Goal: Task Accomplishment & Management: Use online tool/utility

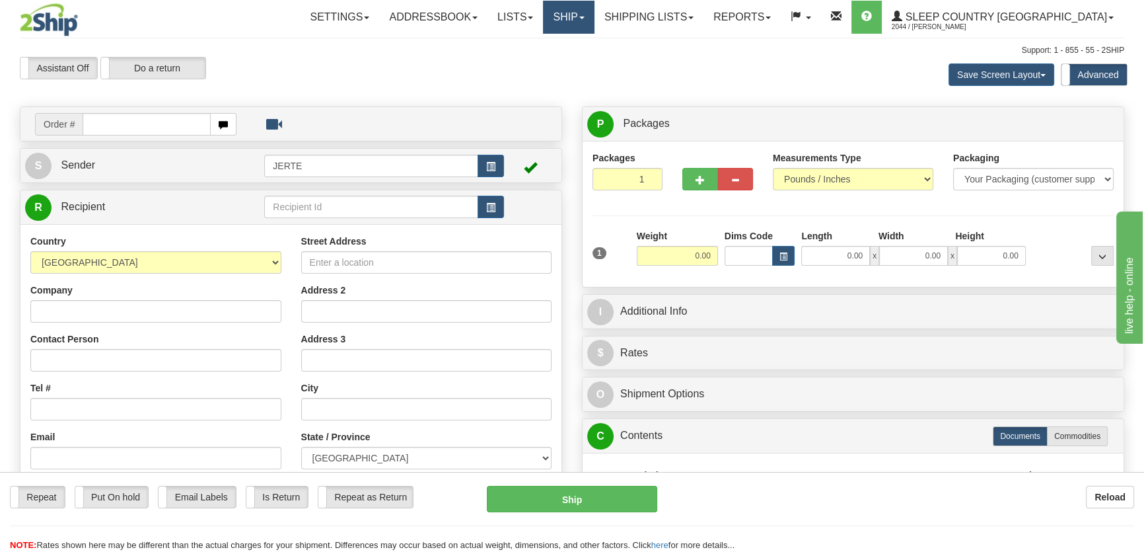
click at [594, 20] on link "Ship" at bounding box center [568, 17] width 51 height 33
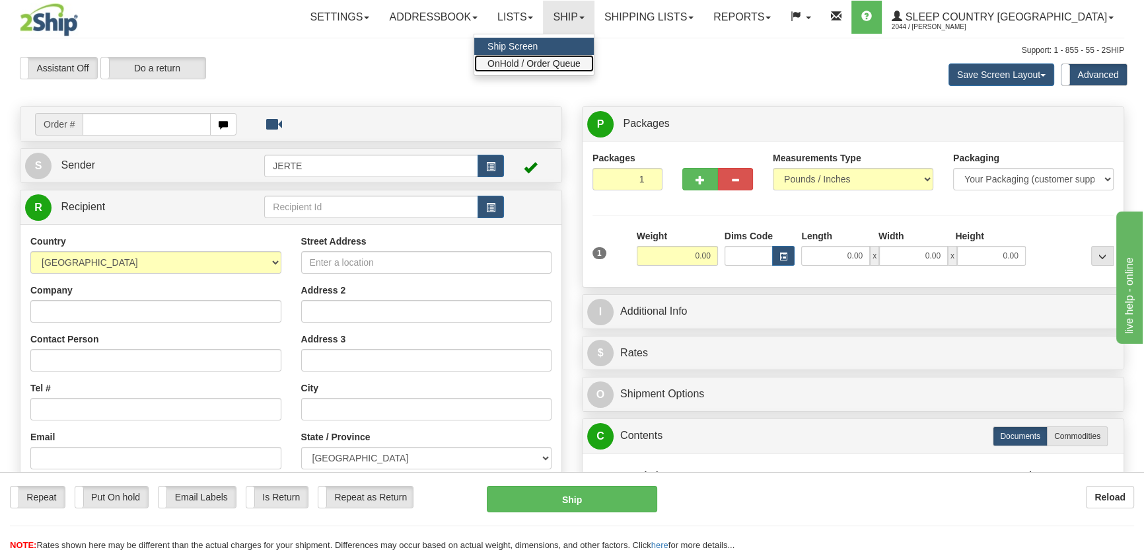
click at [581, 67] on span "OnHold / Order Queue" at bounding box center [533, 63] width 93 height 11
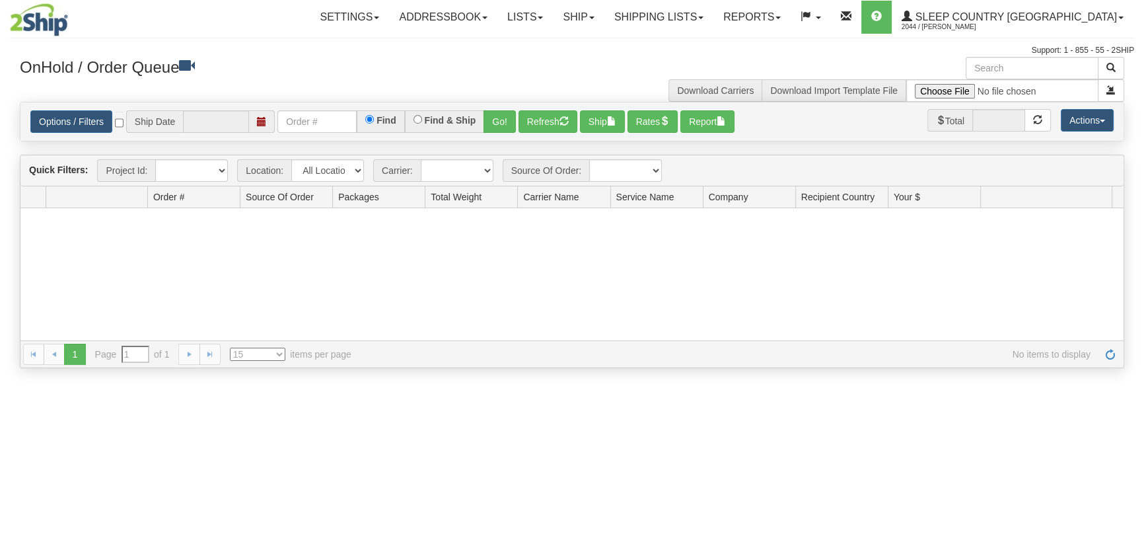
type input "[DATE]"
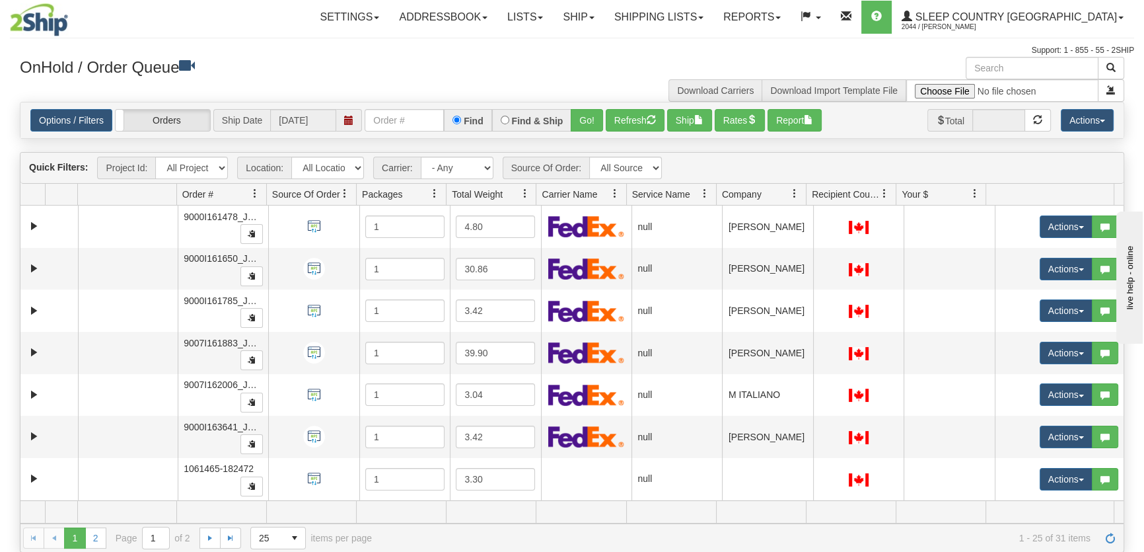
click at [754, 198] on span "Company" at bounding box center [742, 194] width 40 height 13
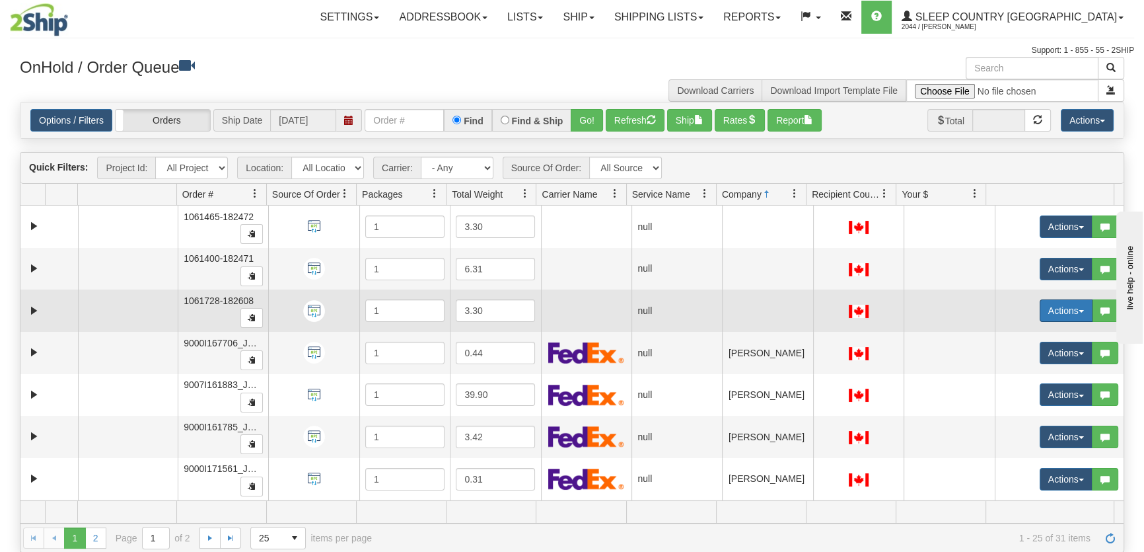
click at [1040, 313] on button "Actions" at bounding box center [1066, 310] width 53 height 22
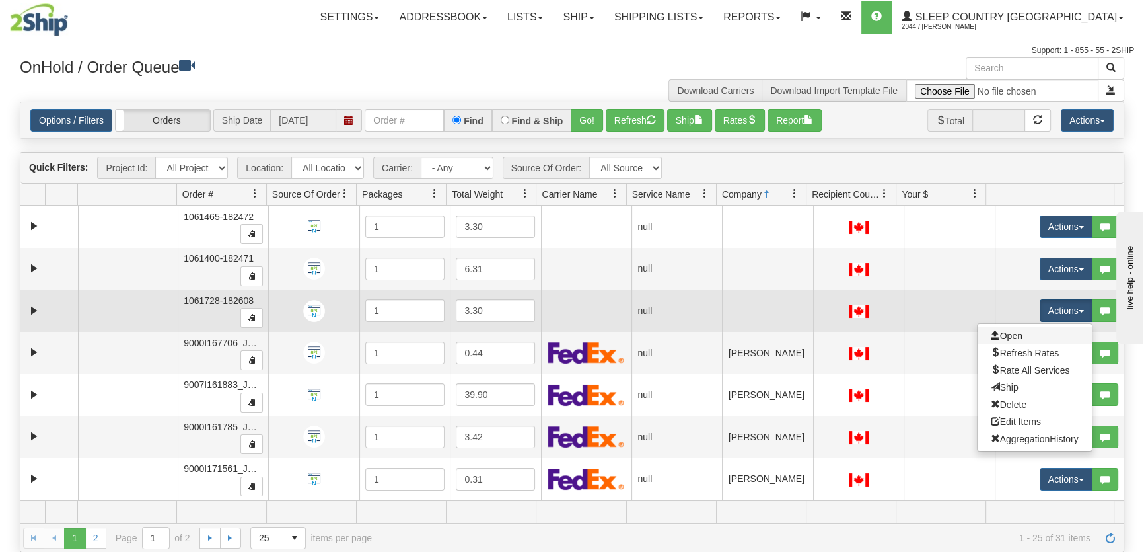
click at [1019, 328] on link "Open" at bounding box center [1035, 335] width 114 height 17
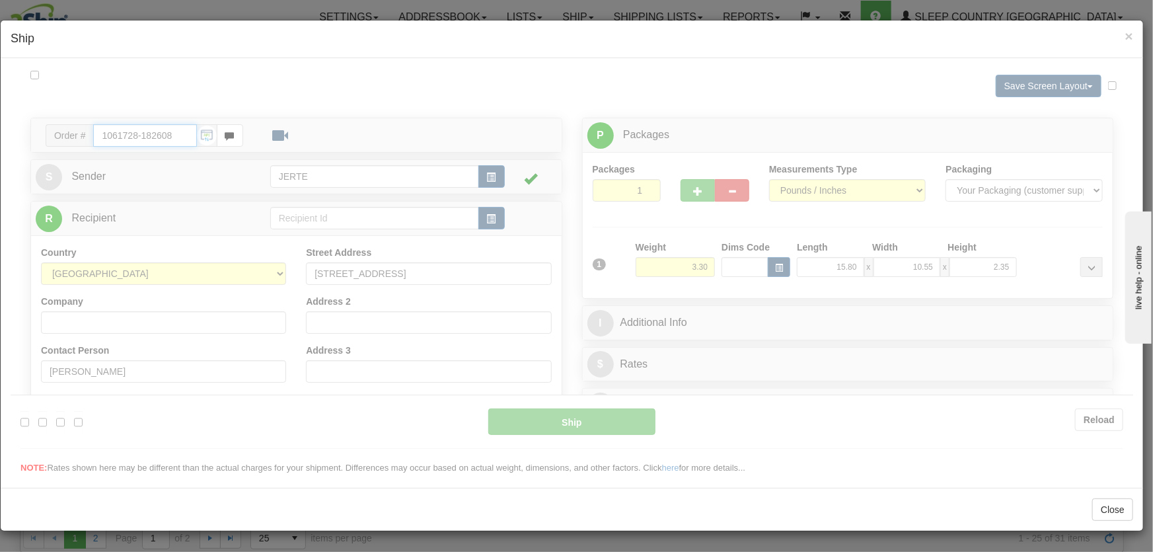
type input "15:39"
type input "16:00"
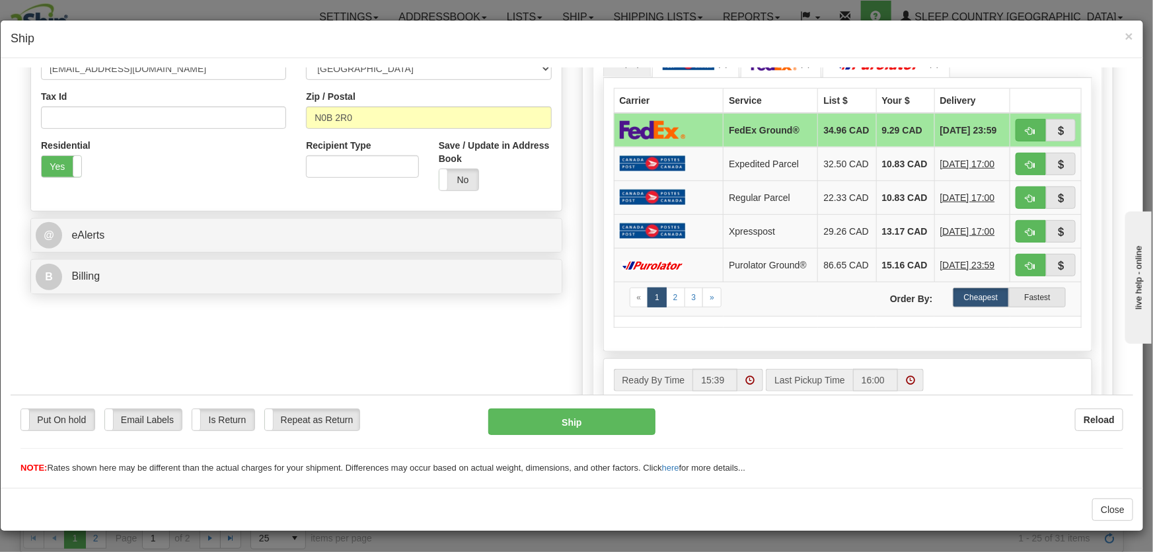
scroll to position [300, 0]
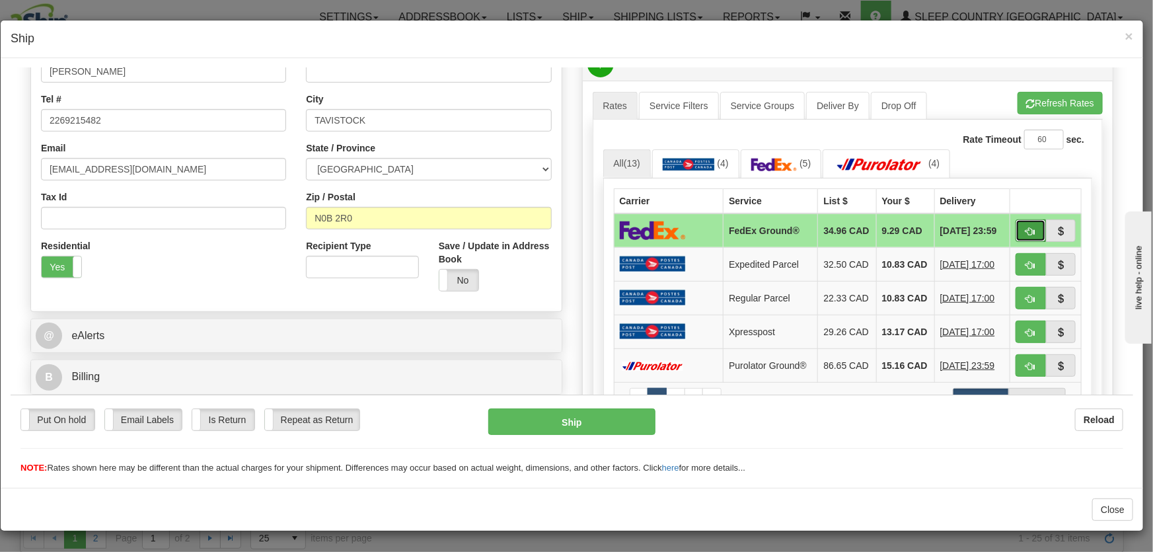
click at [1026, 234] on span "button" at bounding box center [1030, 231] width 9 height 9
type input "92"
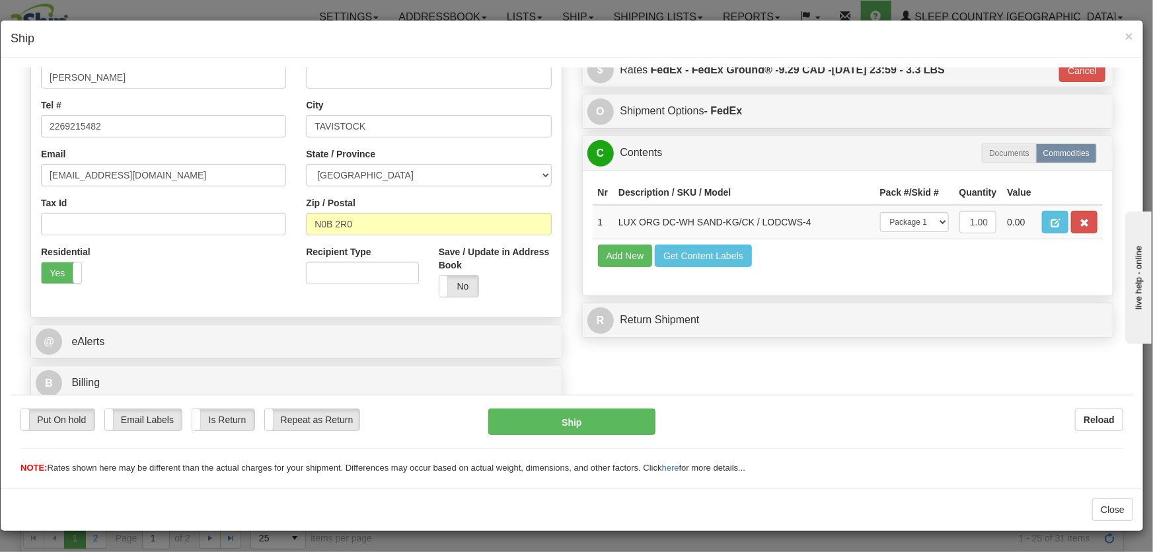
scroll to position [294, 0]
click at [575, 445] on div "Put On hold Put On hold Email Labels Email Labels Edit Is Return Is Return Repe…" at bounding box center [572, 441] width 1122 height 66
click at [563, 431] on button "Ship" at bounding box center [571, 421] width 167 height 26
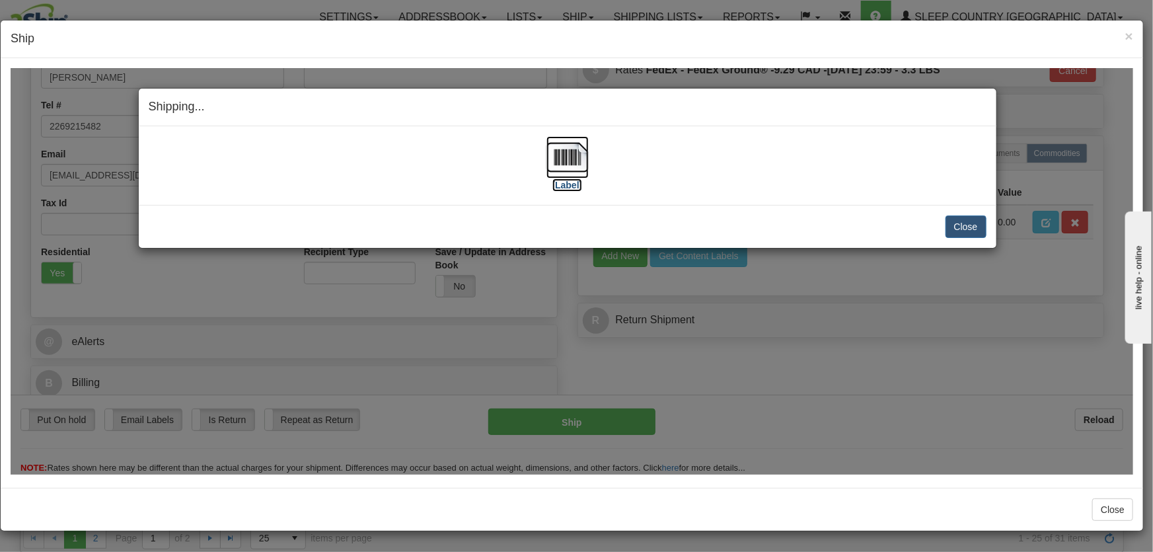
click at [567, 163] on img at bounding box center [567, 156] width 42 height 42
click at [960, 226] on button "Close" at bounding box center [965, 226] width 41 height 22
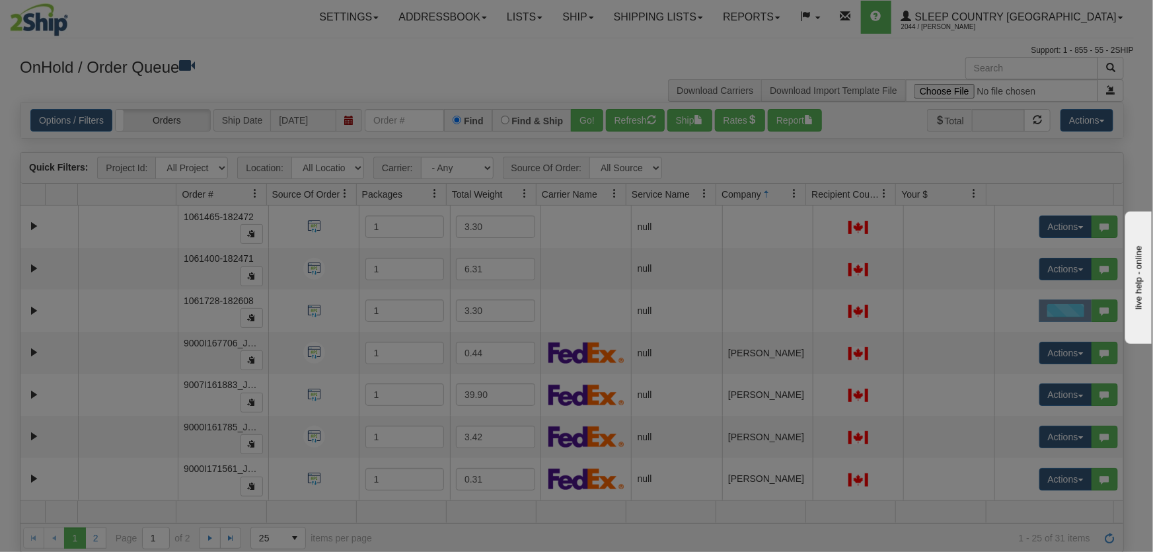
scroll to position [0, 0]
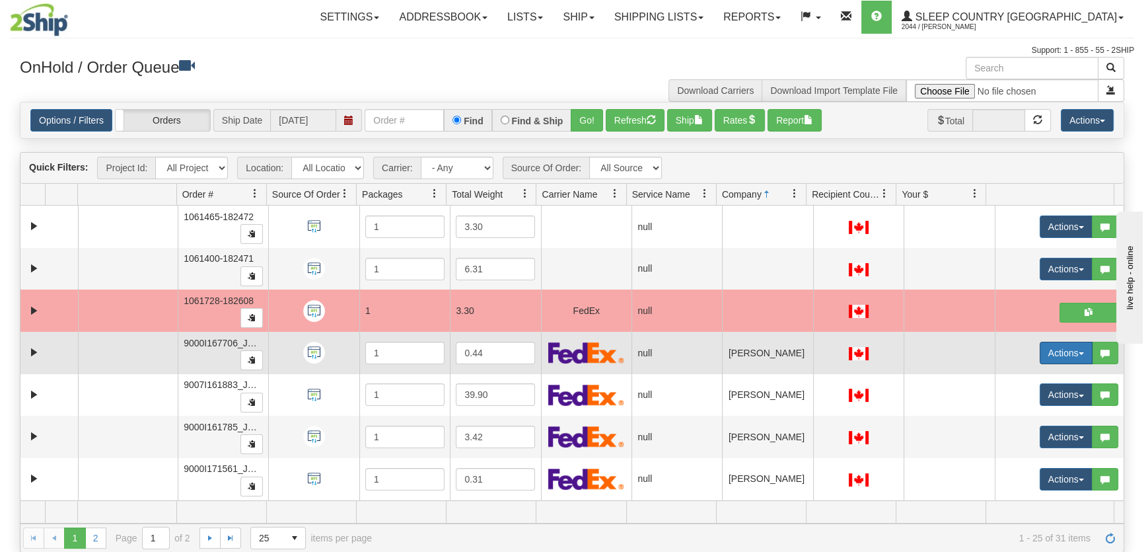
click at [1044, 350] on button "Actions" at bounding box center [1066, 352] width 53 height 22
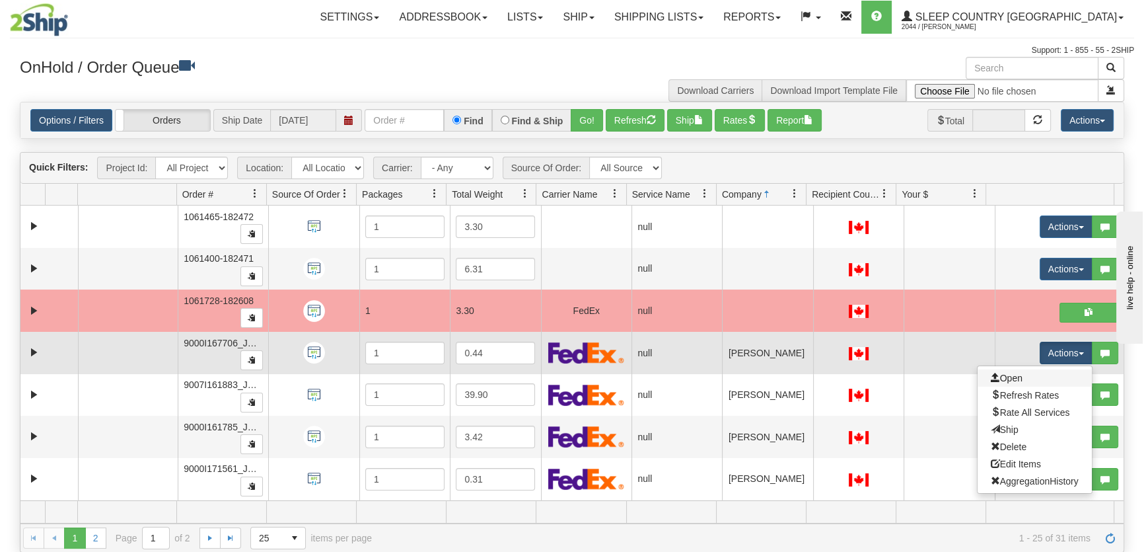
click at [1027, 376] on link "Open" at bounding box center [1035, 377] width 114 height 17
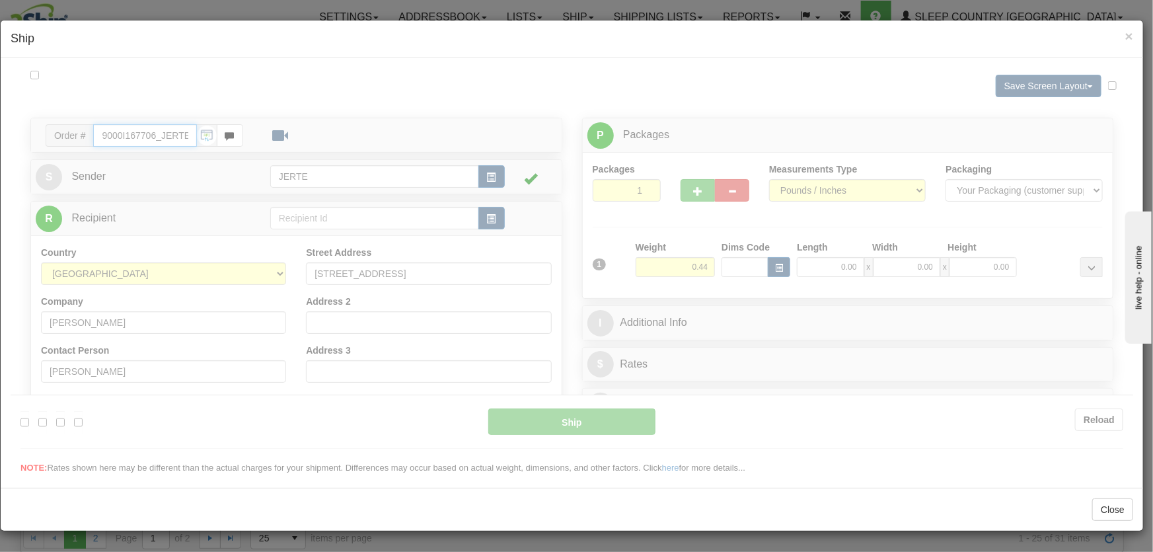
type input "15:40"
type input "16:00"
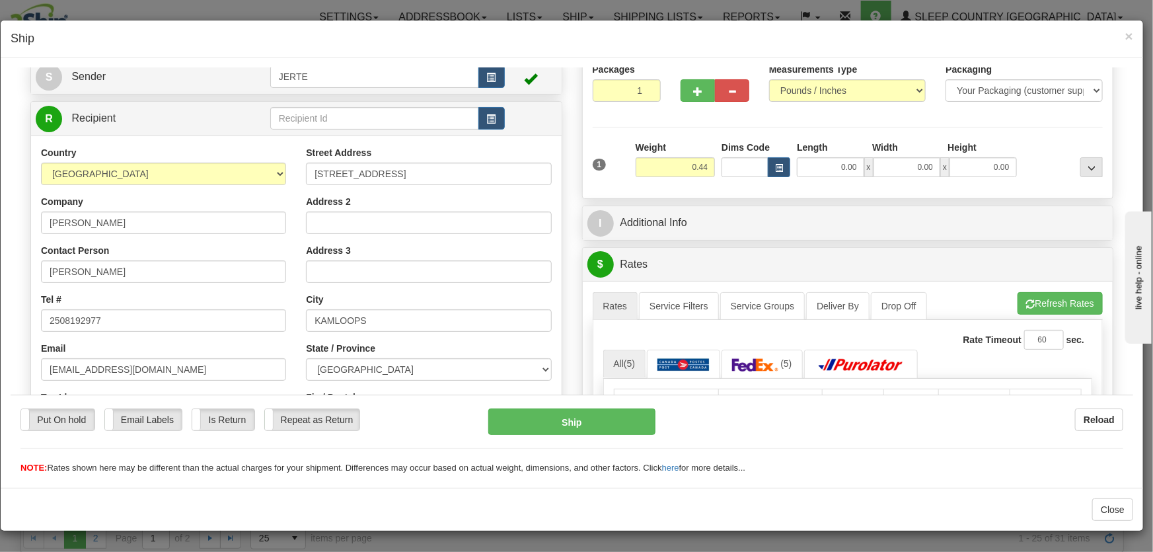
scroll to position [300, 0]
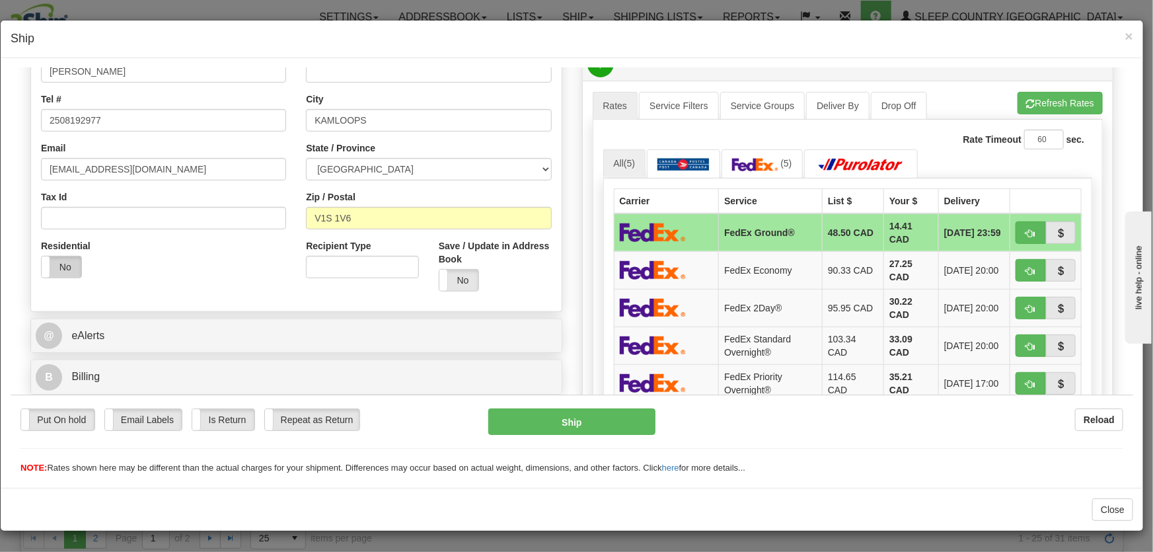
click at [64, 262] on label "No" at bounding box center [62, 266] width 40 height 21
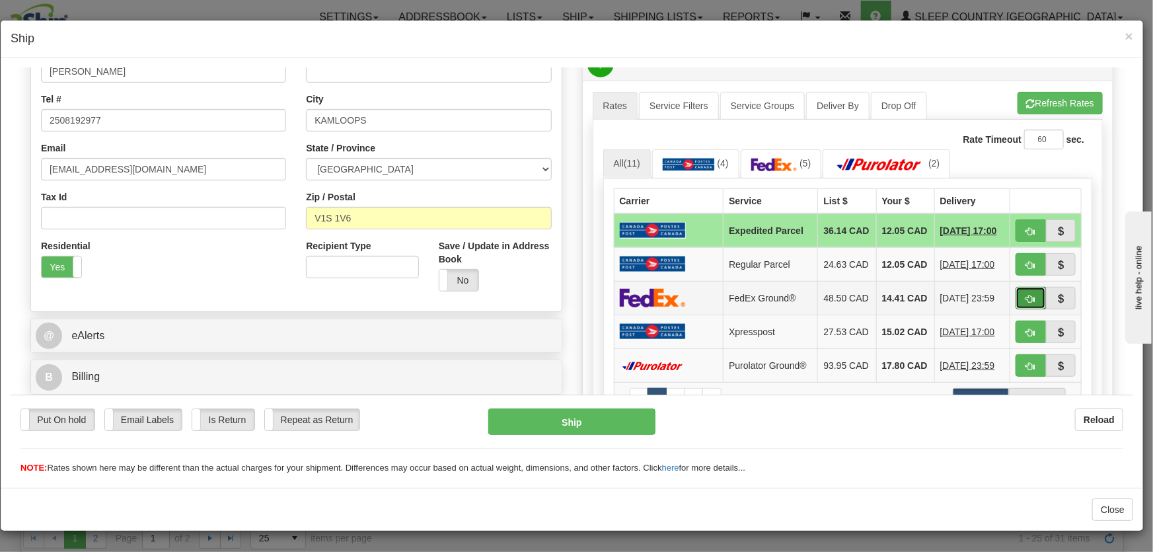
click at [1026, 300] on span "button" at bounding box center [1030, 298] width 9 height 9
type input "92"
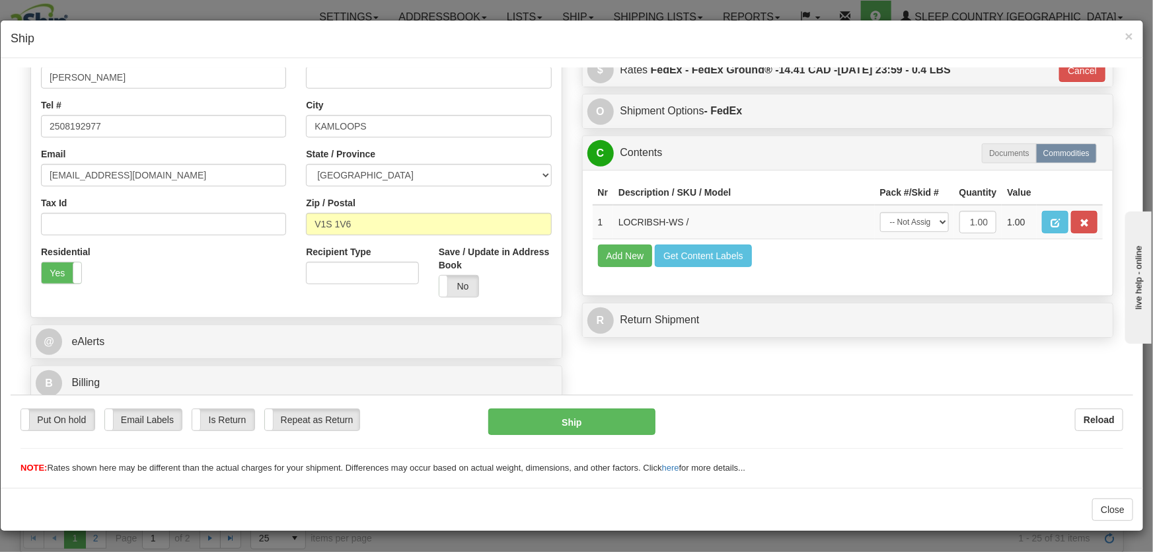
scroll to position [294, 0]
click at [898, 215] on select "-- Not Assigned -- Package 1" at bounding box center [914, 221] width 69 height 20
select select "0"
click at [880, 211] on select "-- Not Assigned -- Package 1" at bounding box center [914, 221] width 69 height 20
click at [581, 428] on button "Ship" at bounding box center [571, 421] width 167 height 26
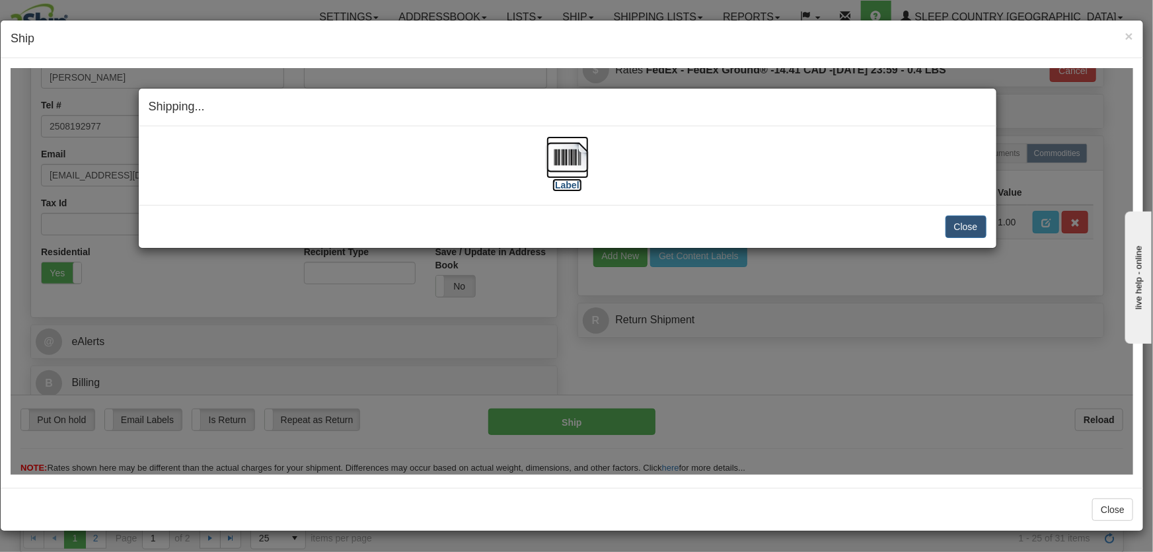
click at [562, 160] on img at bounding box center [567, 156] width 42 height 42
click at [972, 225] on button "Close" at bounding box center [965, 226] width 41 height 22
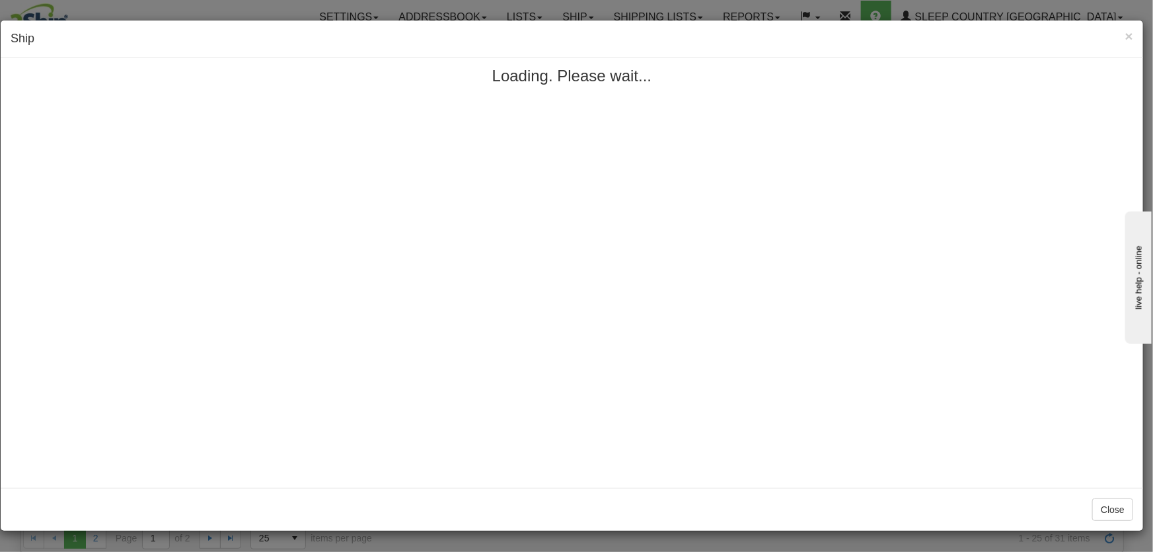
scroll to position [0, 0]
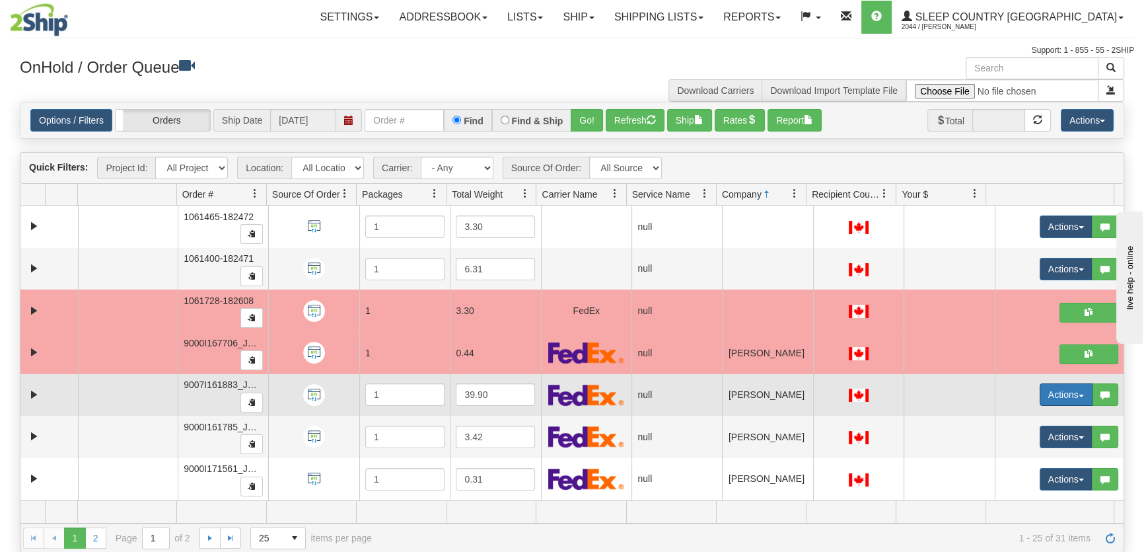
click at [1052, 385] on button "Actions" at bounding box center [1066, 394] width 53 height 22
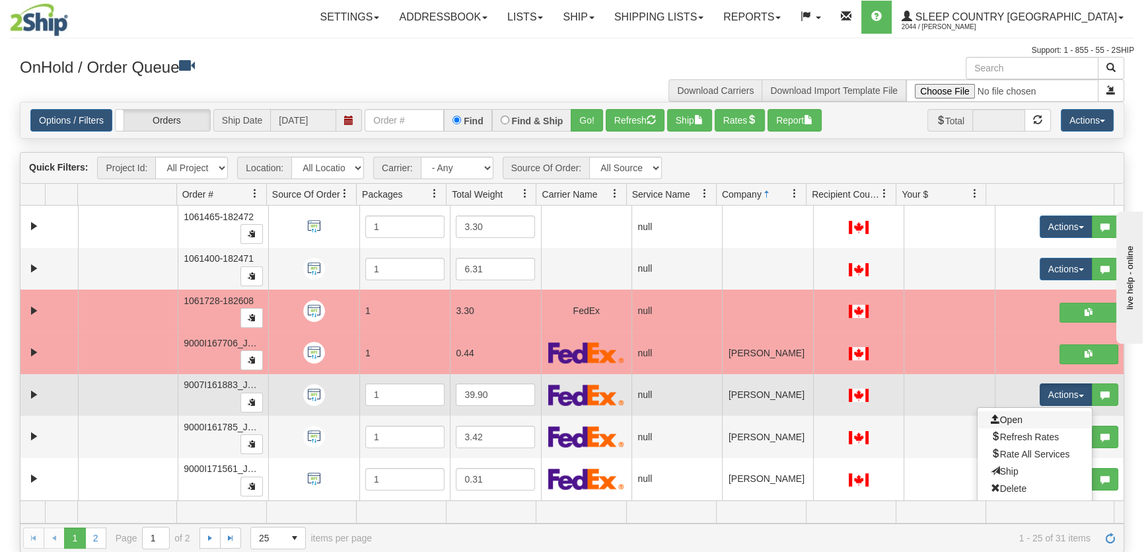
click at [1015, 414] on link "Open" at bounding box center [1035, 419] width 114 height 17
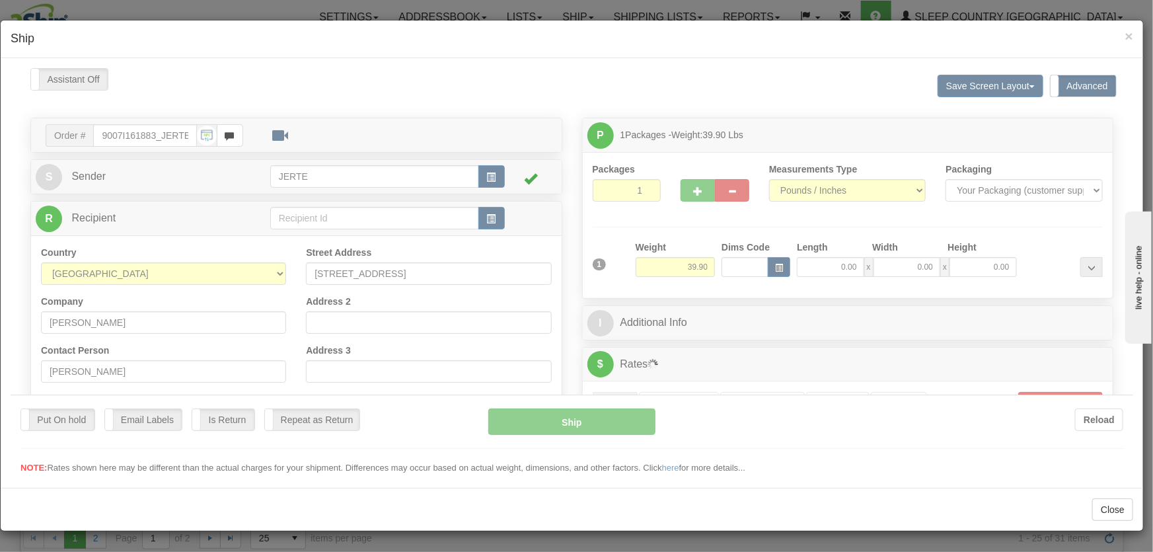
scroll to position [300, 0]
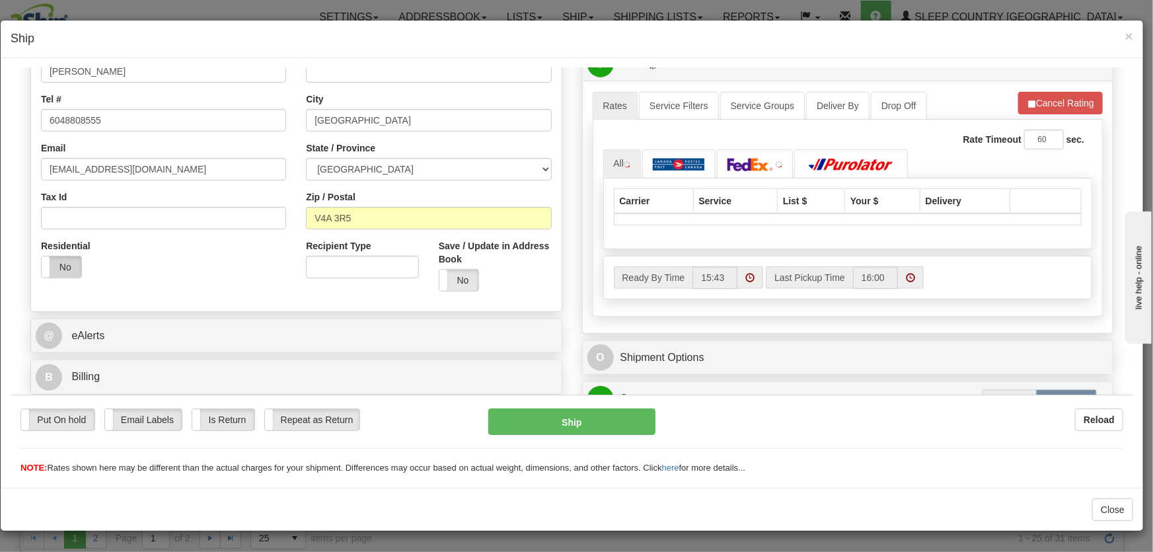
click at [64, 264] on label "No" at bounding box center [62, 266] width 40 height 21
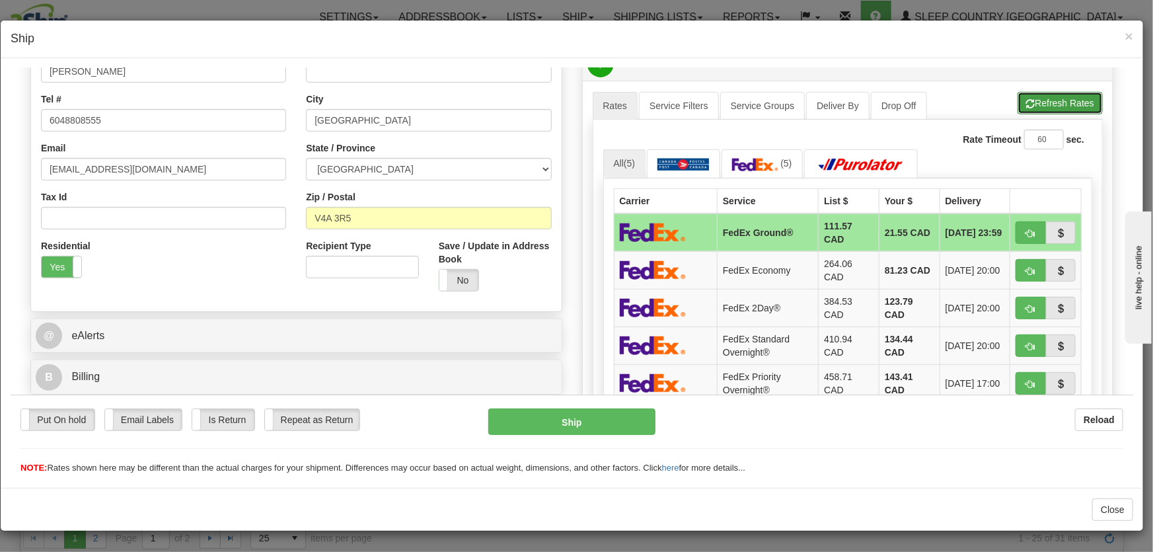
click at [1035, 96] on button "Refresh Rates" at bounding box center [1059, 102] width 85 height 22
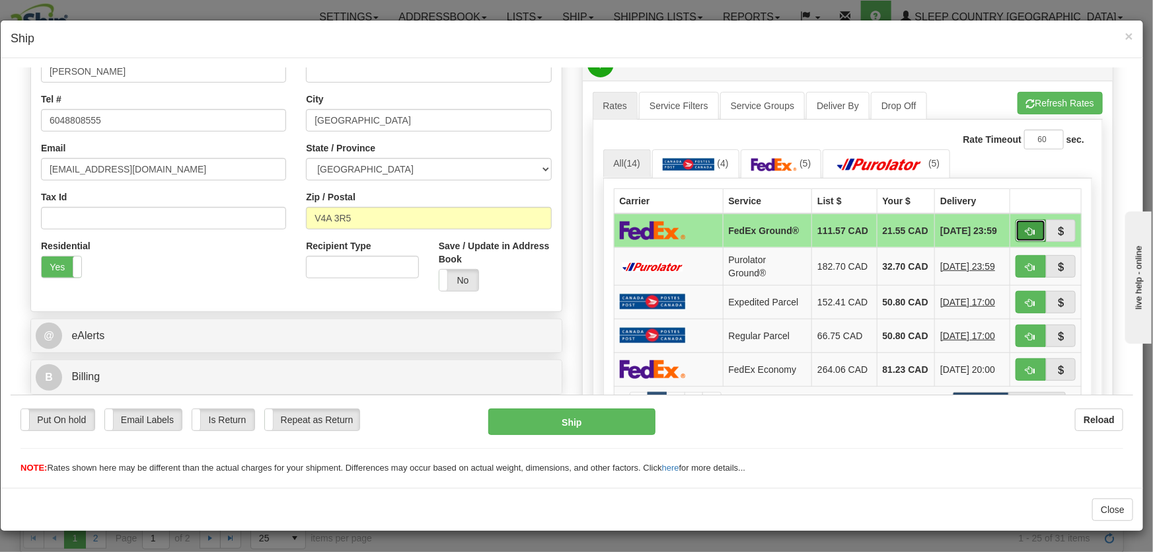
click at [1016, 227] on button "button" at bounding box center [1030, 230] width 30 height 22
type input "92"
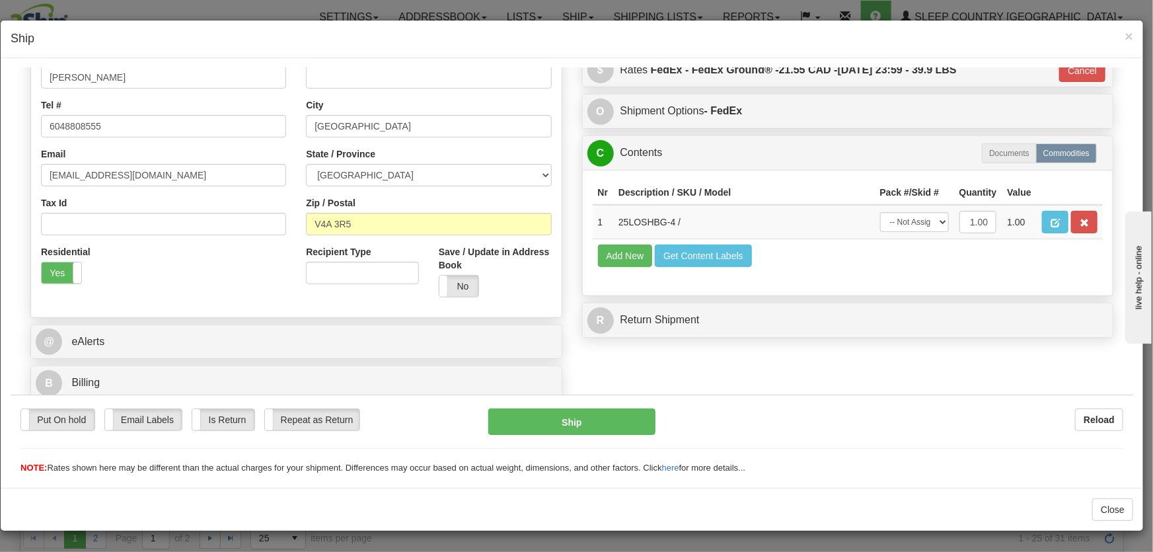
scroll to position [294, 0]
click at [895, 216] on select "-- Not Assigned -- Package 1" at bounding box center [914, 221] width 69 height 20
select select "0"
click at [880, 211] on select "-- Not Assigned -- Package 1" at bounding box center [914, 221] width 69 height 20
click at [612, 423] on button "Ship" at bounding box center [571, 421] width 167 height 26
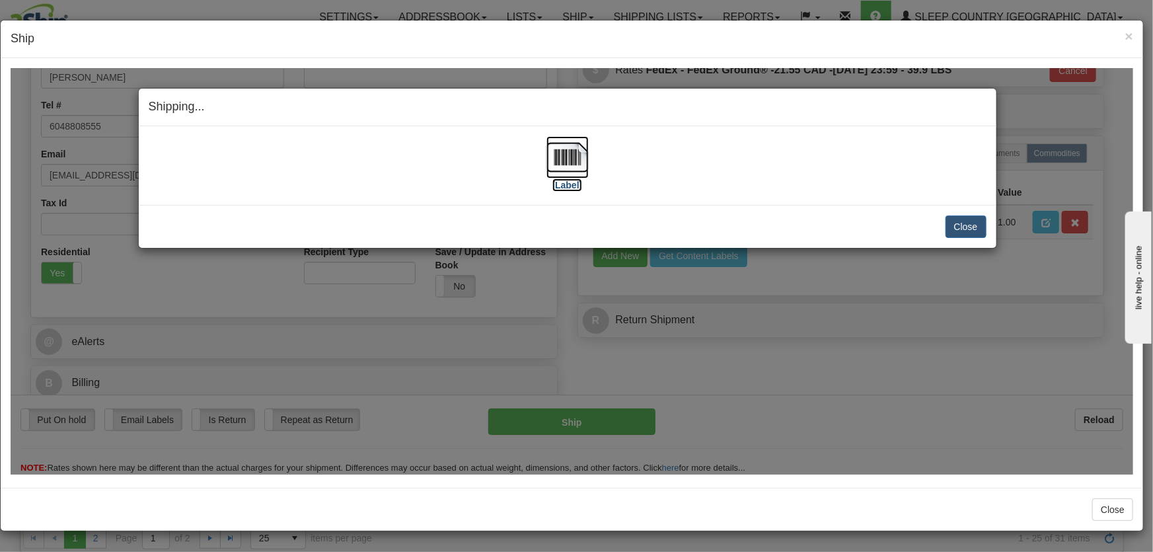
click at [575, 161] on img at bounding box center [567, 156] width 42 height 42
click at [948, 17] on div "× Ship Close" at bounding box center [576, 276] width 1153 height 552
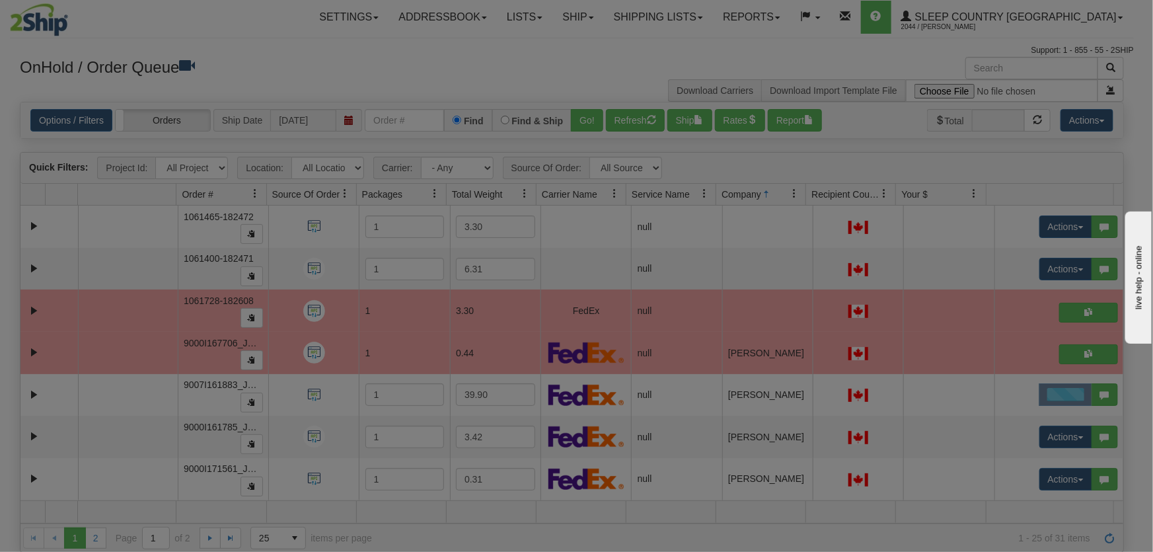
scroll to position [0, 0]
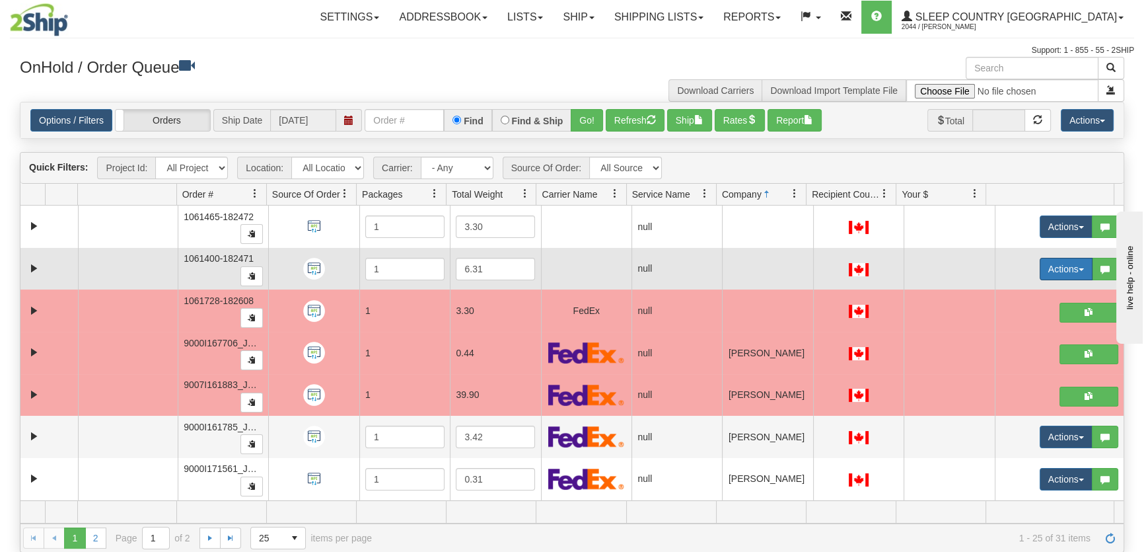
click at [1052, 264] on button "Actions" at bounding box center [1066, 269] width 53 height 22
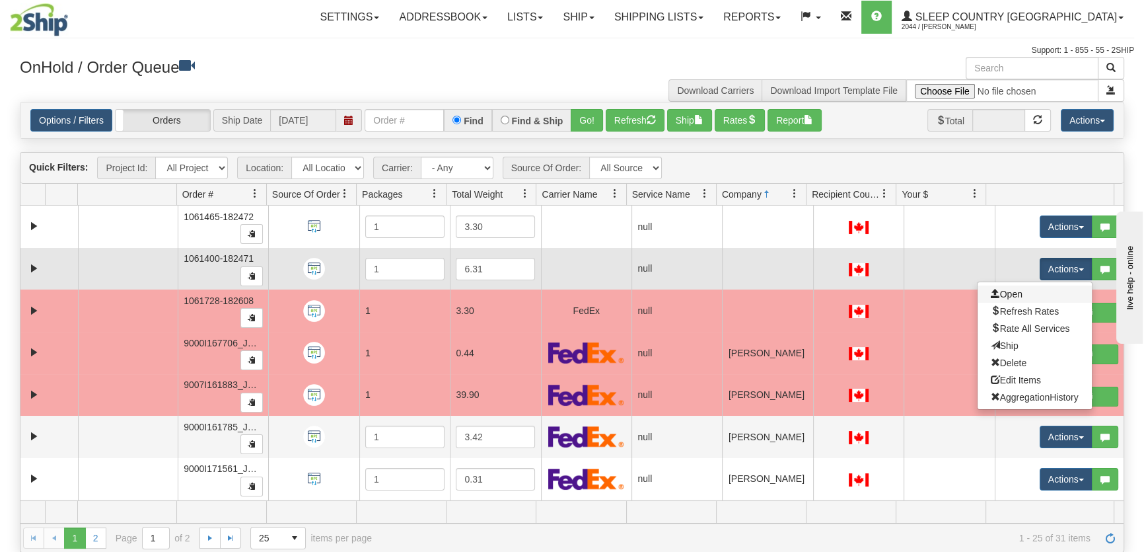
click at [1028, 287] on link "Open" at bounding box center [1035, 293] width 114 height 17
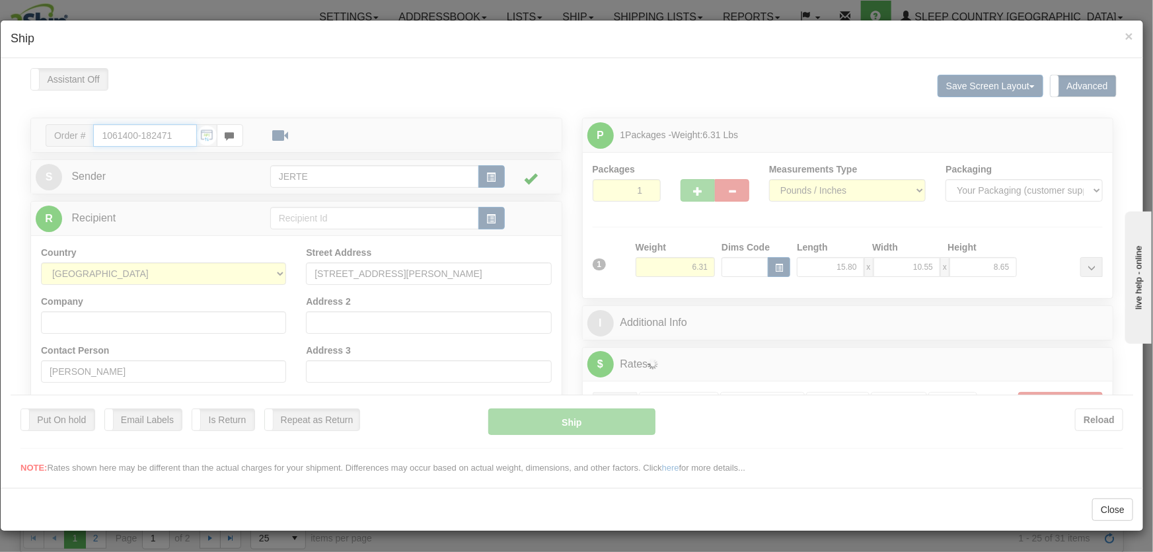
type input "15:44"
type input "16:00"
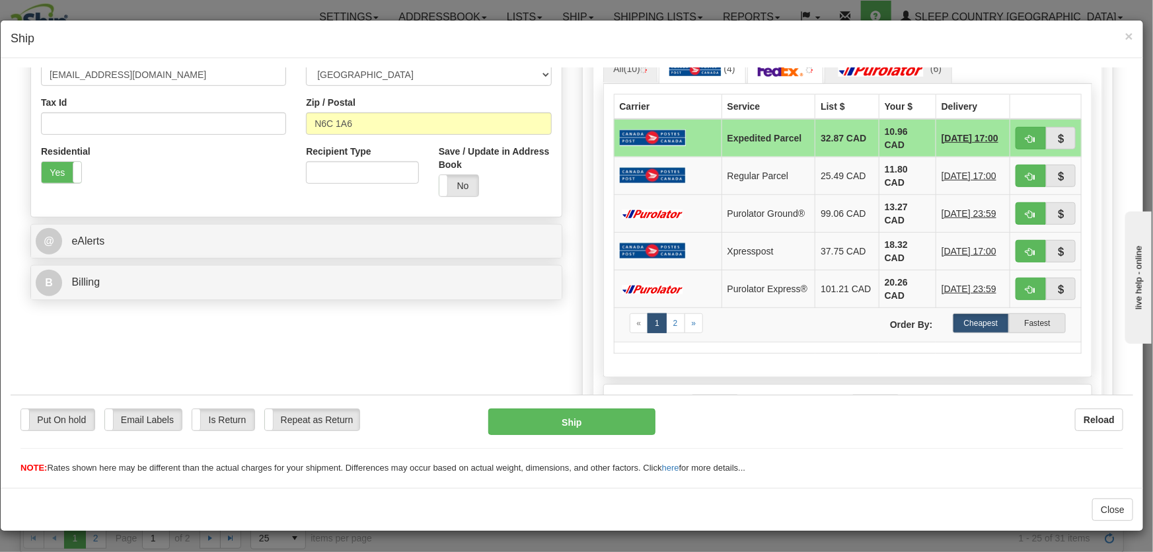
scroll to position [194, 0]
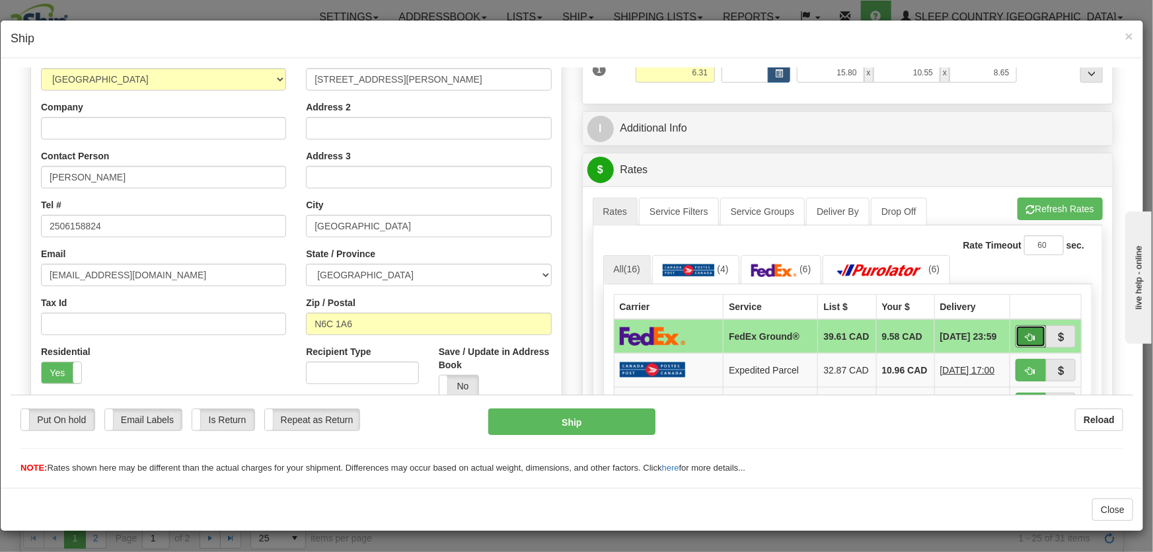
click at [1015, 337] on button "button" at bounding box center [1030, 335] width 30 height 22
type input "92"
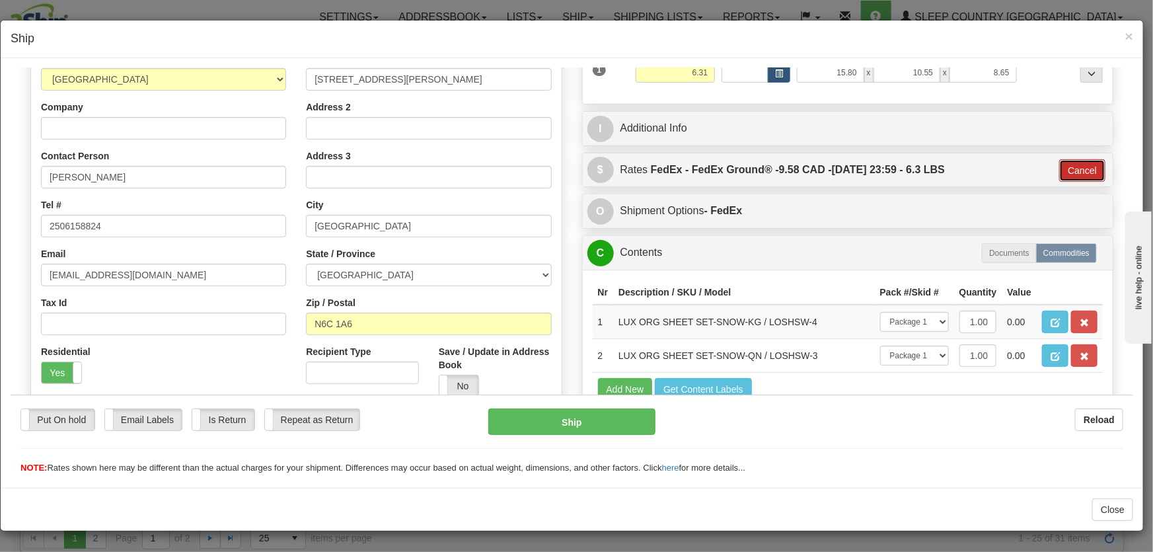
click at [1075, 171] on button "Cancel" at bounding box center [1082, 170] width 46 height 22
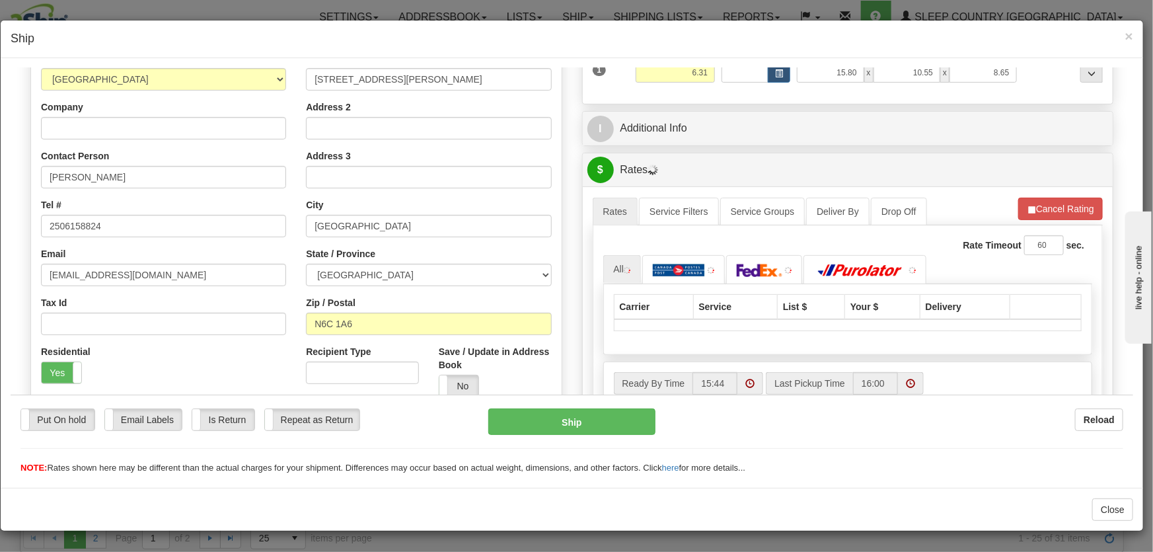
scroll to position [0, 0]
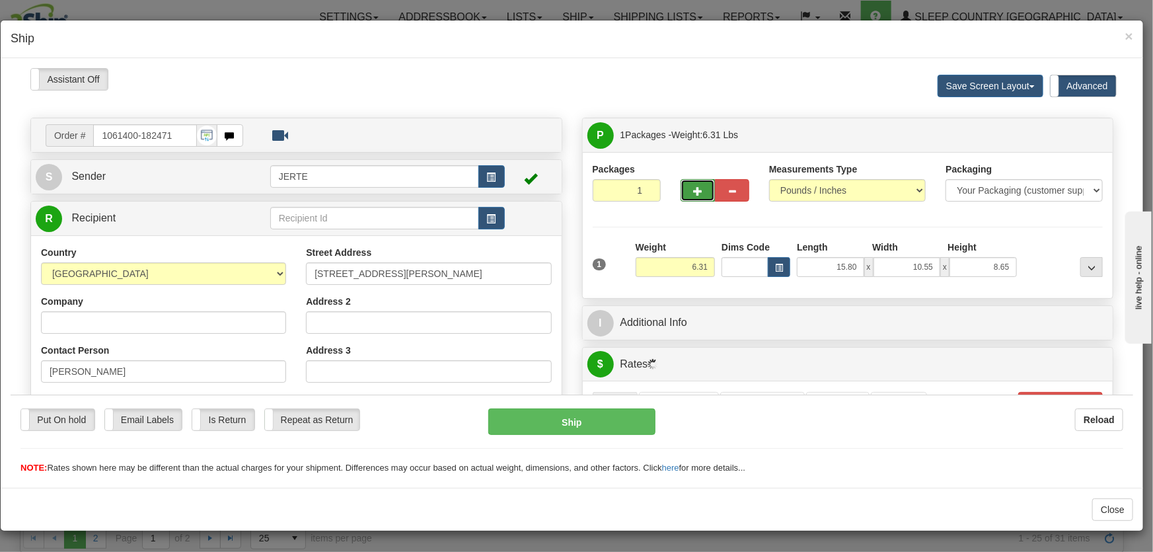
click at [693, 193] on span "button" at bounding box center [697, 190] width 9 height 9
type input "2"
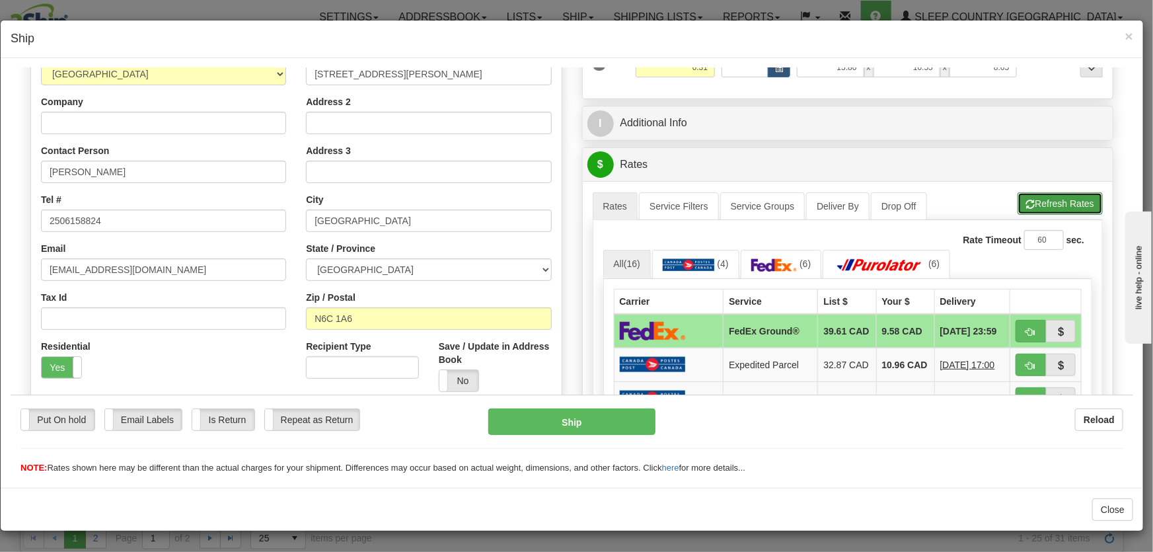
click at [1034, 203] on button "Refresh Rates" at bounding box center [1059, 203] width 85 height 22
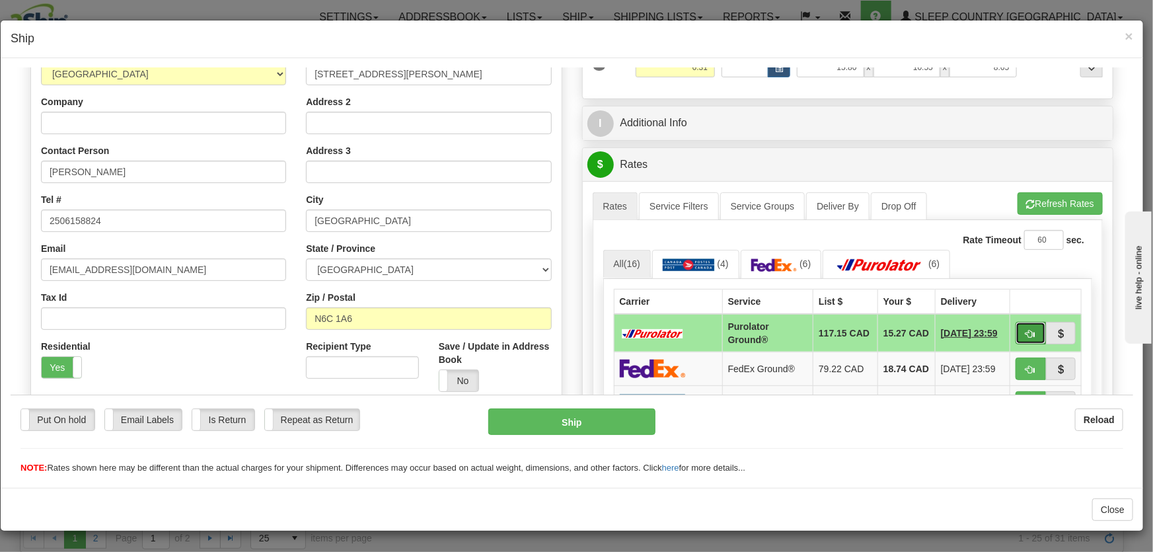
click at [1015, 335] on button "button" at bounding box center [1030, 332] width 30 height 22
type input "260"
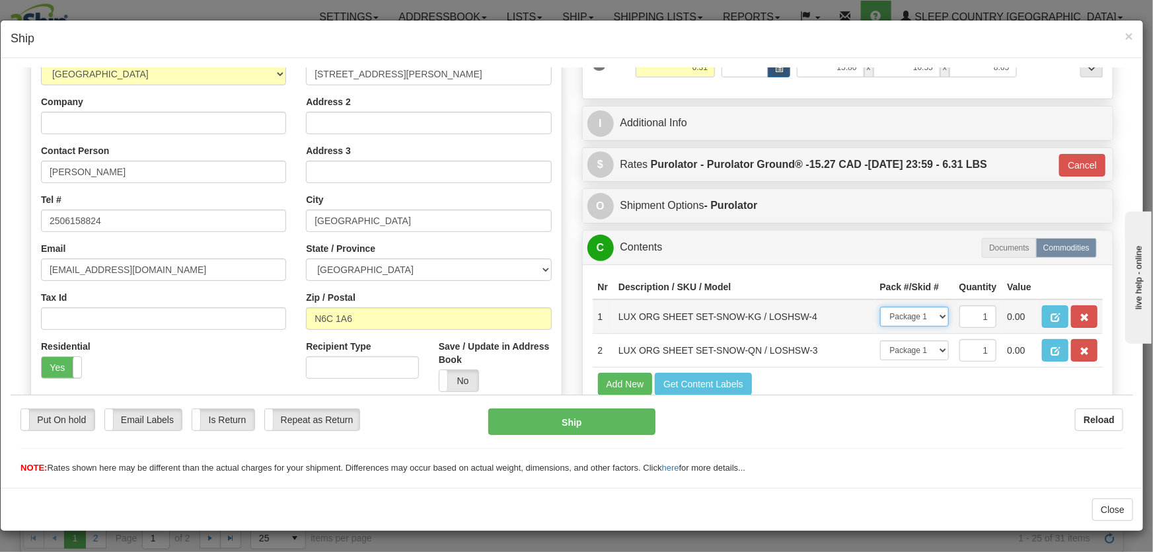
click at [910, 317] on select "-- Not Assigned -- Package 1 Package 2" at bounding box center [914, 316] width 69 height 20
click at [910, 319] on select "-- Not Assigned -- Package 1 Package 2" at bounding box center [914, 316] width 69 height 20
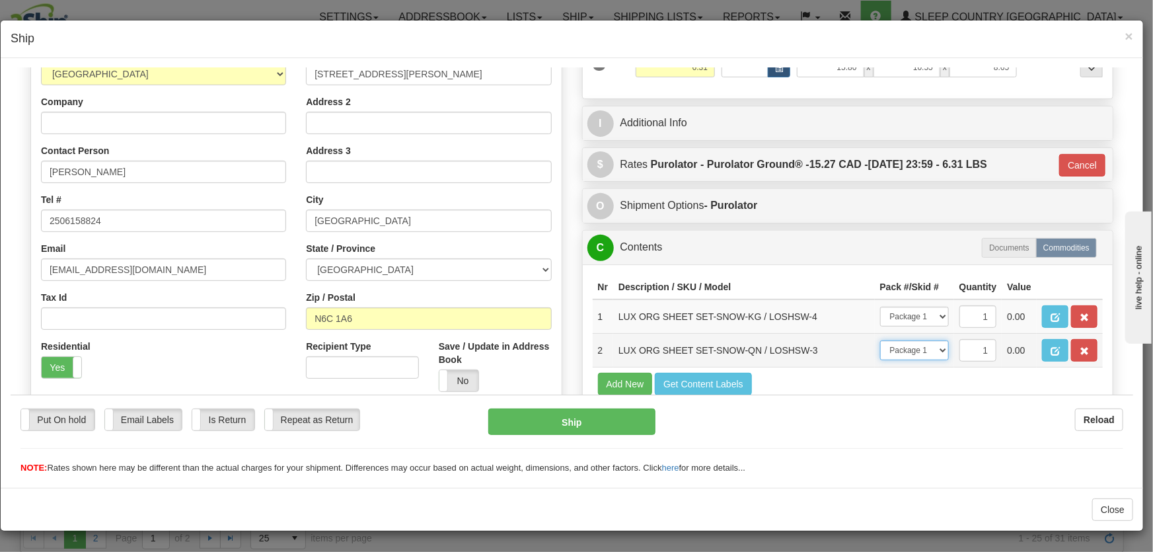
click at [910, 351] on select "-- Not Assigned -- Package 1 Package 2" at bounding box center [914, 349] width 69 height 20
select select "1"
click at [880, 339] on select "-- Not Assigned -- Package 1 Package 2" at bounding box center [914, 349] width 69 height 20
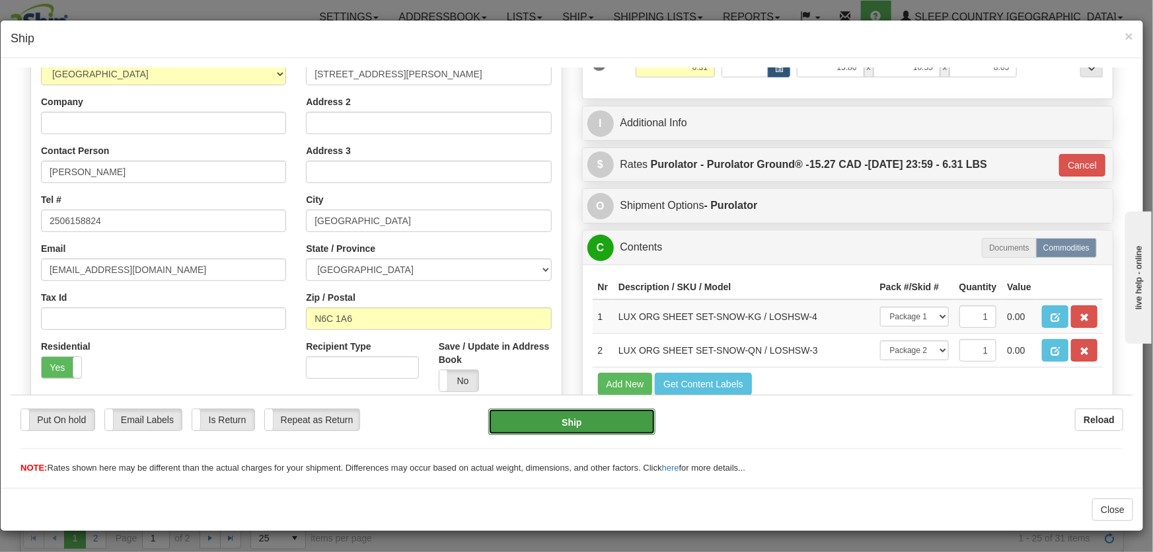
click at [586, 419] on button "Ship" at bounding box center [571, 421] width 167 height 26
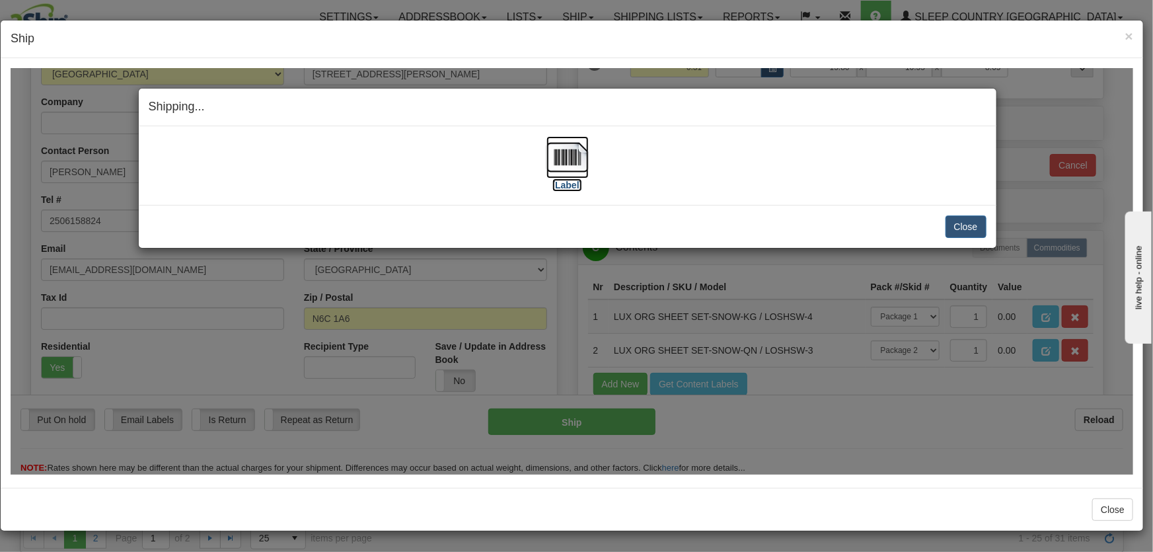
click at [568, 158] on img at bounding box center [567, 156] width 42 height 42
click at [979, 227] on button "Close" at bounding box center [965, 226] width 41 height 22
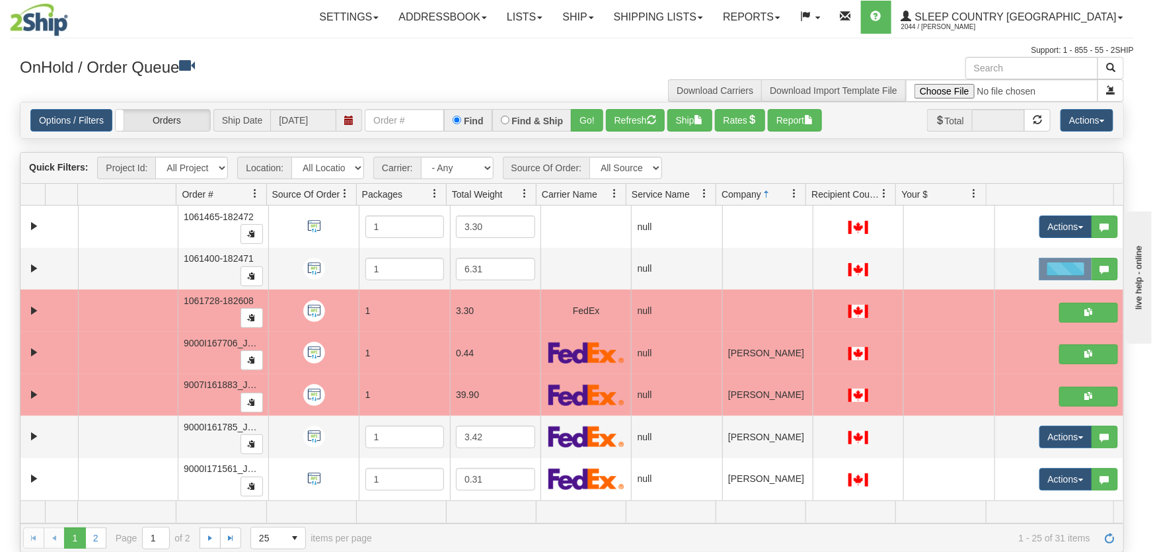
scroll to position [0, 0]
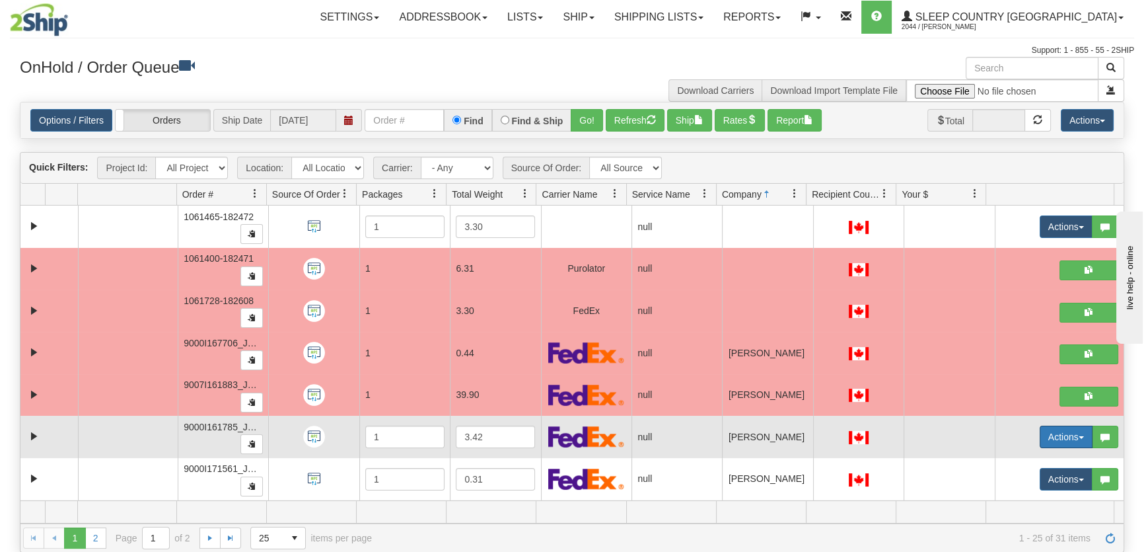
click at [1041, 433] on button "Actions" at bounding box center [1066, 436] width 53 height 22
click at [1021, 462] on link "Open" at bounding box center [1035, 461] width 114 height 17
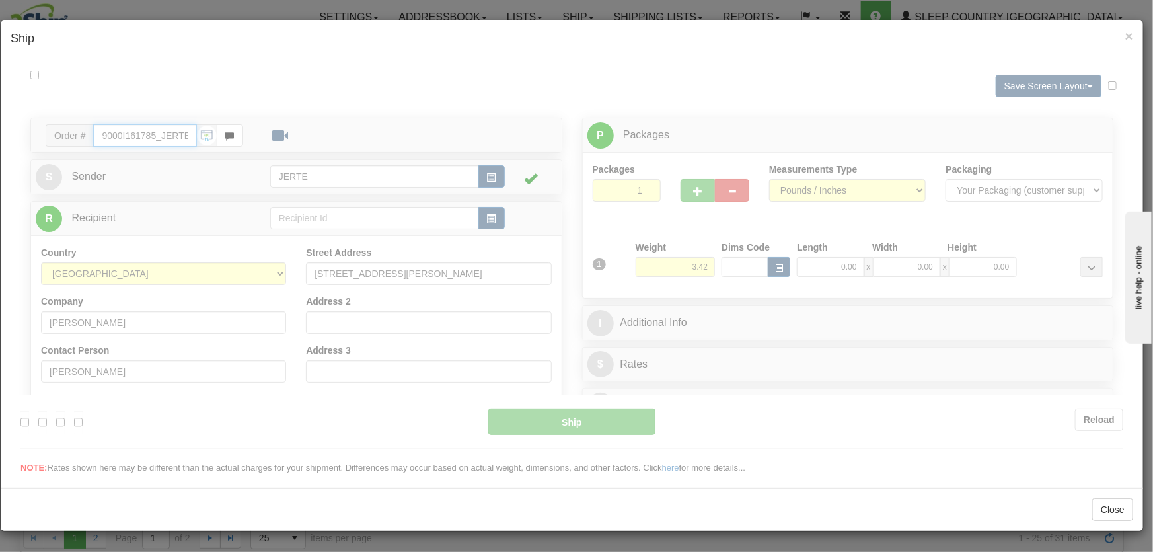
type input "15:45"
type input "16:00"
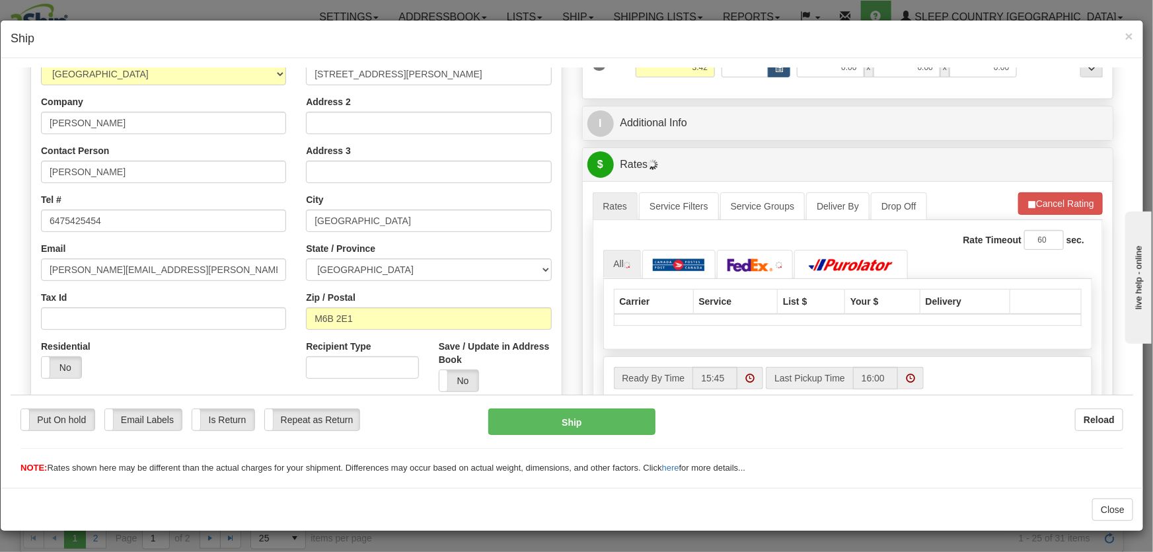
scroll to position [300, 0]
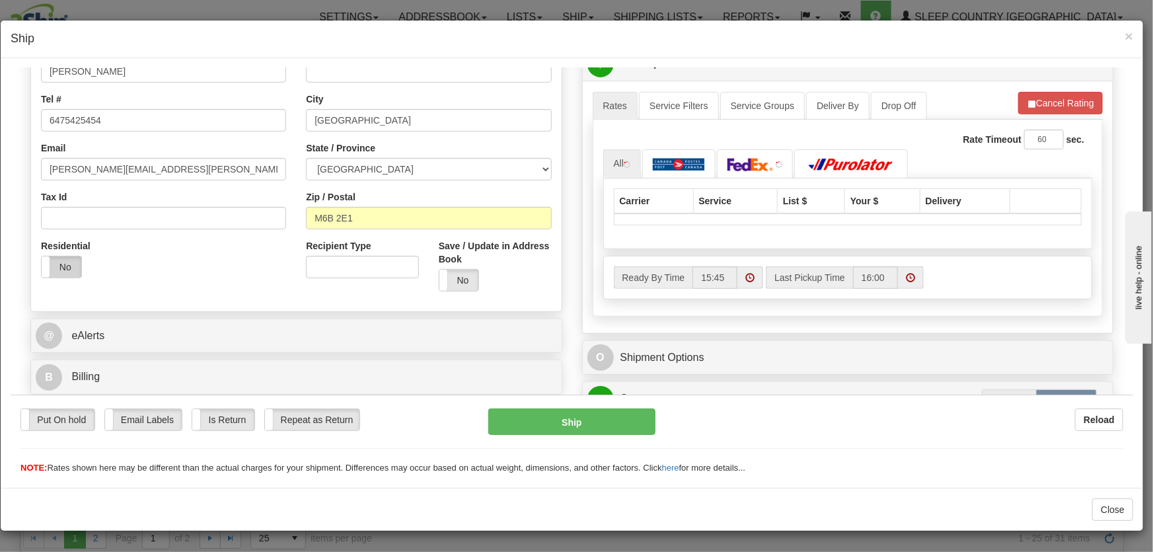
click at [68, 261] on label "No" at bounding box center [62, 266] width 40 height 21
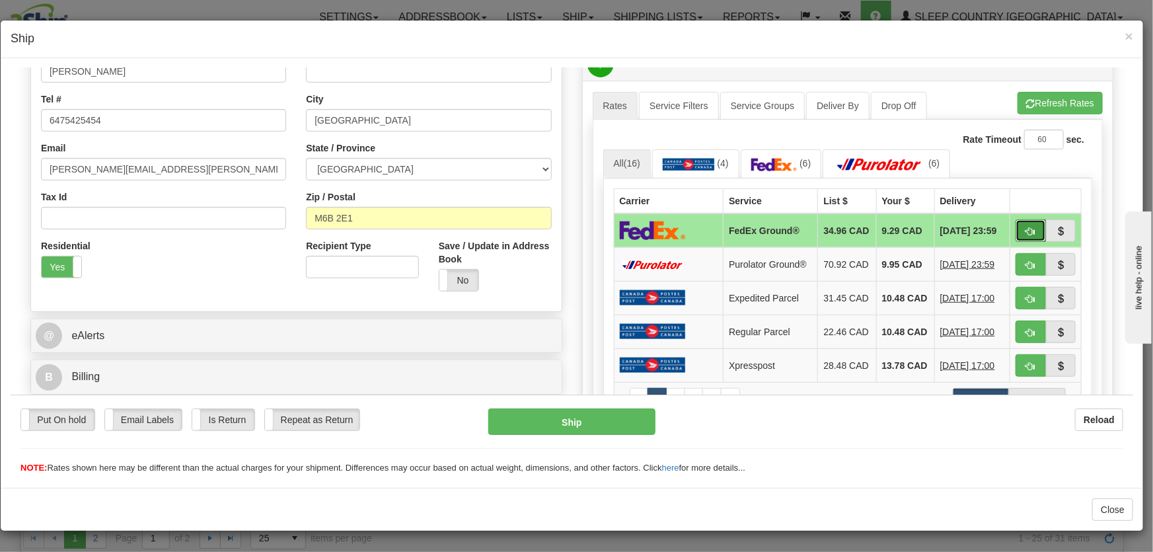
click at [1026, 235] on span "button" at bounding box center [1030, 231] width 9 height 9
type input "92"
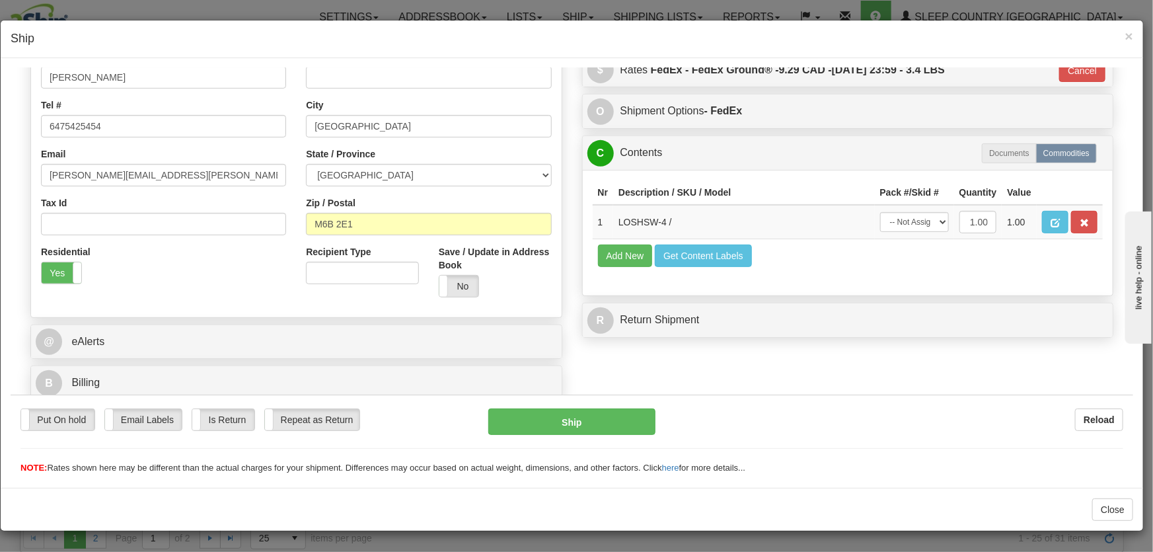
scroll to position [294, 0]
drag, startPoint x: 901, startPoint y: 223, endPoint x: 898, endPoint y: 231, distance: 8.4
click at [901, 223] on select "-- Not Assigned -- Package 1" at bounding box center [914, 221] width 69 height 20
select select "0"
click at [880, 211] on select "-- Not Assigned -- Package 1" at bounding box center [914, 221] width 69 height 20
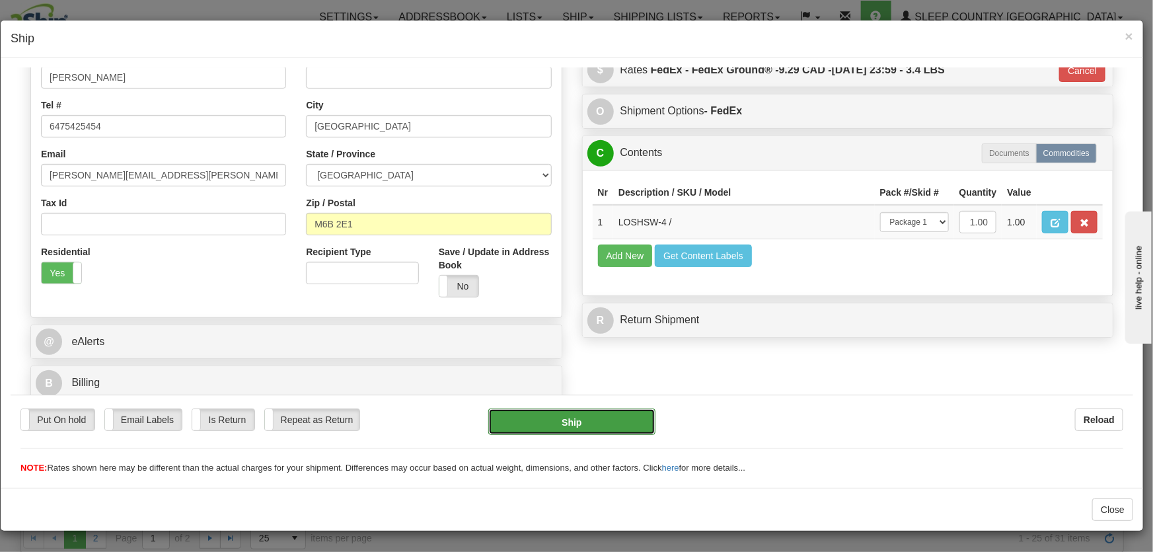
click at [604, 423] on button "Ship" at bounding box center [571, 421] width 167 height 26
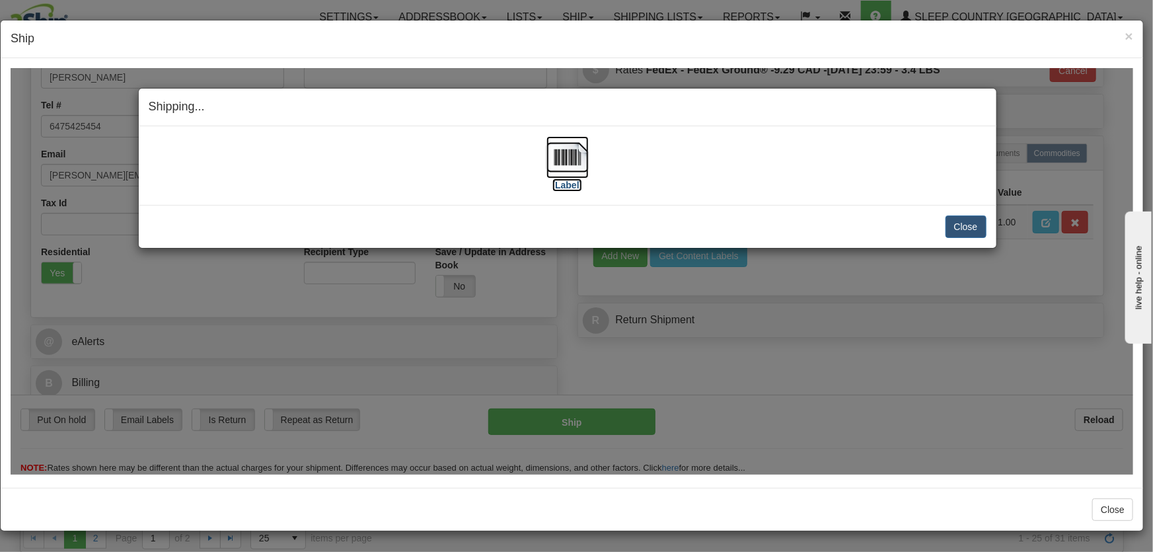
click at [553, 157] on img at bounding box center [567, 156] width 42 height 42
click at [970, 227] on button "Close" at bounding box center [965, 226] width 41 height 22
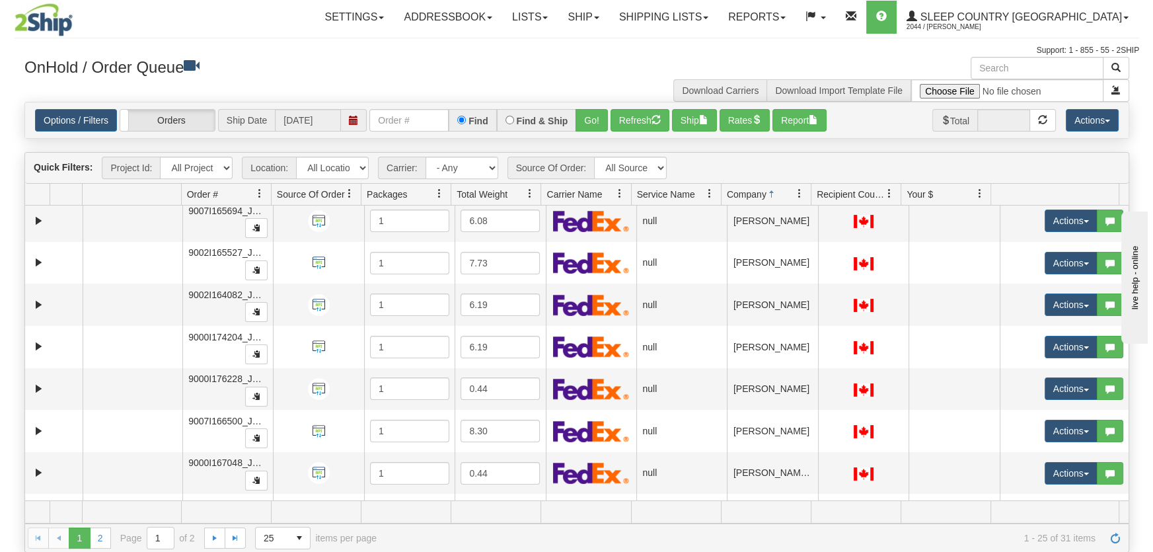
scroll to position [199, 0]
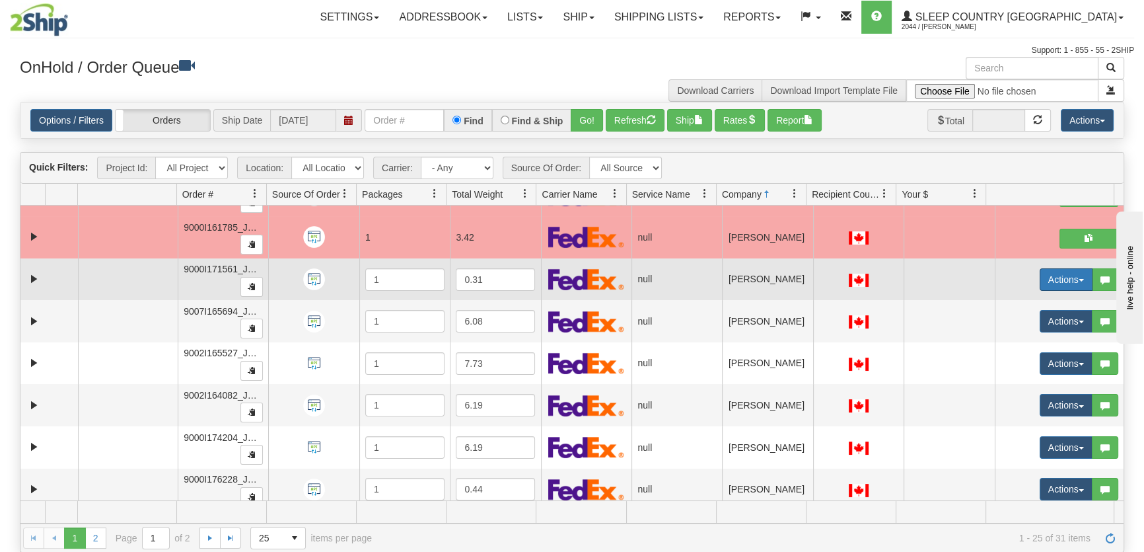
click at [1040, 277] on button "Actions" at bounding box center [1066, 279] width 53 height 22
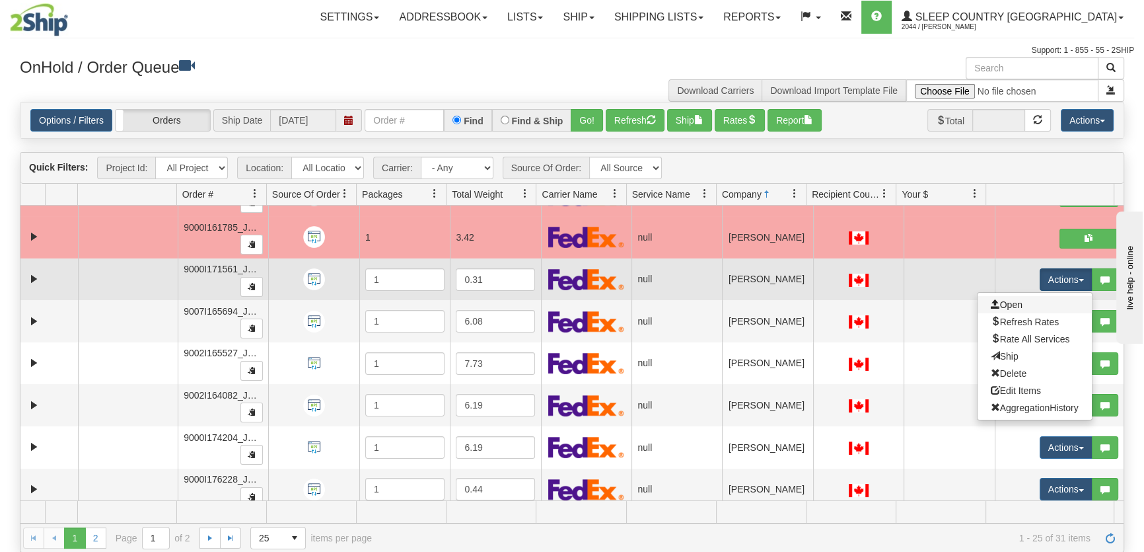
click at [1024, 299] on link "Open" at bounding box center [1035, 304] width 114 height 17
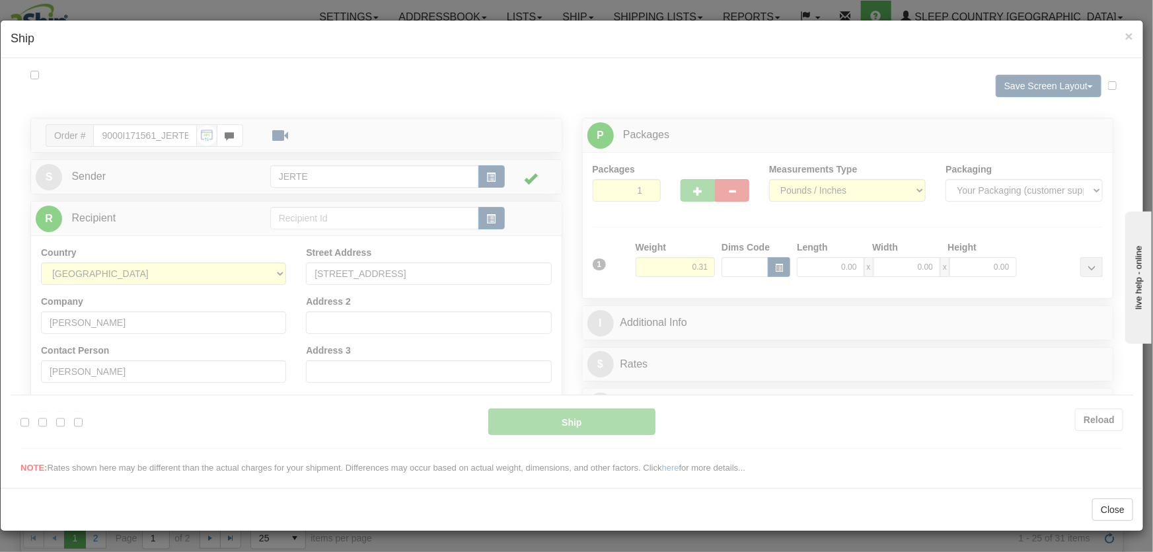
scroll to position [0, 0]
type input "15:55"
type input "16:00"
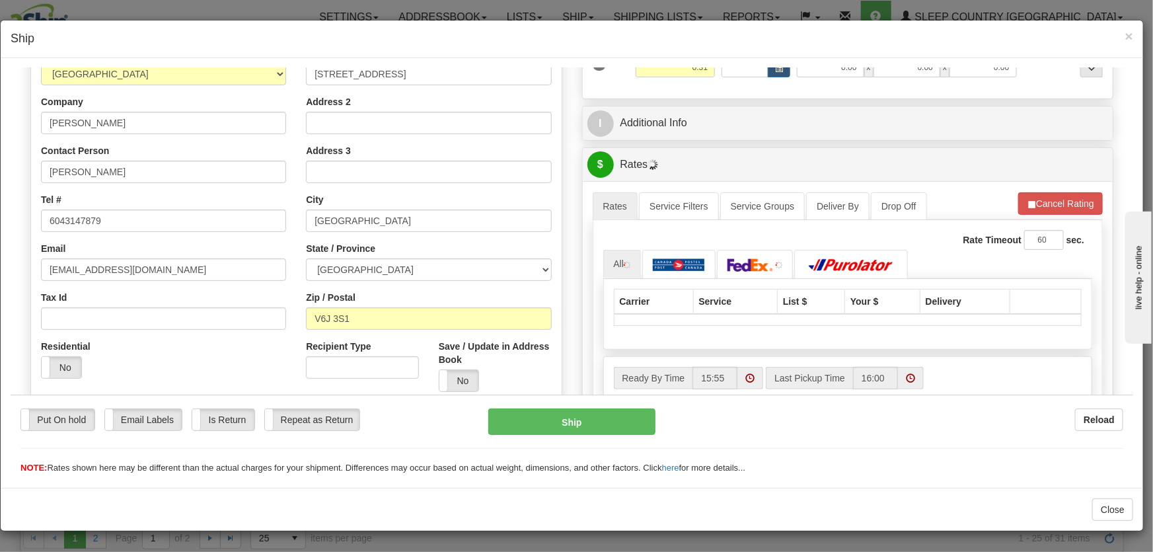
scroll to position [300, 0]
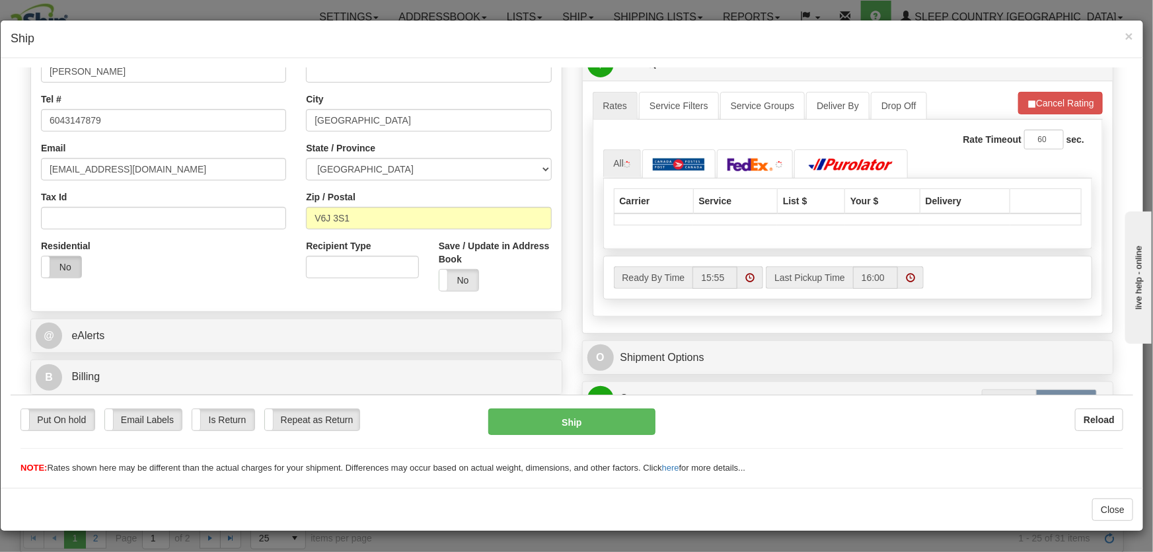
click at [59, 264] on label "No" at bounding box center [62, 266] width 40 height 21
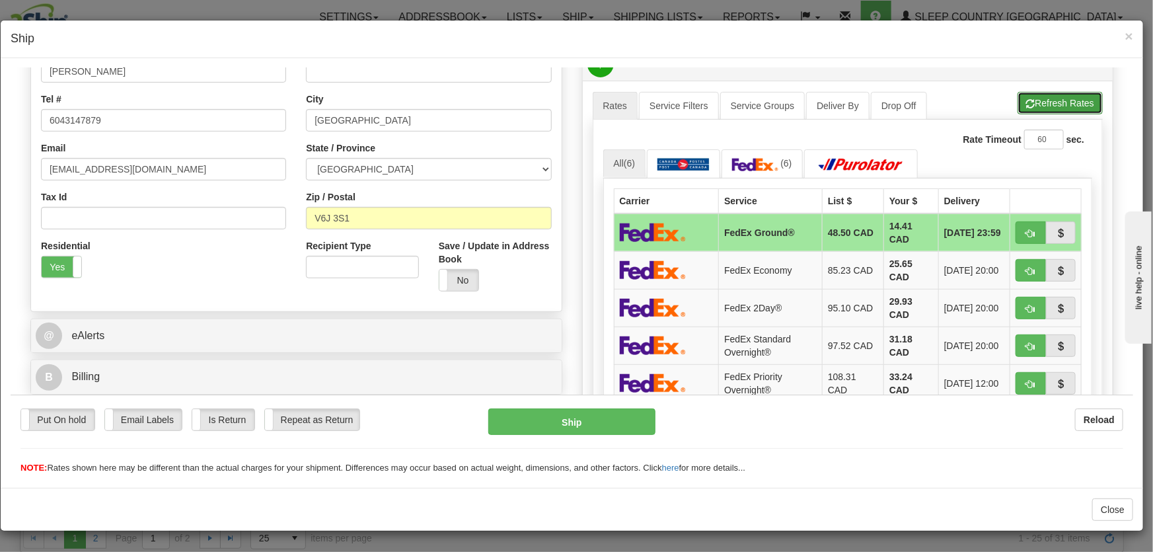
click at [1038, 102] on button "Refresh Rates" at bounding box center [1059, 102] width 85 height 22
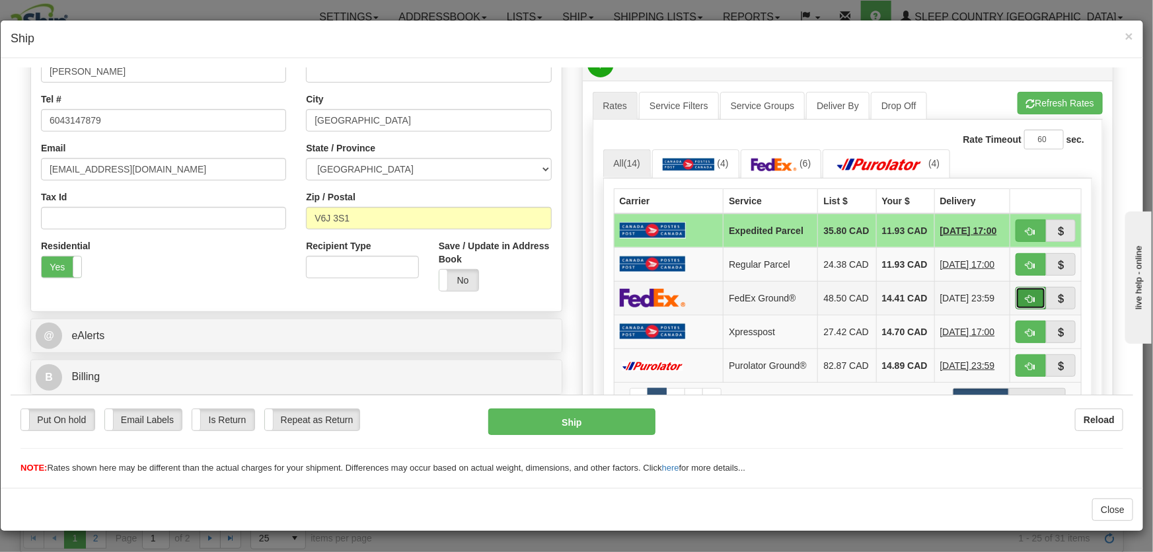
click at [1026, 301] on span "button" at bounding box center [1030, 298] width 9 height 9
type input "92"
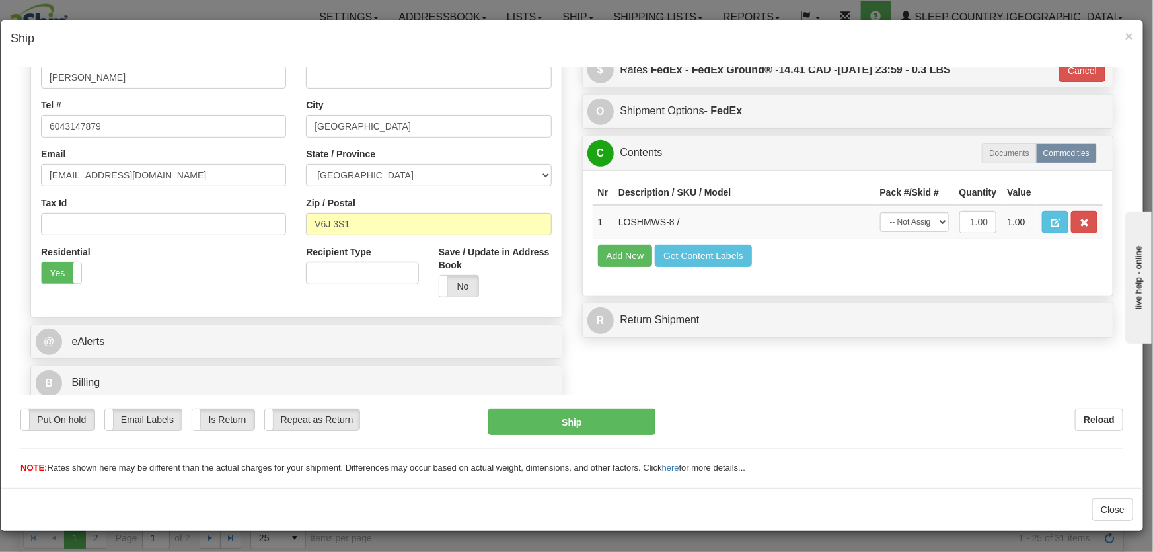
scroll to position [294, 0]
click at [895, 226] on select "-- Not Assigned -- Package 1" at bounding box center [914, 221] width 69 height 20
select select "0"
click at [880, 211] on select "-- Not Assigned -- Package 1" at bounding box center [914, 221] width 69 height 20
click at [579, 419] on button "Ship" at bounding box center [571, 421] width 167 height 26
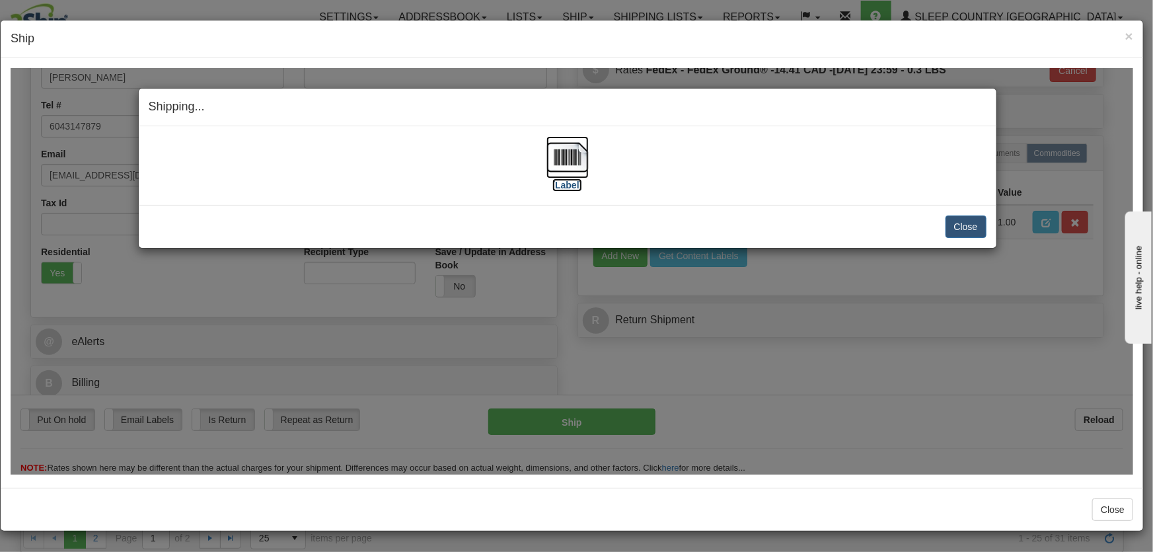
click at [556, 156] on img at bounding box center [567, 156] width 42 height 42
click at [961, 221] on button "Close" at bounding box center [965, 226] width 41 height 22
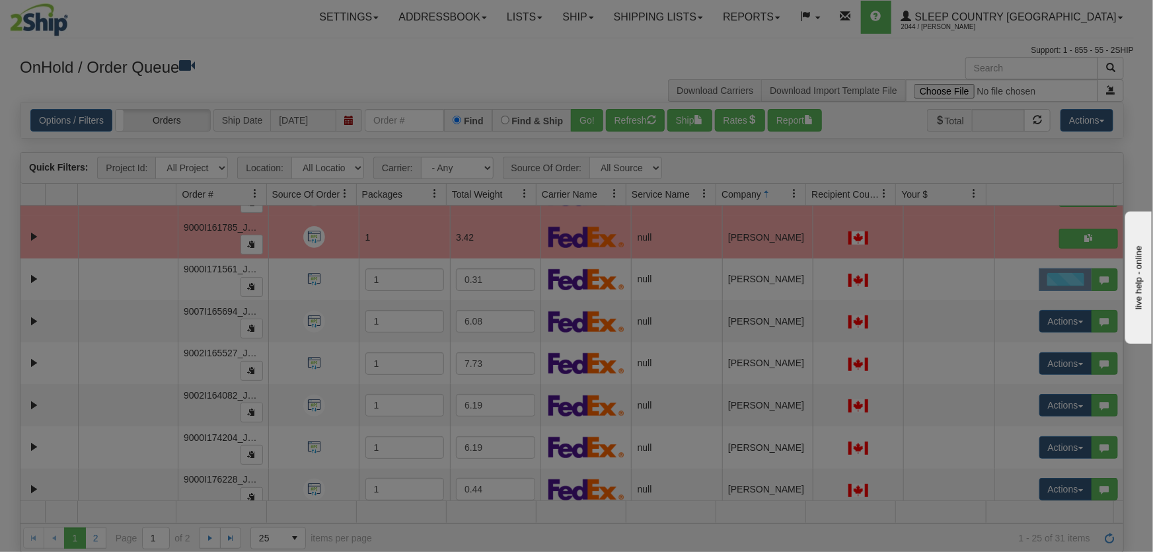
scroll to position [0, 0]
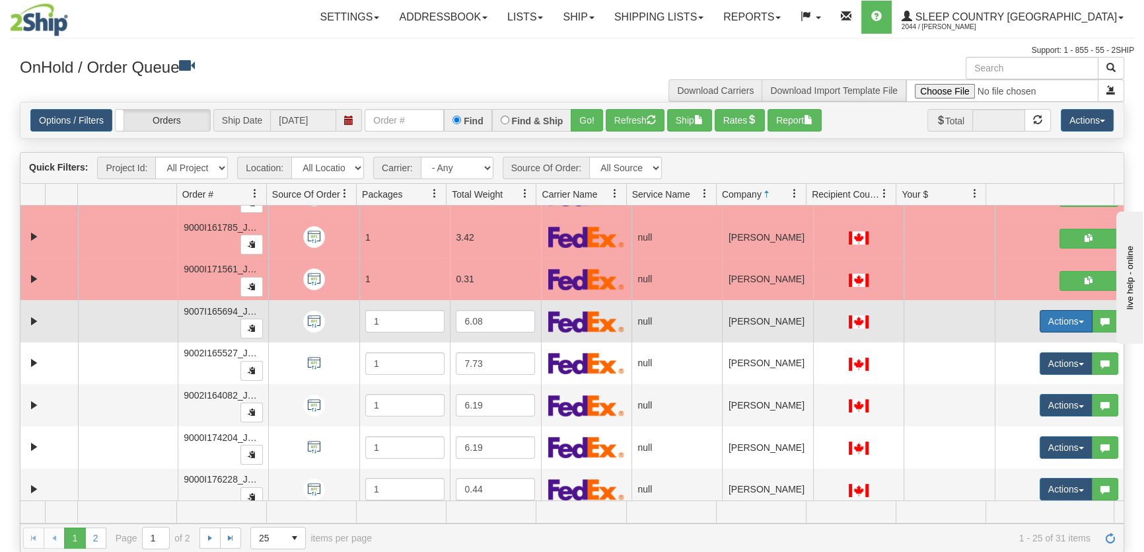
click at [1044, 315] on button "Actions" at bounding box center [1066, 321] width 53 height 22
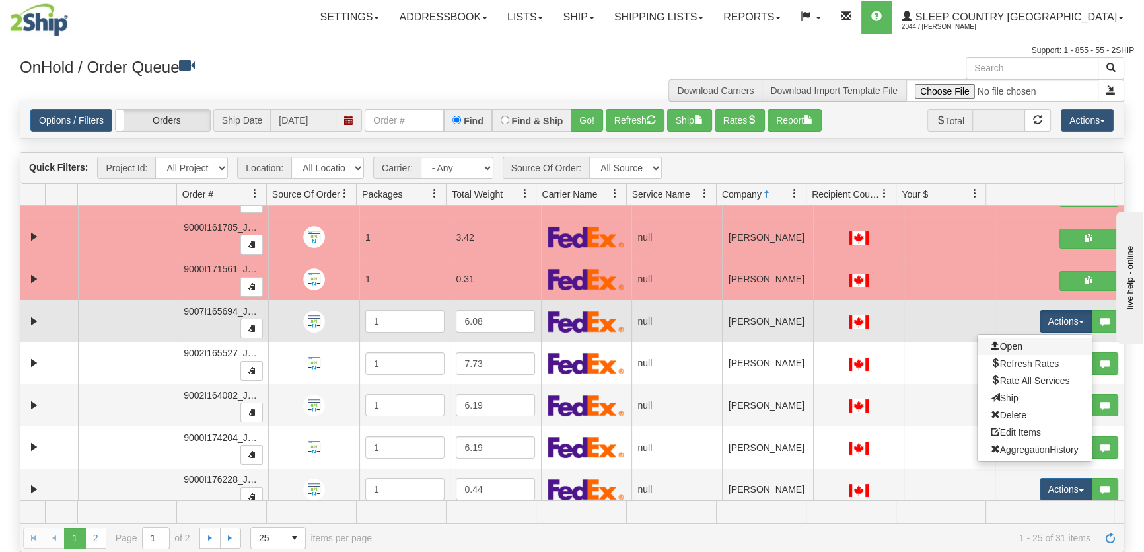
click at [1030, 341] on link "Open" at bounding box center [1035, 346] width 114 height 17
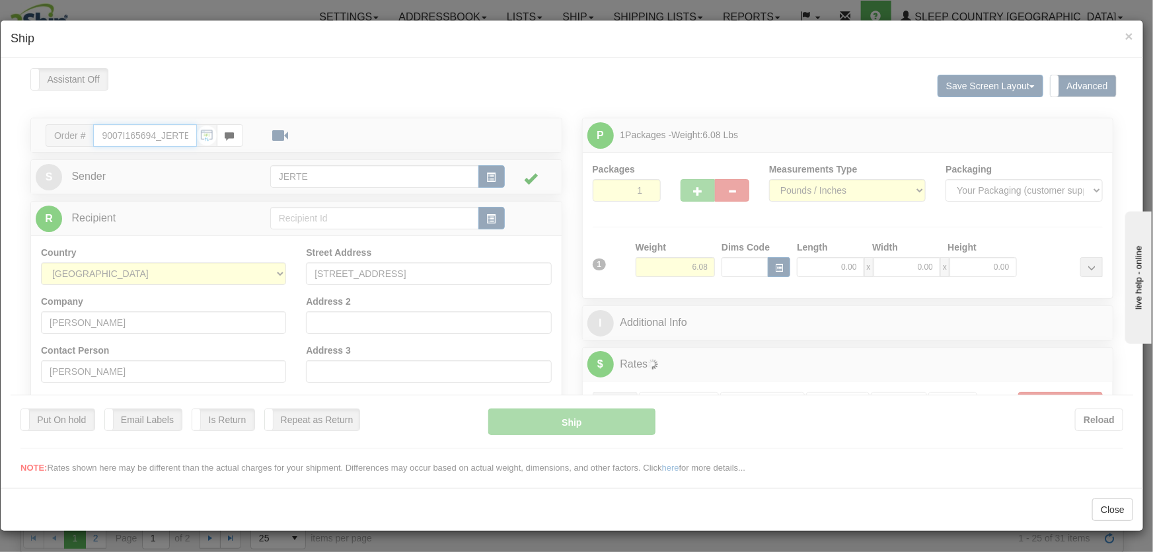
type input "15:56"
type input "16:00"
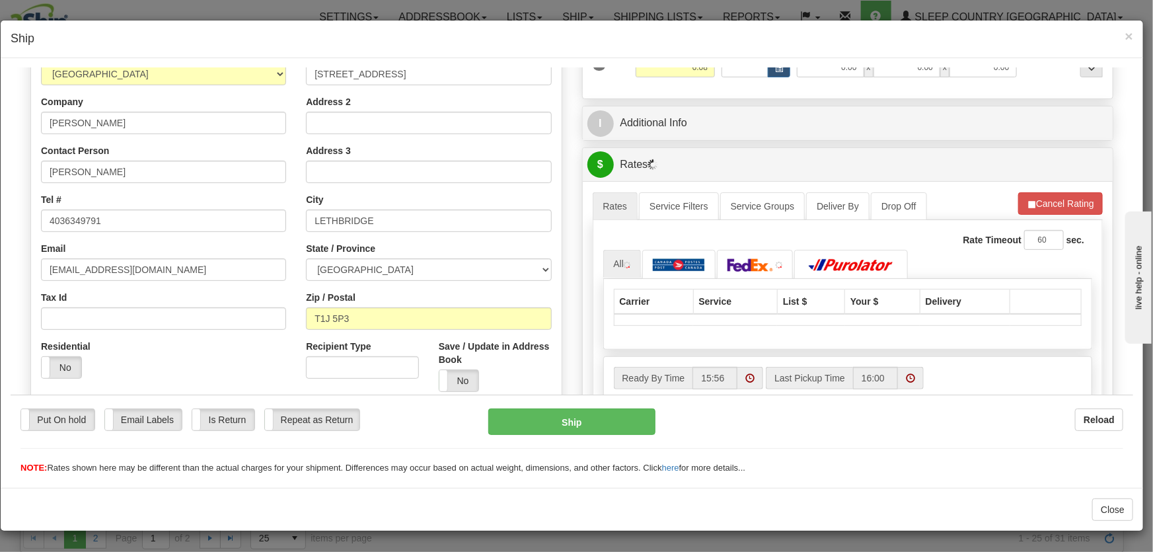
scroll to position [400, 0]
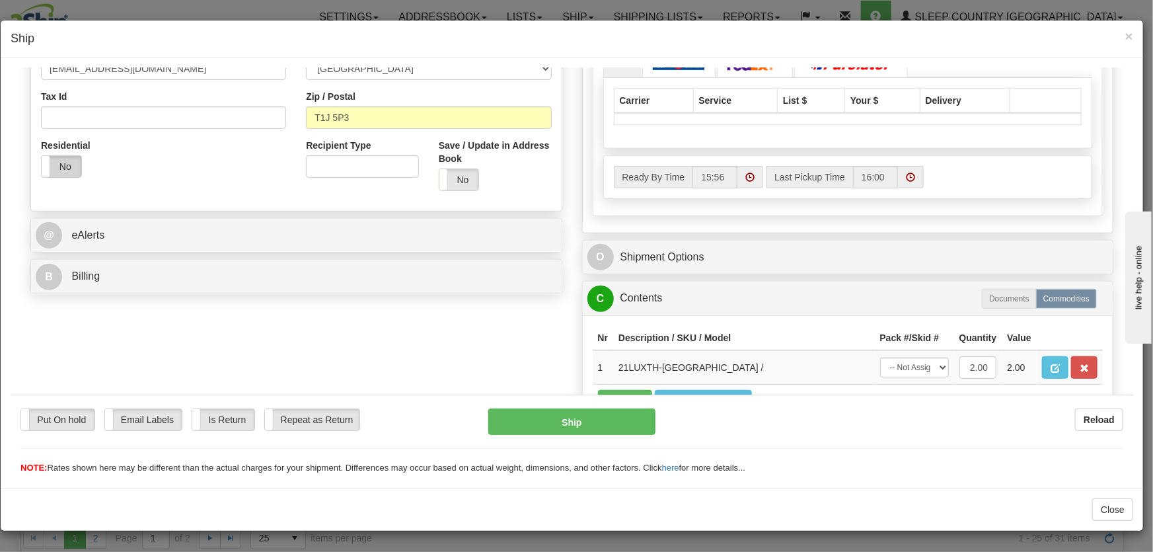
click at [59, 163] on label "No" at bounding box center [62, 165] width 40 height 21
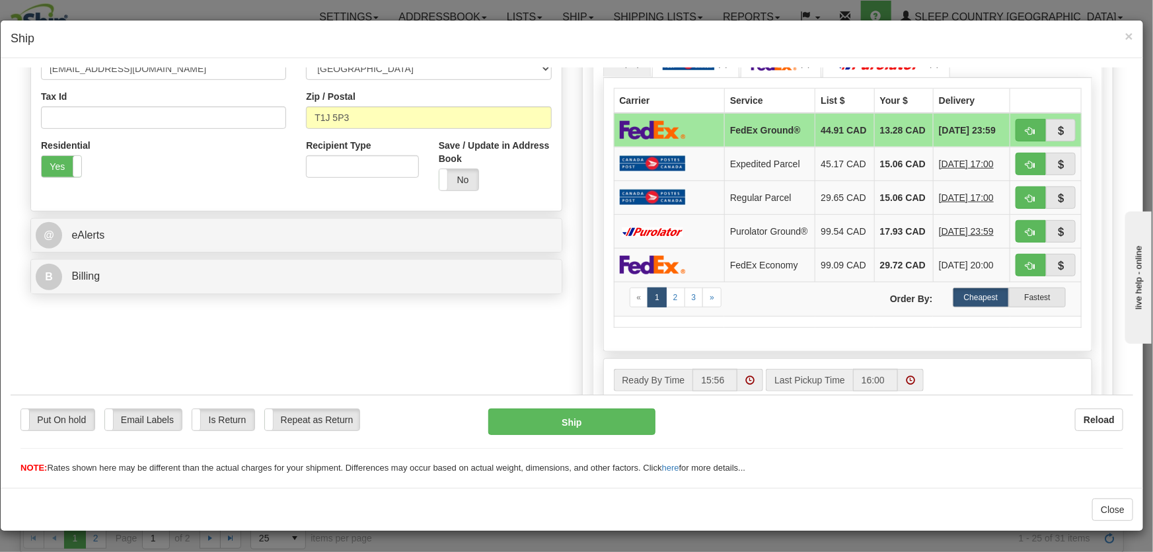
scroll to position [199, 0]
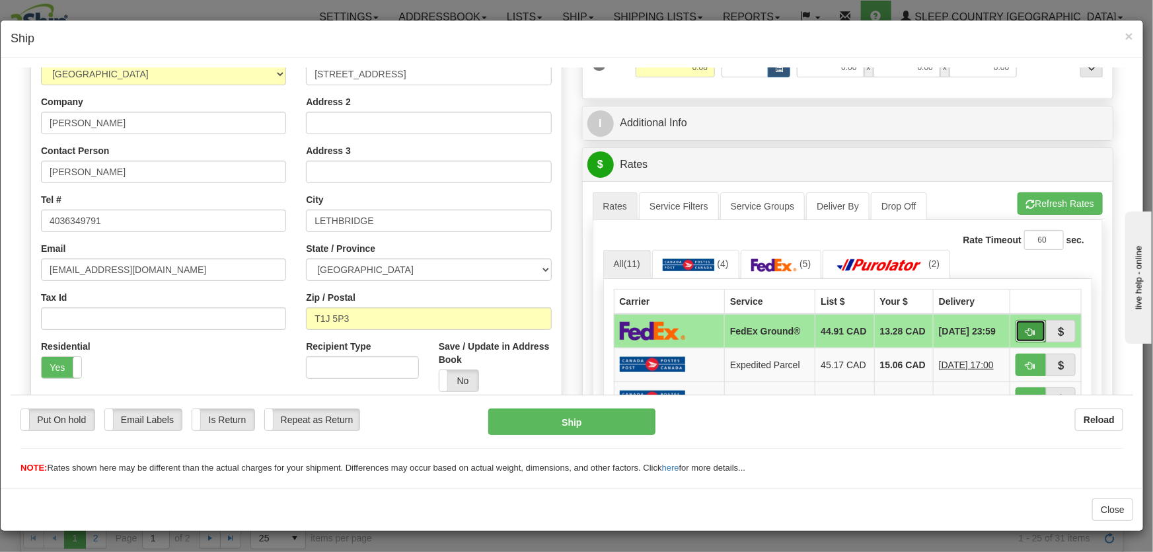
click at [1015, 323] on button "button" at bounding box center [1030, 330] width 30 height 22
type input "92"
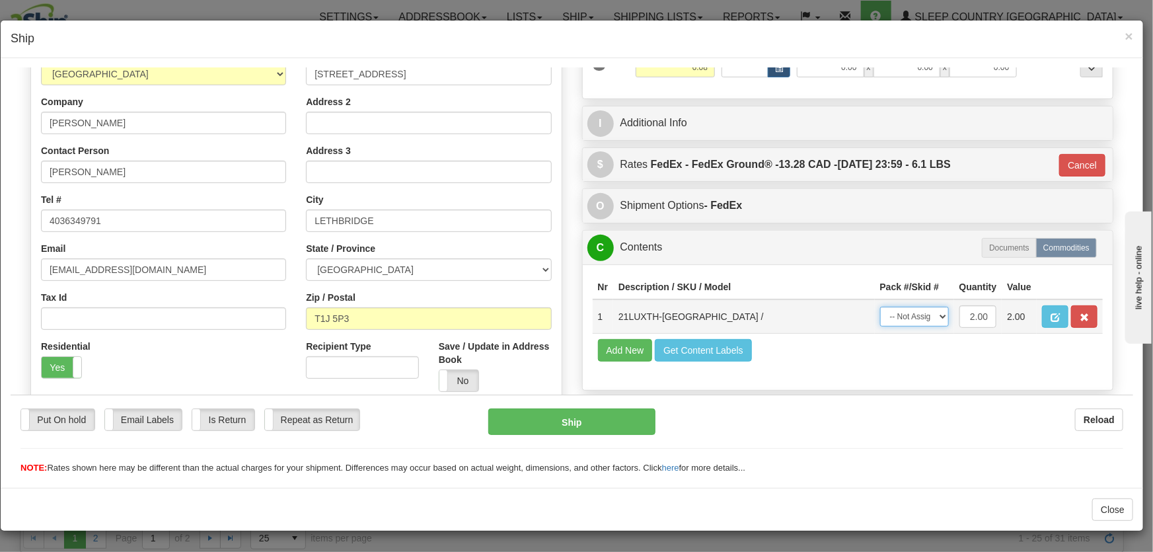
click at [925, 320] on select "-- Not Assigned -- Package 1" at bounding box center [914, 316] width 69 height 20
click at [1075, 162] on button "Cancel" at bounding box center [1082, 164] width 46 height 22
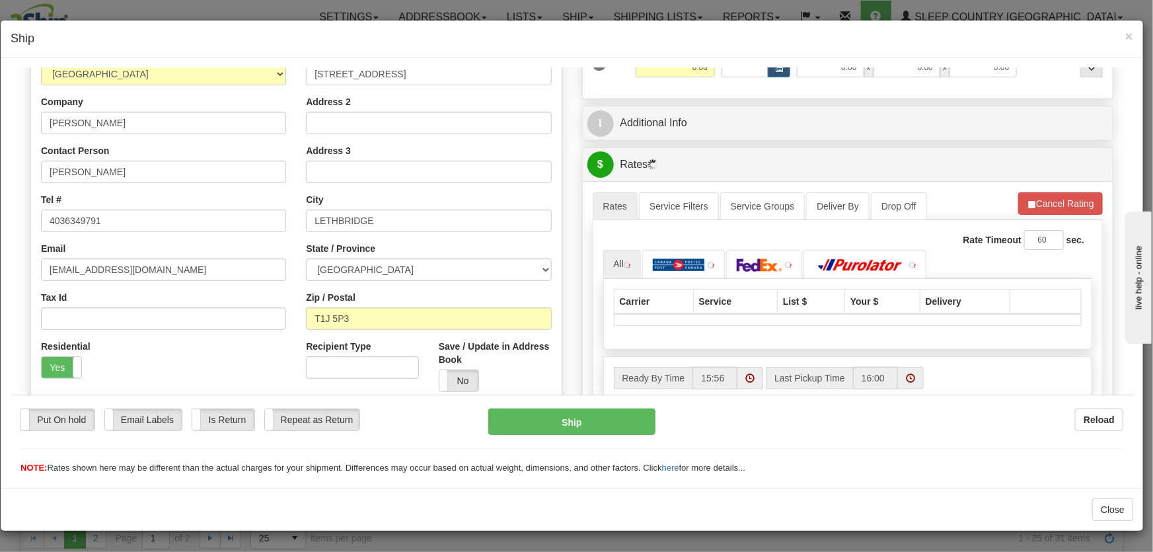
scroll to position [0, 0]
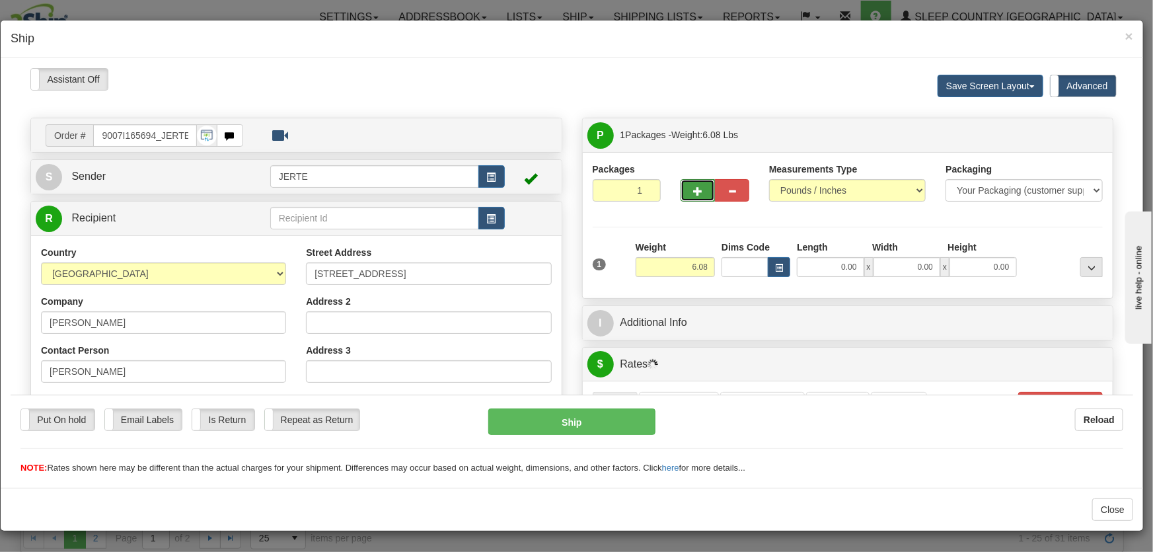
click at [694, 192] on span "button" at bounding box center [697, 190] width 9 height 9
type input "2"
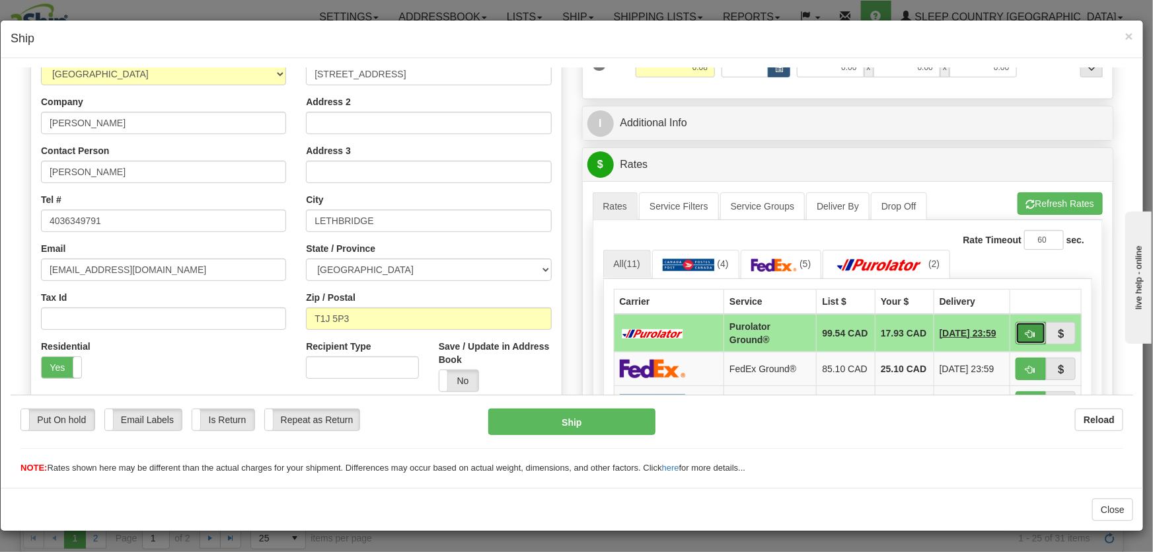
click at [1026, 334] on span "button" at bounding box center [1030, 333] width 9 height 9
type input "260"
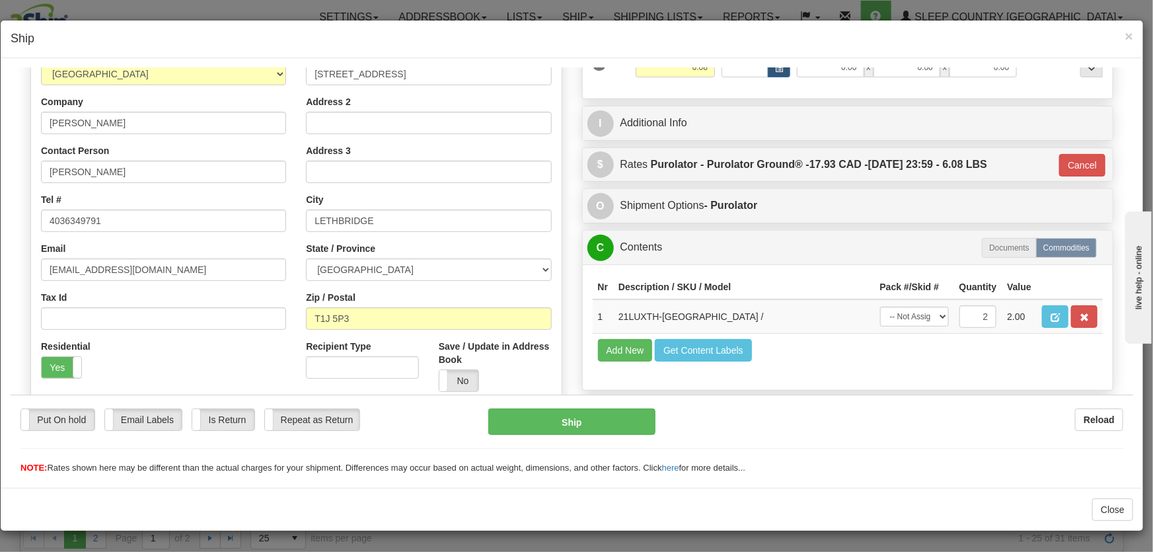
scroll to position [294, 0]
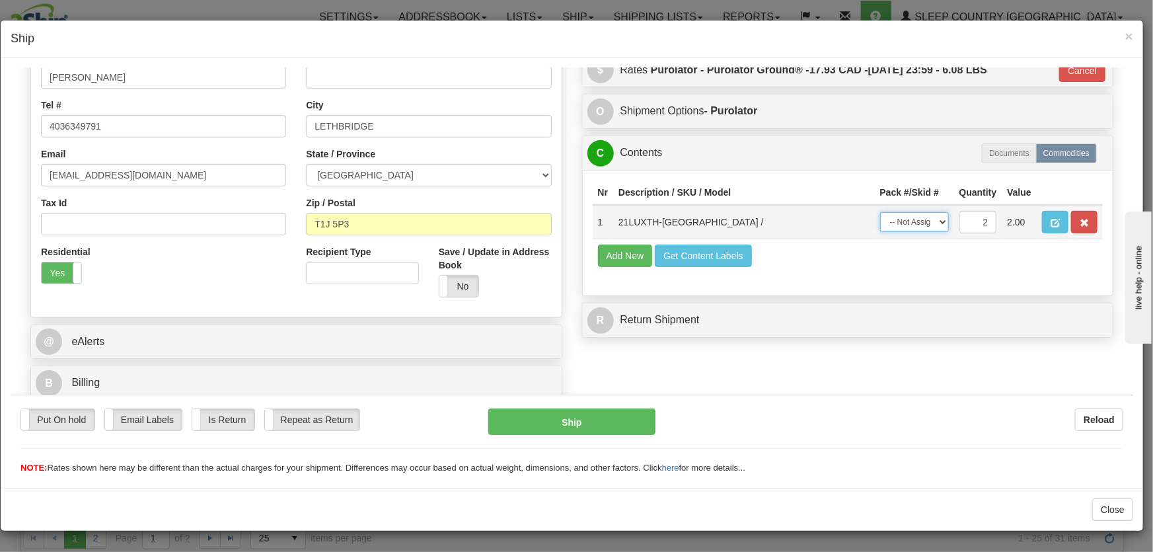
click at [909, 220] on select "-- Not Assigned -- Package 1 Package 2 Split" at bounding box center [914, 221] width 69 height 20
select select "SPLIT"
click at [880, 211] on select "-- Not Assigned -- Package 1 Package 2 Split" at bounding box center [914, 221] width 69 height 20
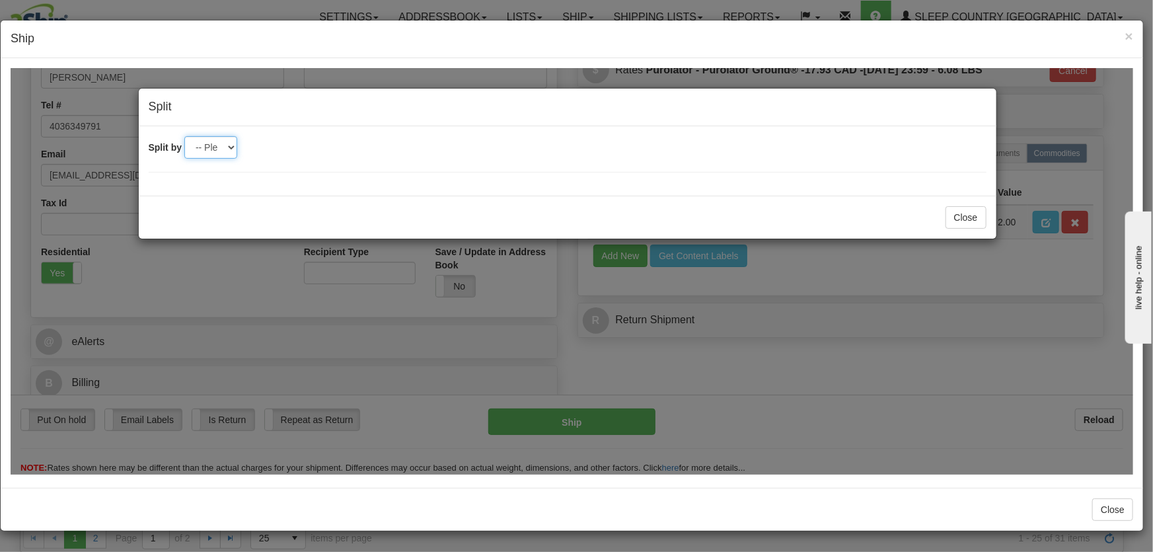
click at [192, 148] on select "-- Please select -- 2" at bounding box center [210, 146] width 53 height 22
select select "2"
click at [184, 135] on select "-- Please select -- 2" at bounding box center [210, 146] width 53 height 22
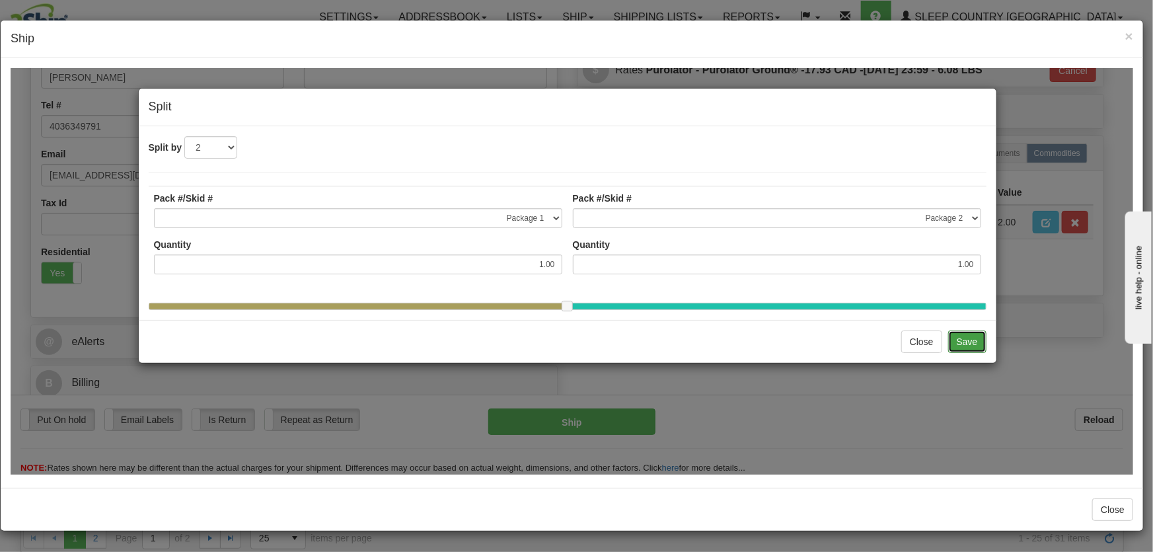
click at [964, 346] on button "Save" at bounding box center [967, 341] width 38 height 22
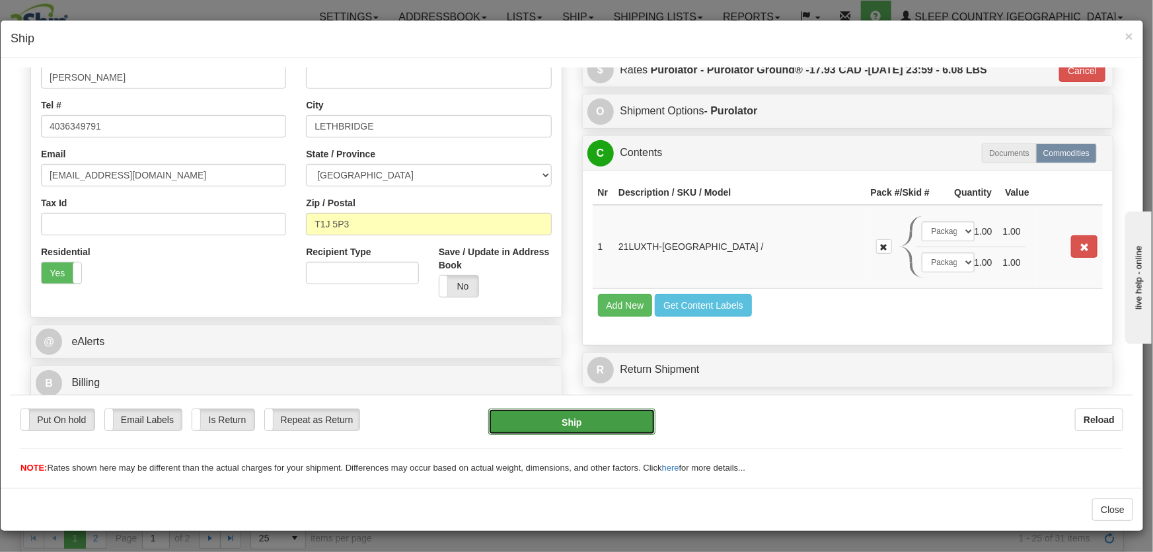
click at [610, 426] on button "Ship" at bounding box center [571, 421] width 167 height 26
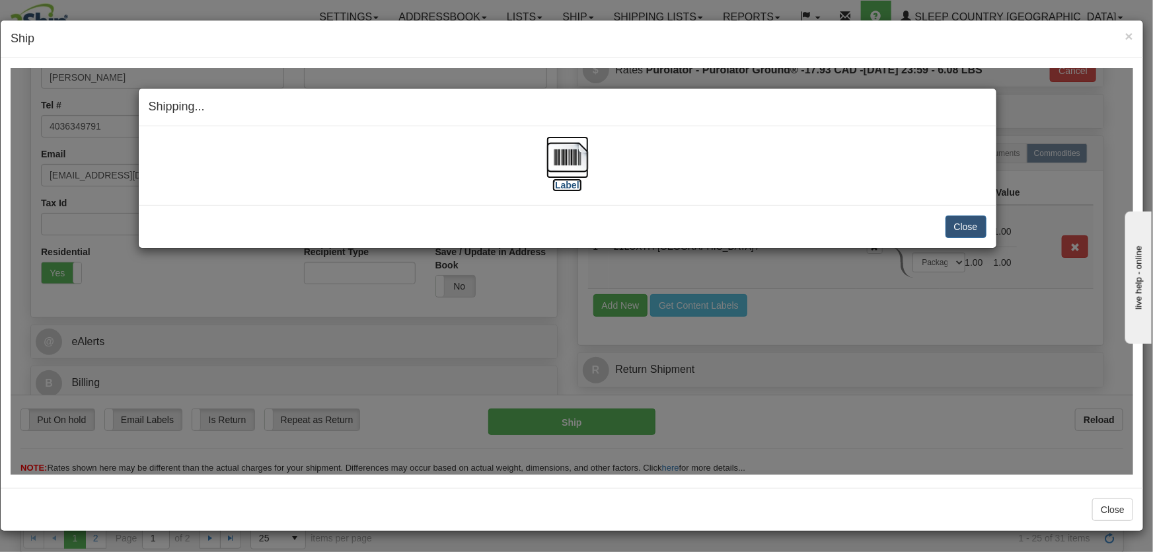
click at [569, 168] on img at bounding box center [567, 156] width 42 height 42
click at [975, 227] on button "Close" at bounding box center [965, 226] width 41 height 22
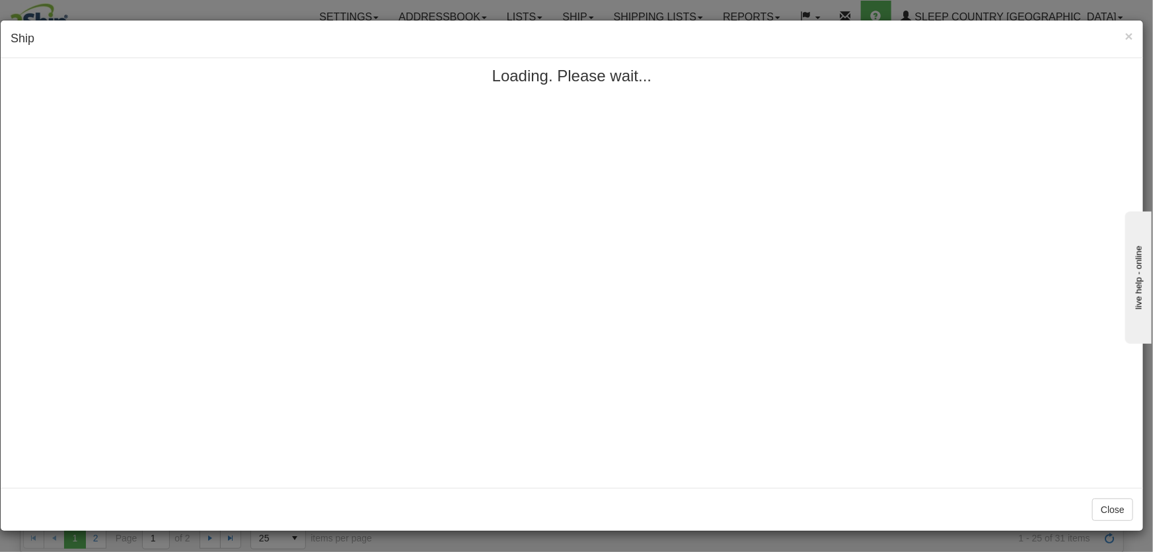
scroll to position [0, 0]
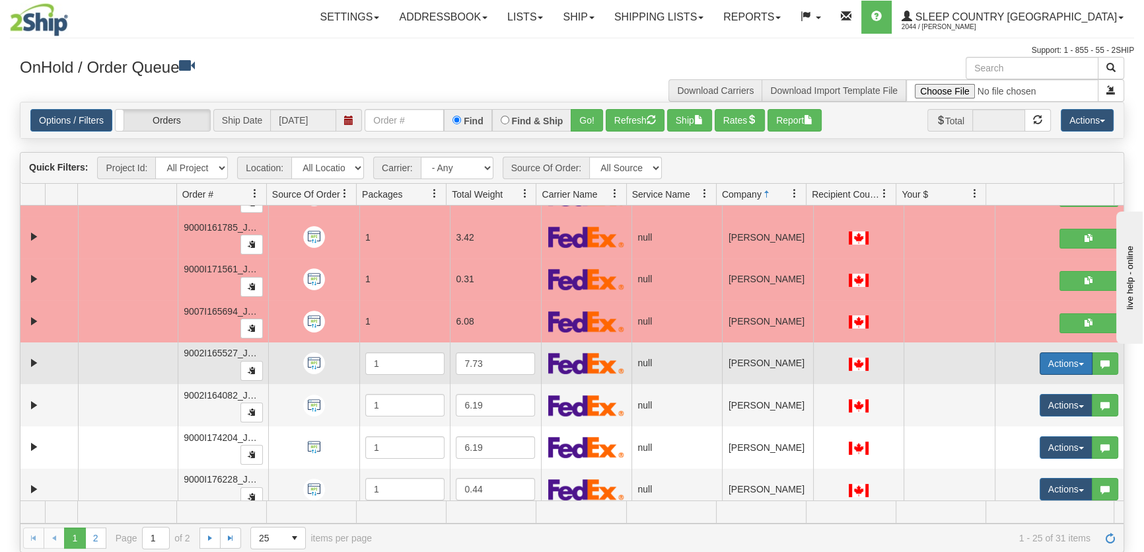
click at [1040, 358] on button "Actions" at bounding box center [1066, 363] width 53 height 22
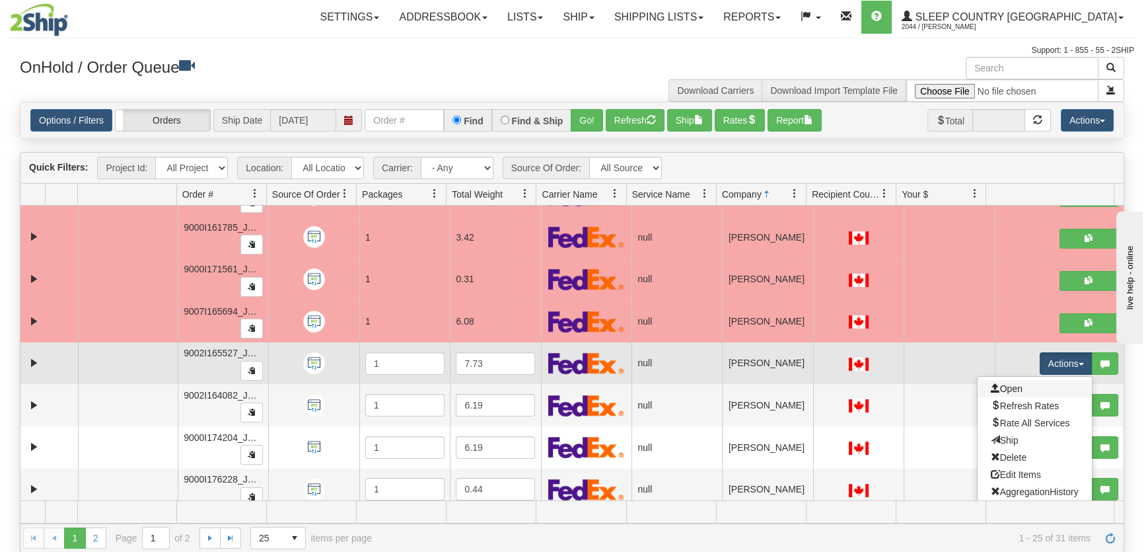
click at [1030, 383] on link "Open" at bounding box center [1035, 388] width 114 height 17
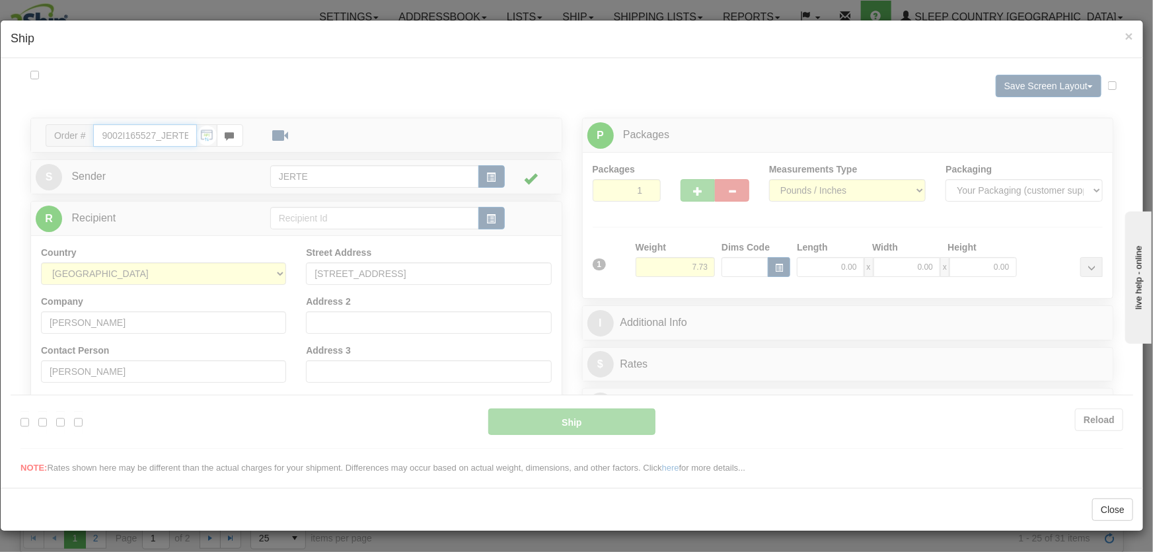
type input "15:57"
type input "16:00"
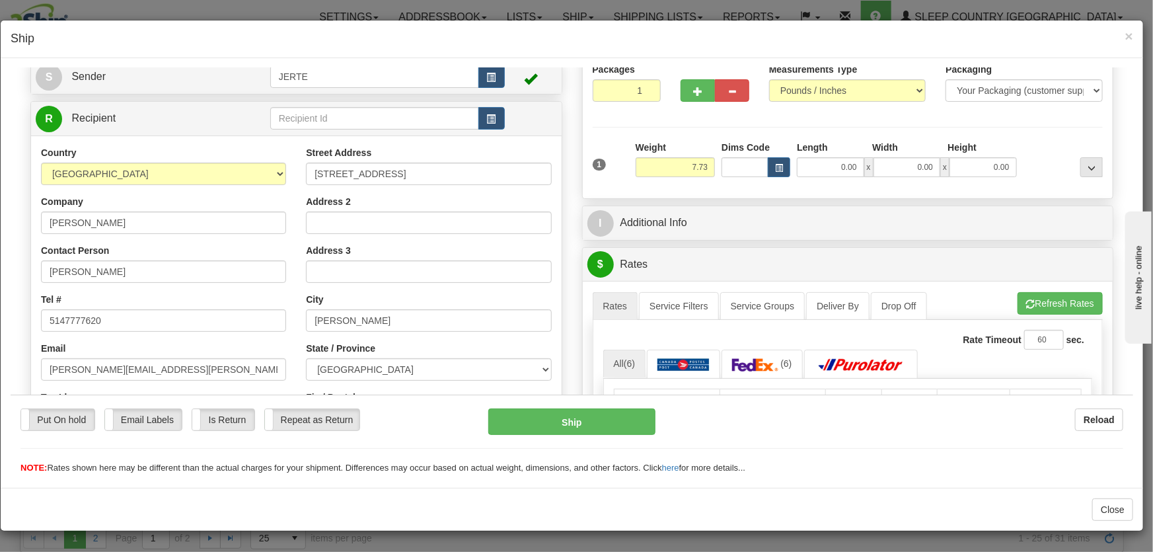
scroll to position [199, 0]
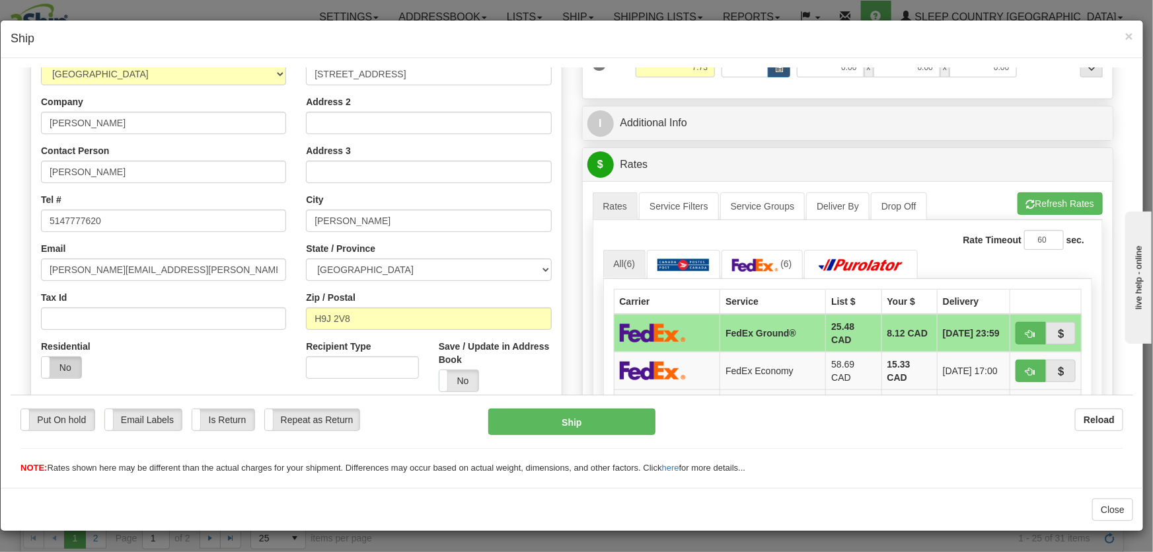
click at [69, 363] on label "No" at bounding box center [62, 366] width 40 height 21
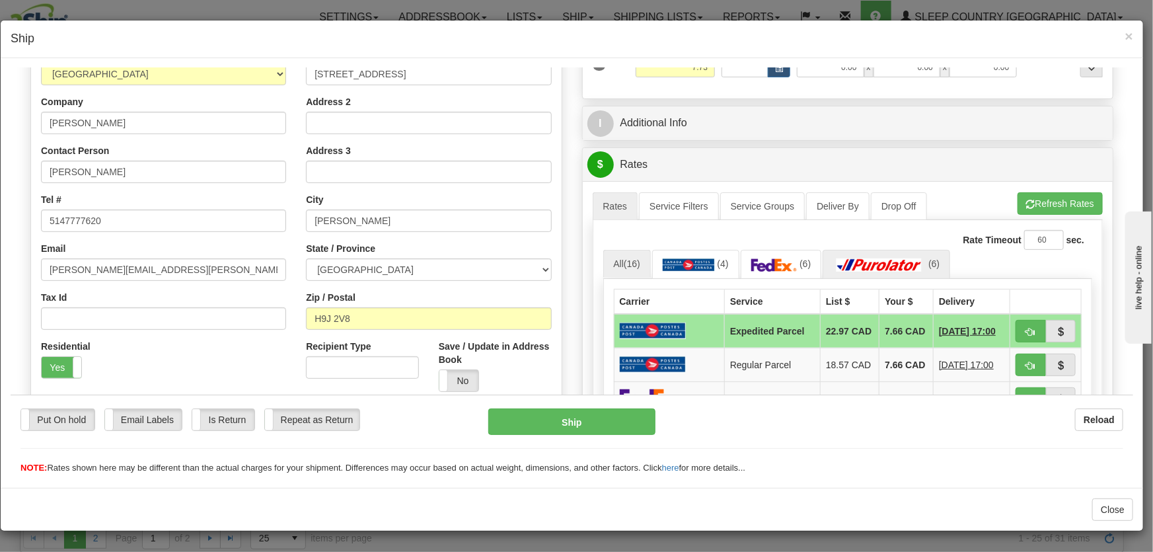
scroll to position [300, 0]
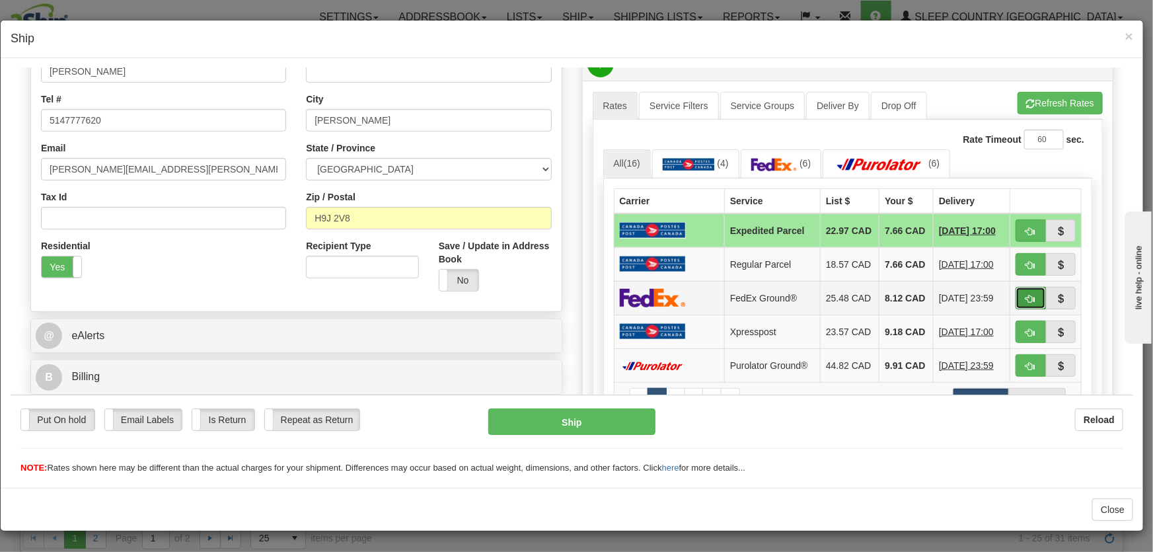
click at [1015, 304] on button "button" at bounding box center [1030, 297] width 30 height 22
type input "92"
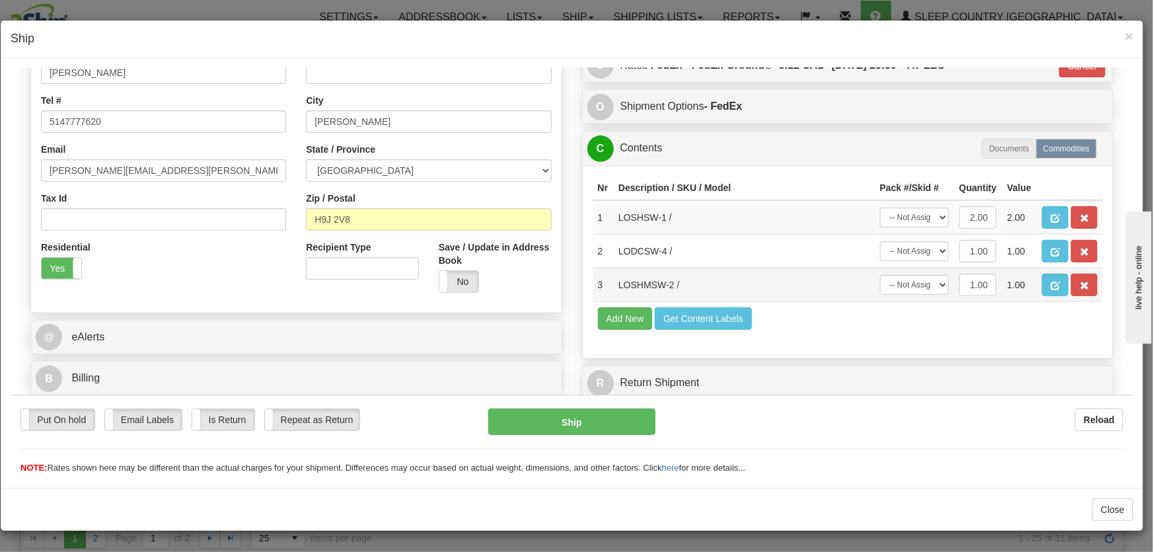
scroll to position [298, 0]
click at [893, 221] on select "-- Not Assigned -- Package 1" at bounding box center [914, 217] width 69 height 20
select select "0"
click at [880, 207] on select "-- Not Assigned -- Package 1" at bounding box center [914, 217] width 69 height 20
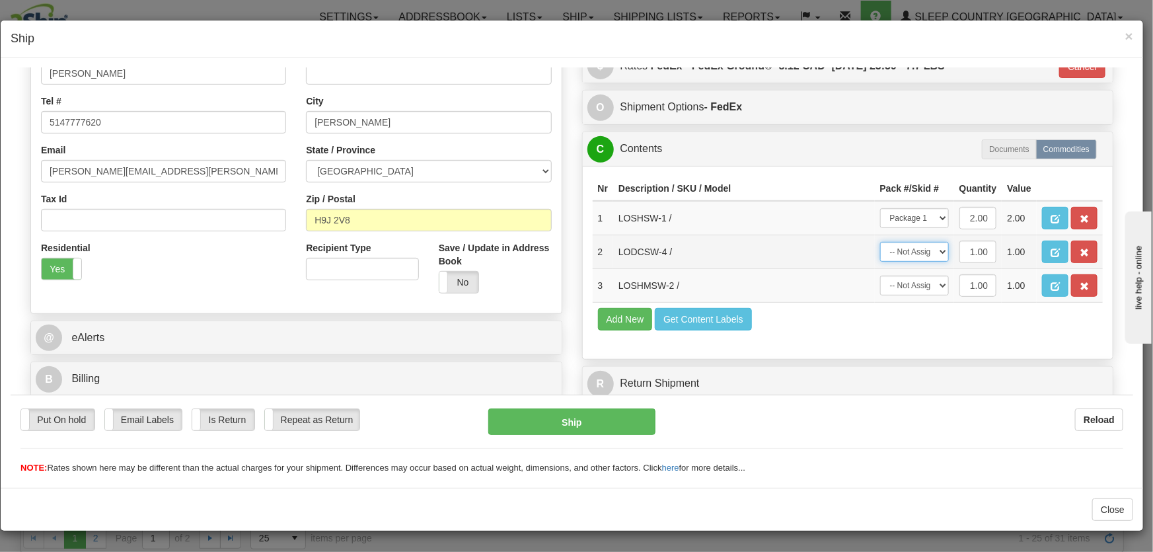
click at [898, 254] on select "-- Not Assigned -- Package 1" at bounding box center [914, 251] width 69 height 20
click at [880, 241] on select "-- Not Assigned -- Package 1" at bounding box center [914, 251] width 69 height 20
click at [901, 251] on select "-- Not Assigned -- Package 1" at bounding box center [914, 251] width 69 height 20
select select "0"
click at [880, 241] on select "-- Not Assigned -- Package 1" at bounding box center [914, 251] width 69 height 20
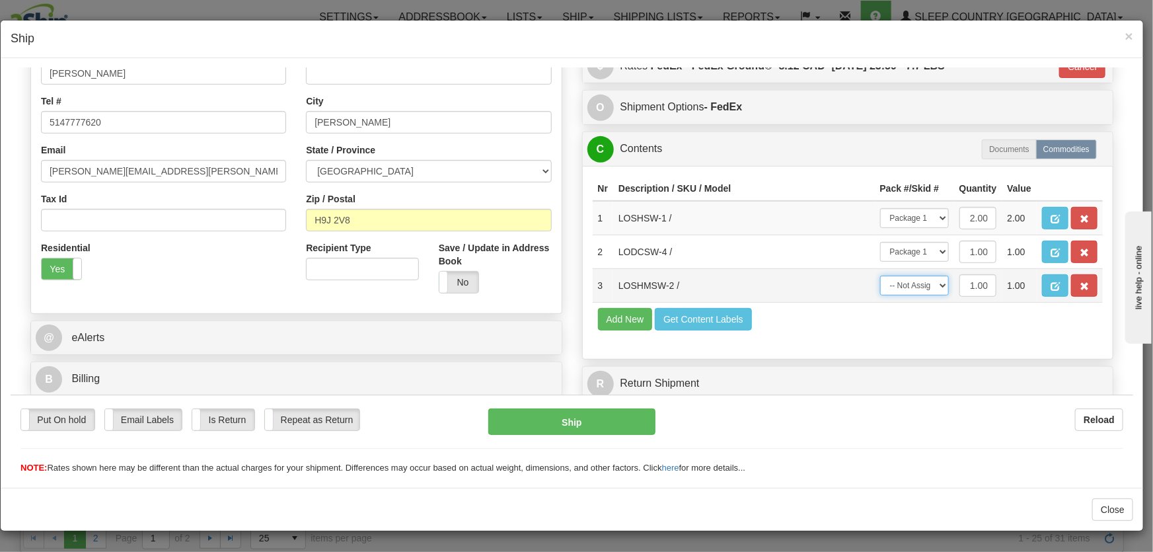
click at [901, 275] on select "-- Not Assigned -- Package 1" at bounding box center [914, 285] width 69 height 20
select select "0"
click at [880, 275] on select "-- Not Assigned -- Package 1" at bounding box center [914, 285] width 69 height 20
click at [599, 425] on button "Ship" at bounding box center [571, 421] width 167 height 26
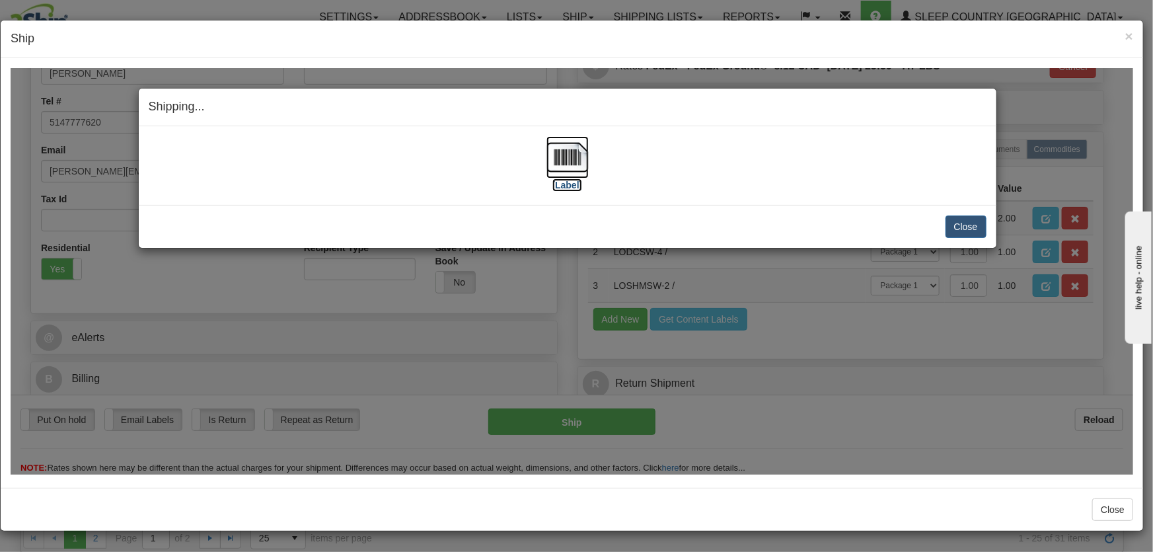
click at [572, 148] on img at bounding box center [567, 156] width 42 height 42
click at [953, 231] on button "Close" at bounding box center [965, 226] width 41 height 22
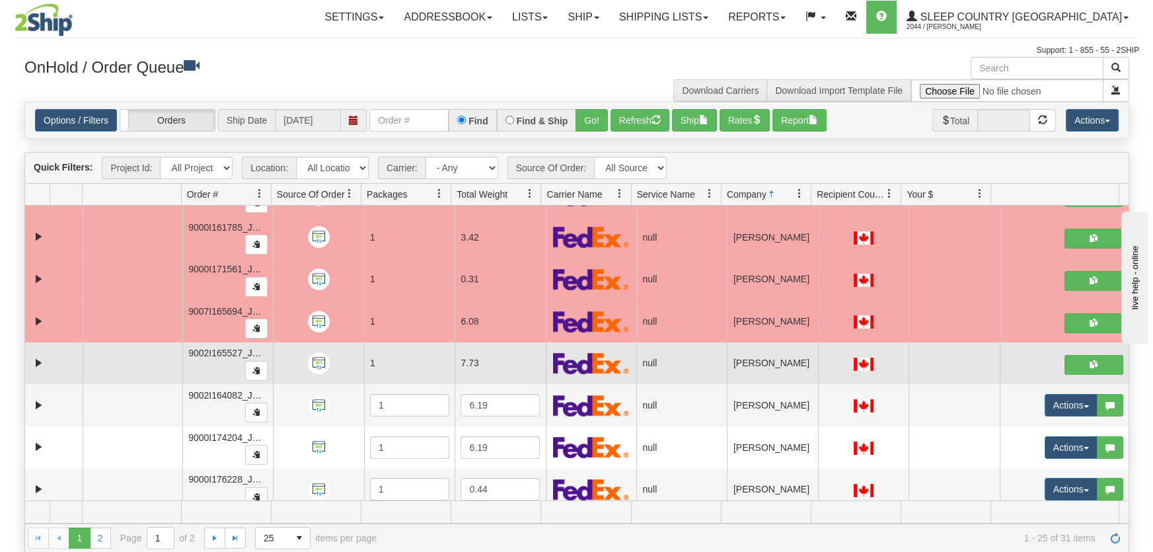
scroll to position [300, 0]
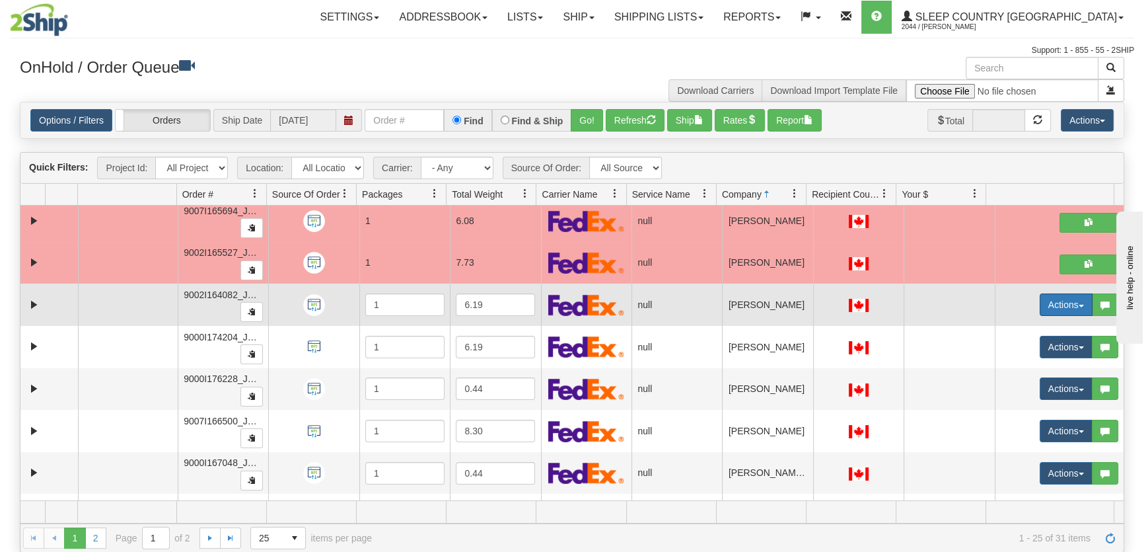
click at [1045, 299] on button "Actions" at bounding box center [1066, 304] width 53 height 22
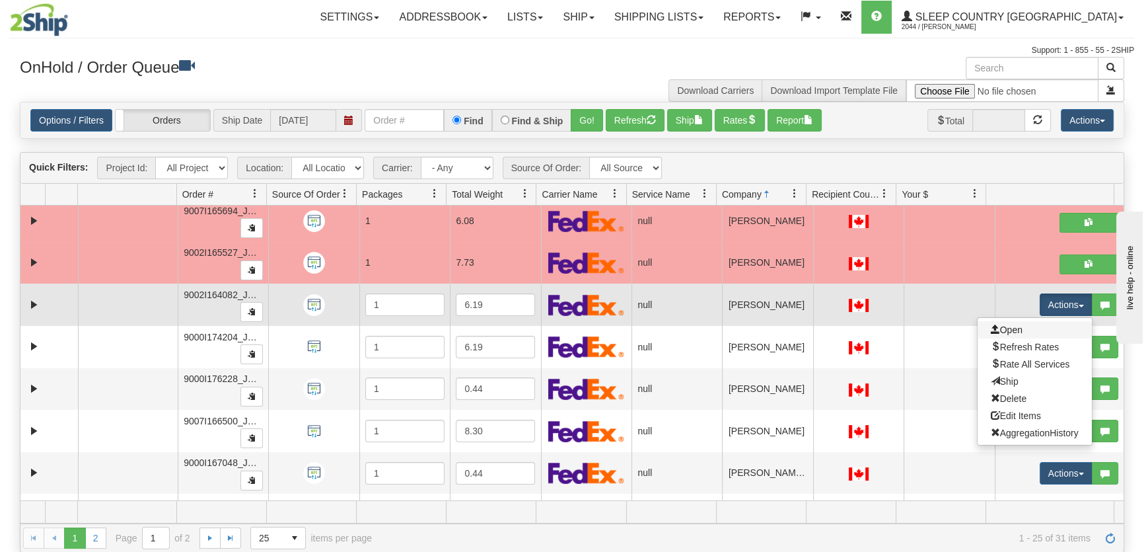
click at [1038, 325] on link "Open" at bounding box center [1035, 329] width 114 height 17
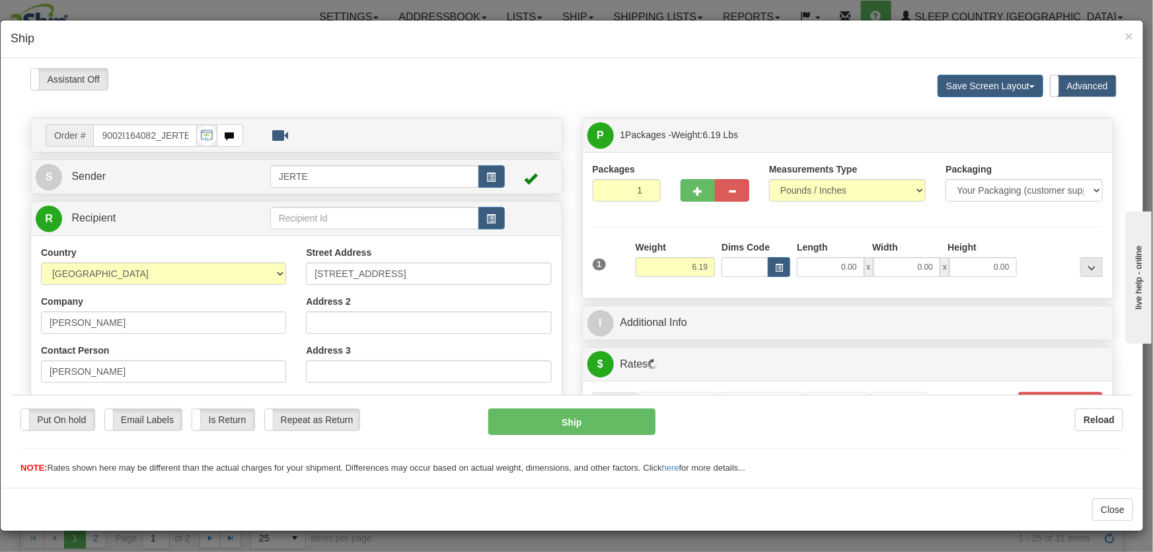
scroll to position [199, 0]
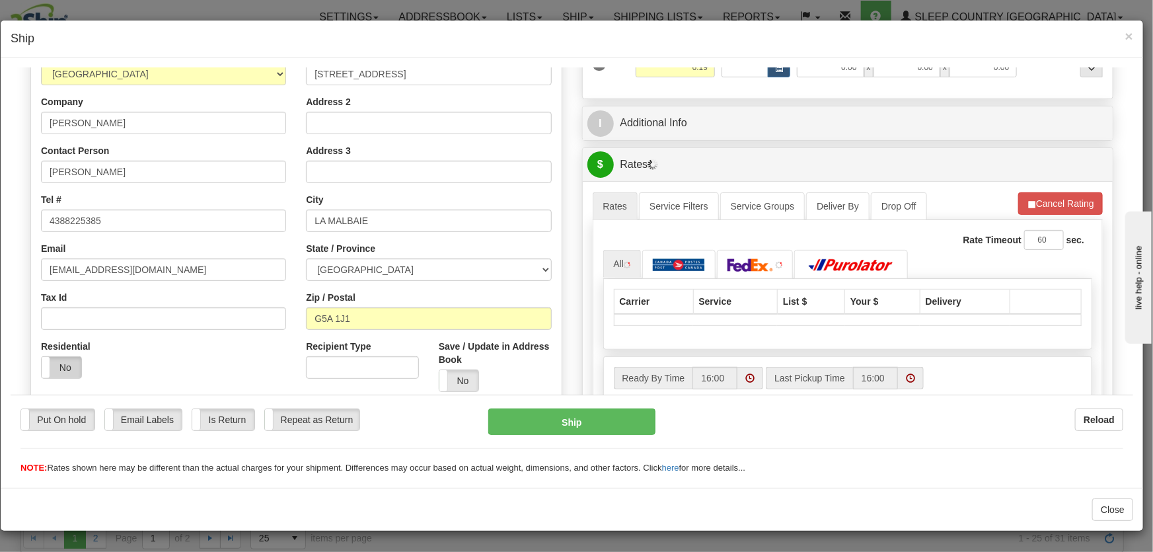
click at [67, 361] on label "No" at bounding box center [62, 366] width 40 height 21
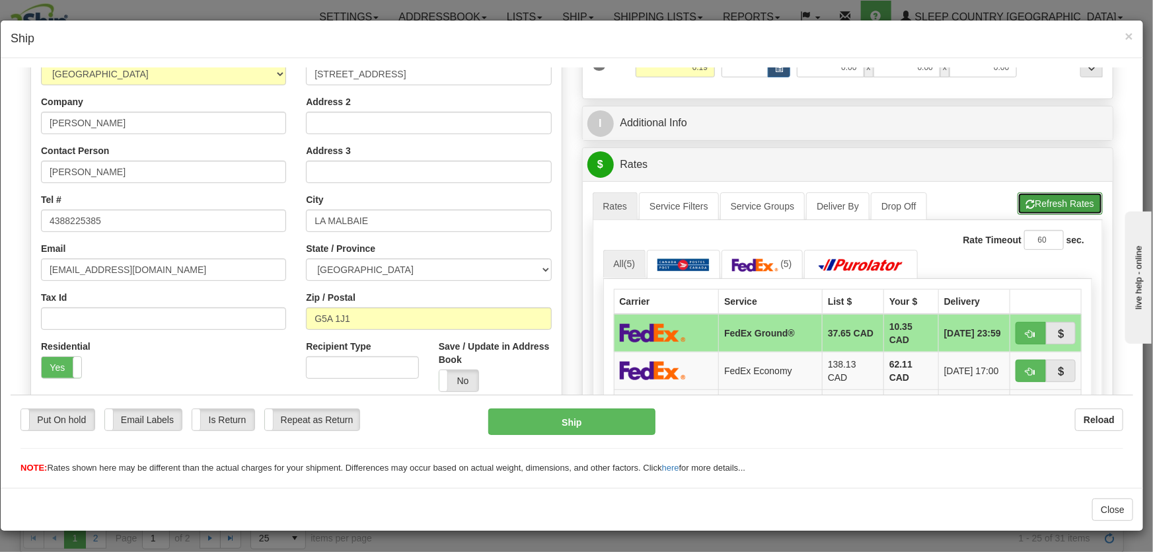
click at [1050, 199] on button "Refresh Rates" at bounding box center [1059, 203] width 85 height 22
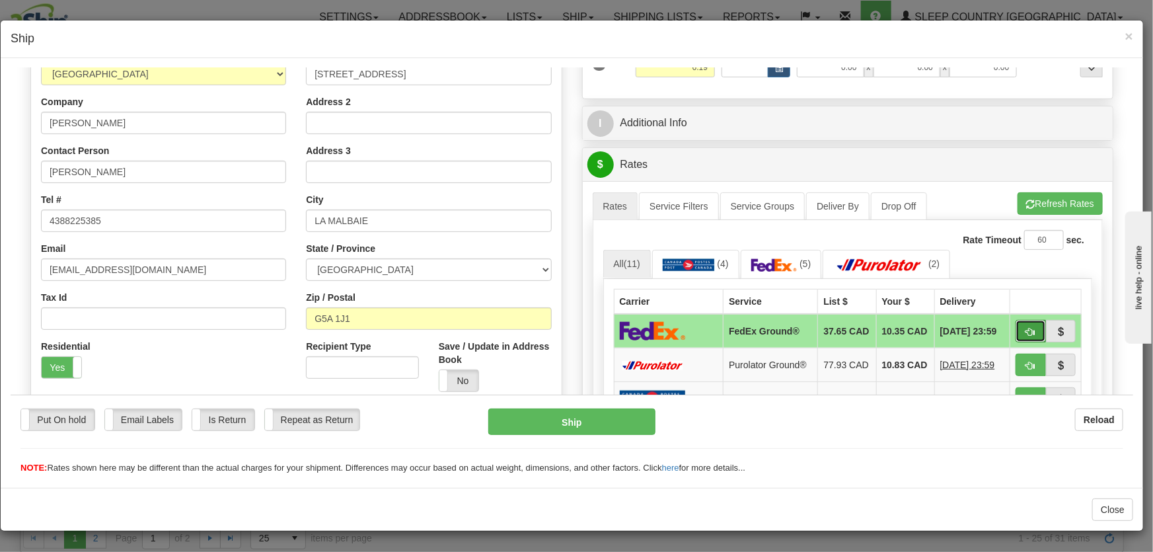
click at [1026, 332] on span "button" at bounding box center [1030, 331] width 9 height 9
type input "92"
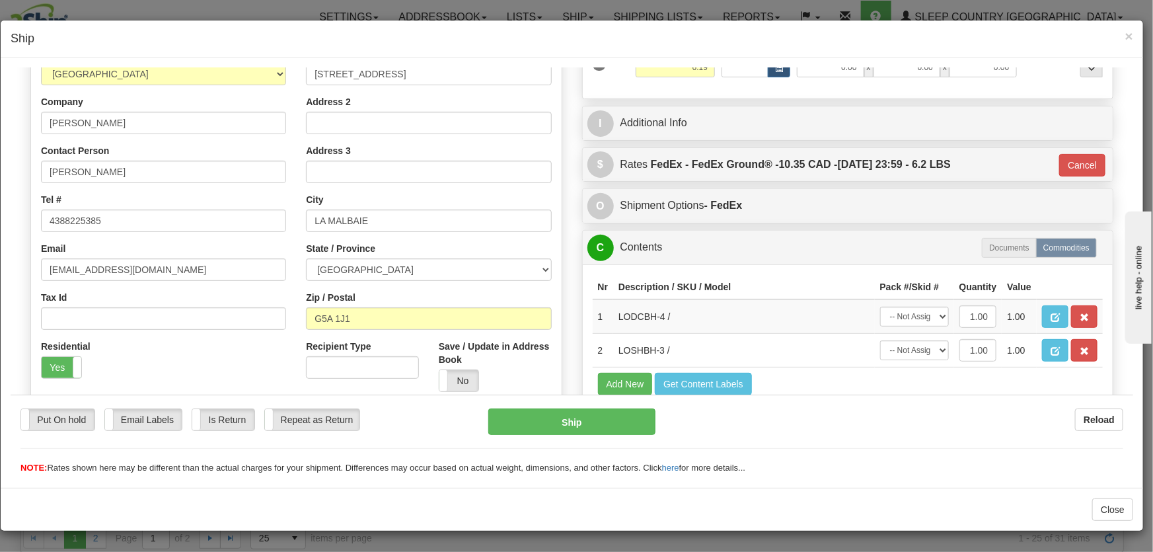
scroll to position [0, 0]
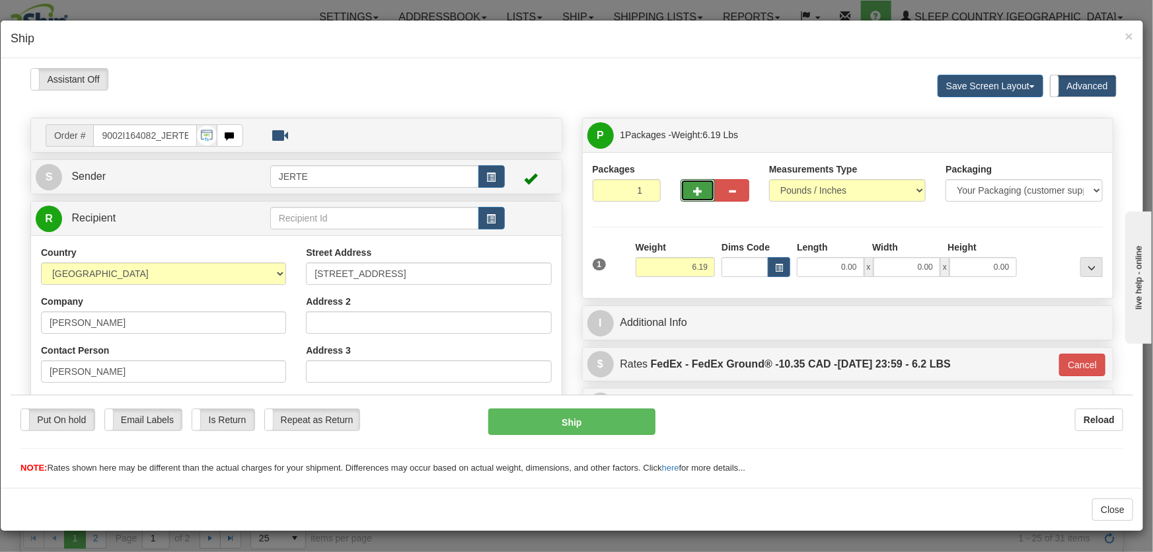
drag, startPoint x: 692, startPoint y: 198, endPoint x: 698, endPoint y: 201, distance: 7.1
click at [692, 198] on button "button" at bounding box center [697, 189] width 34 height 22
type input "2"
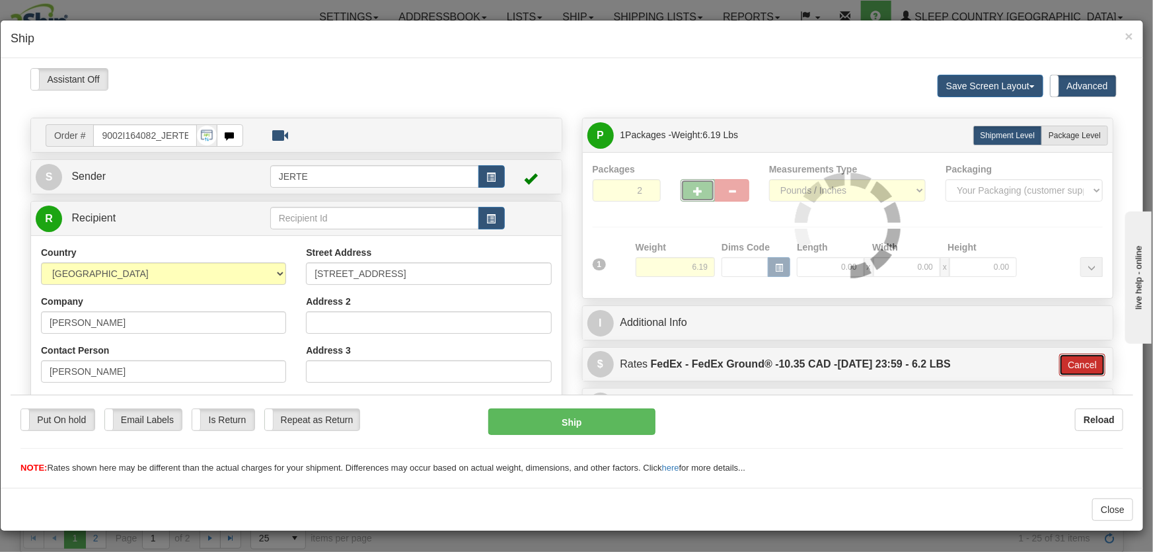
click at [1082, 361] on button "Cancel" at bounding box center [1082, 364] width 46 height 22
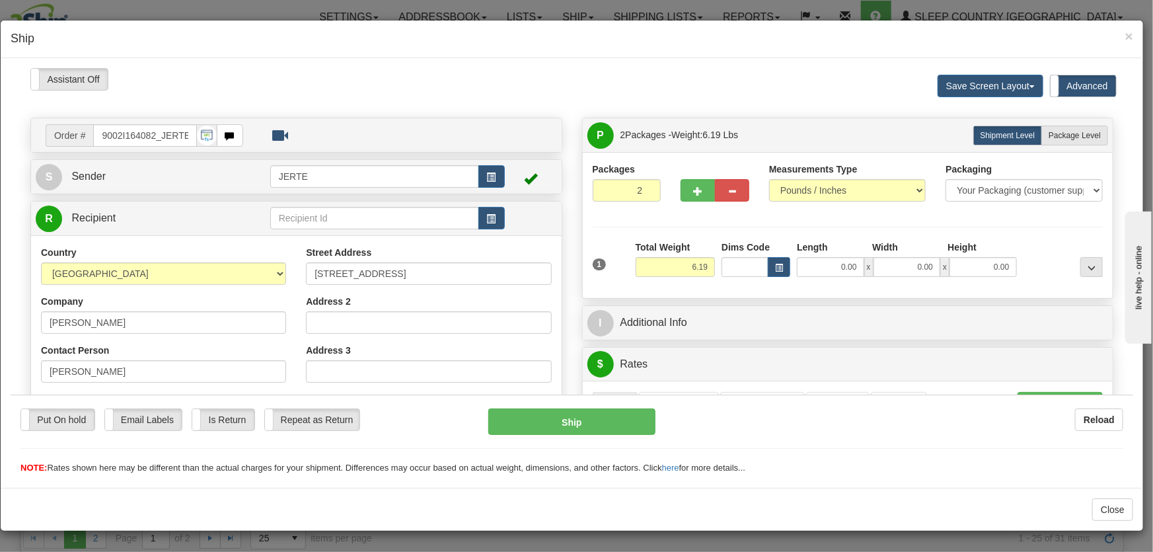
scroll to position [100, 0]
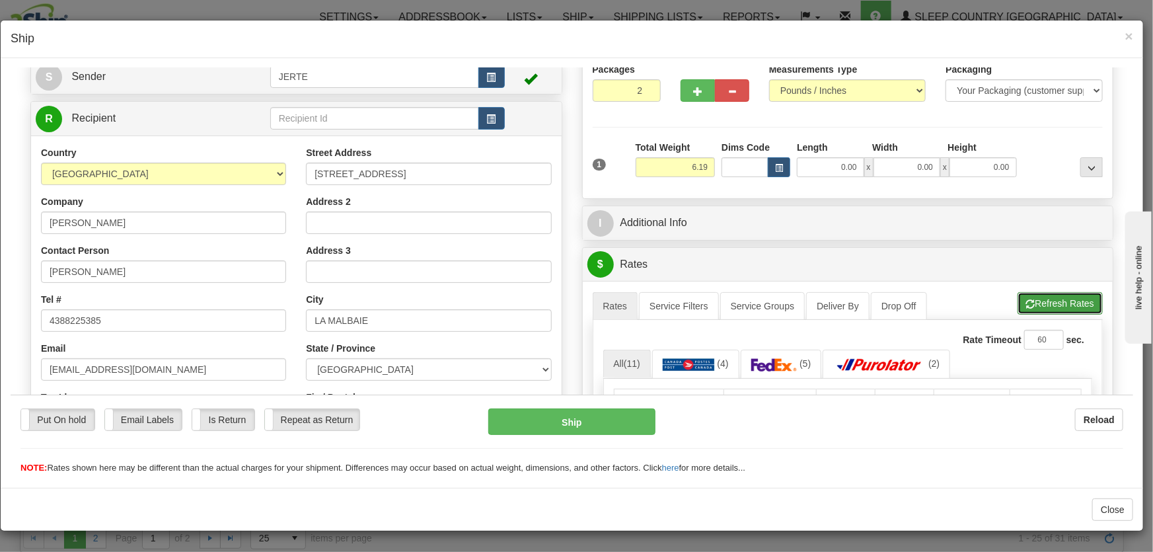
click at [1056, 292] on button "Refresh Rates" at bounding box center [1059, 302] width 85 height 22
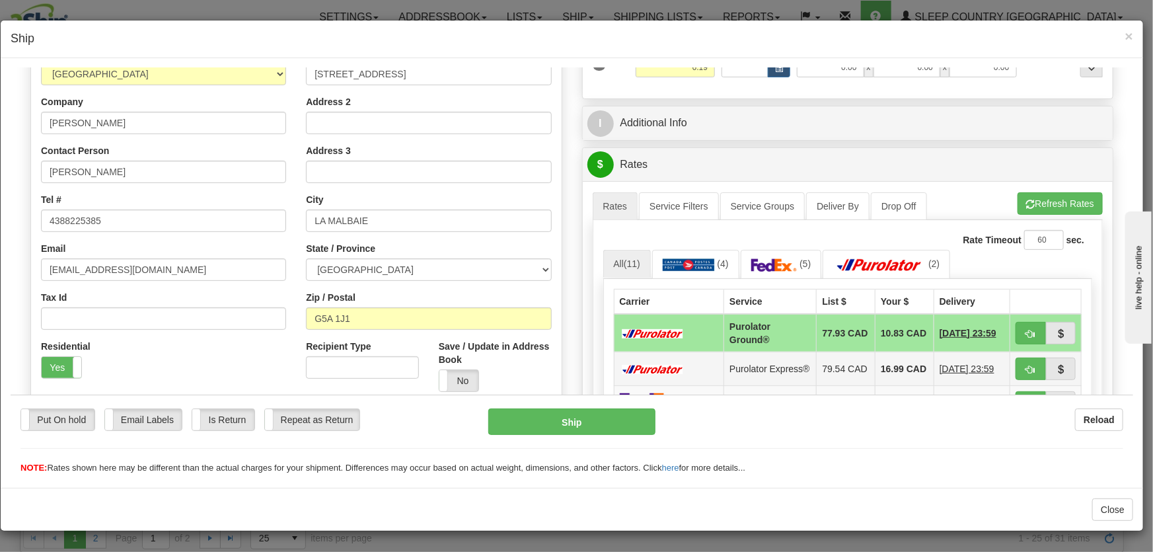
scroll to position [300, 0]
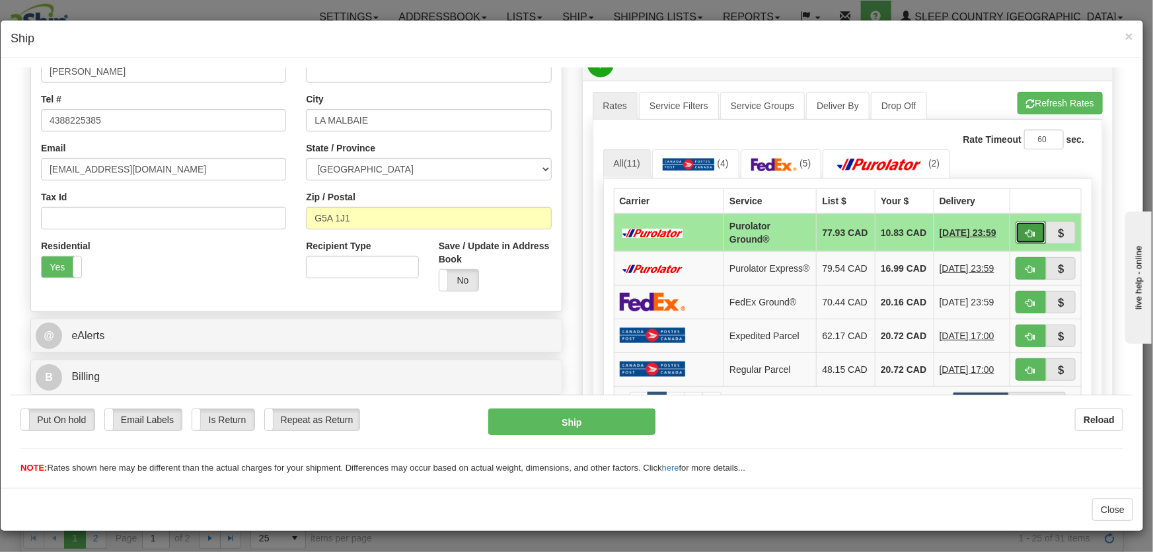
click at [1026, 233] on span "button" at bounding box center [1030, 233] width 9 height 9
type input "260"
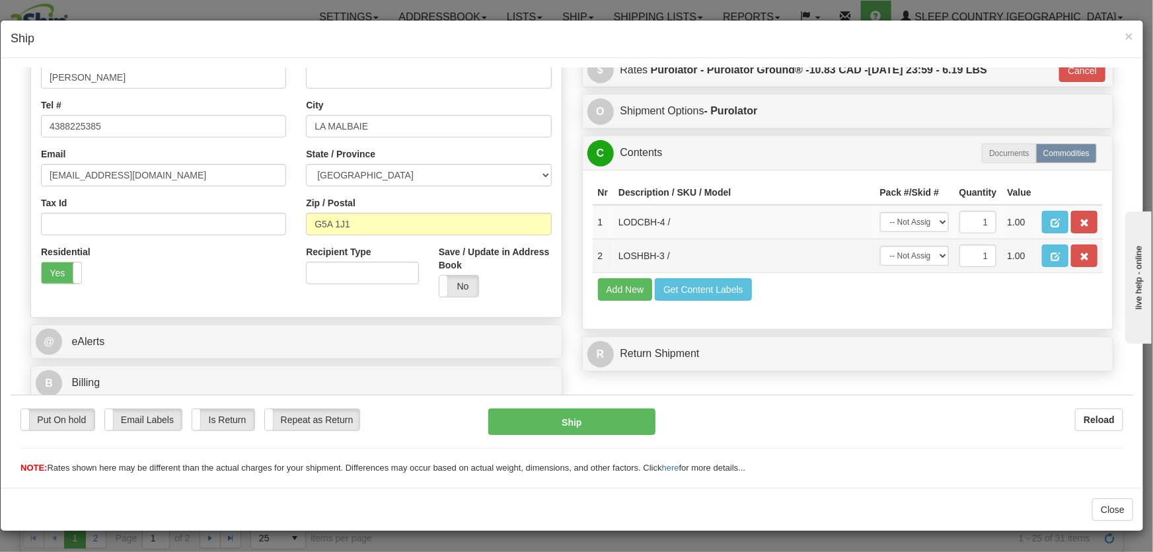
scroll to position [294, 0]
click at [916, 217] on select "-- Not Assigned -- Package 1 Package 2" at bounding box center [914, 221] width 69 height 20
select select "0"
click at [880, 211] on select "-- Not Assigned -- Package 1 Package 2" at bounding box center [914, 221] width 69 height 20
click at [916, 258] on select "-- Not Assigned -- Package 1 Package 2" at bounding box center [914, 255] width 69 height 20
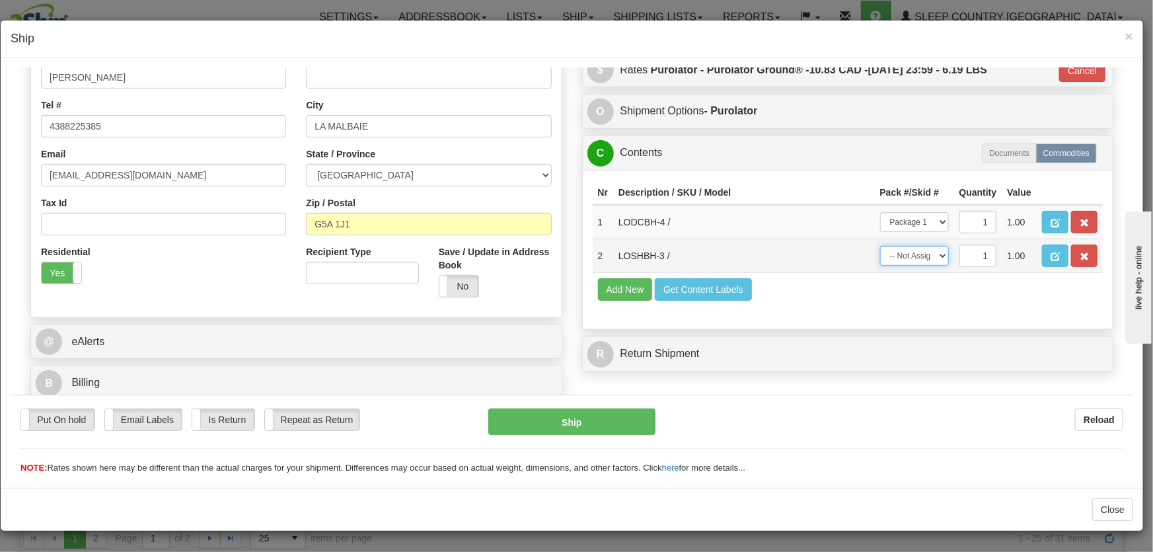
select select "1"
click at [880, 245] on select "-- Not Assigned -- Package 1 Package 2" at bounding box center [914, 255] width 69 height 20
click at [580, 436] on div "Put On hold Put On hold Email Labels Email Labels Edit Is Return Is Return Repe…" at bounding box center [572, 441] width 1122 height 66
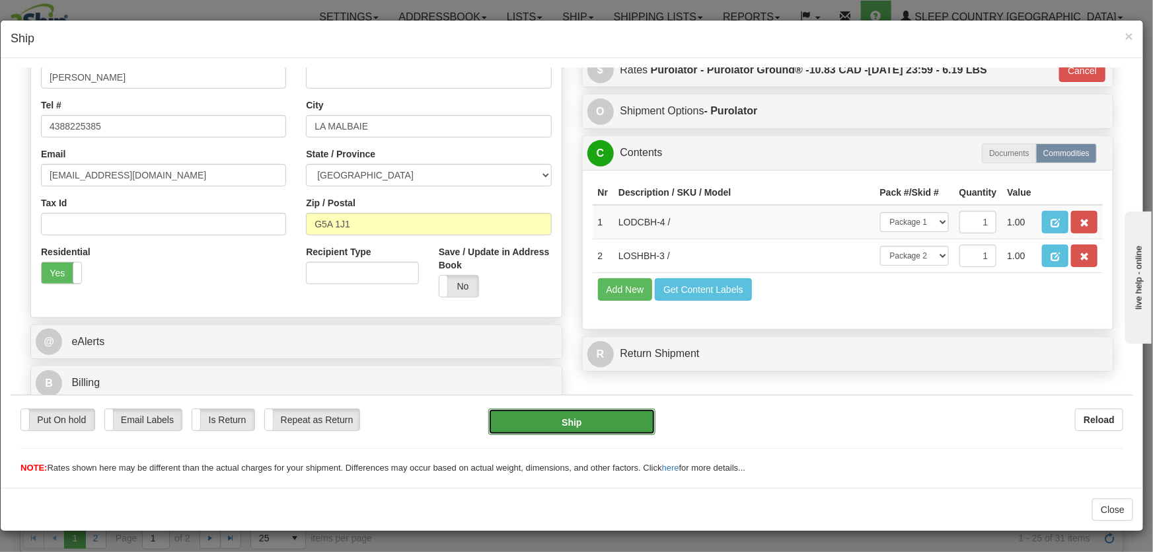
click at [575, 414] on button "Ship" at bounding box center [571, 421] width 167 height 26
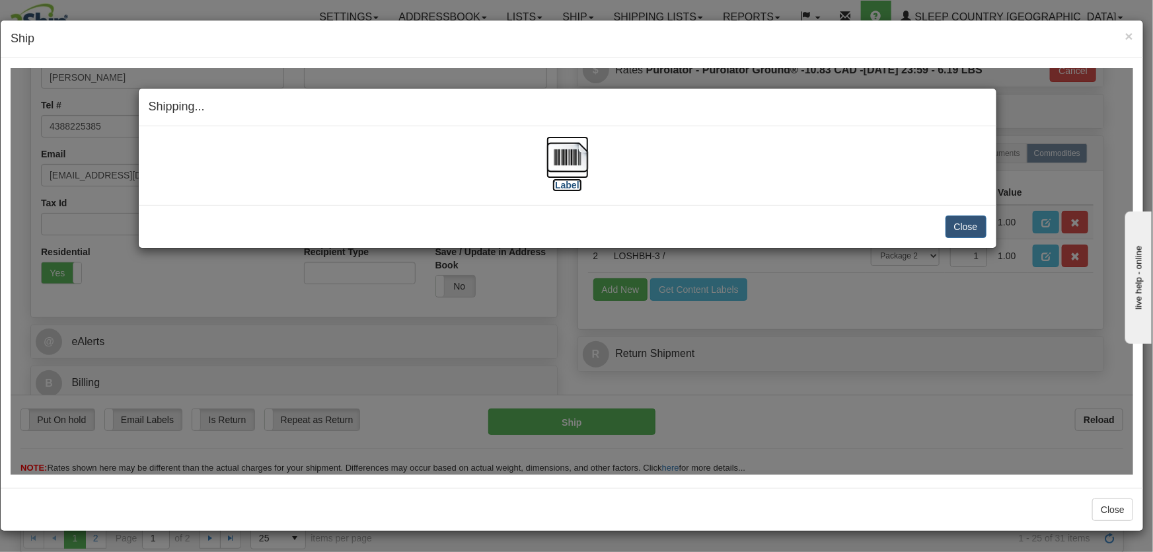
click at [563, 162] on img at bounding box center [567, 156] width 42 height 42
click at [569, 162] on img at bounding box center [567, 156] width 42 height 42
click at [956, 213] on div "Close Cancel Cancel Shipment and Quit Pickup Quit Pickup ONLY" at bounding box center [567, 225] width 857 height 43
click at [957, 221] on button "Close" at bounding box center [965, 226] width 41 height 22
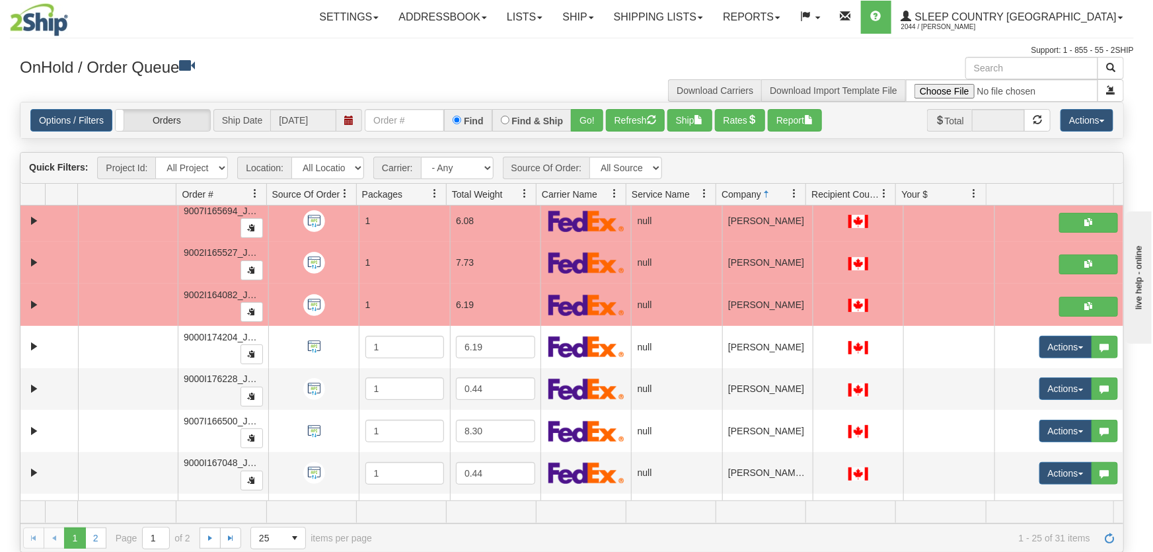
scroll to position [0, 0]
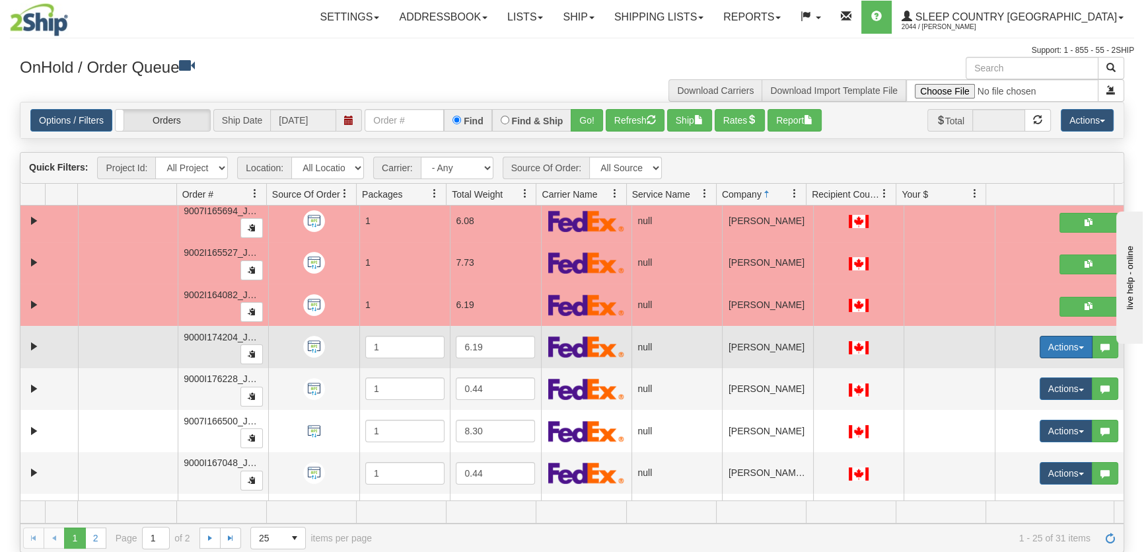
click at [1058, 343] on button "Actions" at bounding box center [1066, 347] width 53 height 22
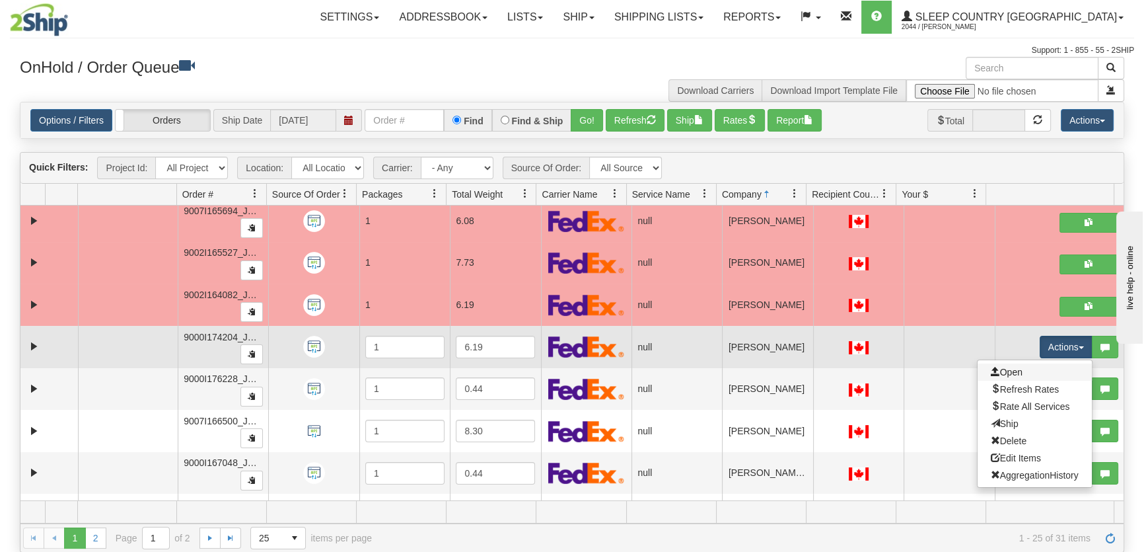
click at [1035, 375] on link "Open" at bounding box center [1035, 371] width 114 height 17
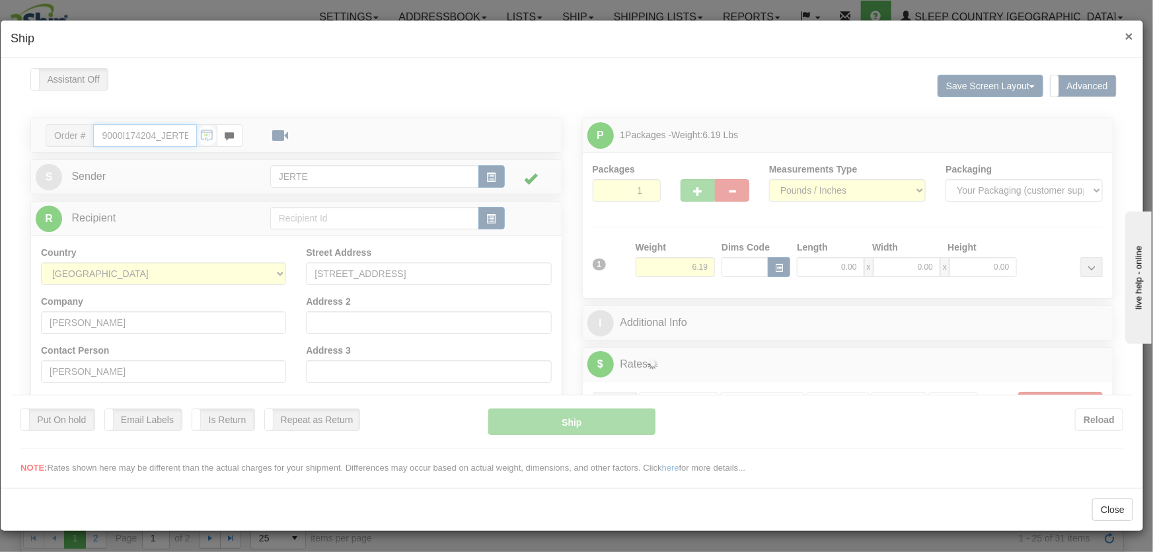
type input "16:02"
type input "16:00"
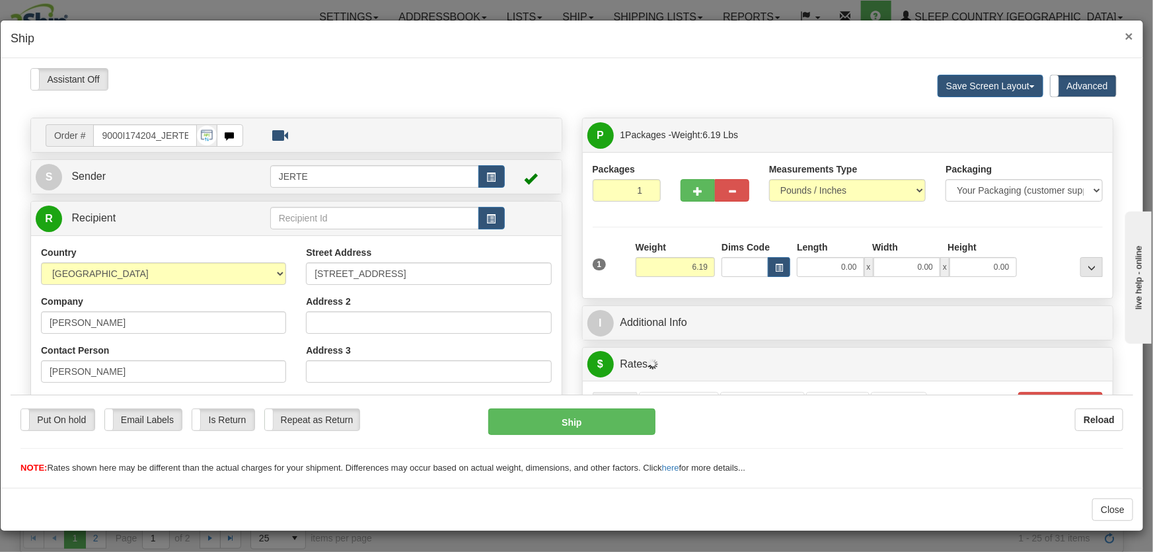
click at [1130, 30] on span "×" at bounding box center [1129, 35] width 8 height 15
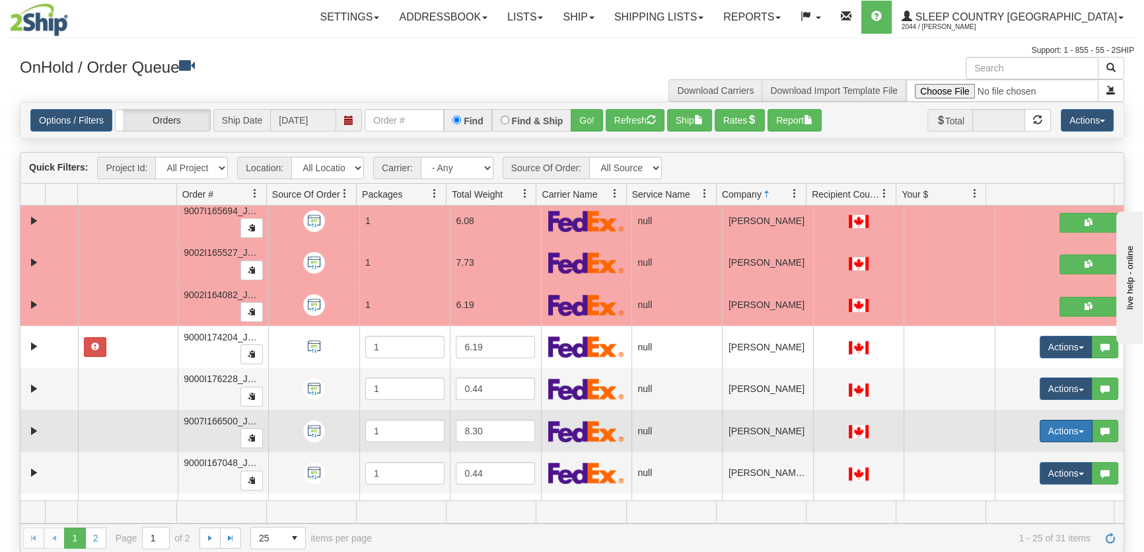
click at [1059, 419] on button "Actions" at bounding box center [1066, 430] width 53 height 22
click at [1022, 450] on link "Open" at bounding box center [1035, 455] width 114 height 17
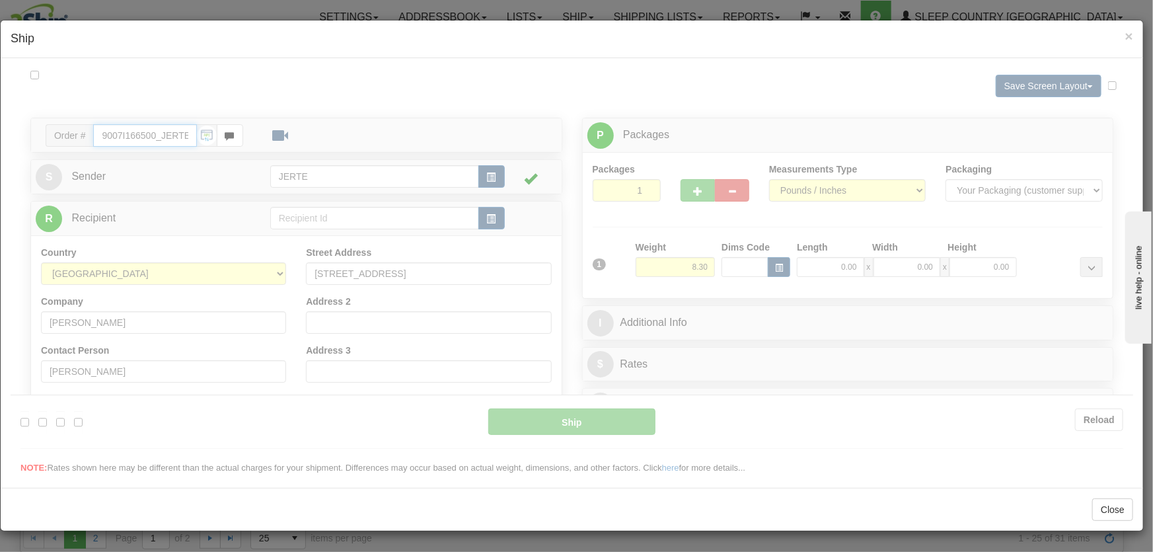
type input "16:02"
type input "16:00"
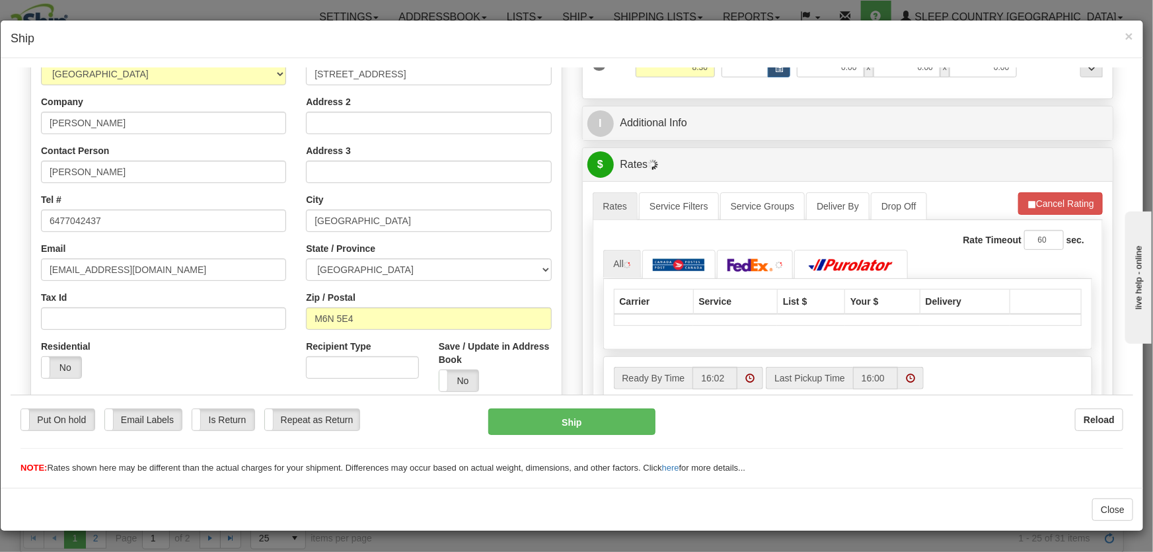
scroll to position [300, 0]
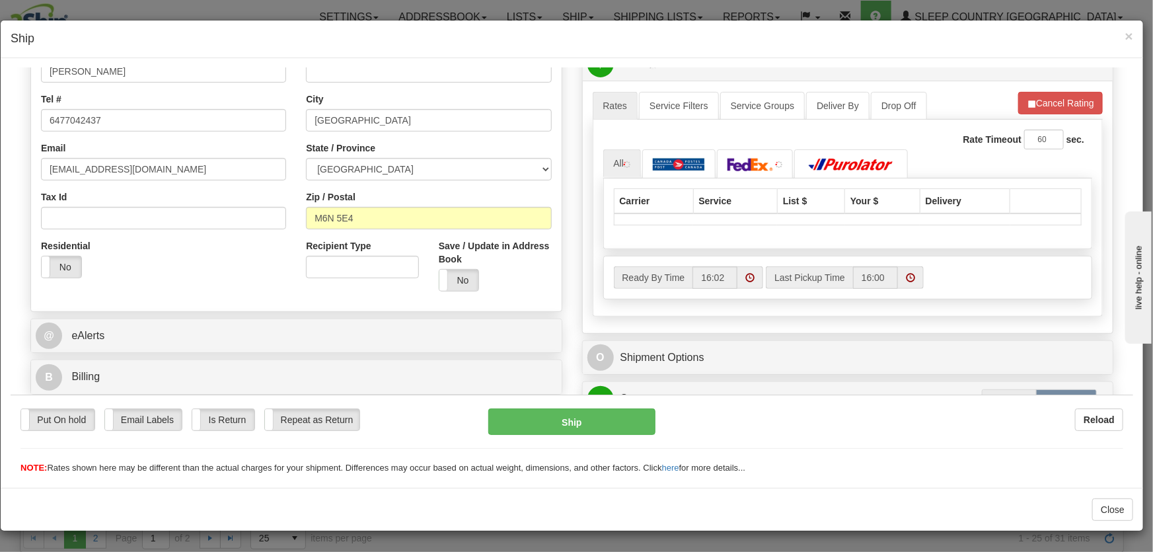
click at [68, 255] on div "Yes No" at bounding box center [61, 266] width 41 height 22
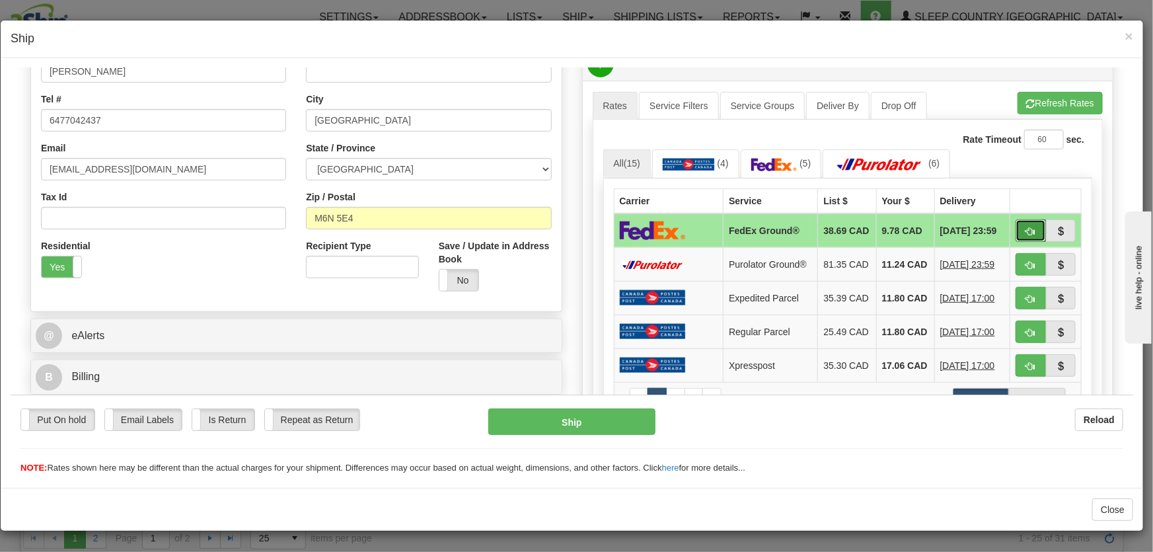
click at [1031, 229] on button "button" at bounding box center [1030, 230] width 30 height 22
type input "92"
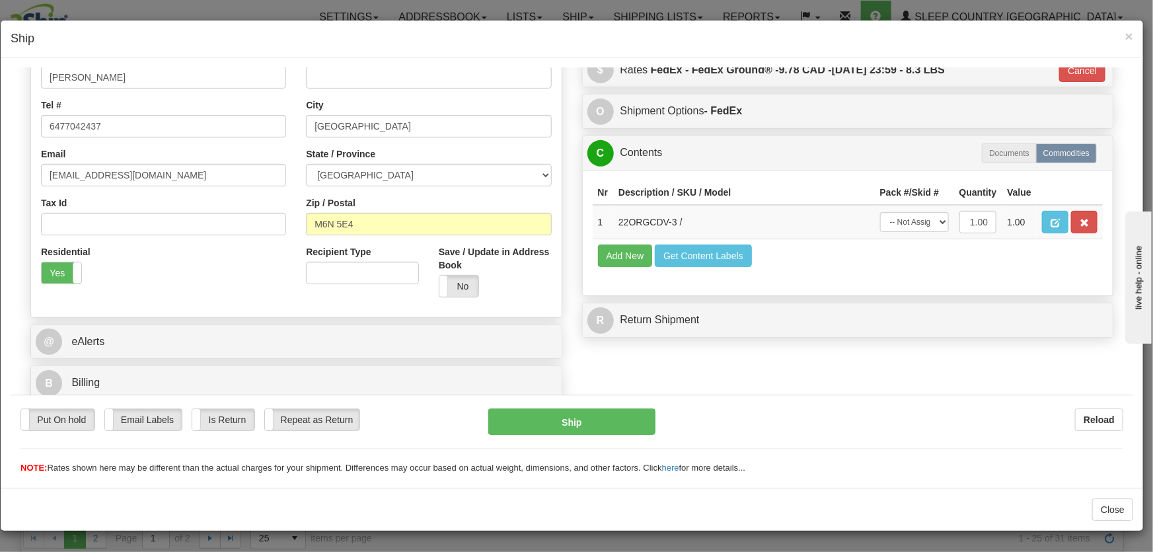
scroll to position [294, 0]
click at [900, 227] on select "-- Not Assigned -- Package 1" at bounding box center [914, 221] width 69 height 20
select select "0"
click at [880, 211] on select "-- Not Assigned -- Package 1" at bounding box center [914, 221] width 69 height 20
click at [617, 418] on button "Ship" at bounding box center [571, 421] width 167 height 26
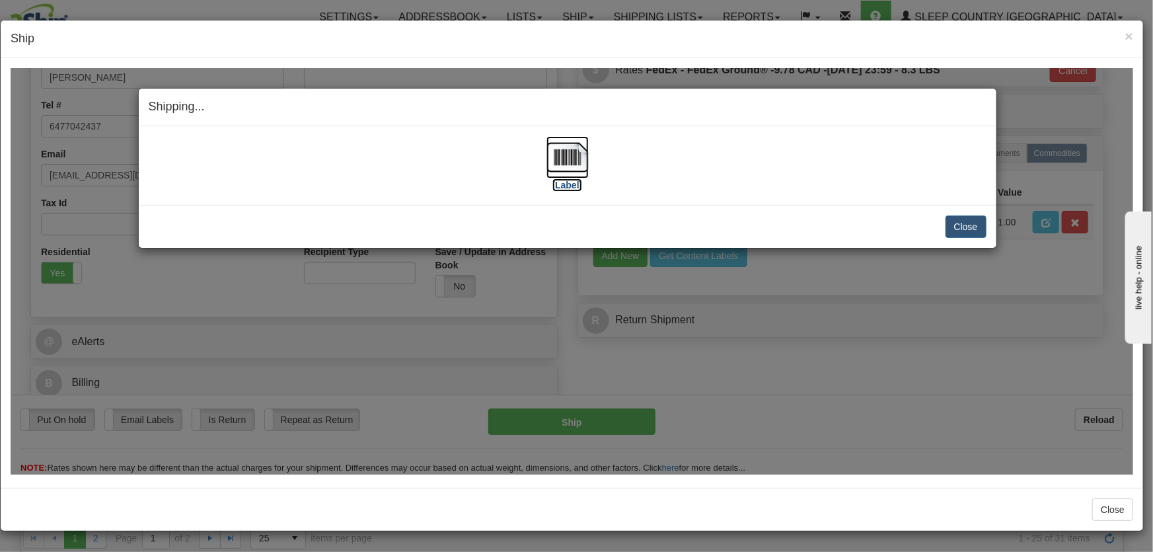
click at [581, 168] on img at bounding box center [567, 156] width 42 height 42
click at [964, 227] on button "Close" at bounding box center [965, 226] width 41 height 22
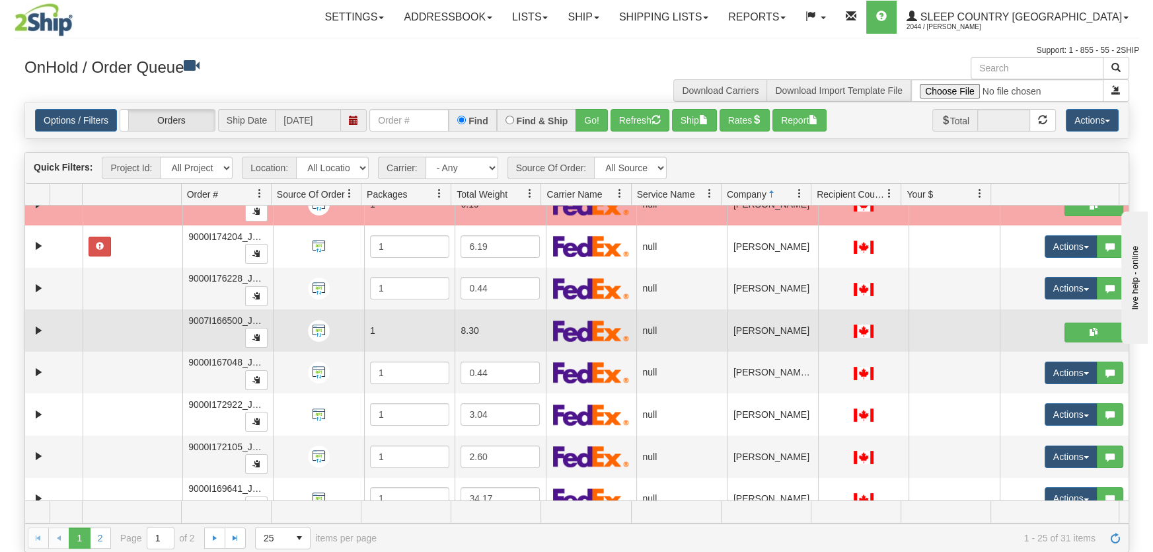
scroll to position [0, 0]
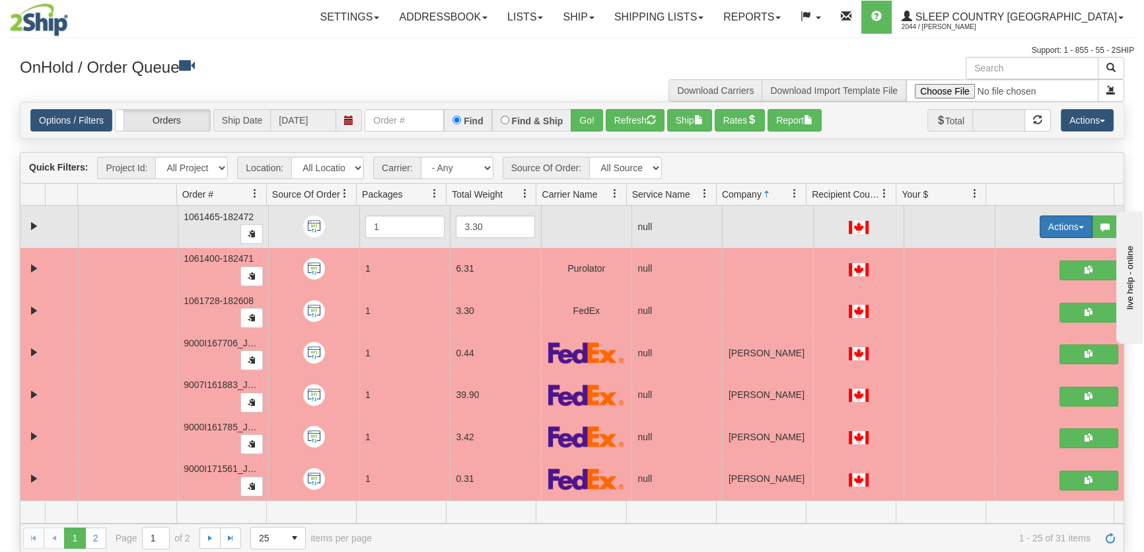
click at [1040, 222] on button "Actions" at bounding box center [1066, 226] width 53 height 22
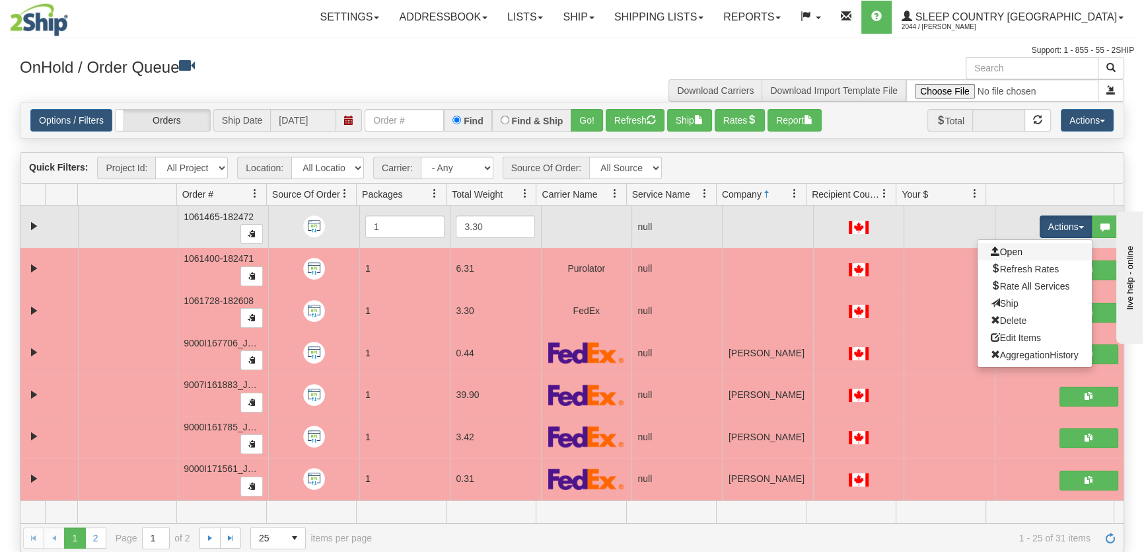
click at [1028, 245] on link "Open" at bounding box center [1035, 251] width 114 height 17
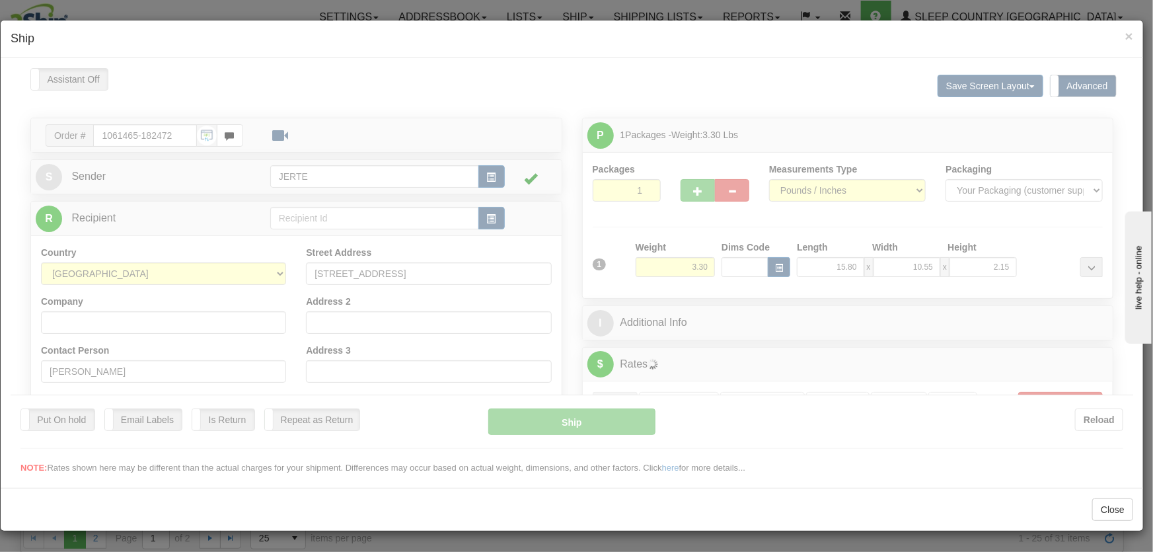
type input "16:03"
type input "16:00"
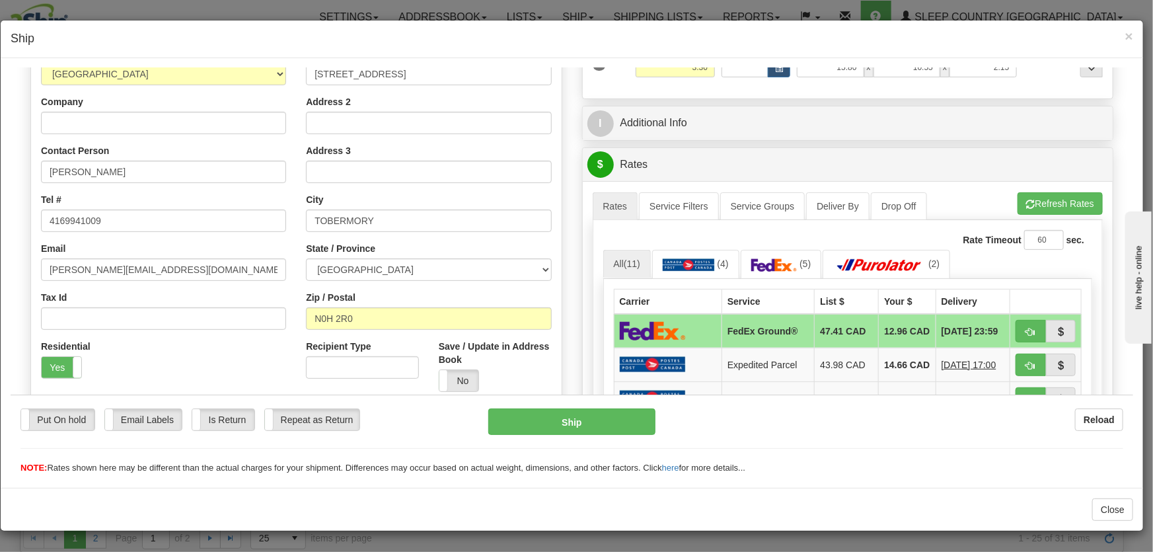
scroll to position [300, 0]
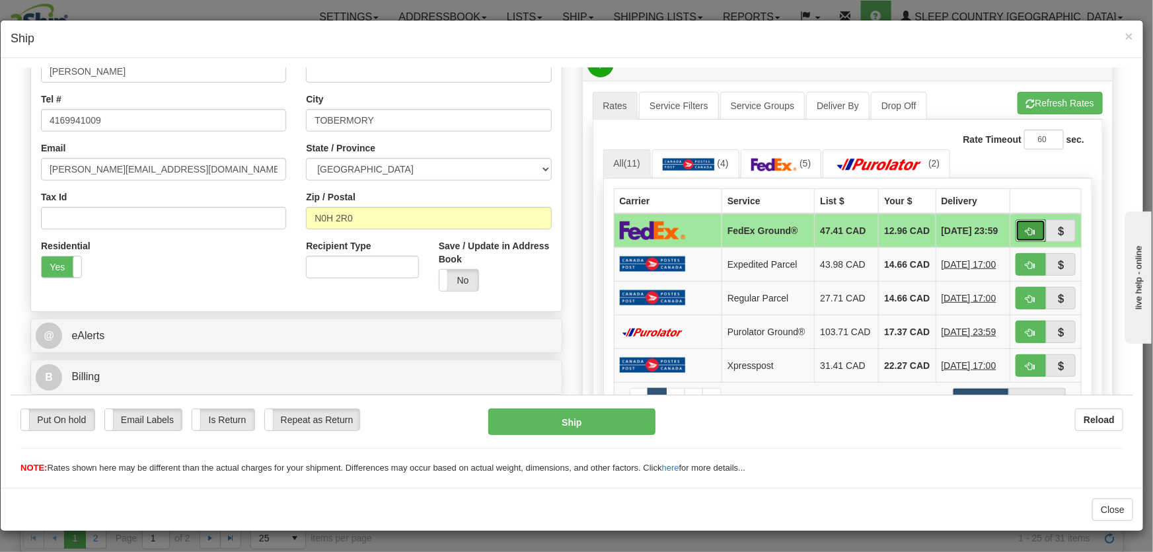
click at [1026, 231] on span "button" at bounding box center [1030, 231] width 9 height 9
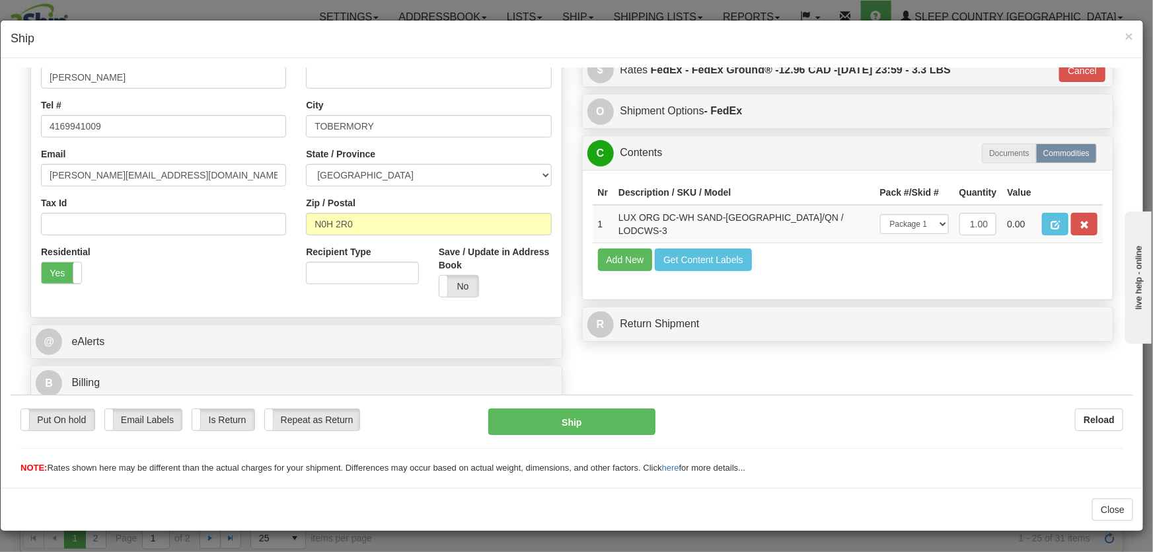
type input "92"
click at [596, 413] on button "Ship" at bounding box center [571, 421] width 167 height 26
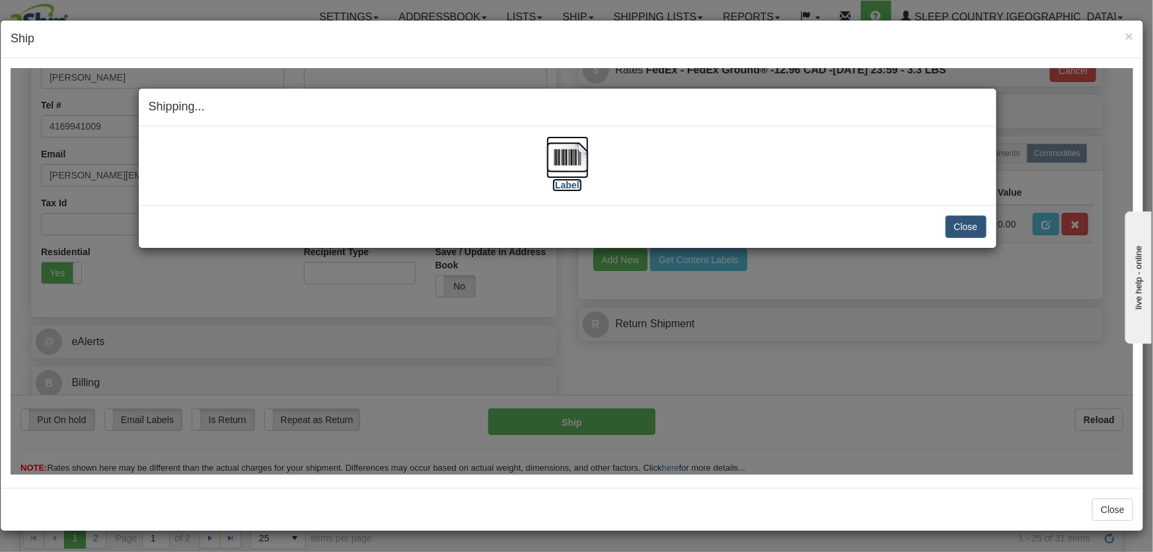
click at [583, 166] on img at bounding box center [567, 156] width 42 height 42
click at [965, 226] on button "Close" at bounding box center [965, 226] width 41 height 22
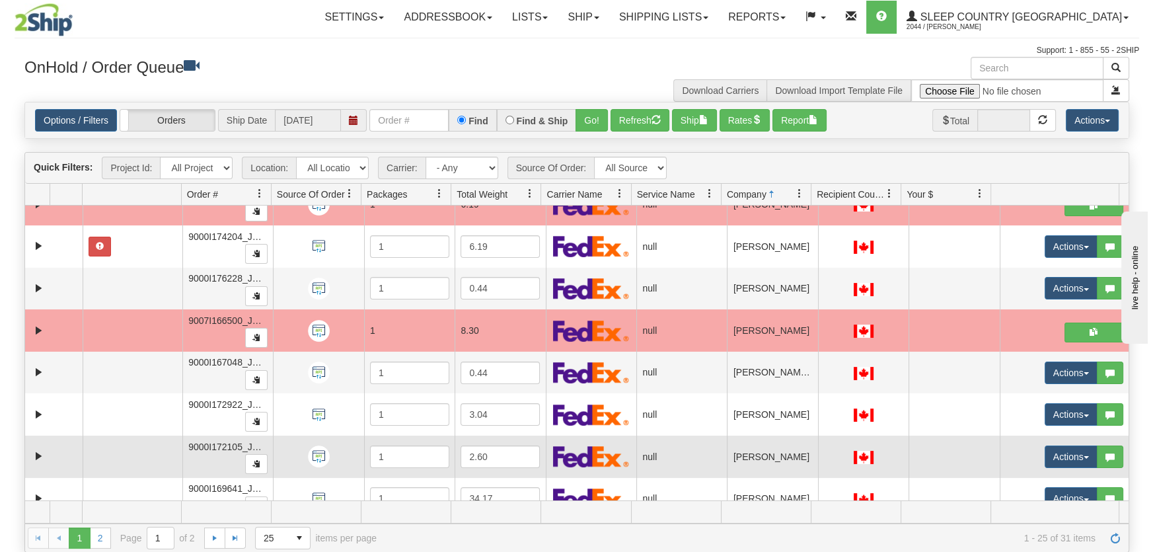
scroll to position [500, 0]
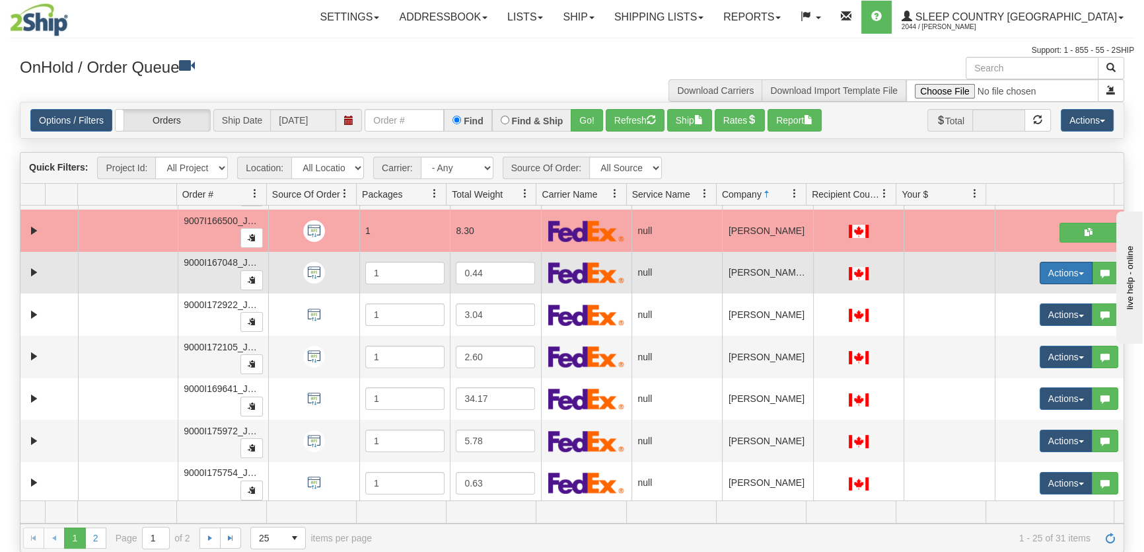
click at [1050, 271] on button "Actions" at bounding box center [1066, 273] width 53 height 22
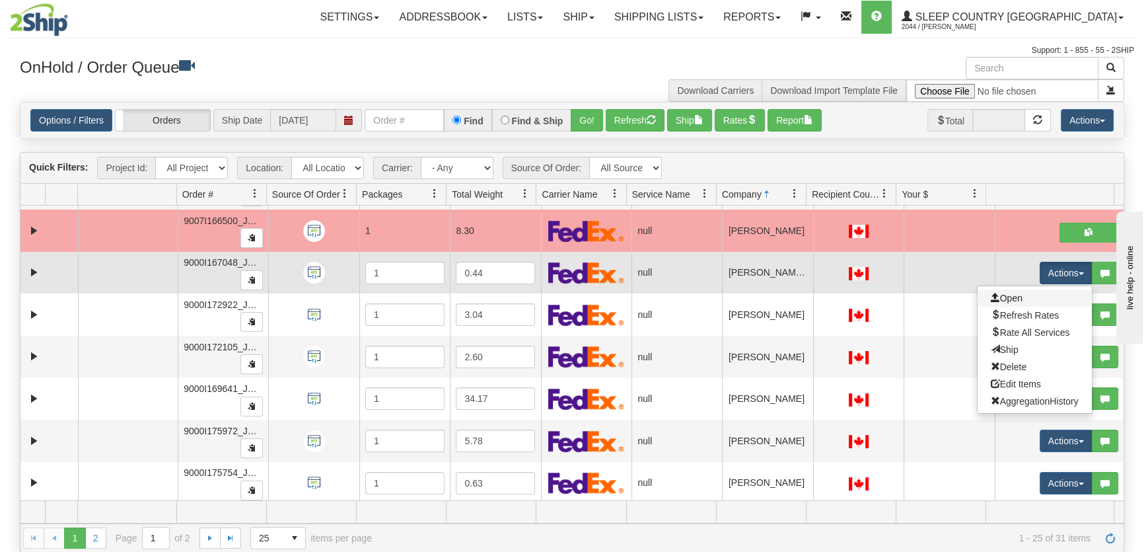
click at [1024, 297] on link "Open" at bounding box center [1035, 297] width 114 height 17
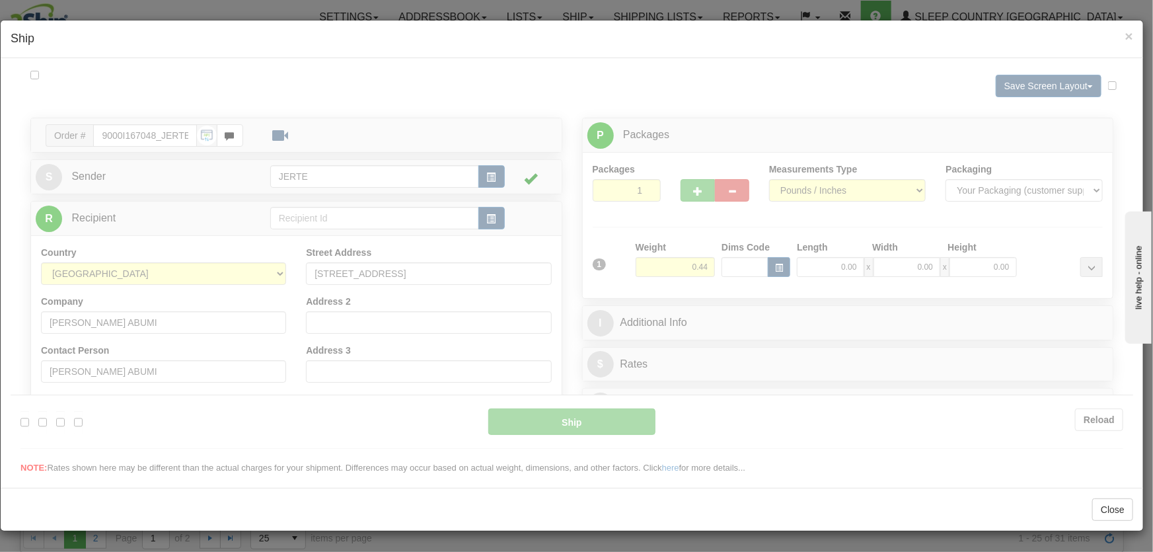
scroll to position [0, 0]
type input "16:05"
type input "16:00"
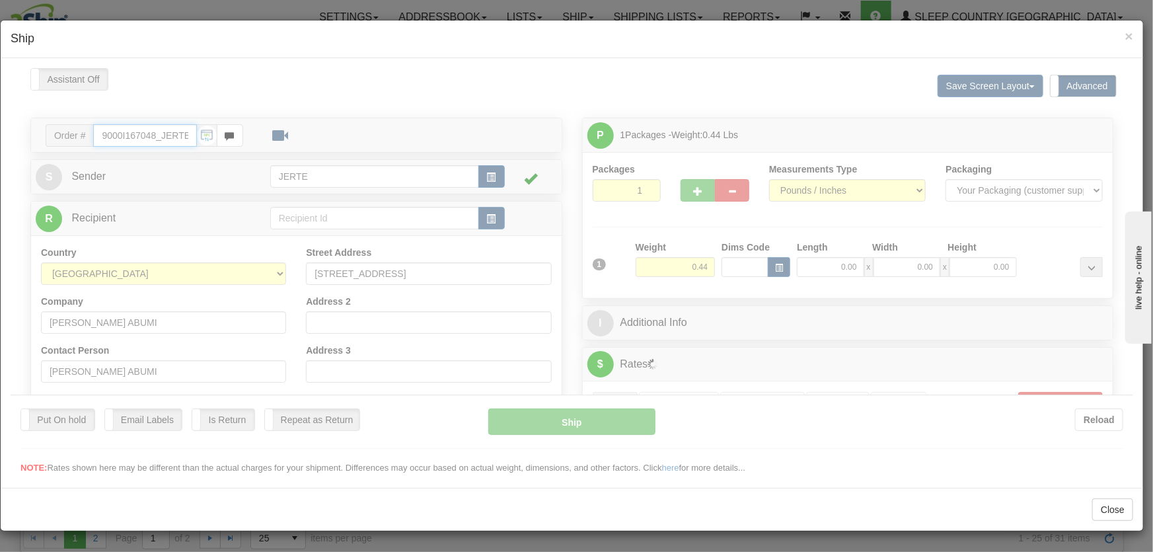
scroll to position [294, 0]
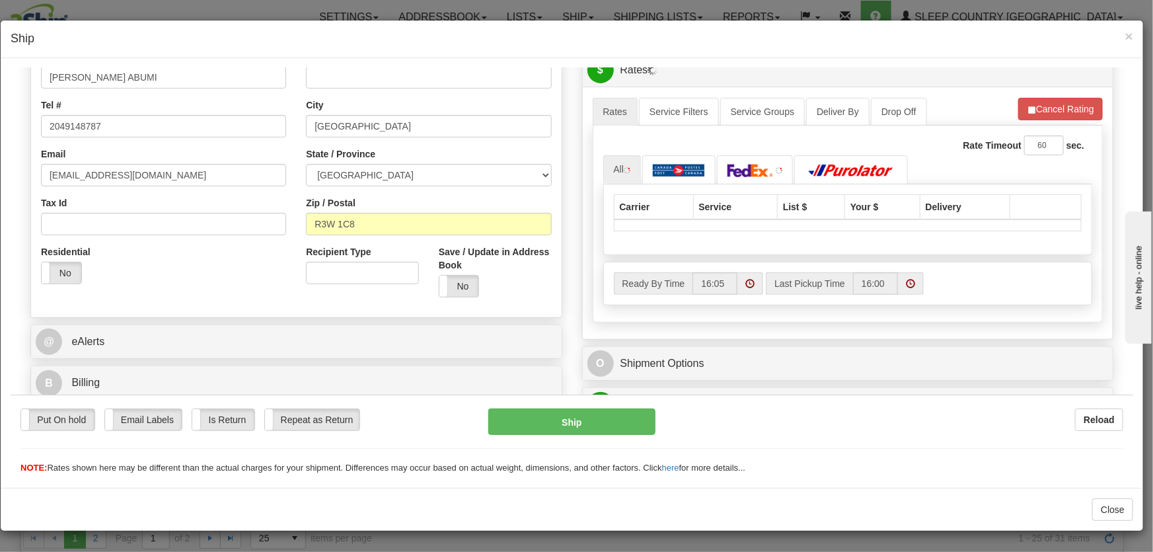
click at [52, 258] on div "Residential Yes No" at bounding box center [75, 263] width 69 height 39
click at [54, 268] on label "No" at bounding box center [62, 272] width 40 height 21
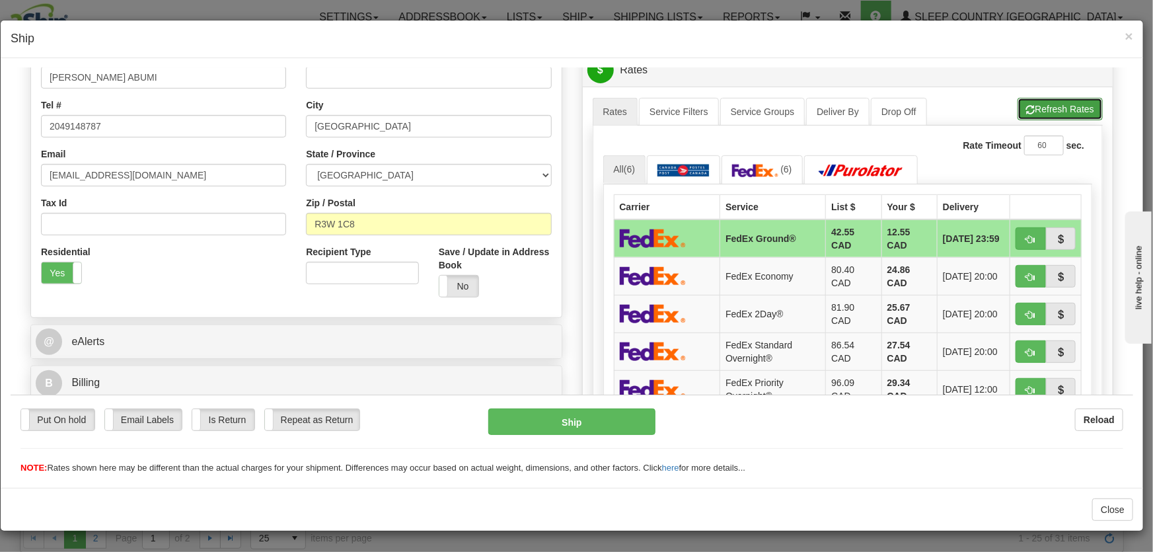
click at [1041, 112] on button "Refresh Rates" at bounding box center [1059, 108] width 85 height 22
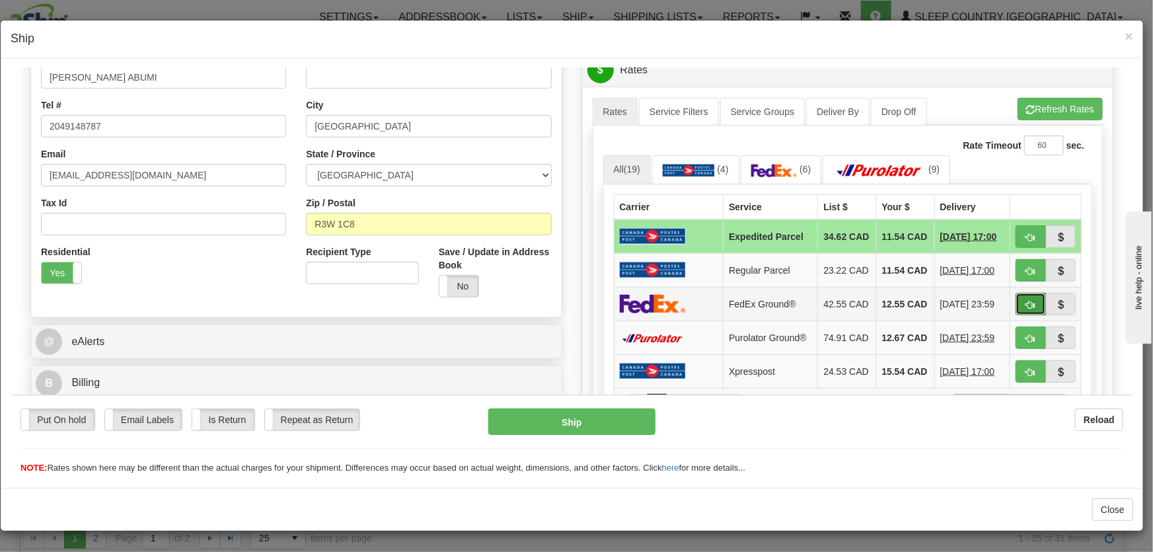
click at [1026, 306] on span "button" at bounding box center [1030, 304] width 9 height 9
type input "92"
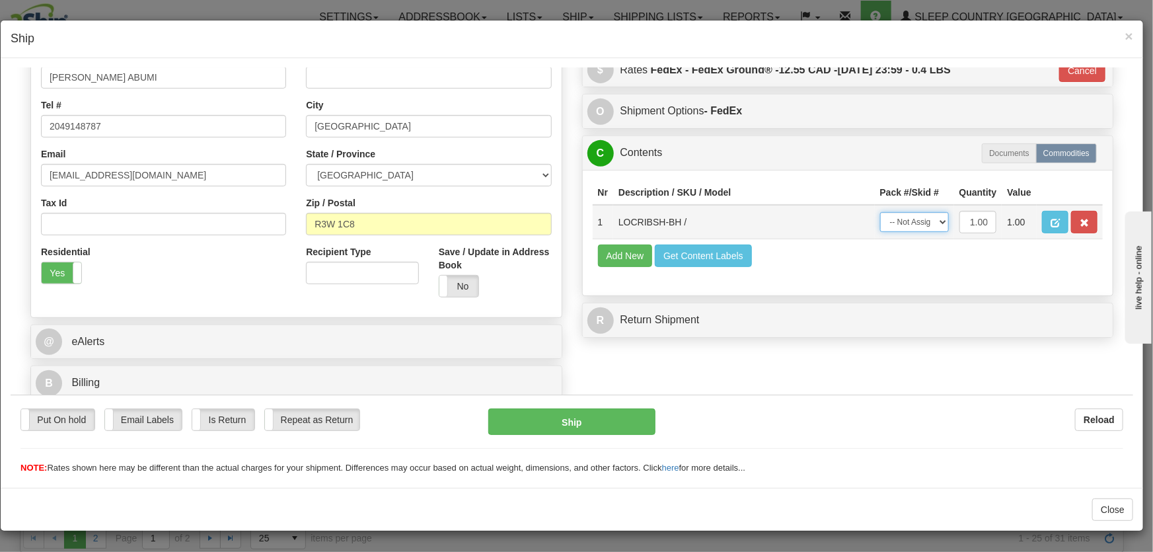
click at [913, 218] on select "-- Not Assigned -- Package 1" at bounding box center [914, 221] width 69 height 20
select select "0"
click at [880, 211] on select "-- Not Assigned -- Package 1" at bounding box center [914, 221] width 69 height 20
click at [612, 418] on button "Ship" at bounding box center [571, 421] width 167 height 26
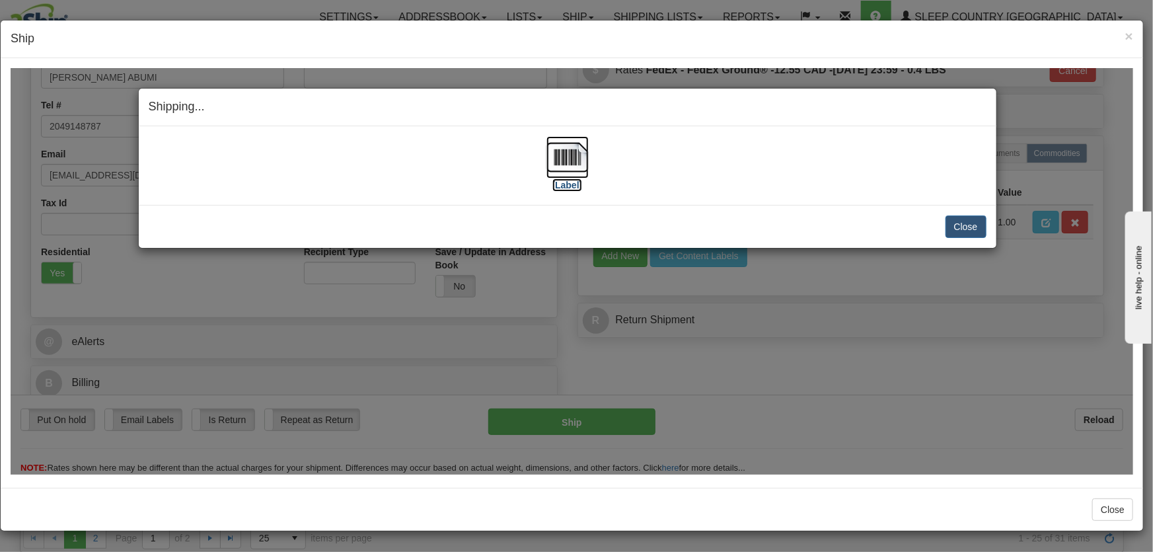
click at [571, 162] on img at bounding box center [567, 156] width 42 height 42
click at [958, 229] on button "Close" at bounding box center [965, 226] width 41 height 22
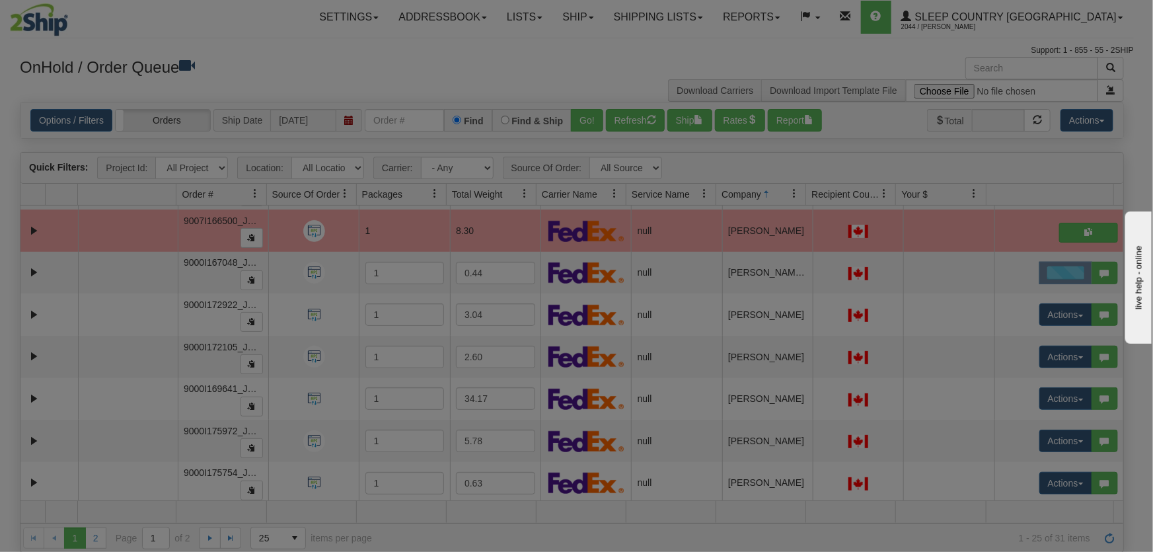
scroll to position [0, 0]
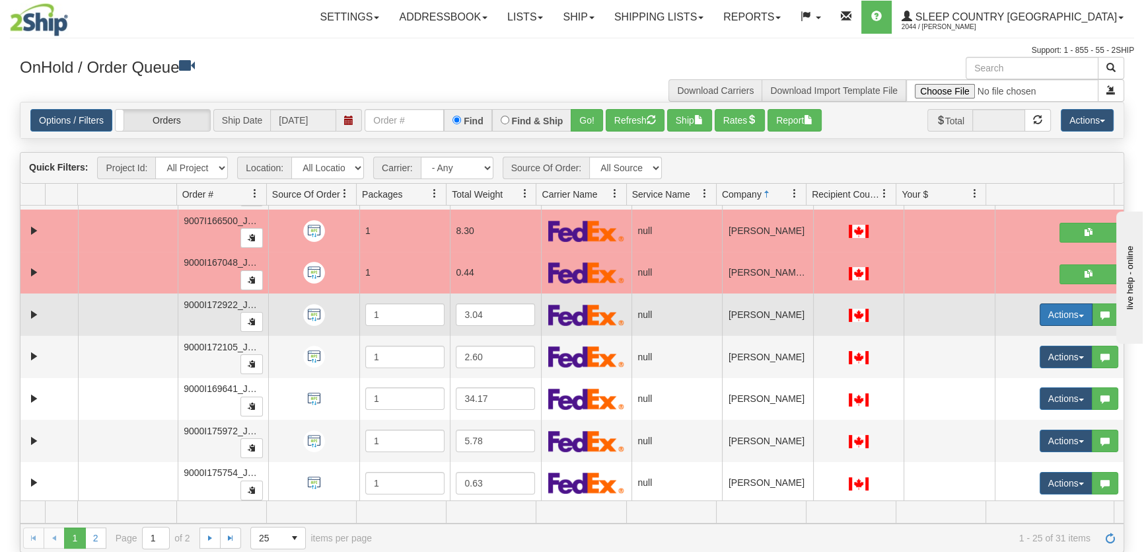
click at [1052, 315] on button "Actions" at bounding box center [1066, 314] width 53 height 22
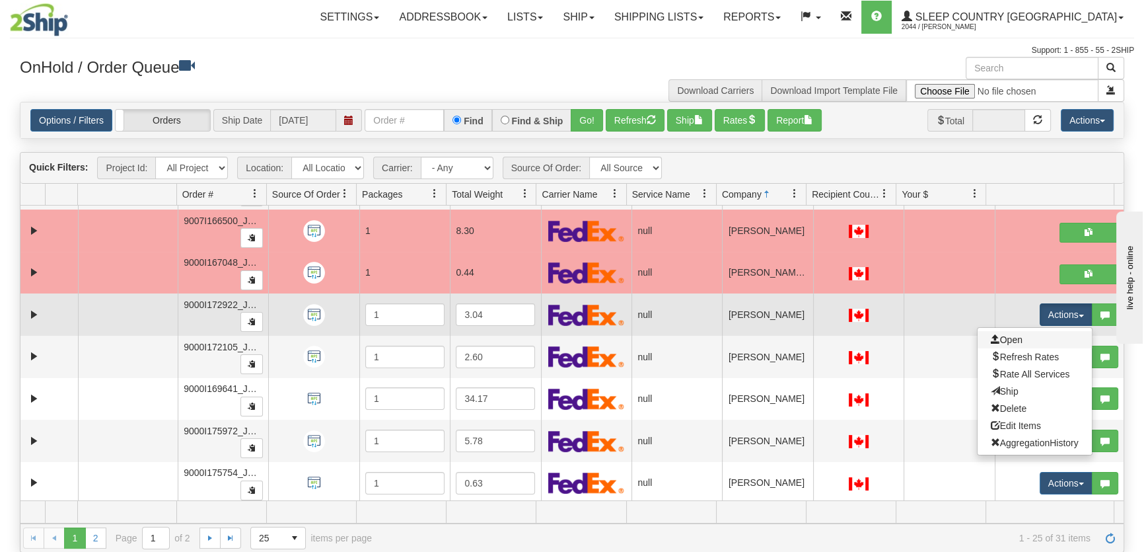
click at [1018, 333] on link "Open" at bounding box center [1035, 339] width 114 height 17
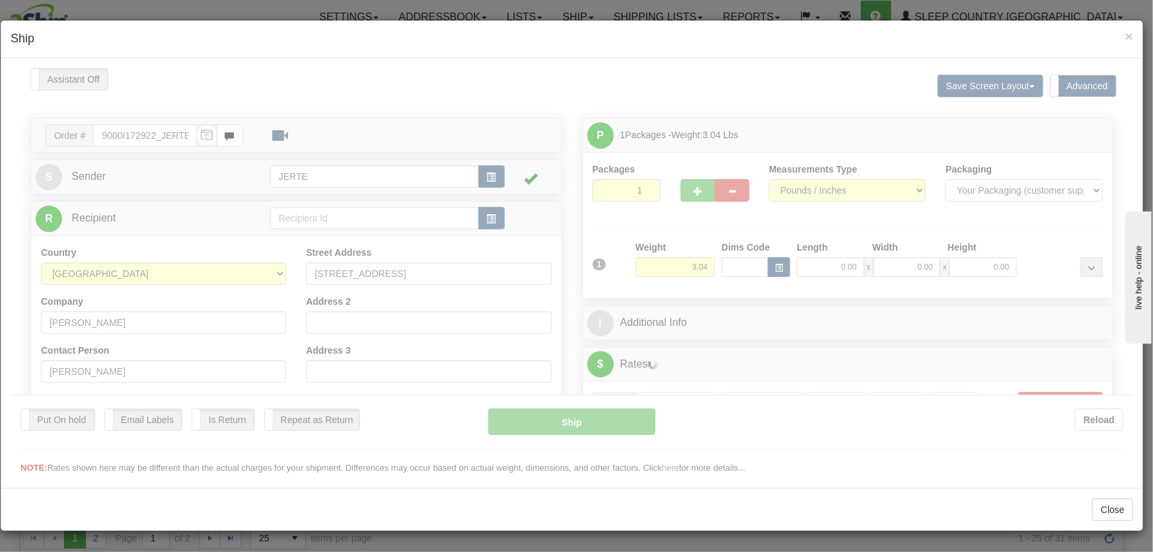
type input "16:05"
type input "16:00"
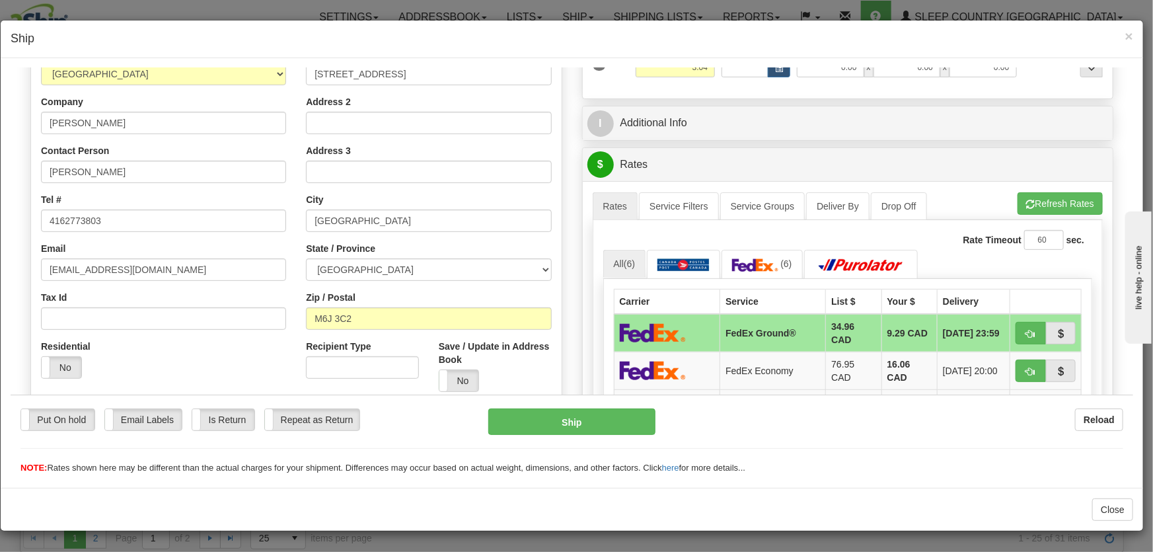
scroll to position [400, 0]
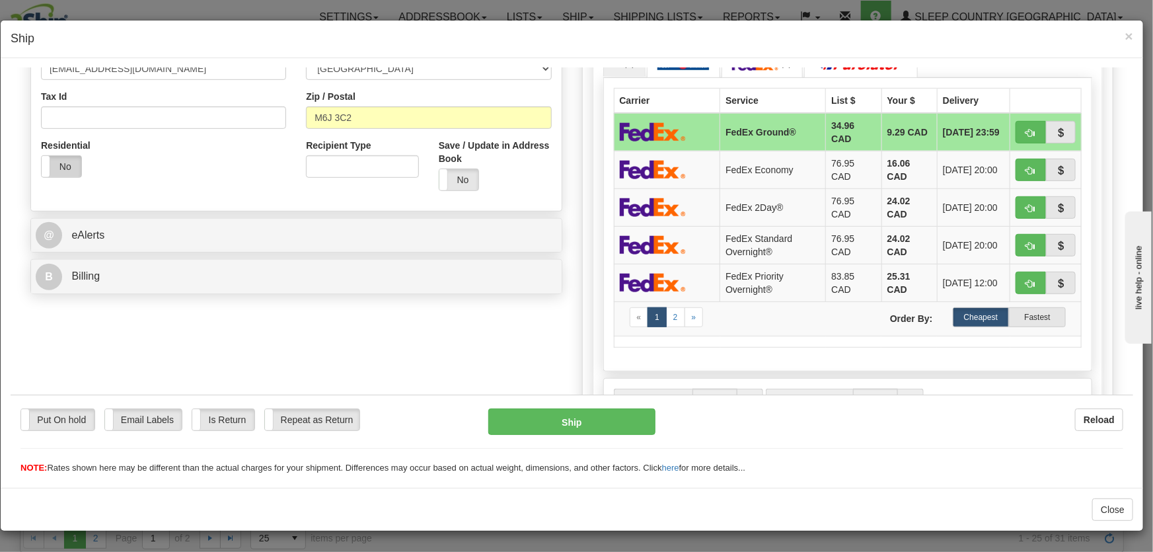
click at [54, 168] on label "No" at bounding box center [62, 165] width 40 height 21
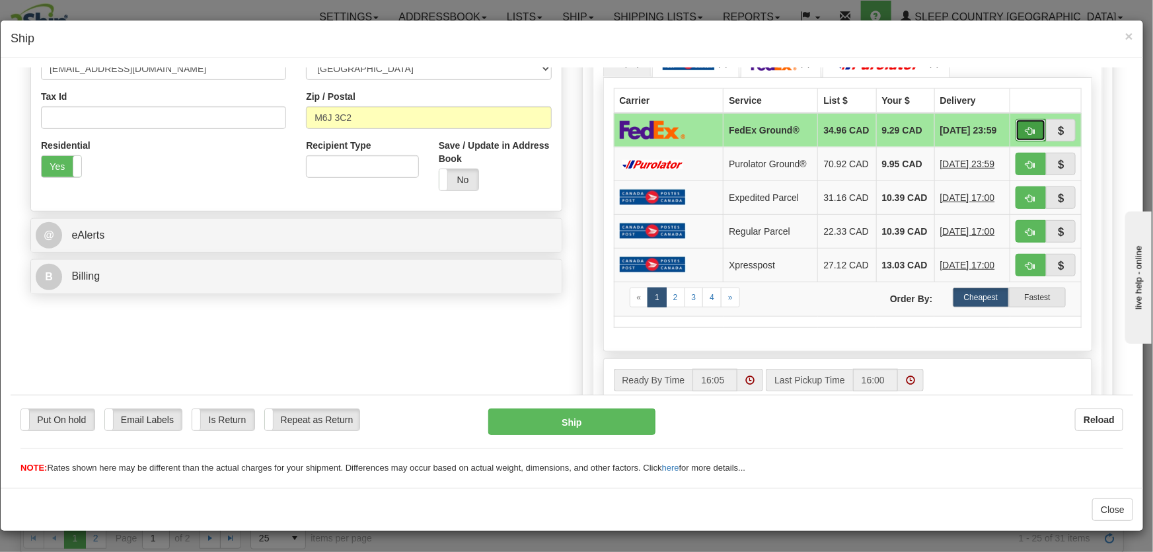
click at [1016, 127] on button "button" at bounding box center [1030, 129] width 30 height 22
type input "92"
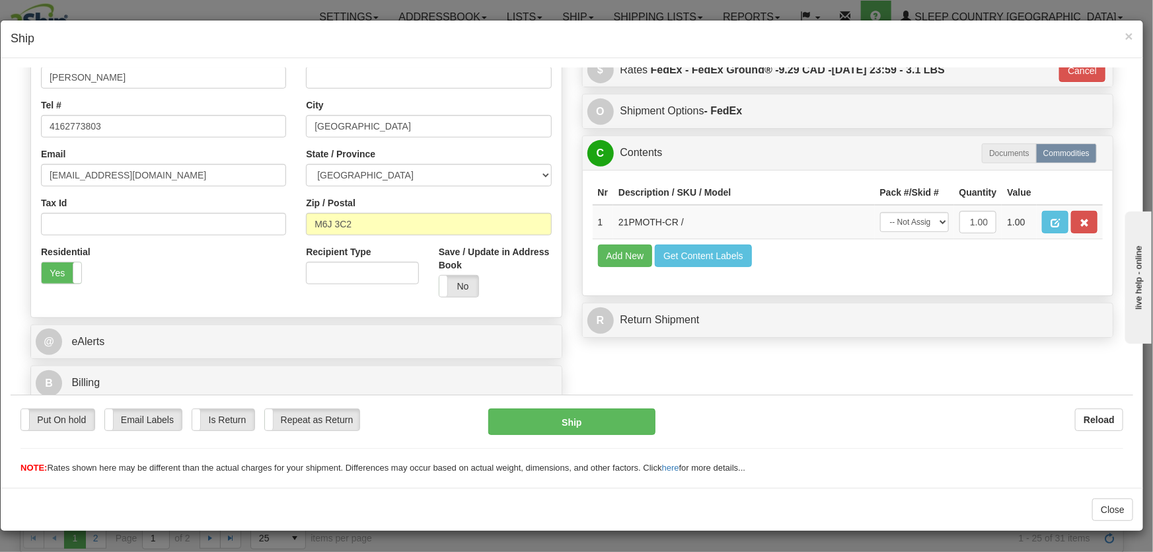
scroll to position [294, 0]
click at [908, 223] on select "-- Not Assigned -- Package 1" at bounding box center [914, 221] width 69 height 20
select select "0"
click at [880, 211] on select "-- Not Assigned -- Package 1" at bounding box center [914, 221] width 69 height 20
click at [506, 426] on button "Ship" at bounding box center [571, 421] width 167 height 26
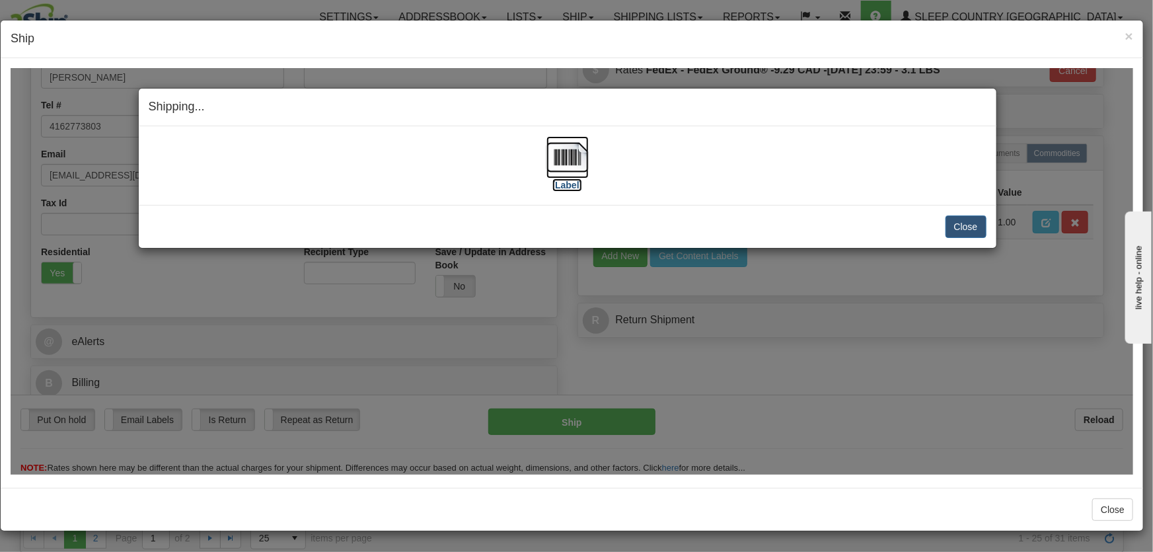
click at [567, 167] on img at bounding box center [567, 156] width 42 height 42
click at [965, 228] on button "Close" at bounding box center [965, 226] width 41 height 22
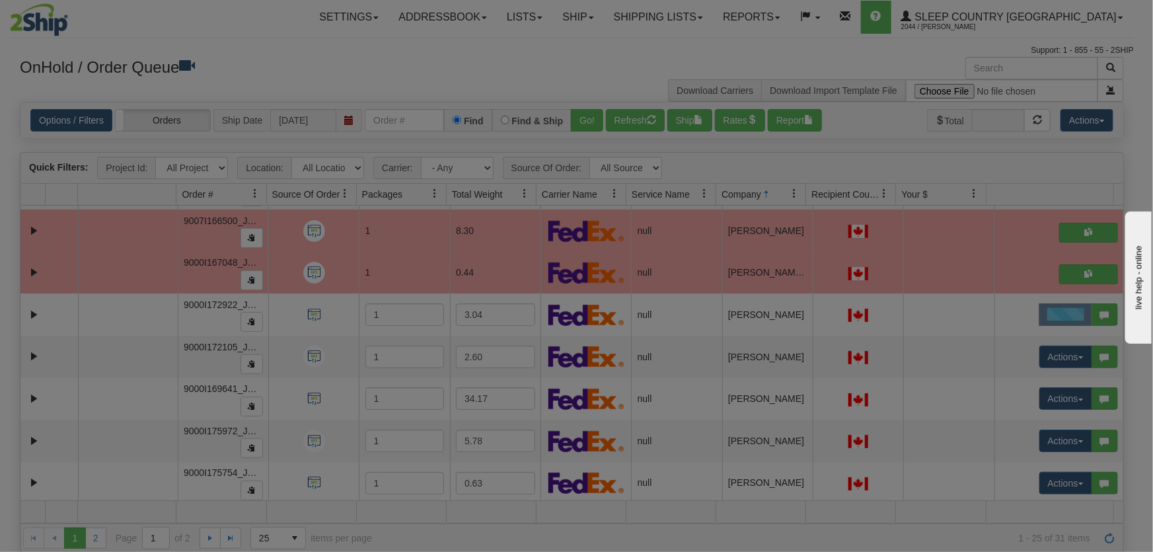
scroll to position [0, 0]
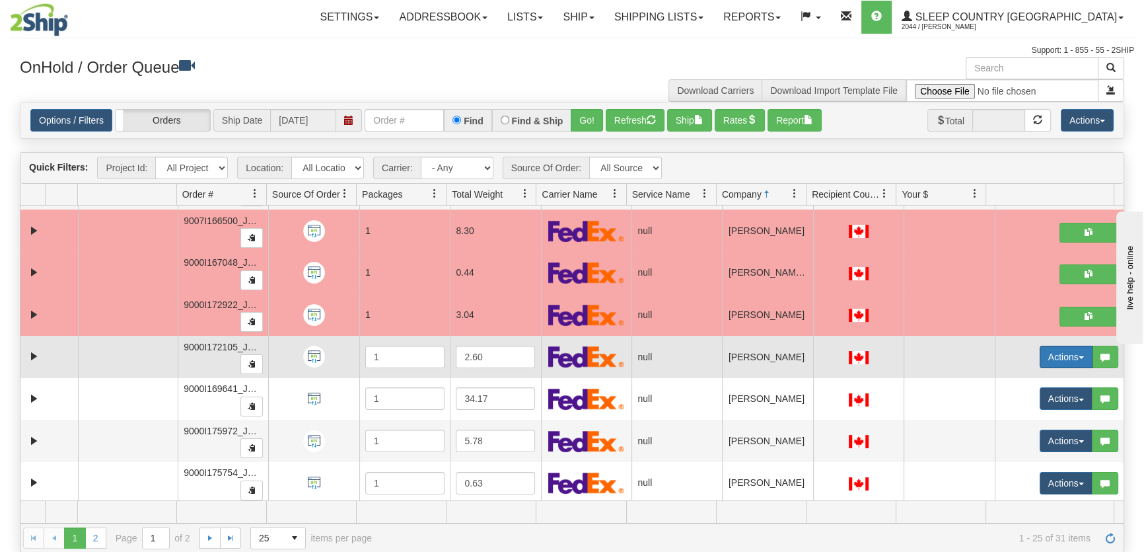
click at [1055, 353] on button "Actions" at bounding box center [1066, 356] width 53 height 22
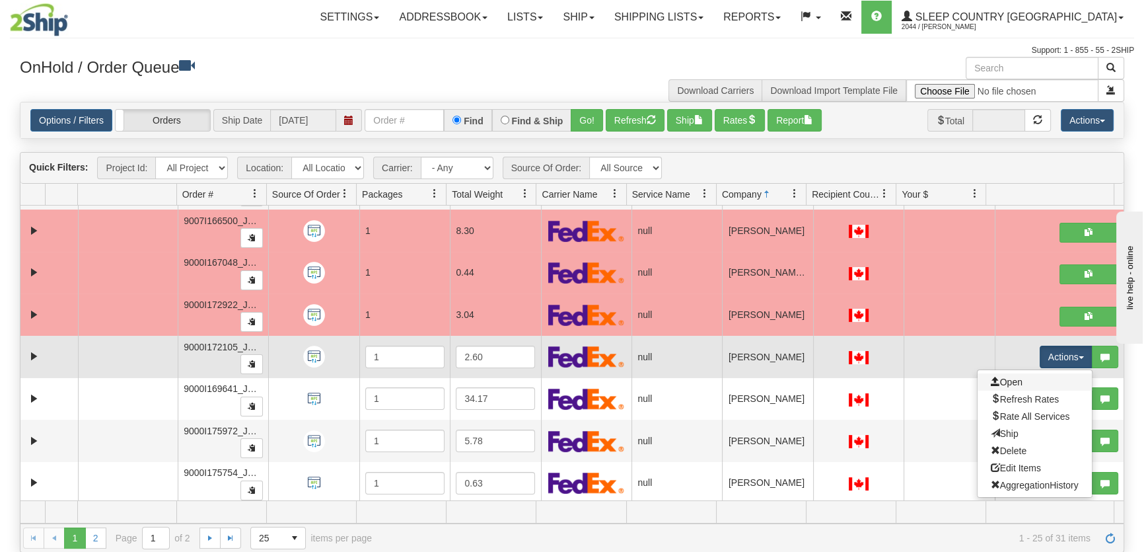
click at [1017, 378] on link "Open" at bounding box center [1035, 381] width 114 height 17
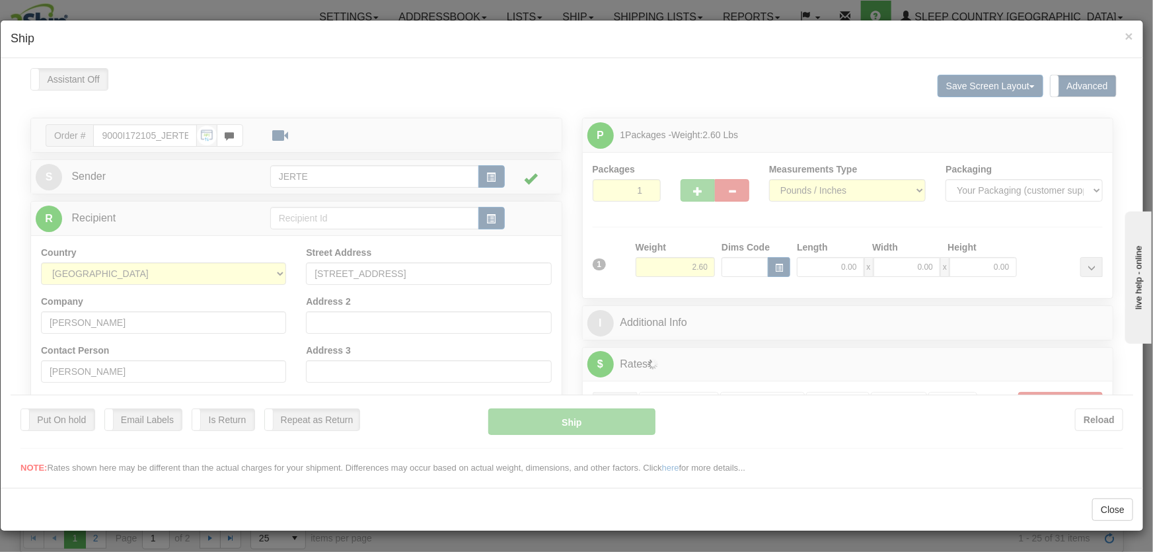
type input "16:06"
type input "16:00"
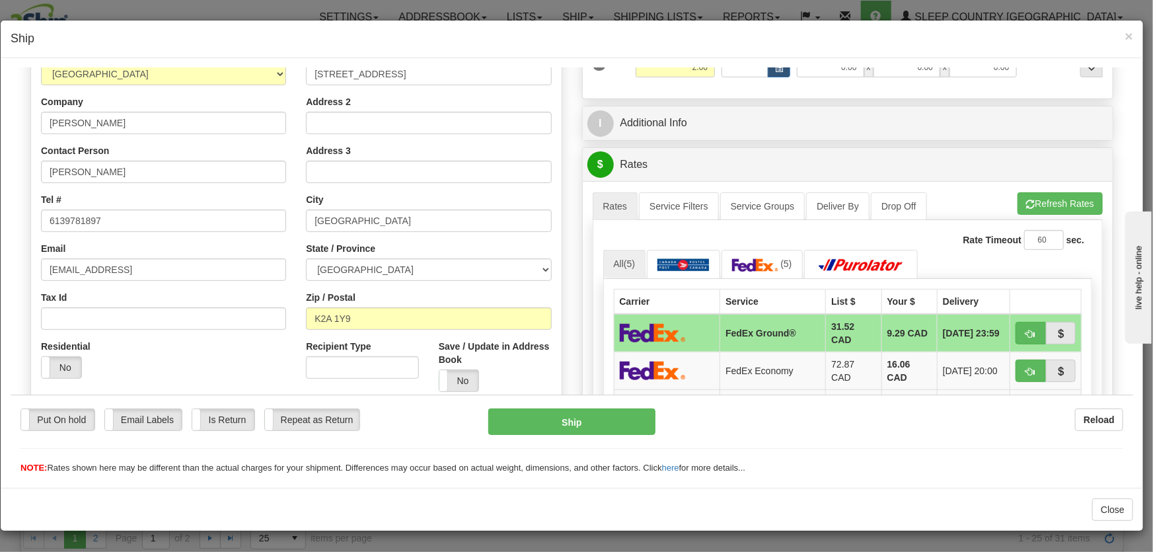
scroll to position [300, 0]
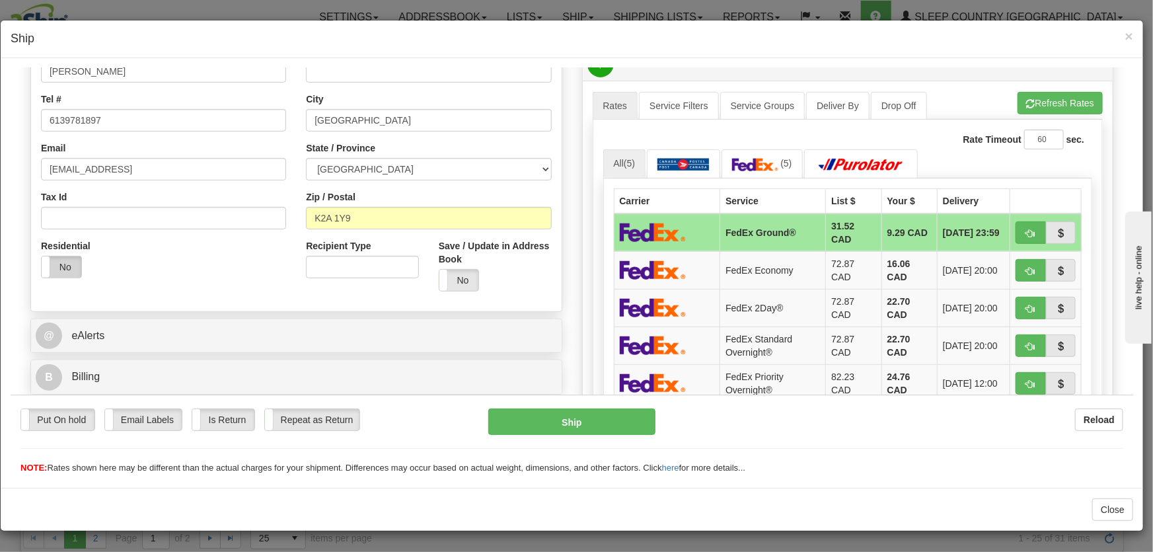
click at [69, 266] on label "No" at bounding box center [62, 266] width 40 height 21
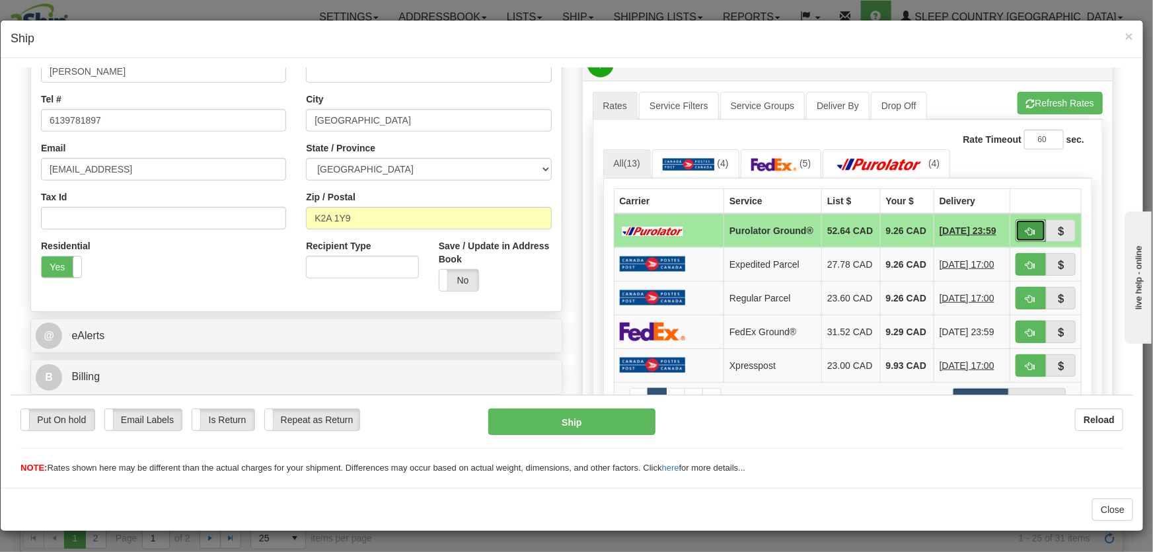
click at [1017, 231] on button "button" at bounding box center [1030, 230] width 30 height 22
type input "260"
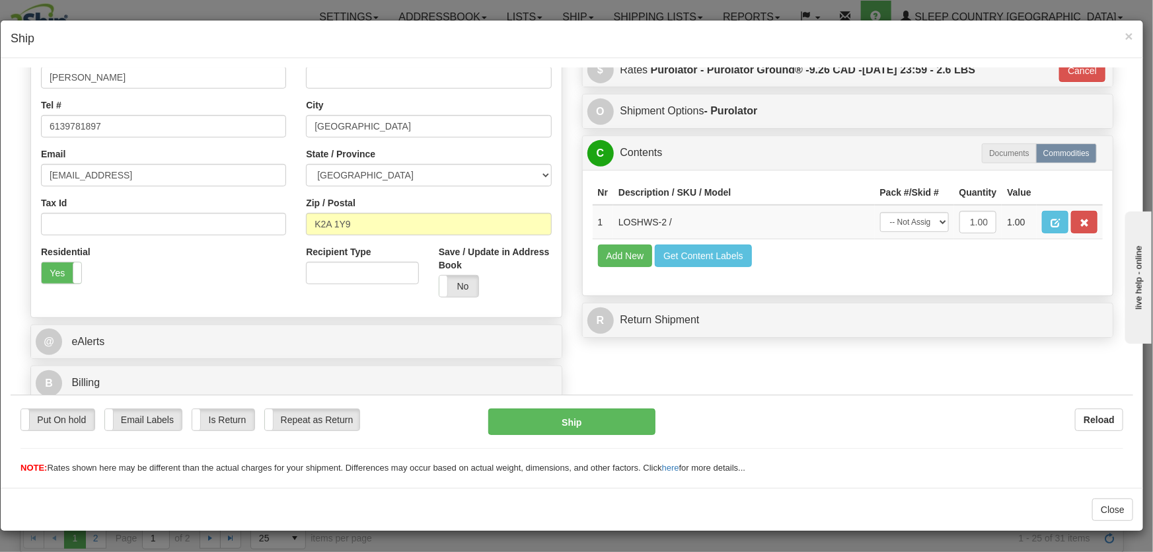
scroll to position [294, 0]
click at [888, 225] on select "-- Not Assigned -- Package 1" at bounding box center [914, 221] width 69 height 20
select select "0"
click at [880, 211] on select "-- Not Assigned -- Package 1" at bounding box center [914, 221] width 69 height 20
click at [624, 421] on button "Ship" at bounding box center [571, 421] width 167 height 26
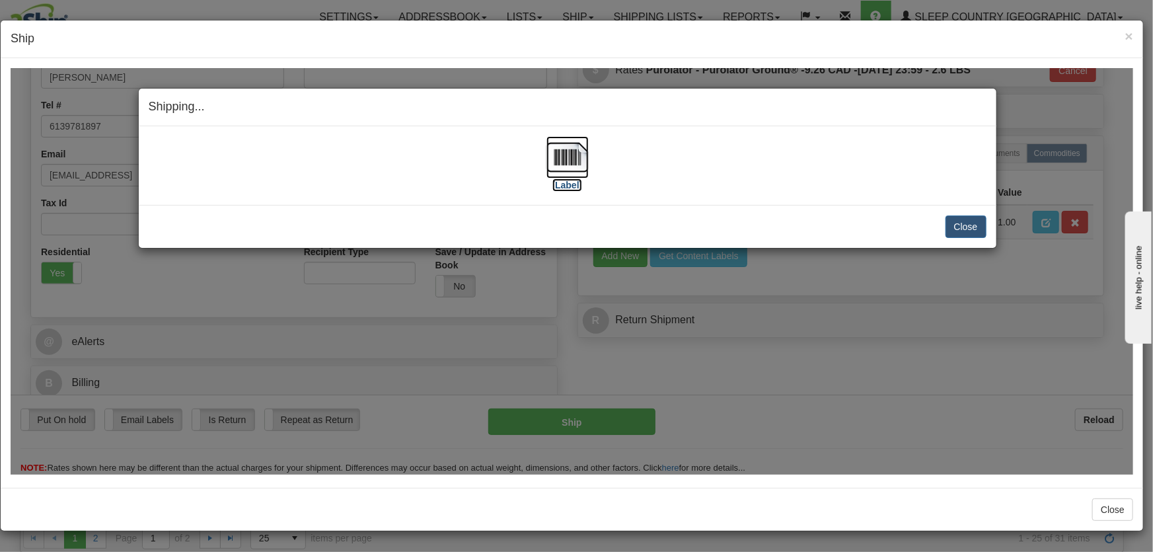
click at [559, 172] on img at bounding box center [567, 156] width 42 height 42
click at [953, 219] on button "Close" at bounding box center [965, 226] width 41 height 22
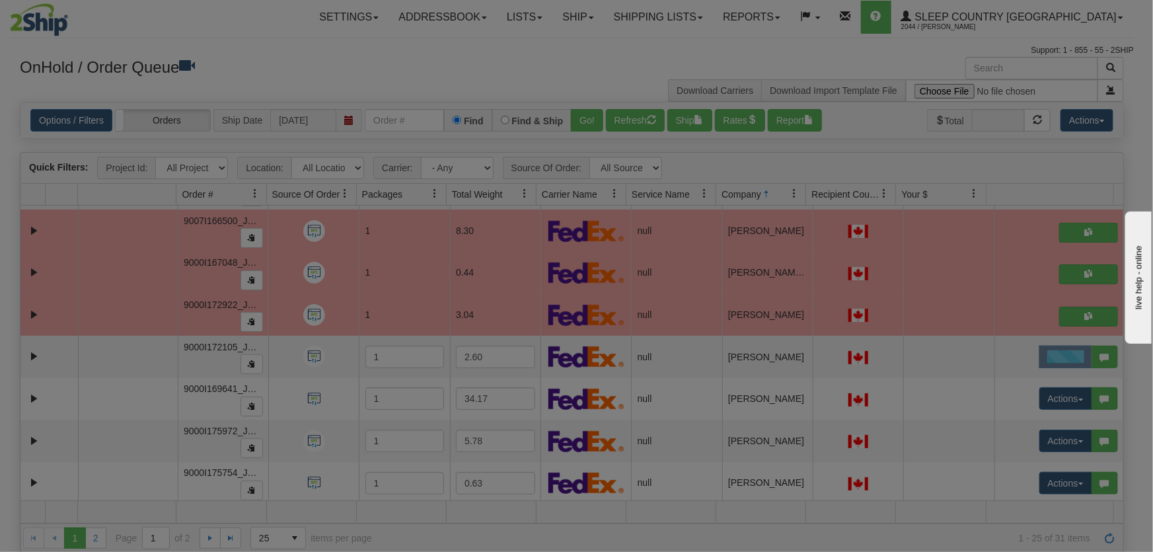
scroll to position [0, 0]
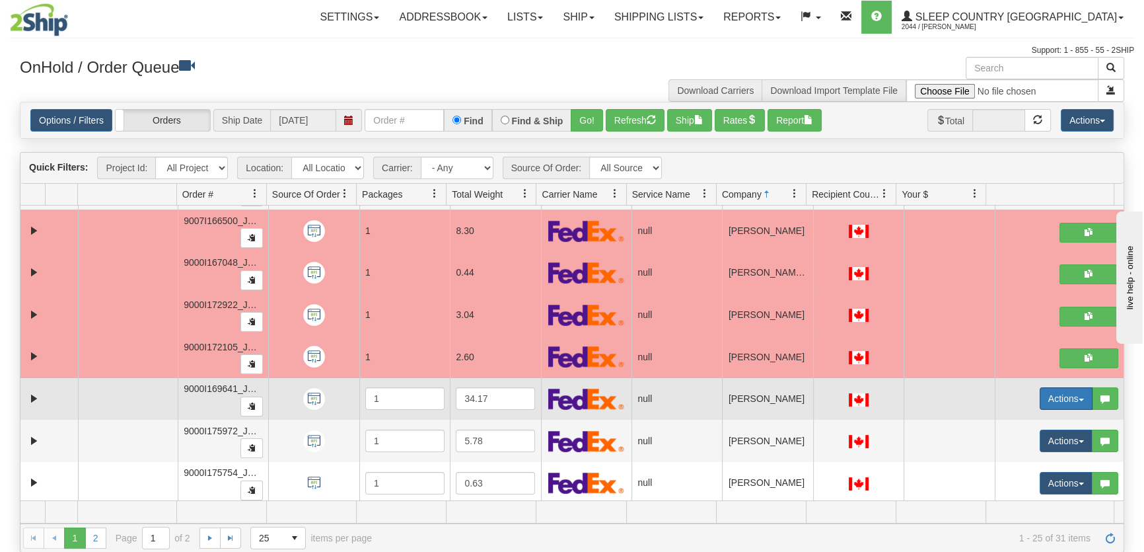
click at [1041, 399] on button "Actions" at bounding box center [1066, 398] width 53 height 22
click at [1024, 416] on link "Open" at bounding box center [1035, 423] width 114 height 17
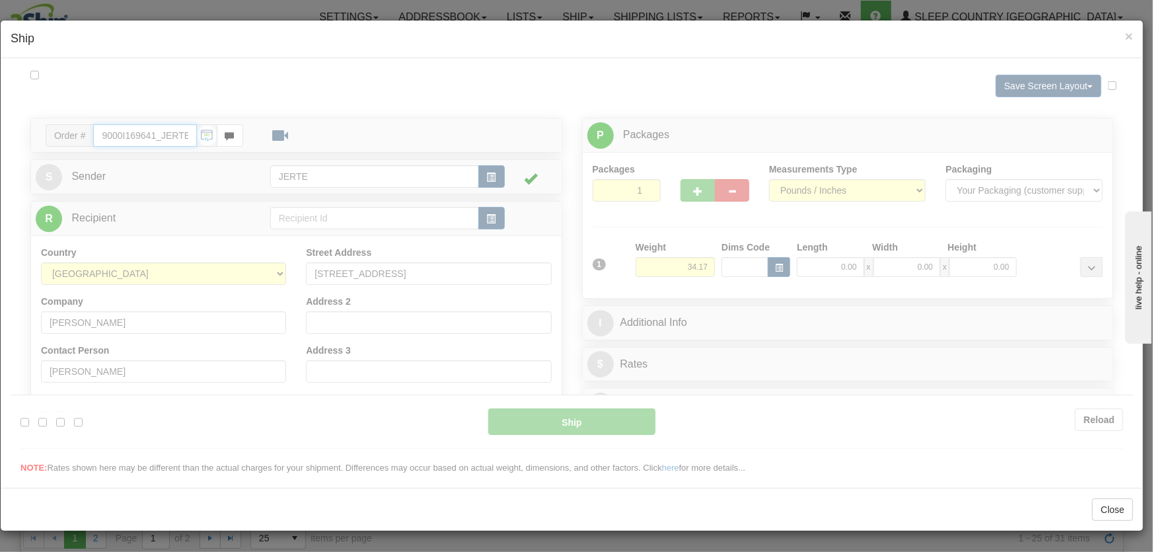
type input "16:07"
type input "16:00"
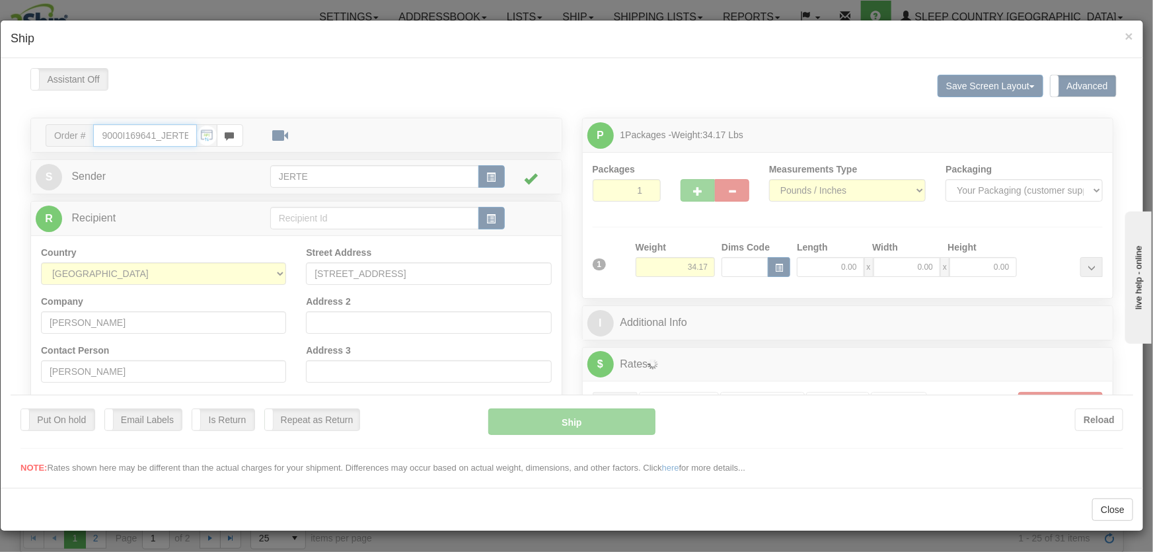
scroll to position [199, 0]
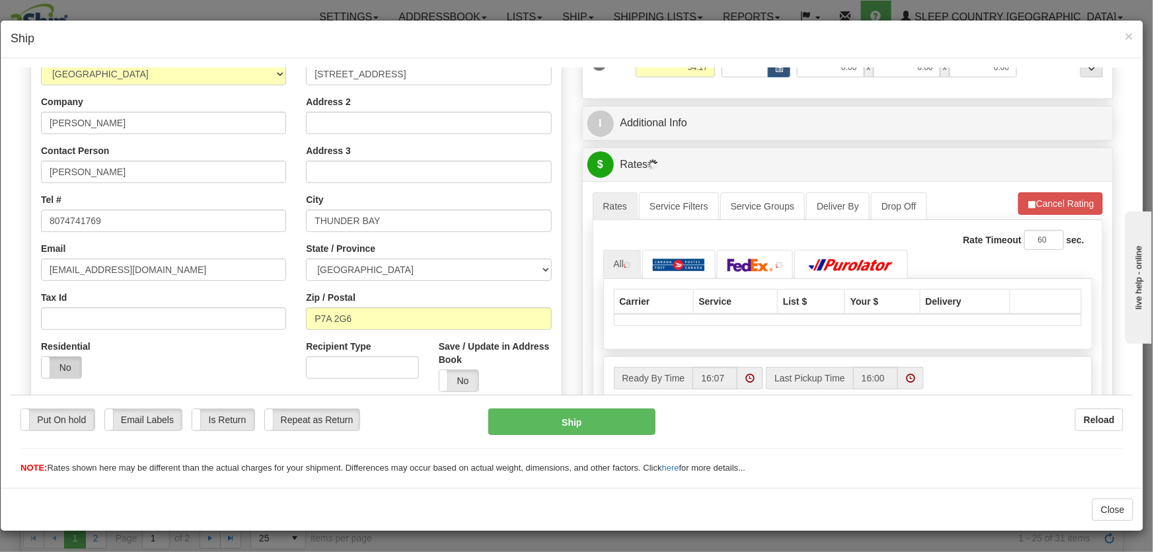
click at [76, 363] on label "No" at bounding box center [62, 366] width 40 height 21
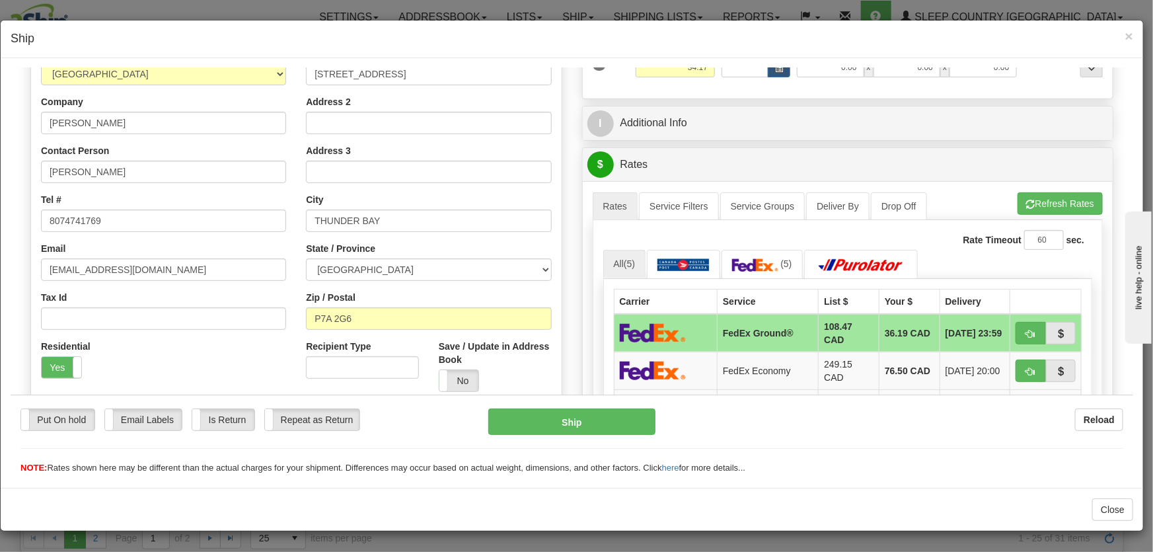
scroll to position [100, 0]
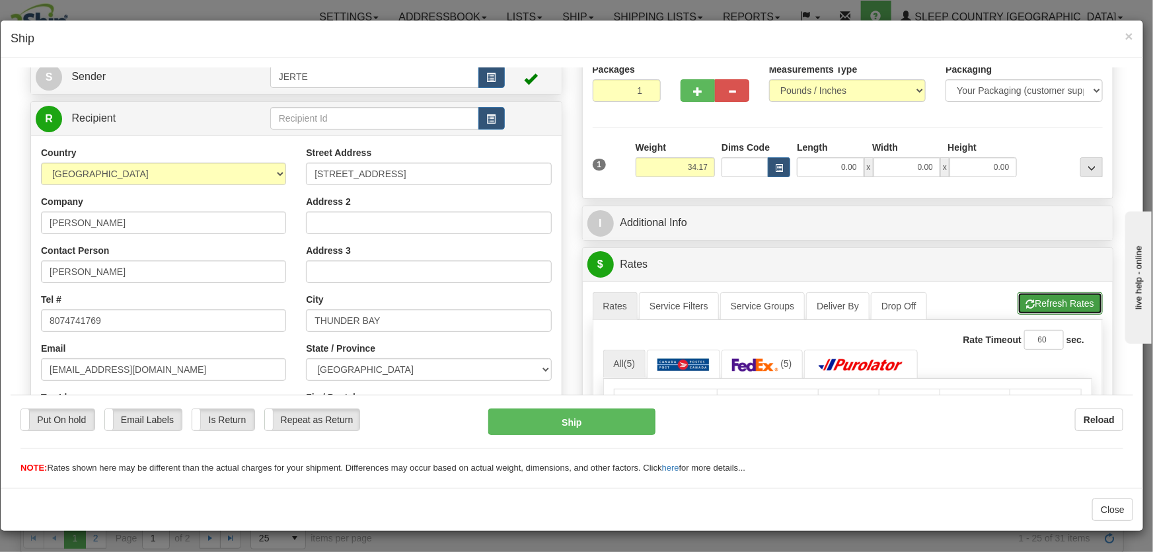
click at [1036, 297] on button "Refresh Rates" at bounding box center [1059, 302] width 85 height 22
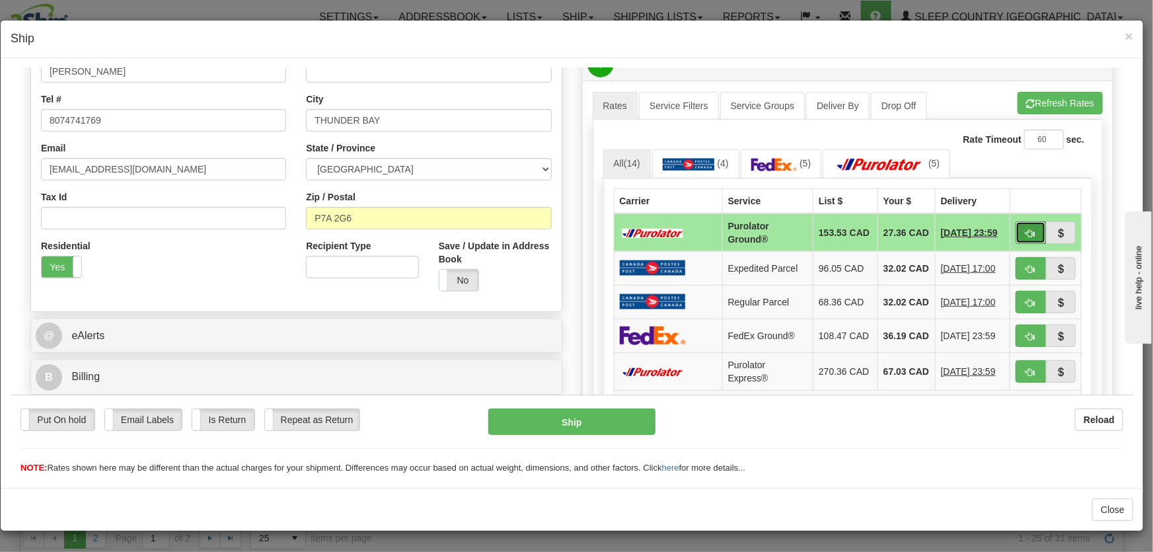
click at [1026, 234] on span "button" at bounding box center [1030, 233] width 9 height 9
type input "260"
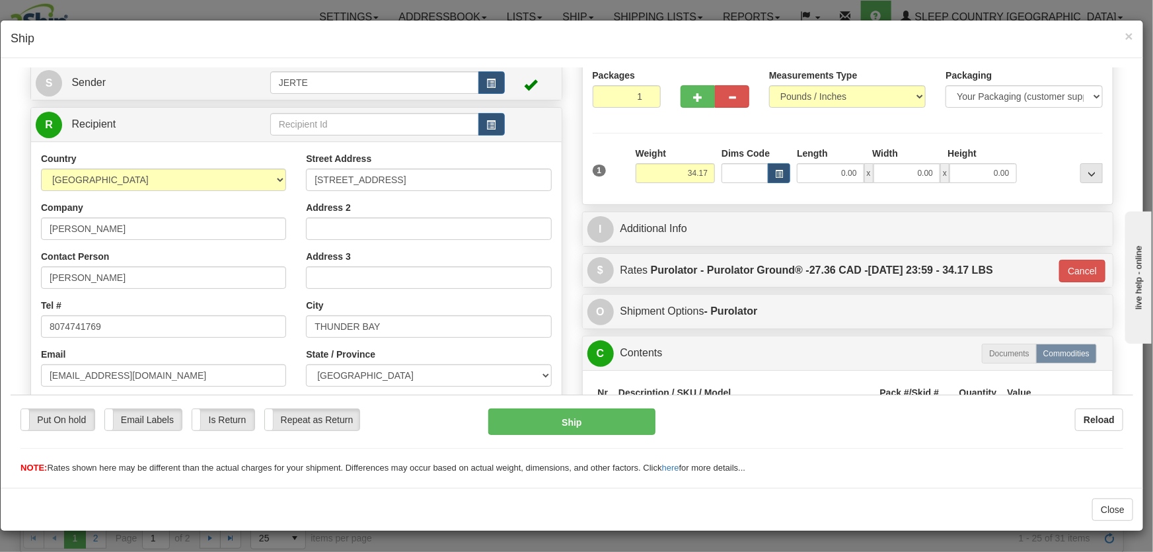
scroll to position [294, 0]
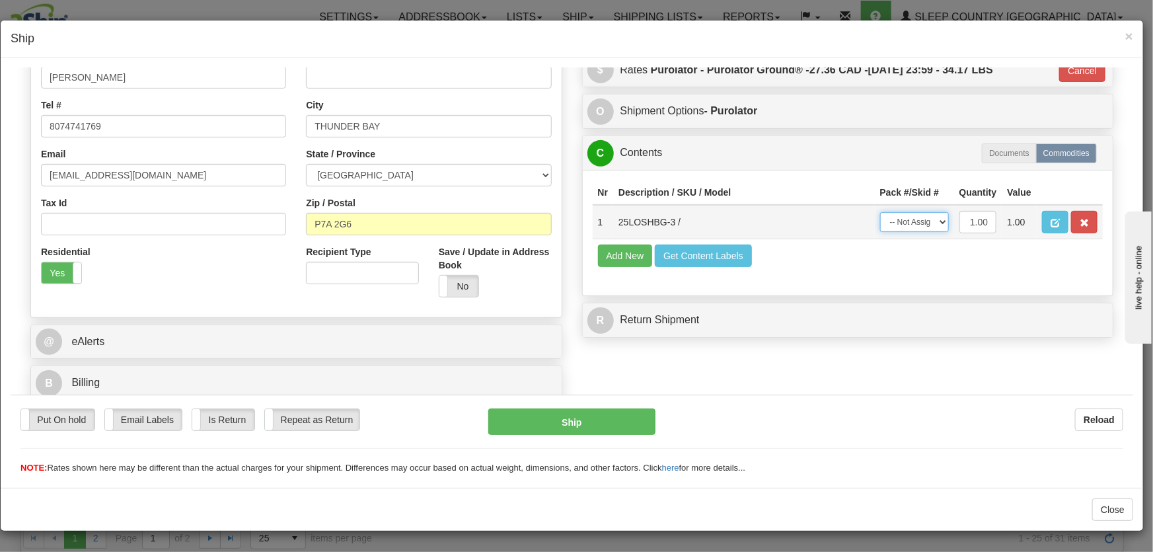
click at [911, 225] on select "-- Not Assigned -- Package 1" at bounding box center [914, 221] width 69 height 20
select select "0"
click at [880, 211] on select "-- Not Assigned -- Package 1" at bounding box center [914, 221] width 69 height 20
click at [629, 406] on div "Put On hold Put On hold Email Labels Email Labels Edit Is Return Is Return Repe…" at bounding box center [572, 434] width 1122 height 80
click at [628, 419] on button "Ship" at bounding box center [571, 421] width 167 height 26
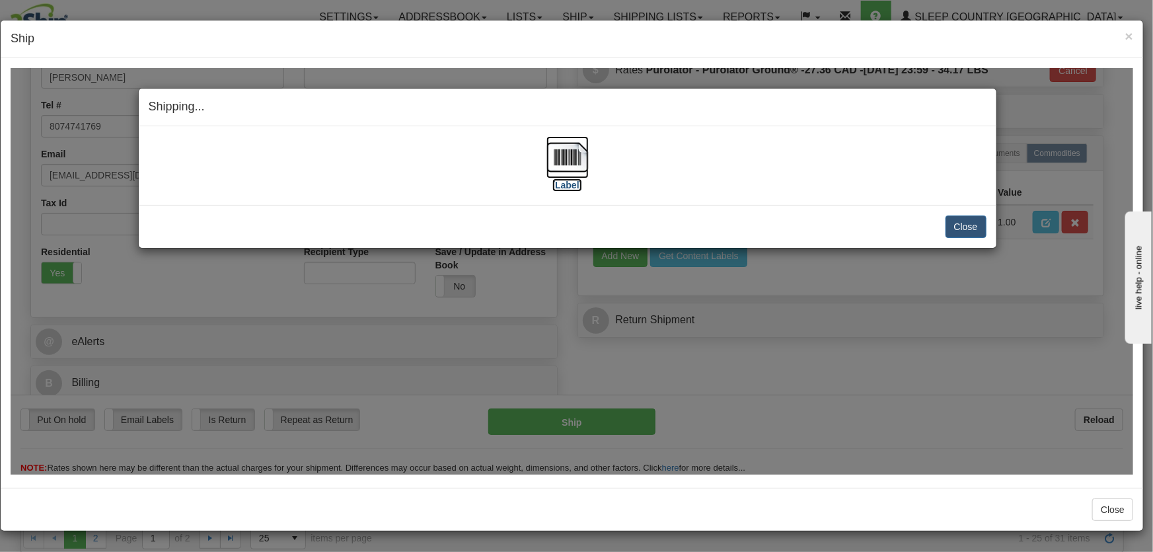
click at [563, 165] on img at bounding box center [567, 156] width 42 height 42
click at [972, 219] on button "Close" at bounding box center [965, 226] width 41 height 22
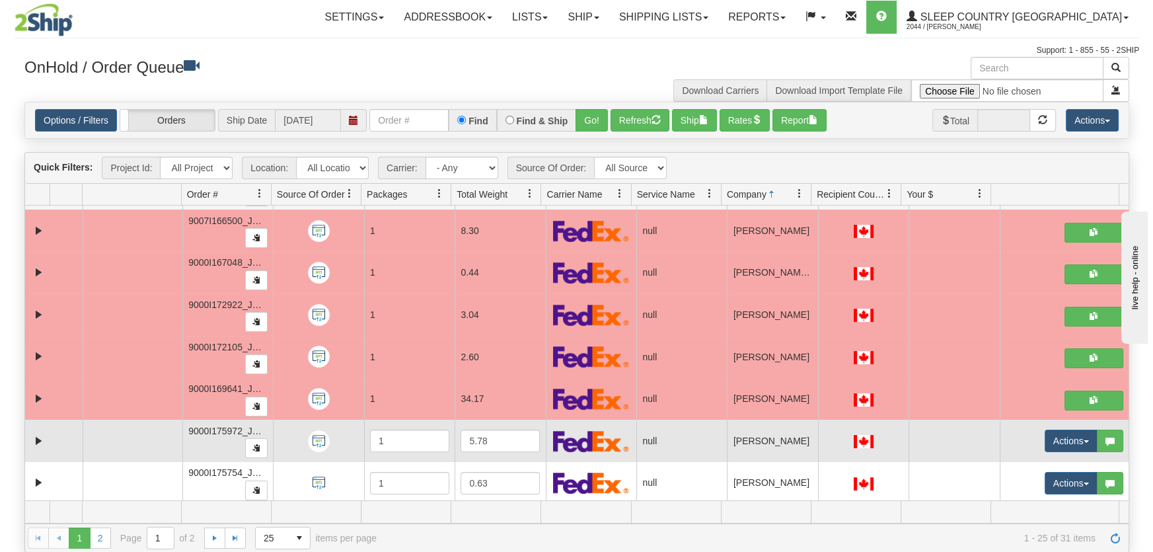
scroll to position [600, 0]
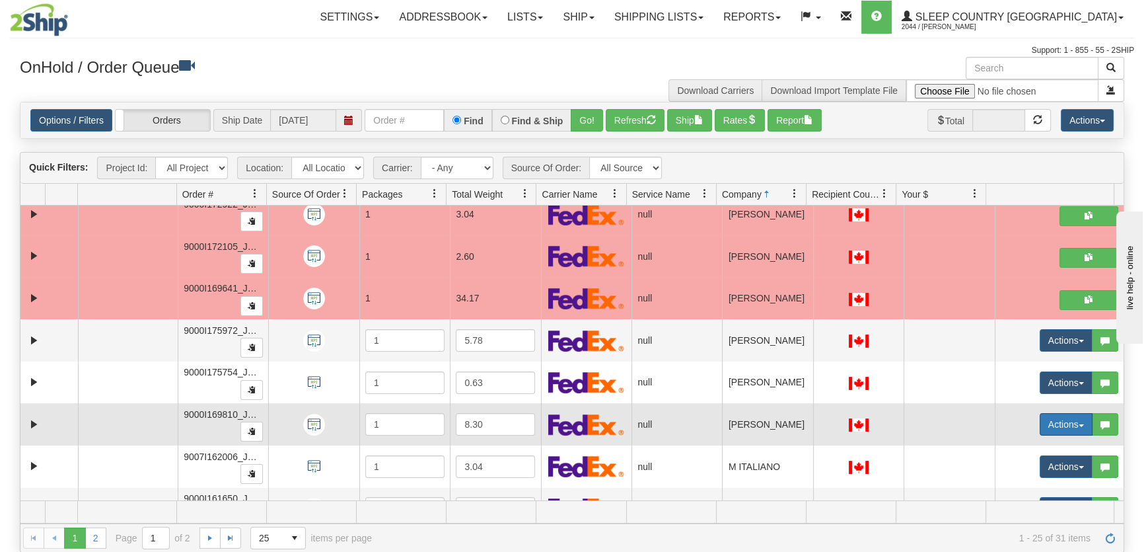
click at [1045, 419] on button "Actions" at bounding box center [1066, 424] width 53 height 22
click at [1034, 443] on link "Open" at bounding box center [1035, 449] width 114 height 17
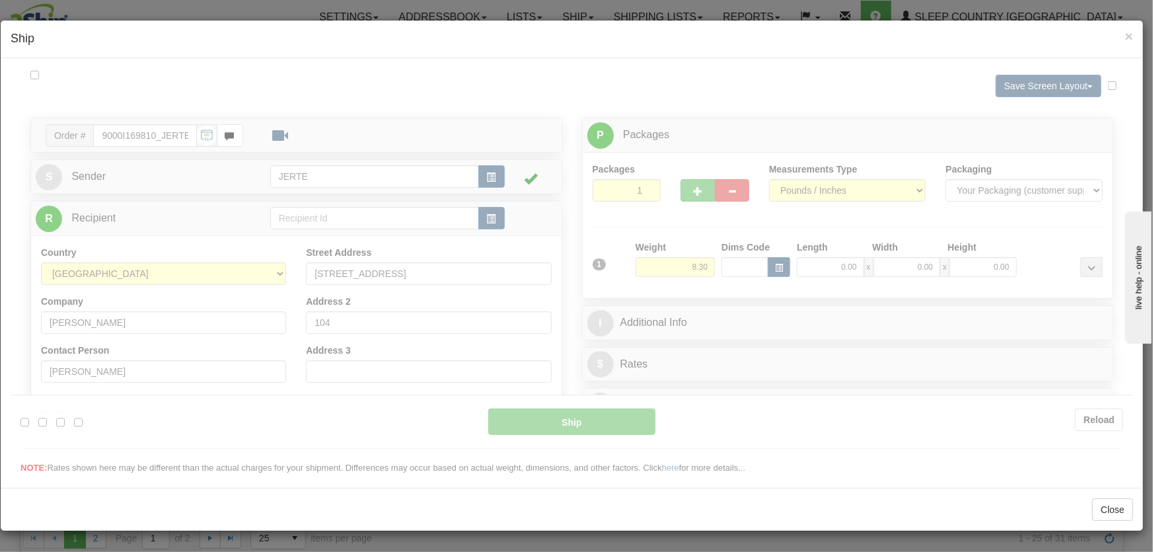
scroll to position [0, 0]
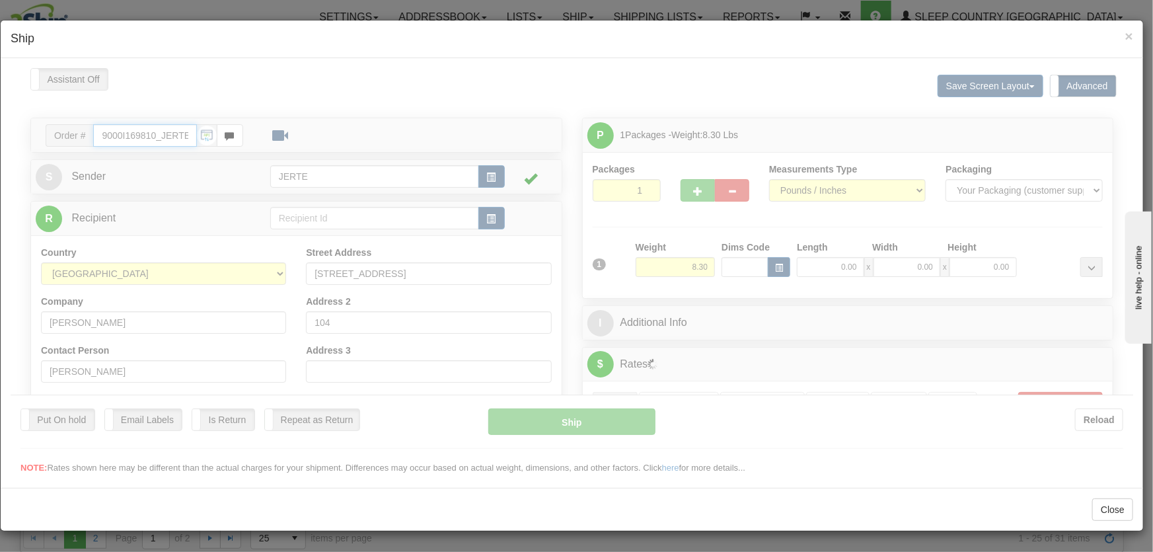
type input "16:08"
type input "16:00"
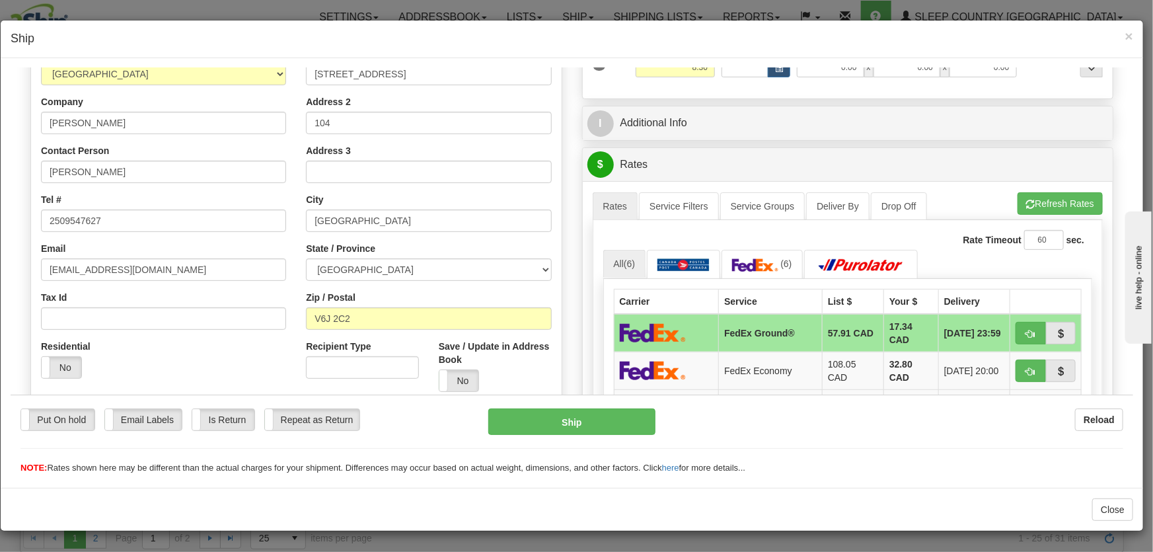
scroll to position [300, 0]
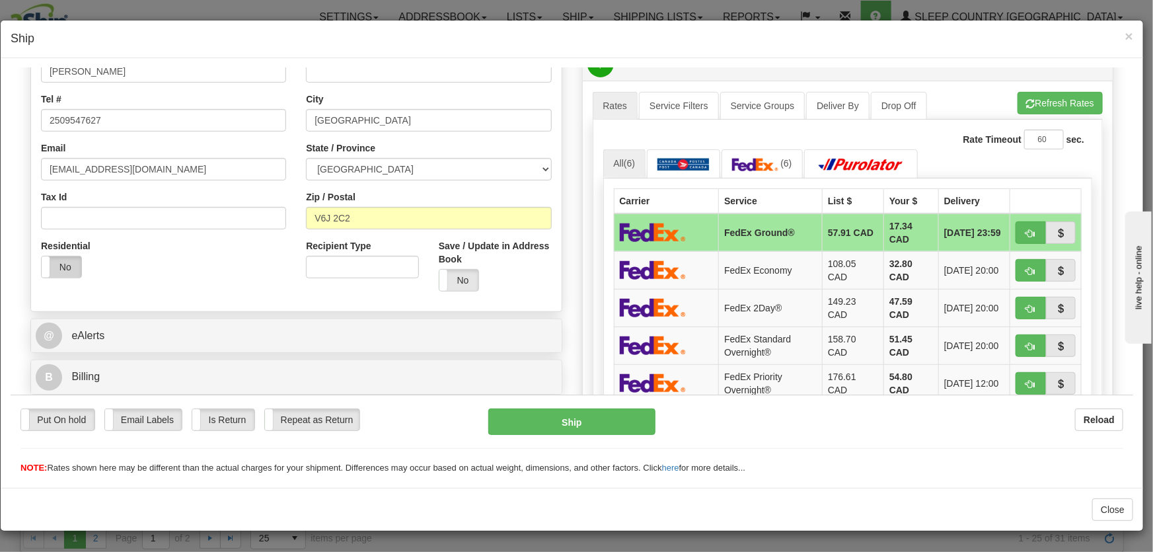
click at [60, 259] on label "No" at bounding box center [62, 266] width 40 height 21
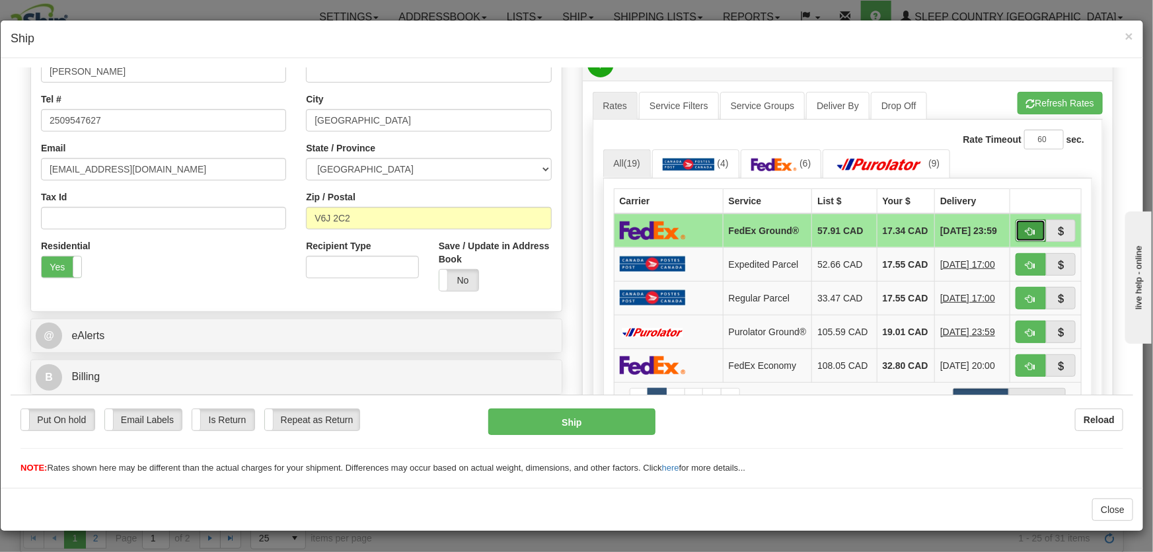
click at [1016, 229] on button "button" at bounding box center [1030, 230] width 30 height 22
type input "92"
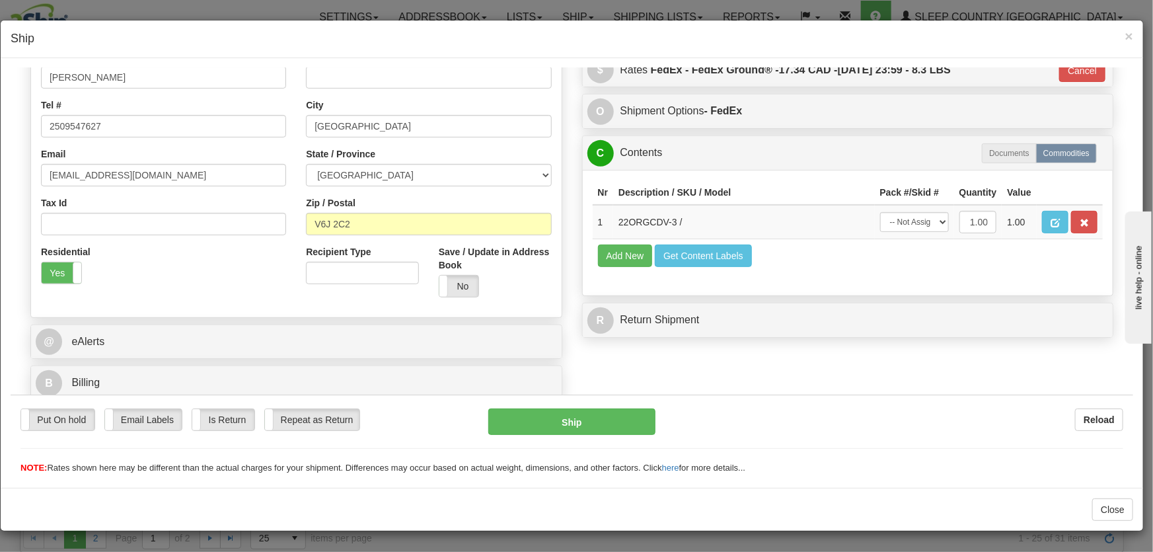
scroll to position [294, 0]
click at [904, 231] on select "-- Not Assigned -- Package 1" at bounding box center [914, 221] width 69 height 20
select select "0"
click at [880, 211] on select "-- Not Assigned -- Package 1" at bounding box center [914, 221] width 69 height 20
click at [610, 407] on div "Put On hold Put On hold Email Labels Email Labels Edit Is Return Is Return Repe…" at bounding box center [572, 434] width 1122 height 80
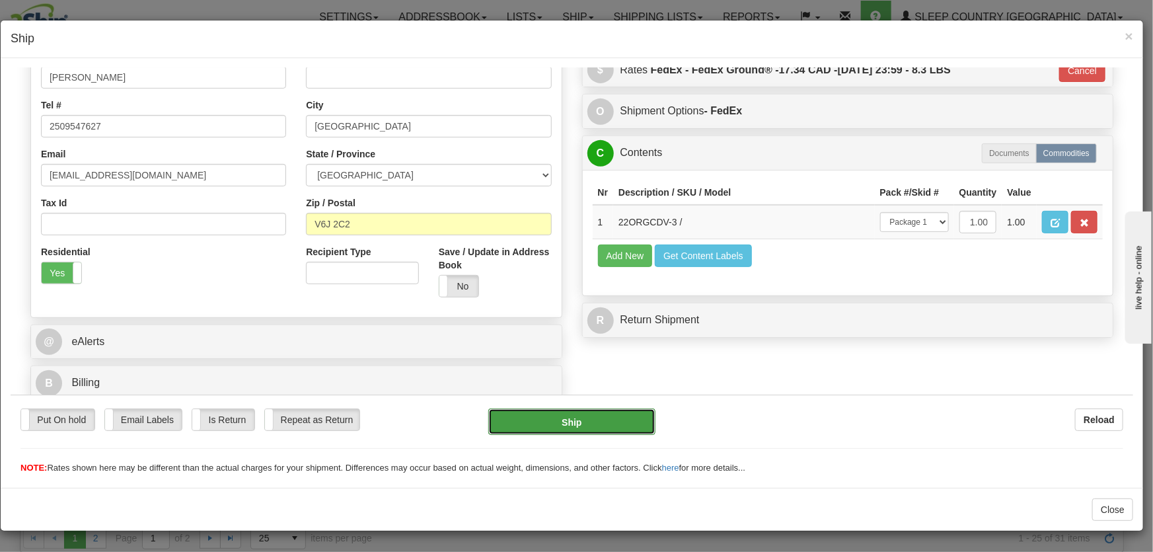
click at [609, 413] on button "Ship" at bounding box center [571, 421] width 167 height 26
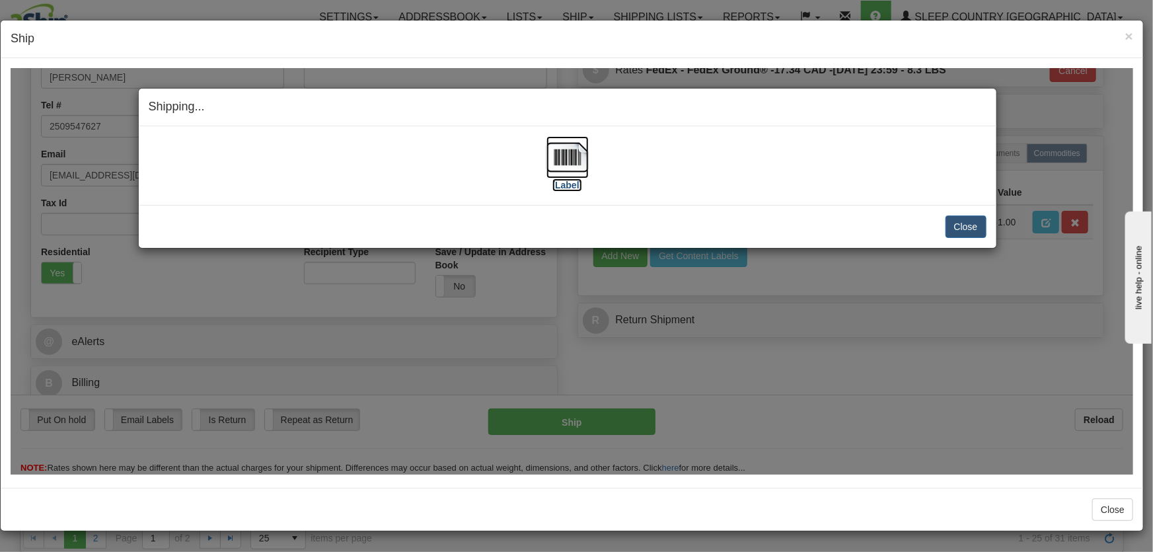
click at [571, 168] on img at bounding box center [567, 156] width 42 height 42
click at [980, 229] on button "Close" at bounding box center [965, 226] width 41 height 22
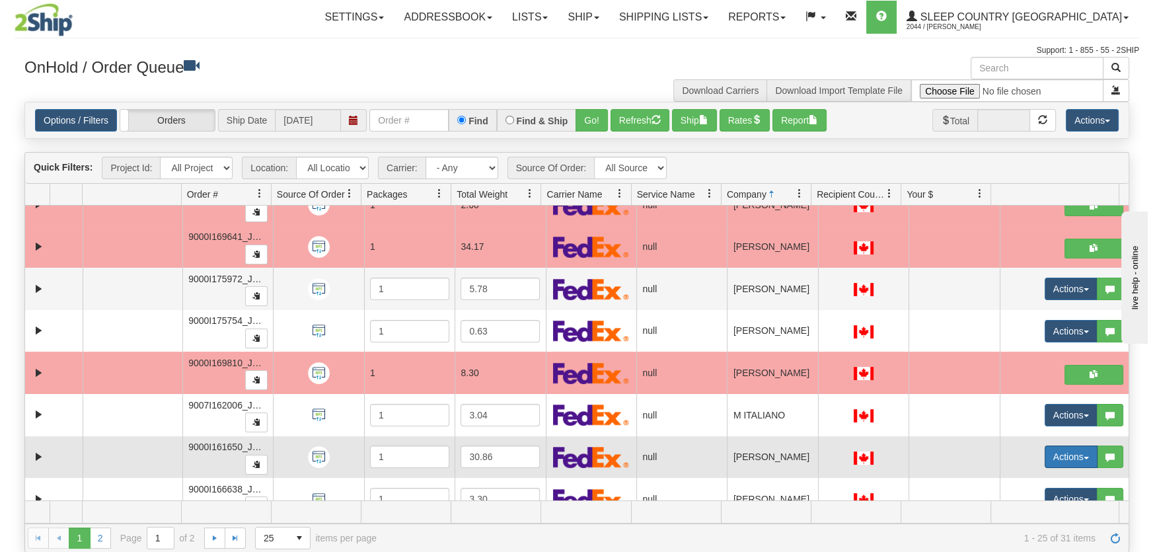
scroll to position [752, 0]
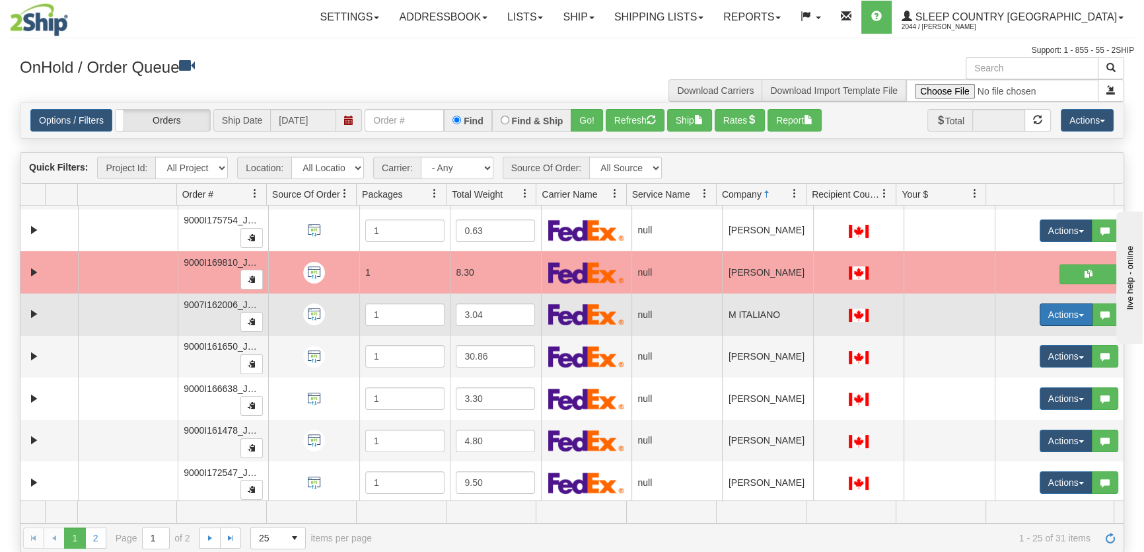
click at [1044, 312] on button "Actions" at bounding box center [1066, 314] width 53 height 22
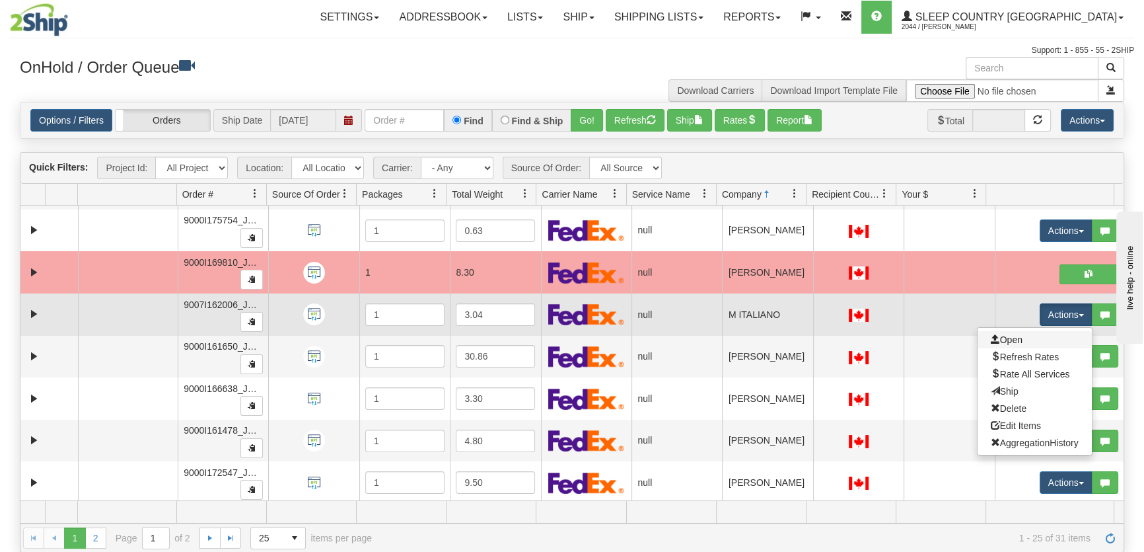
click at [1042, 335] on link "Open" at bounding box center [1035, 339] width 114 height 17
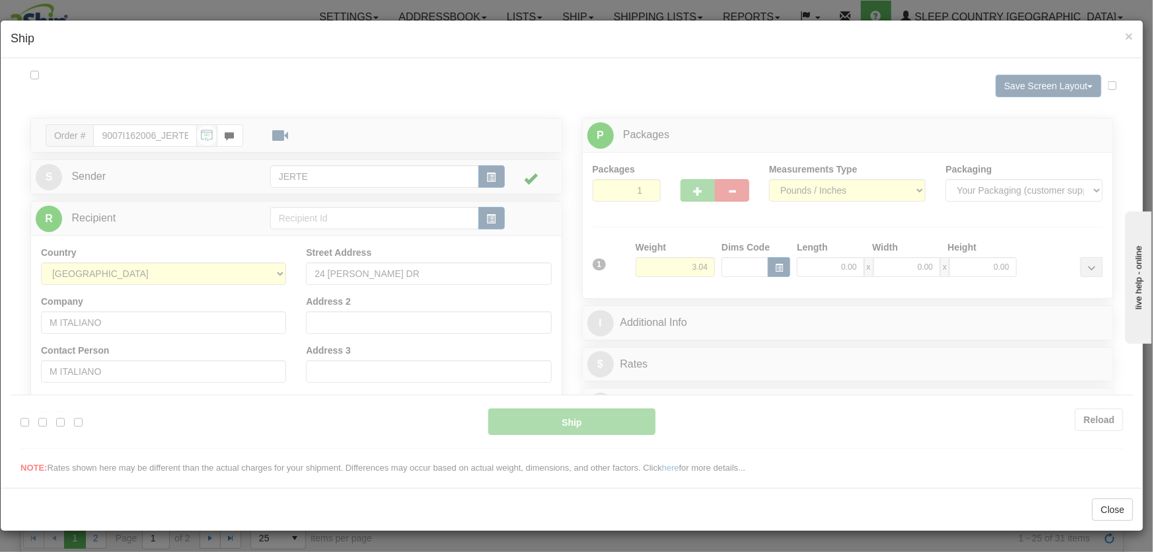
scroll to position [0, 0]
type input "16:09"
type input "16:00"
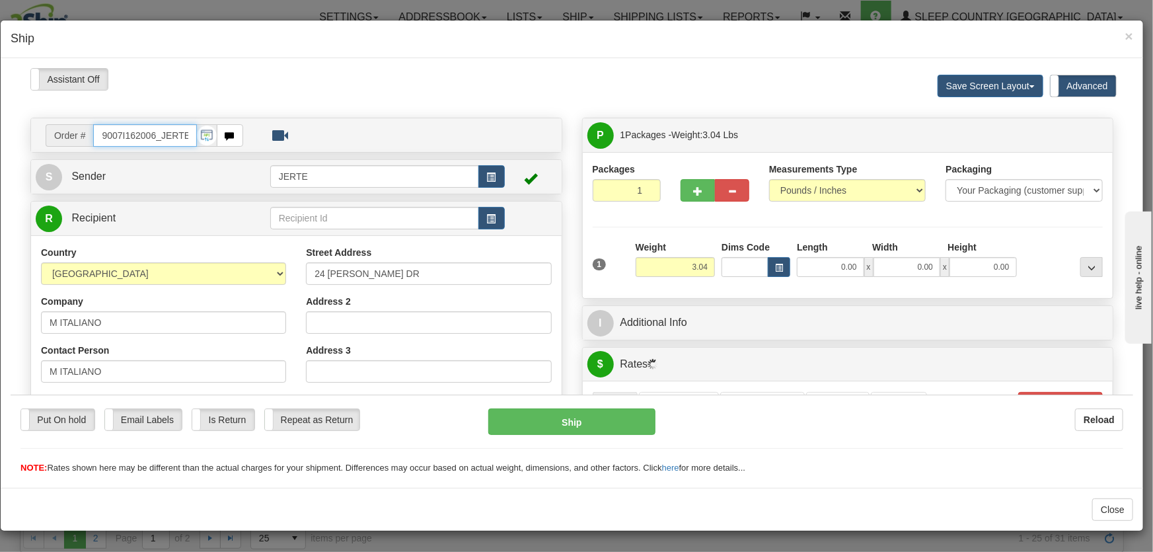
scroll to position [199, 0]
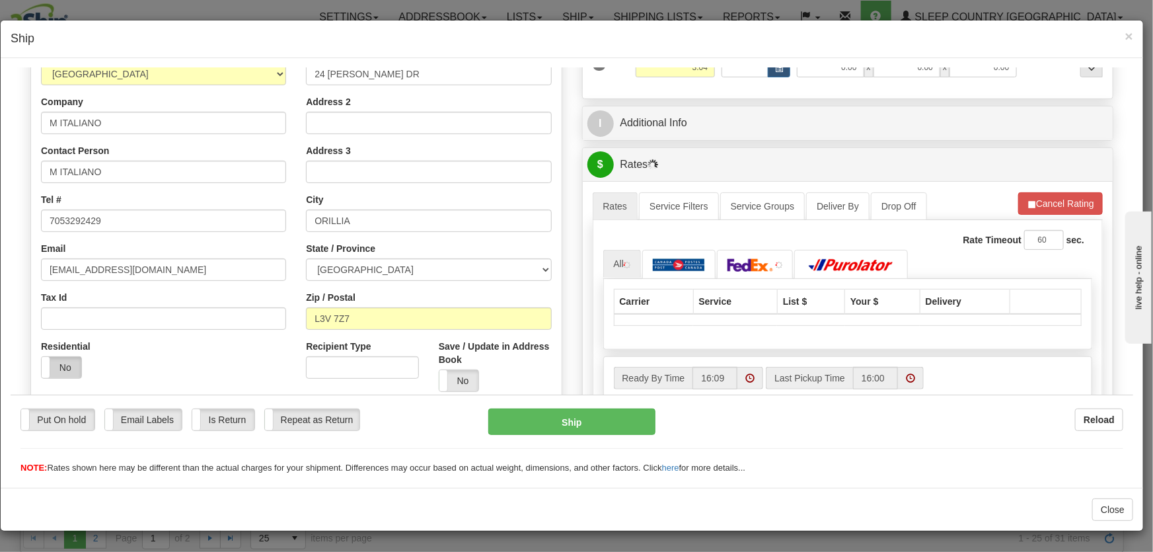
click at [69, 360] on label "No" at bounding box center [62, 366] width 40 height 21
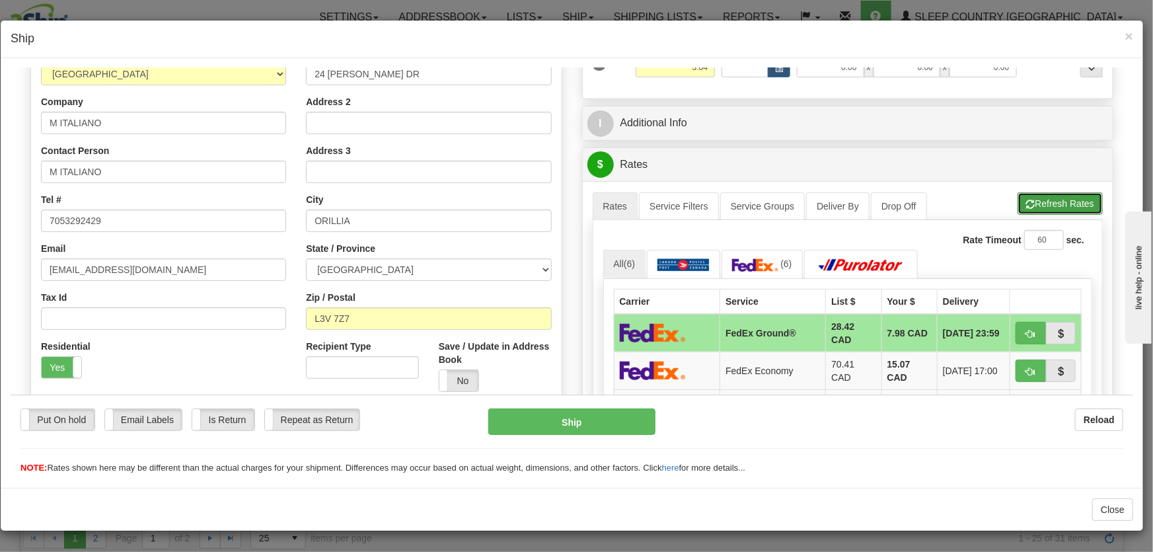
click at [1063, 208] on button "Refresh Rates" at bounding box center [1059, 203] width 85 height 22
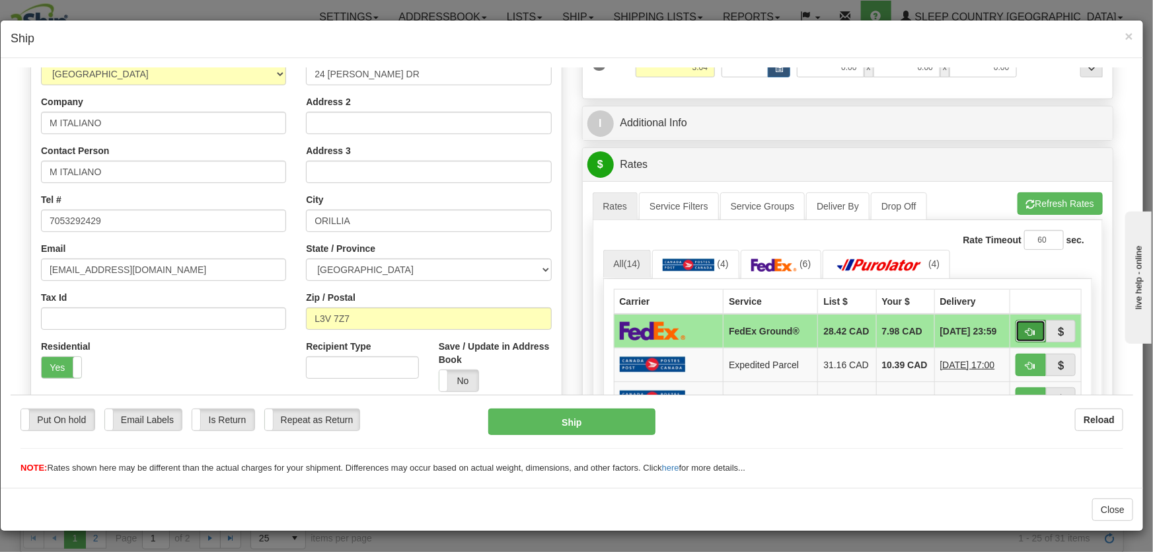
click at [1026, 327] on span "button" at bounding box center [1030, 331] width 9 height 9
type input "92"
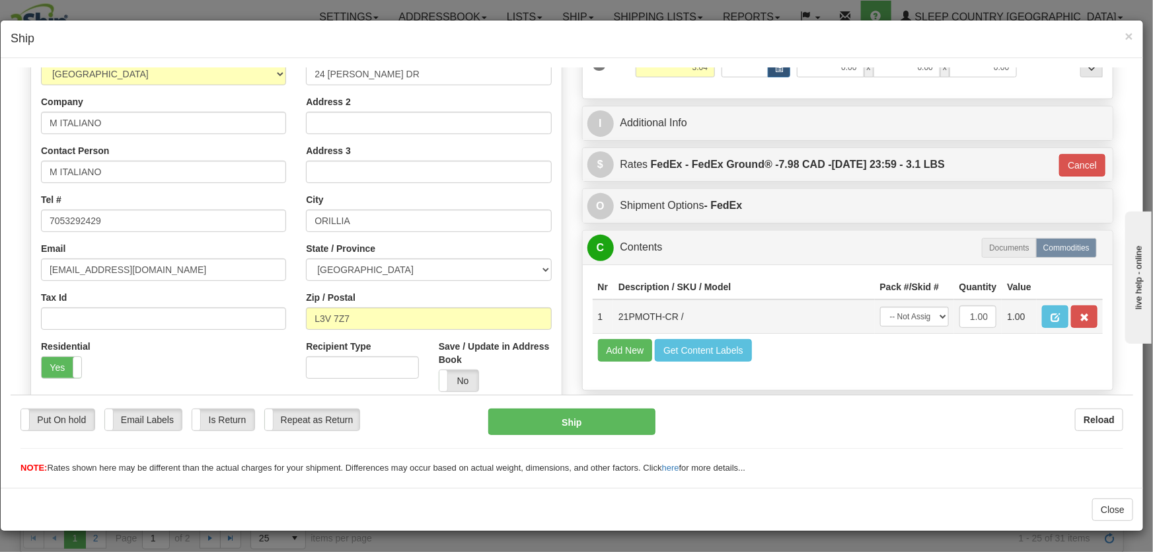
click at [919, 326] on td "-- Not Assigned -- Package 1" at bounding box center [913, 316] width 79 height 34
click at [917, 311] on select "-- Not Assigned -- Package 1" at bounding box center [914, 316] width 69 height 20
select select "0"
click at [880, 306] on select "-- Not Assigned -- Package 1" at bounding box center [914, 316] width 69 height 20
click at [597, 425] on button "Ship" at bounding box center [571, 421] width 167 height 26
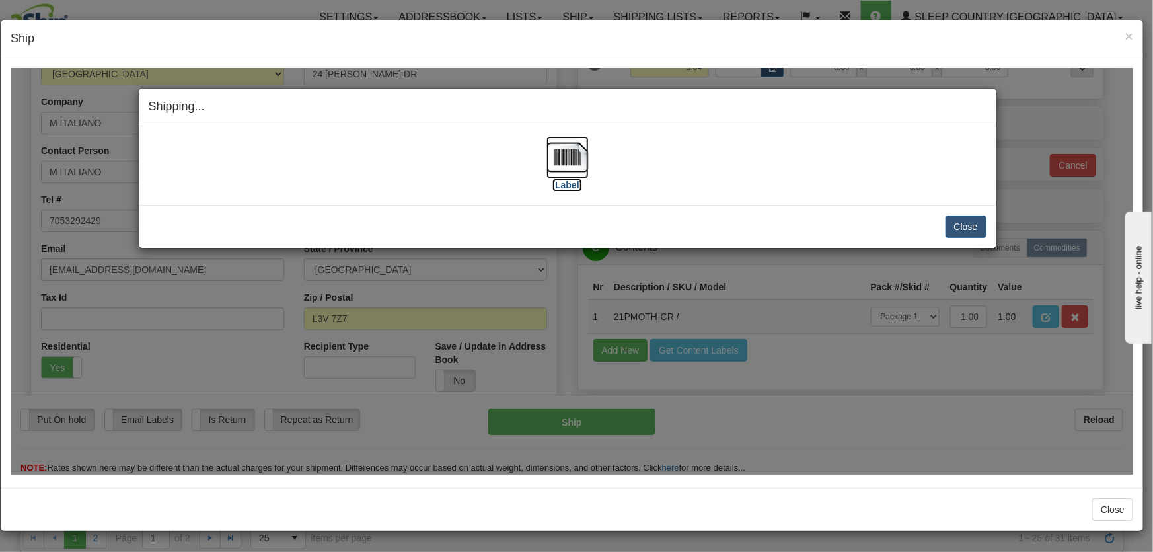
click at [586, 157] on img at bounding box center [567, 156] width 42 height 42
click at [962, 221] on button "Close" at bounding box center [965, 226] width 41 height 22
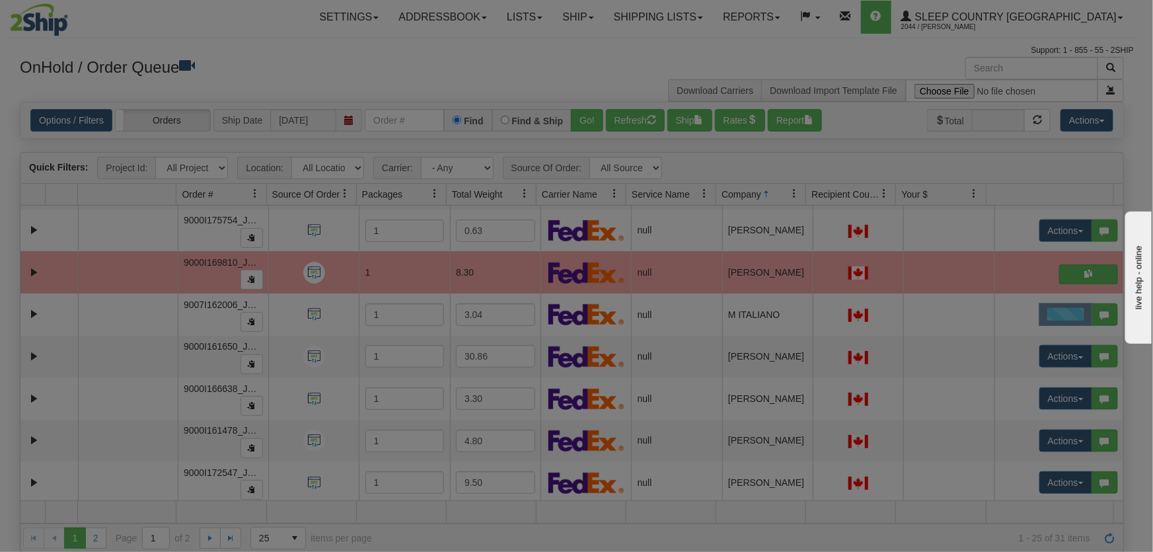
scroll to position [0, 0]
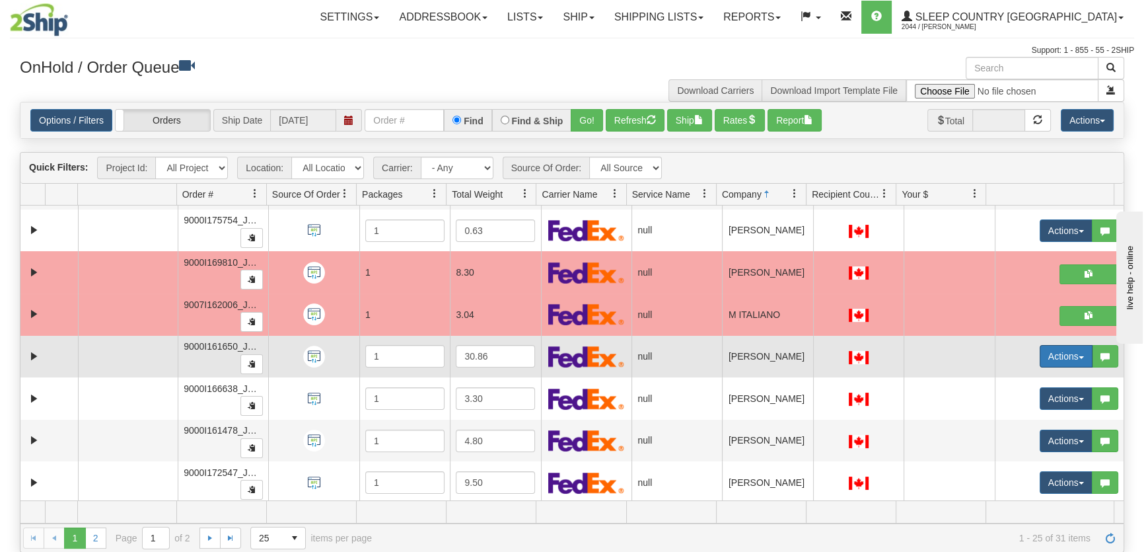
click at [1042, 355] on button "Actions" at bounding box center [1066, 356] width 53 height 22
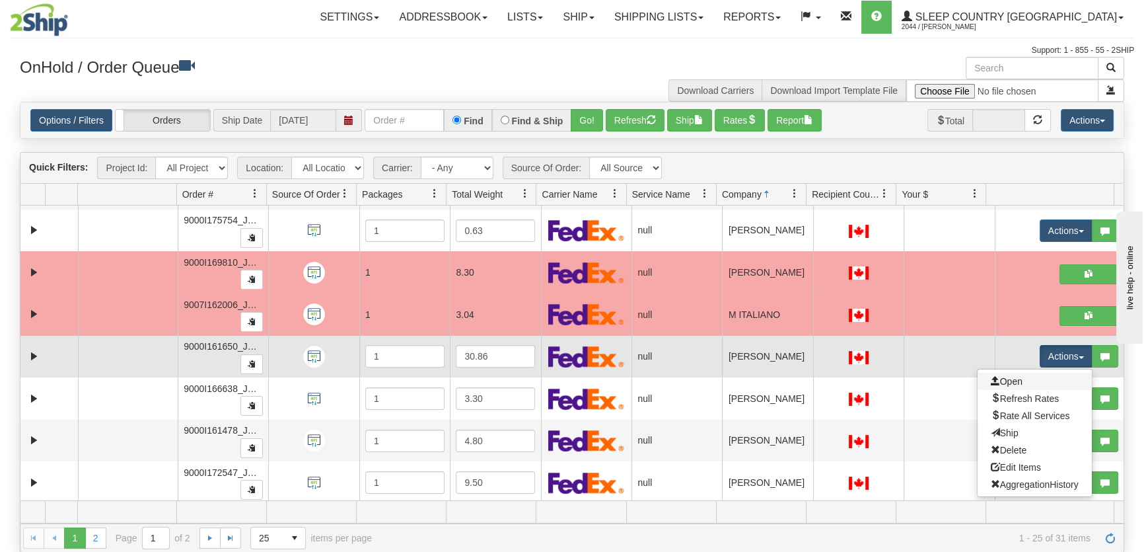
click at [1036, 379] on link "Open" at bounding box center [1035, 381] width 114 height 17
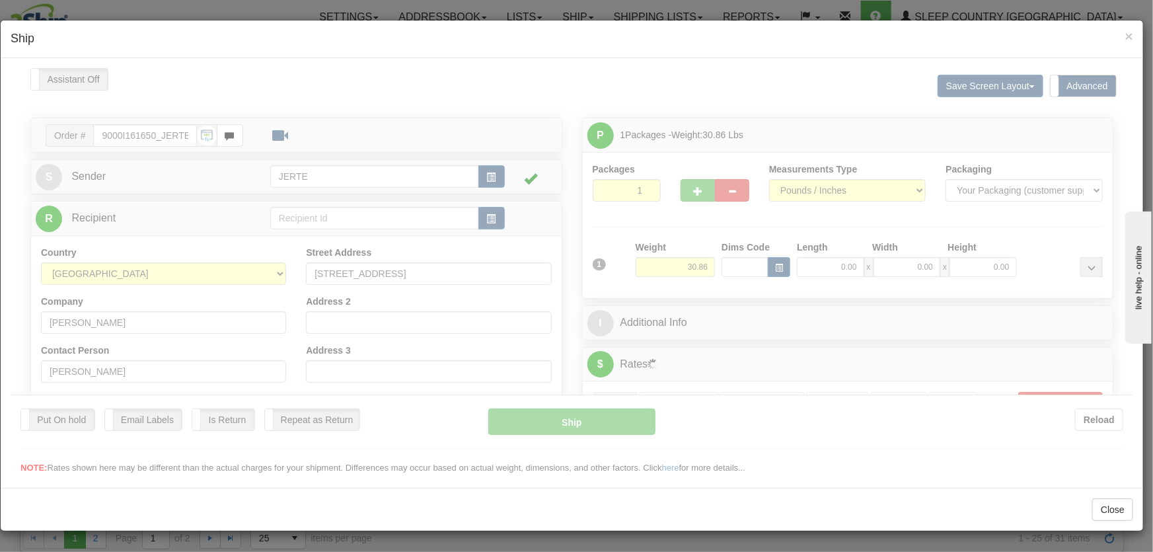
type input "16:10"
type input "16:00"
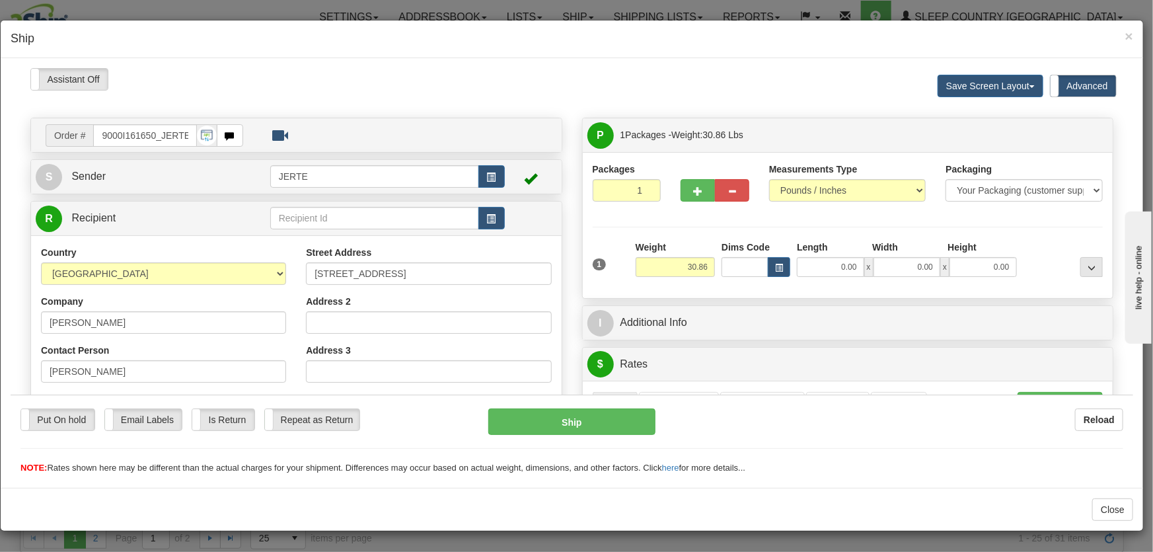
scroll to position [300, 0]
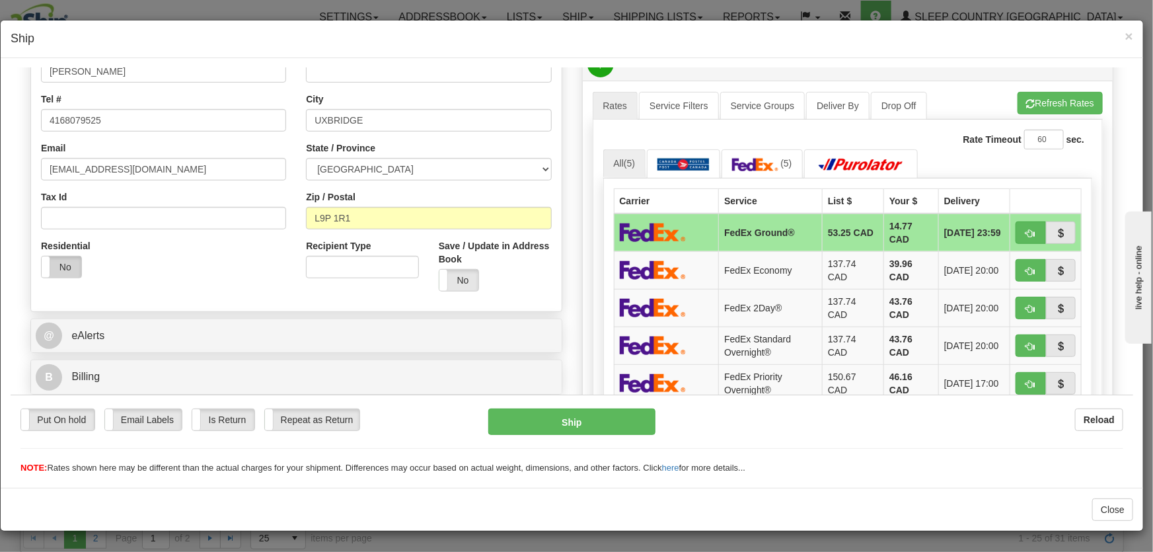
click at [55, 263] on label "No" at bounding box center [62, 266] width 40 height 21
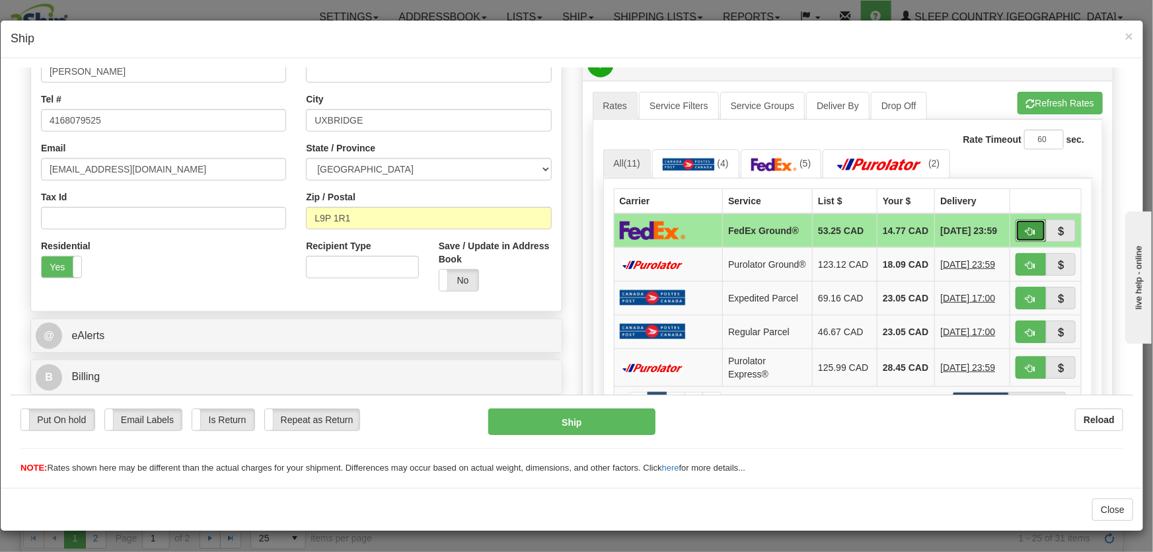
click at [1028, 228] on button "button" at bounding box center [1030, 230] width 30 height 22
type input "92"
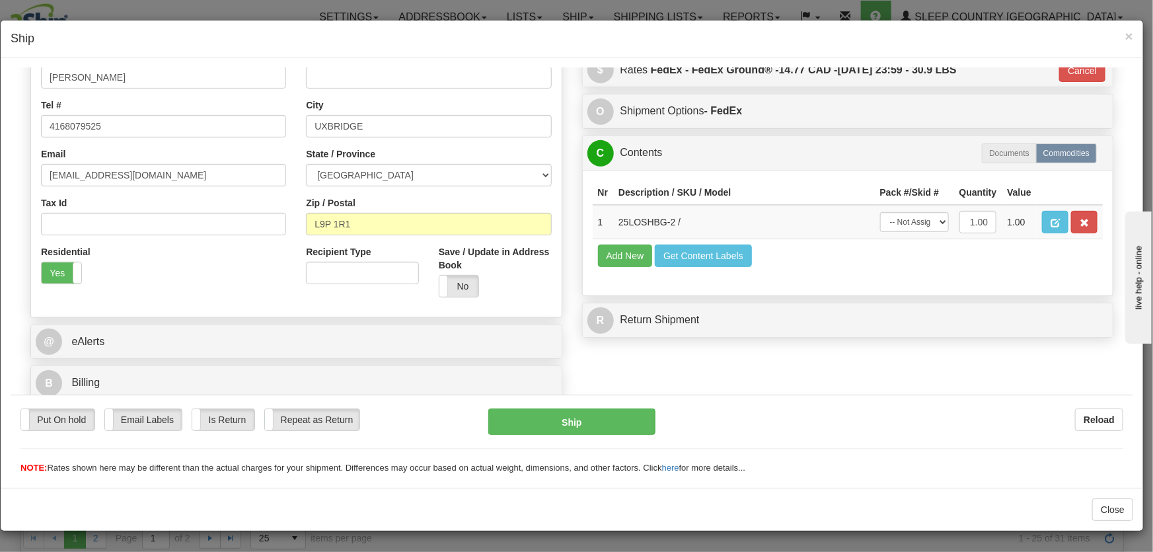
scroll to position [294, 0]
click at [916, 229] on select "-- Not Assigned -- Package 1" at bounding box center [914, 221] width 69 height 20
select select "0"
click at [880, 211] on select "-- Not Assigned -- Package 1" at bounding box center [914, 221] width 69 height 20
click at [585, 435] on div "Put On hold Put On hold Email Labels Email Labels Edit Is Return Is Return Repe…" at bounding box center [572, 441] width 1122 height 66
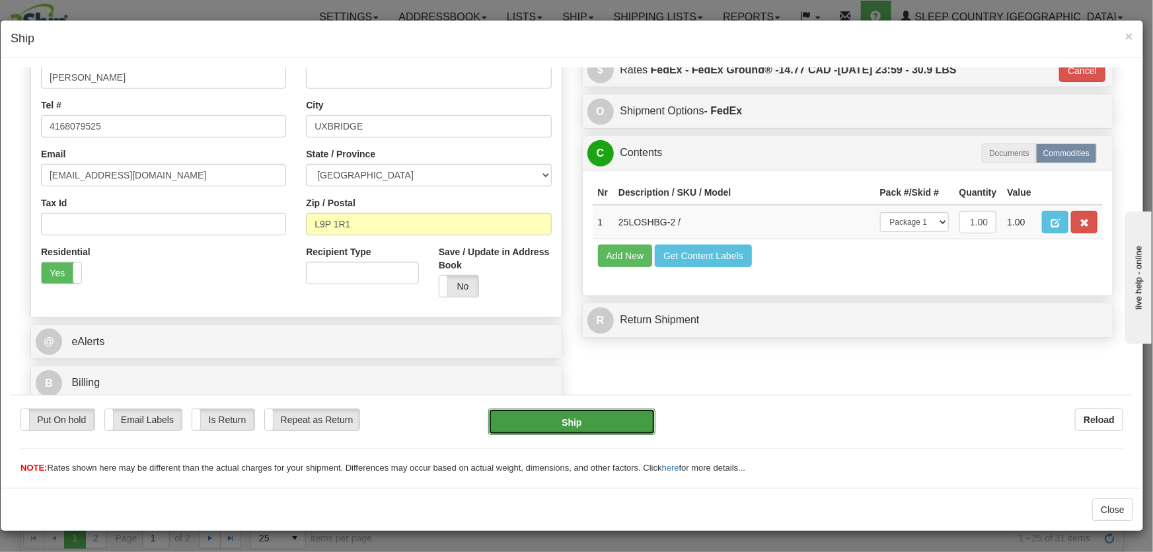
click at [577, 415] on button "Ship" at bounding box center [571, 421] width 167 height 26
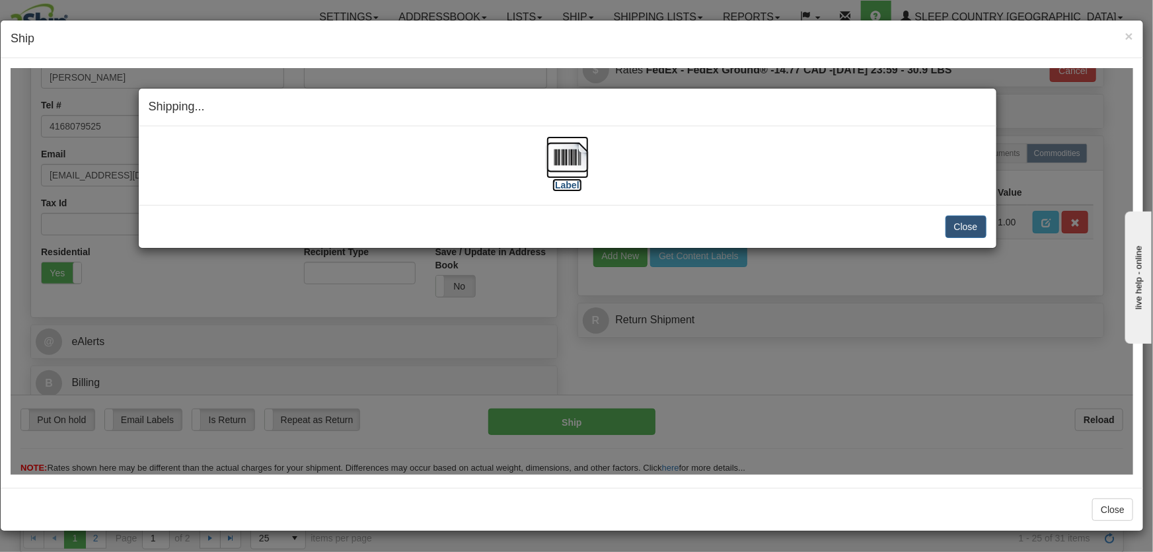
click at [561, 167] on img at bounding box center [567, 156] width 42 height 42
click at [962, 221] on button "Close" at bounding box center [965, 226] width 41 height 22
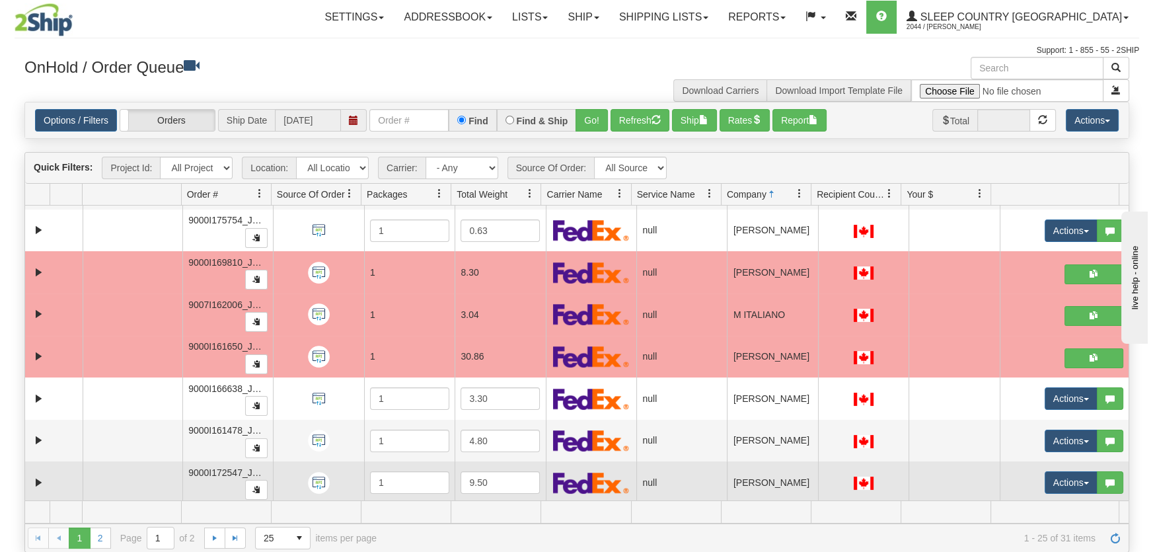
scroll to position [100, 0]
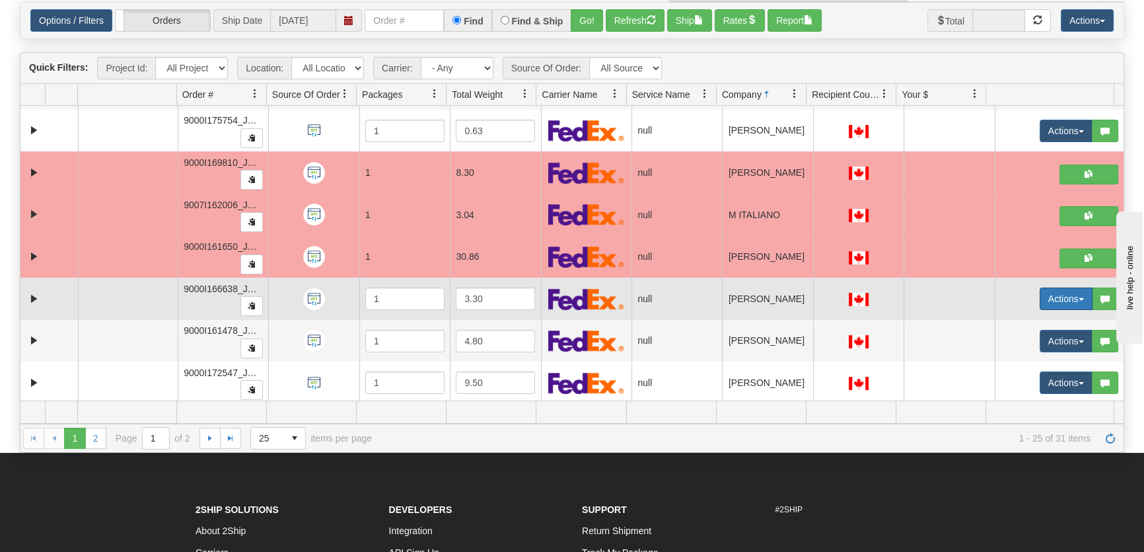
click at [1040, 303] on button "Actions" at bounding box center [1066, 298] width 53 height 22
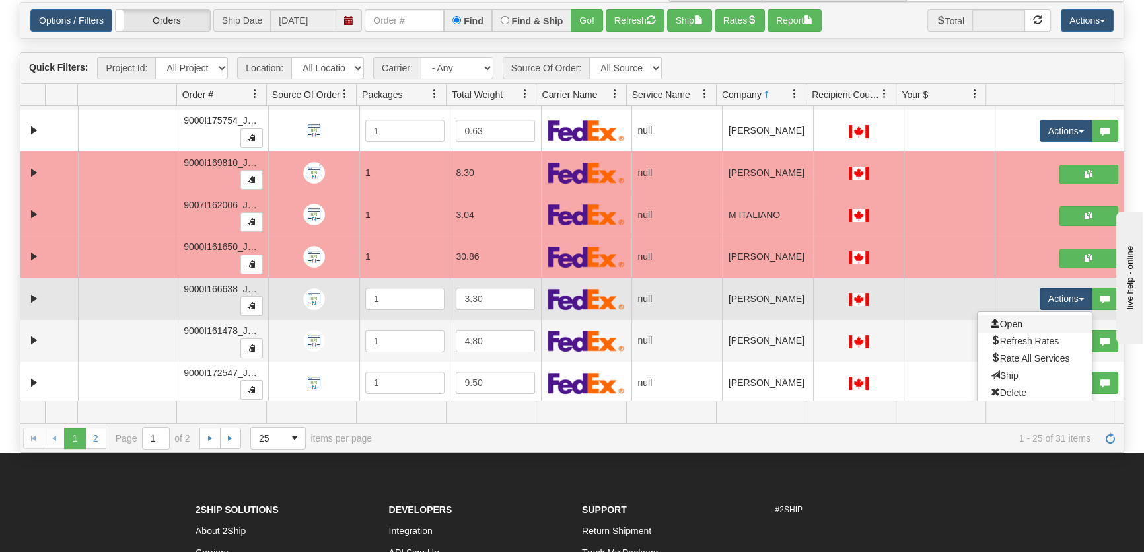
click at [1017, 321] on link "Open" at bounding box center [1035, 323] width 114 height 17
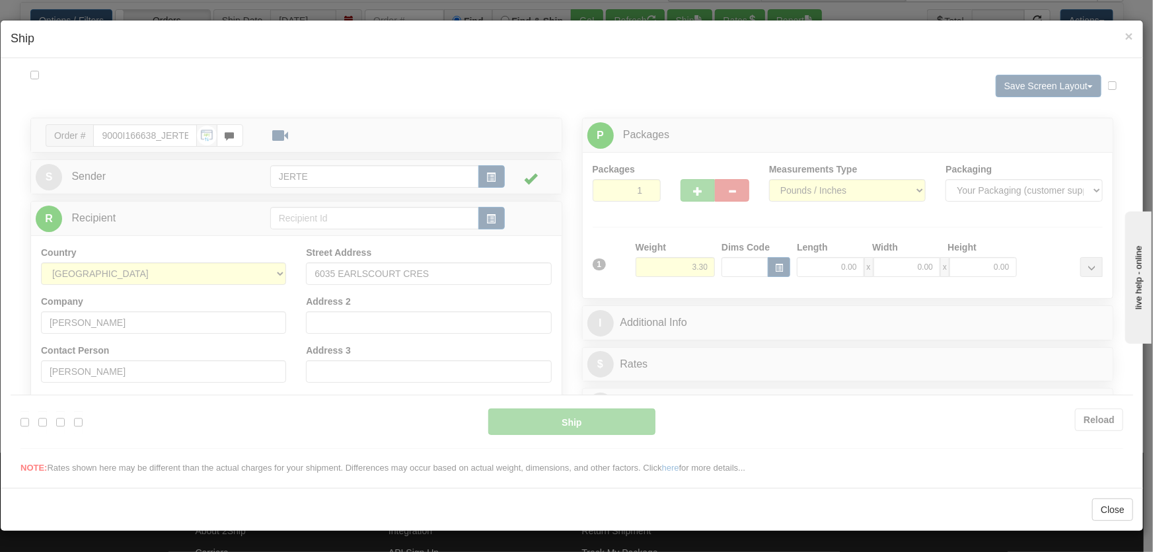
scroll to position [0, 0]
type input "16:11"
type input "16:00"
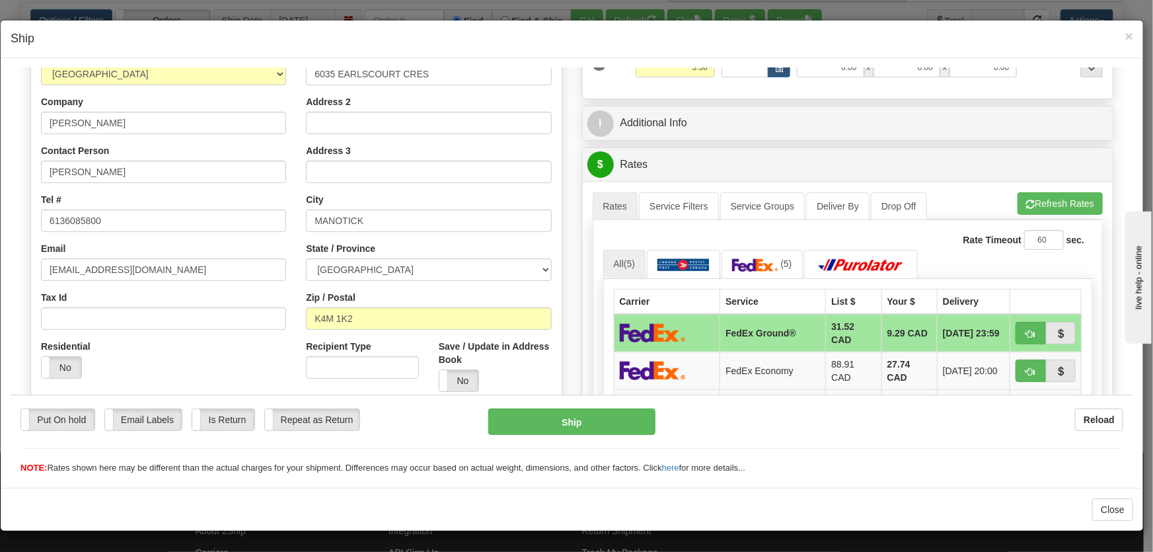
scroll to position [300, 0]
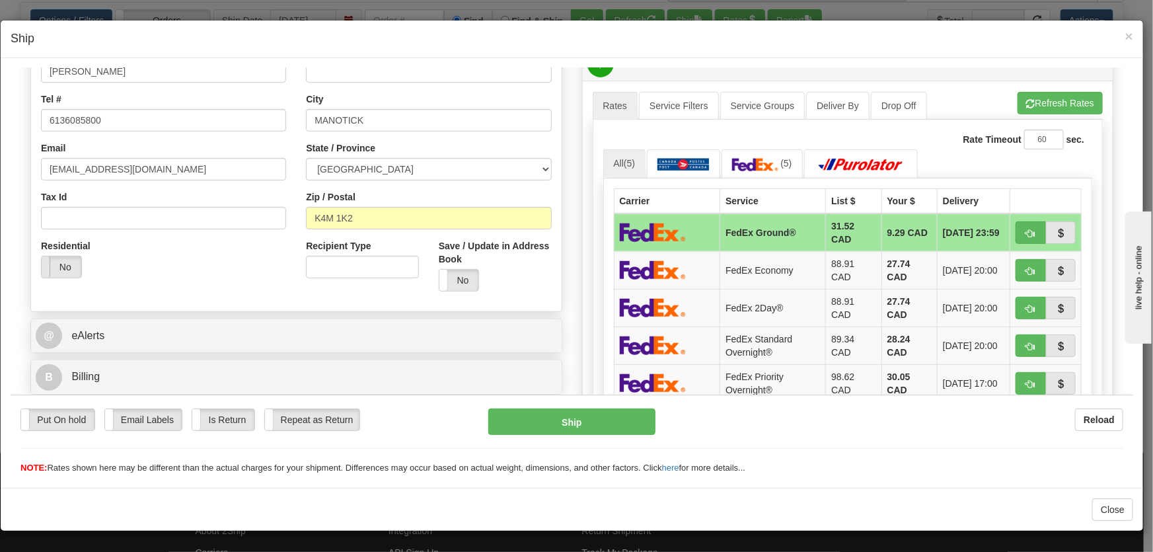
click at [42, 263] on span at bounding box center [41, 266] width 17 height 21
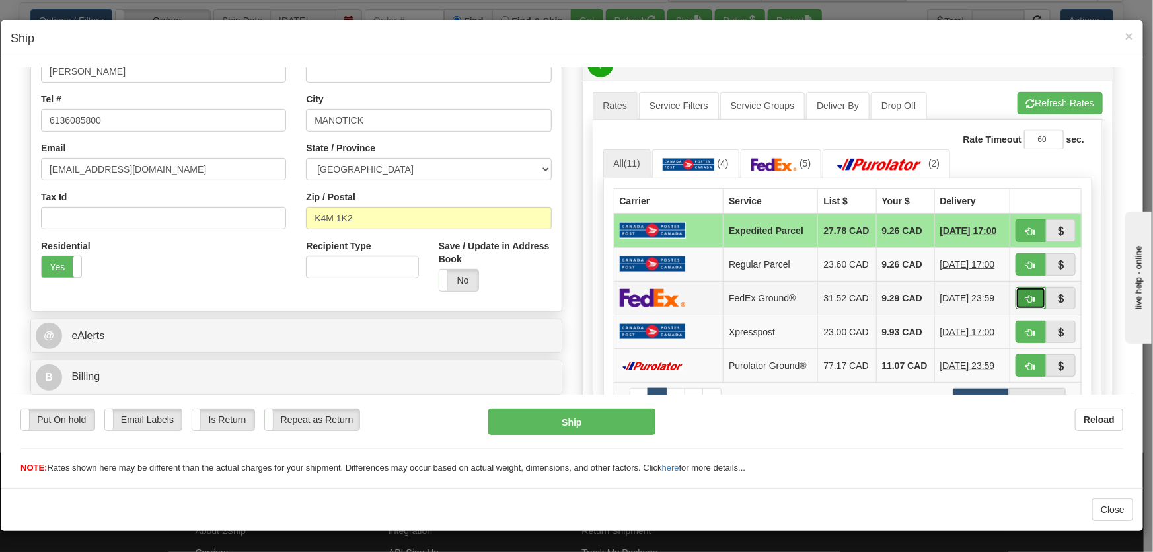
click at [1026, 303] on span "button" at bounding box center [1030, 298] width 9 height 9
type input "92"
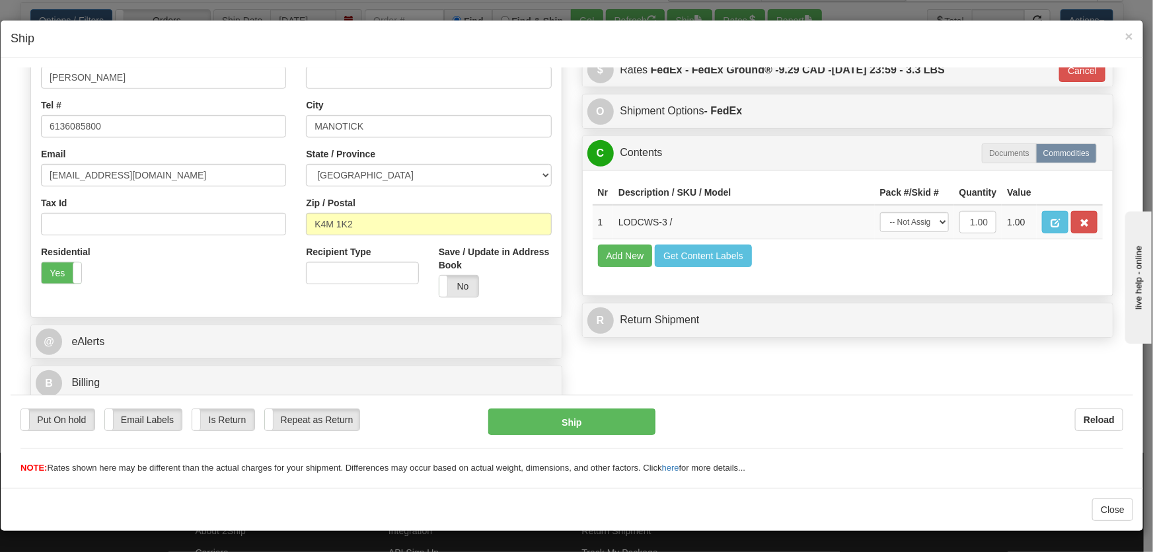
scroll to position [294, 0]
drag, startPoint x: 923, startPoint y: 221, endPoint x: 919, endPoint y: 229, distance: 9.5
click at [923, 221] on select "-- Not Assigned -- Package 1" at bounding box center [914, 221] width 69 height 20
select select "0"
click at [880, 211] on select "-- Not Assigned -- Package 1" at bounding box center [914, 221] width 69 height 20
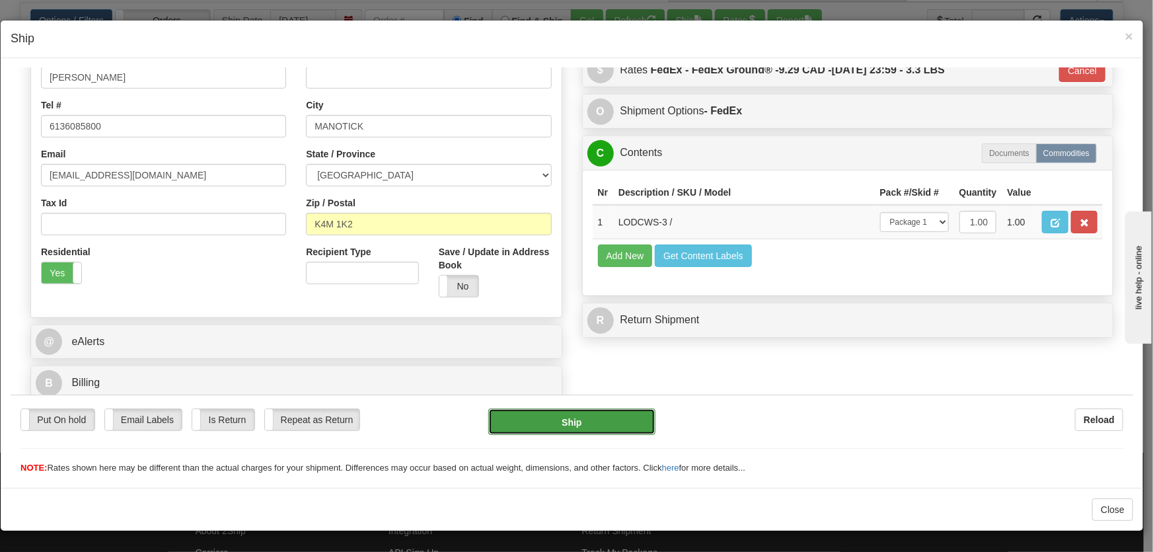
click at [622, 413] on button "Ship" at bounding box center [571, 421] width 167 height 26
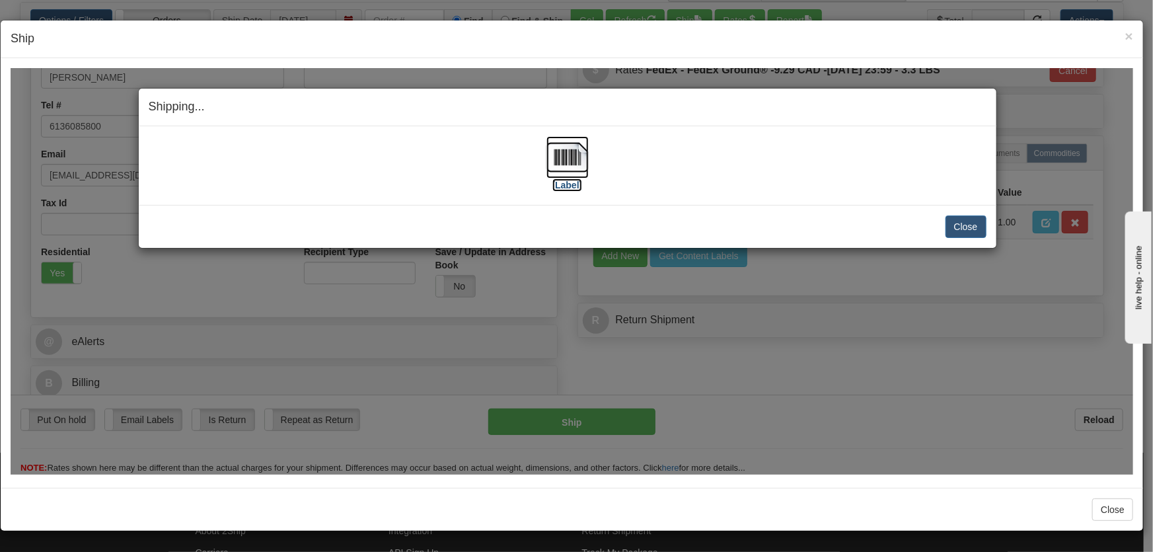
click at [569, 174] on img at bounding box center [567, 156] width 42 height 42
click at [974, 226] on button "Close" at bounding box center [965, 226] width 41 height 22
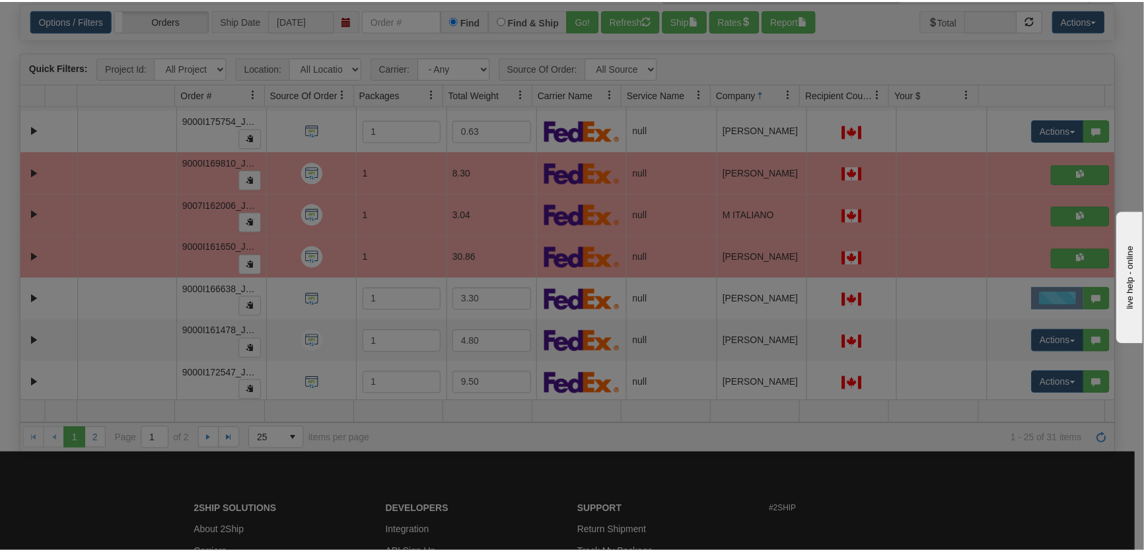
scroll to position [0, 0]
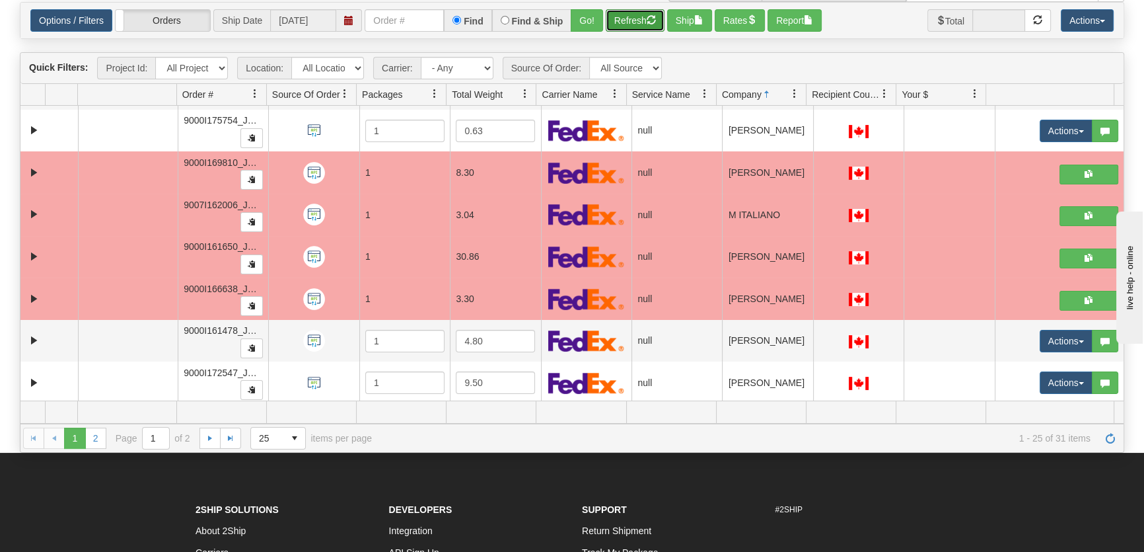
click at [641, 25] on button "Refresh" at bounding box center [635, 20] width 59 height 22
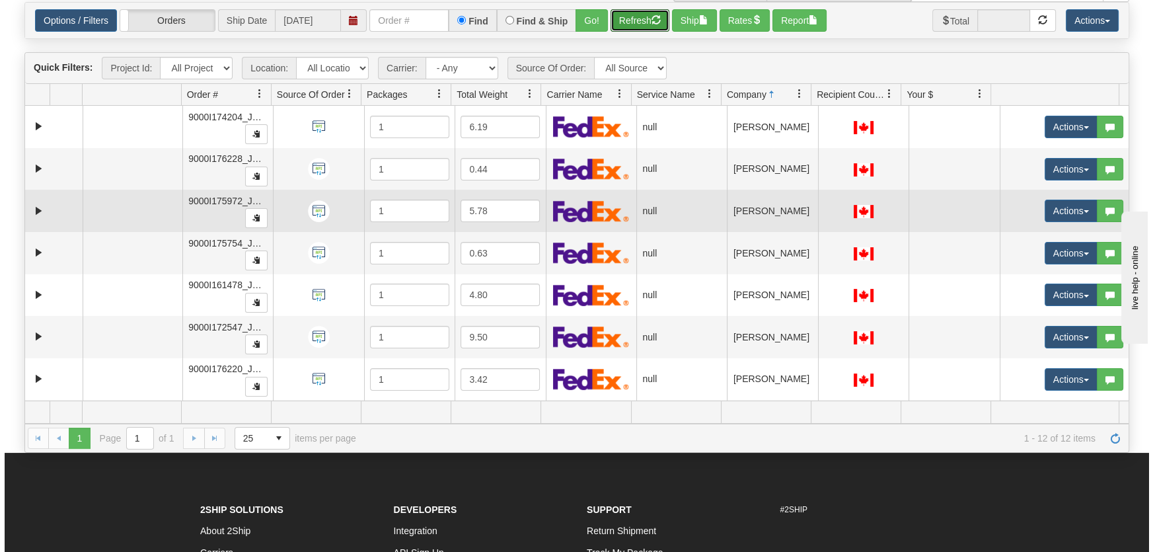
scroll to position [100, 0]
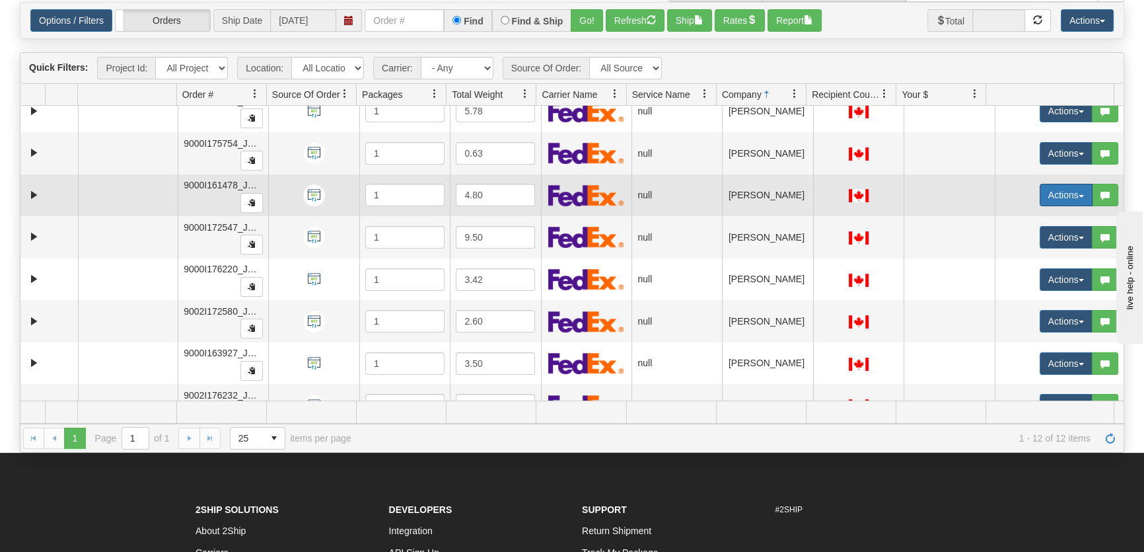
click at [1048, 193] on button "Actions" at bounding box center [1066, 195] width 53 height 22
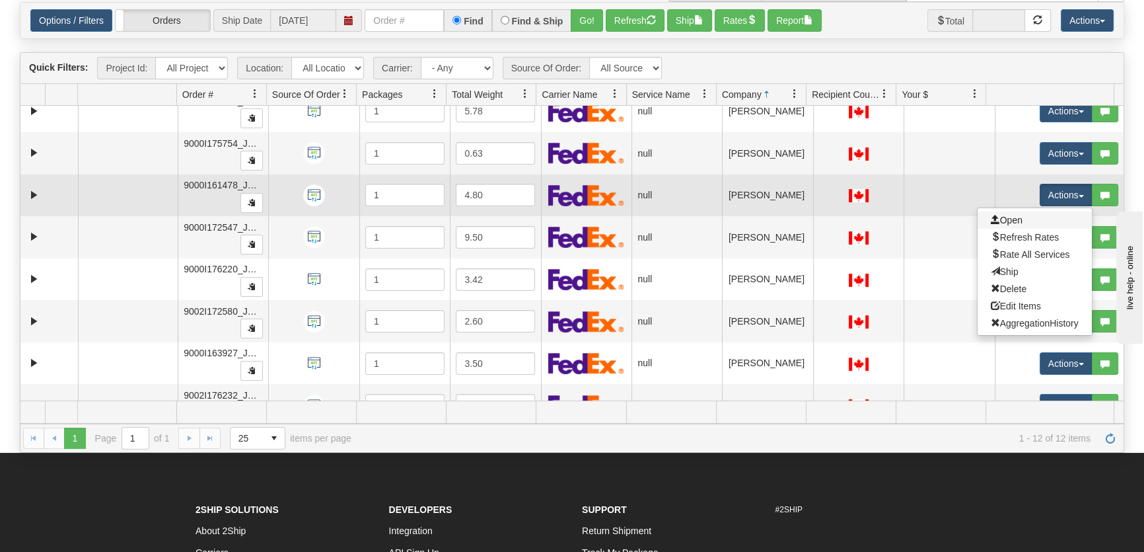
click at [1034, 211] on link "Open" at bounding box center [1035, 219] width 114 height 17
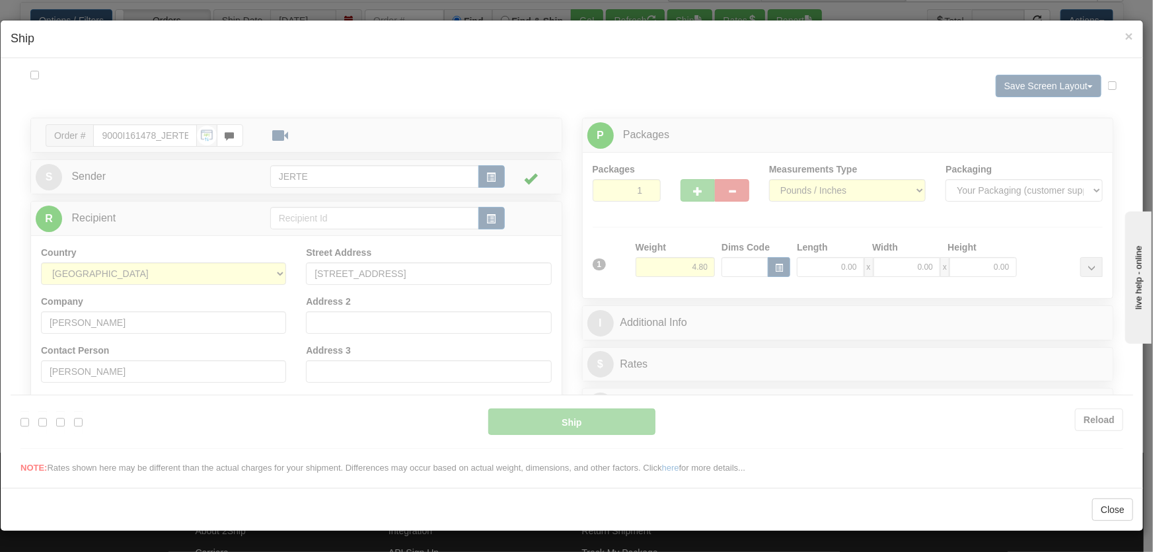
scroll to position [0, 0]
type input "16:12"
type input "16:00"
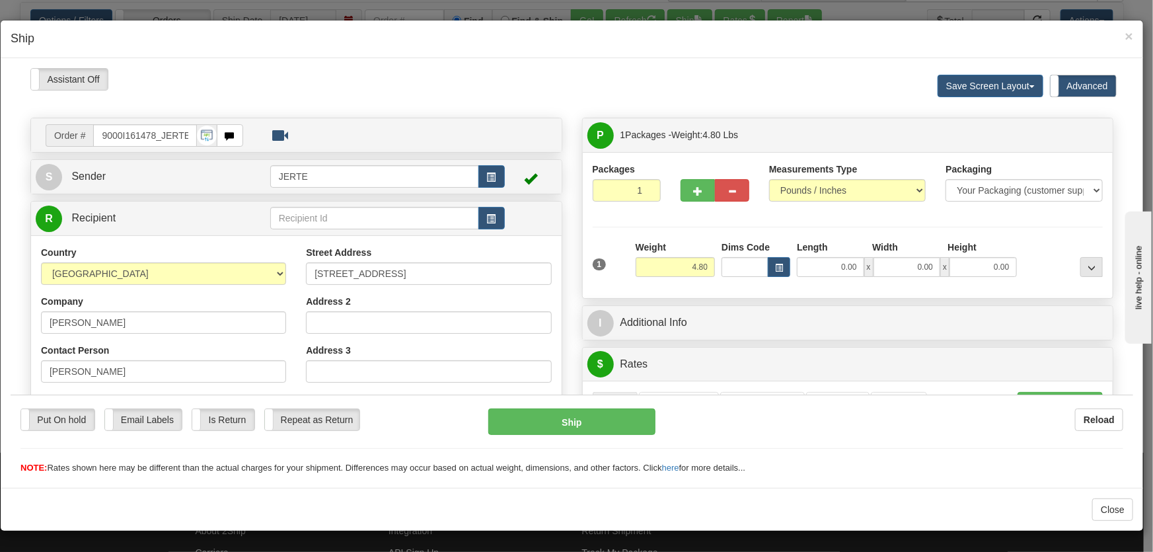
scroll to position [199, 0]
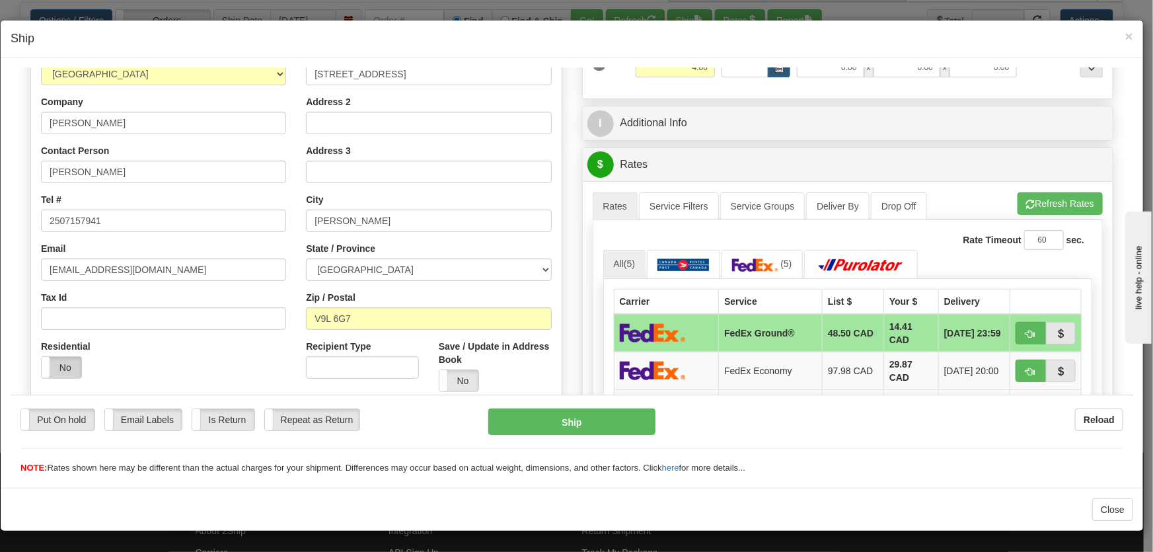
click at [59, 364] on label "No" at bounding box center [62, 366] width 40 height 21
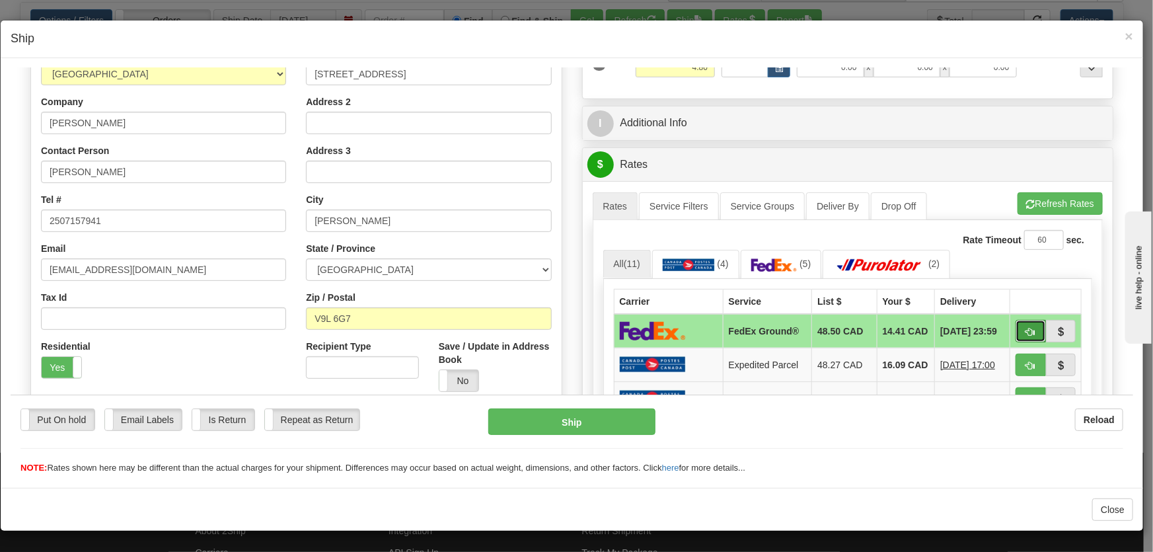
click at [1026, 333] on button "button" at bounding box center [1030, 330] width 30 height 22
type input "92"
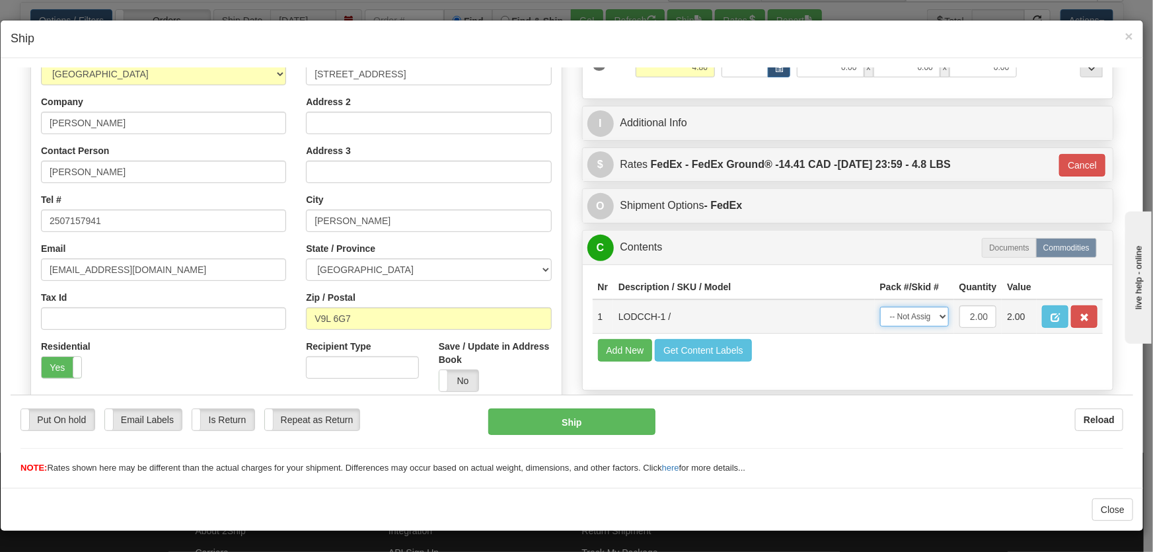
click at [919, 315] on select "-- Not Assigned -- Package 1" at bounding box center [914, 316] width 69 height 20
select select "0"
click at [880, 306] on select "-- Not Assigned -- Package 1" at bounding box center [914, 316] width 69 height 20
click at [624, 416] on button "Ship" at bounding box center [571, 421] width 167 height 26
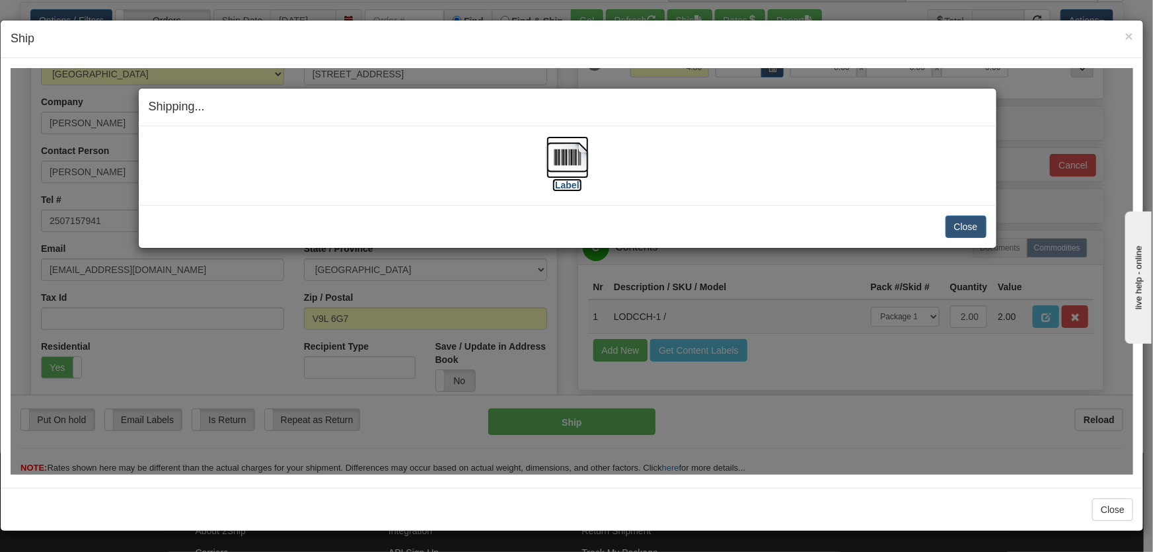
click at [569, 158] on img at bounding box center [567, 156] width 42 height 42
click at [977, 215] on button "Close" at bounding box center [965, 226] width 41 height 22
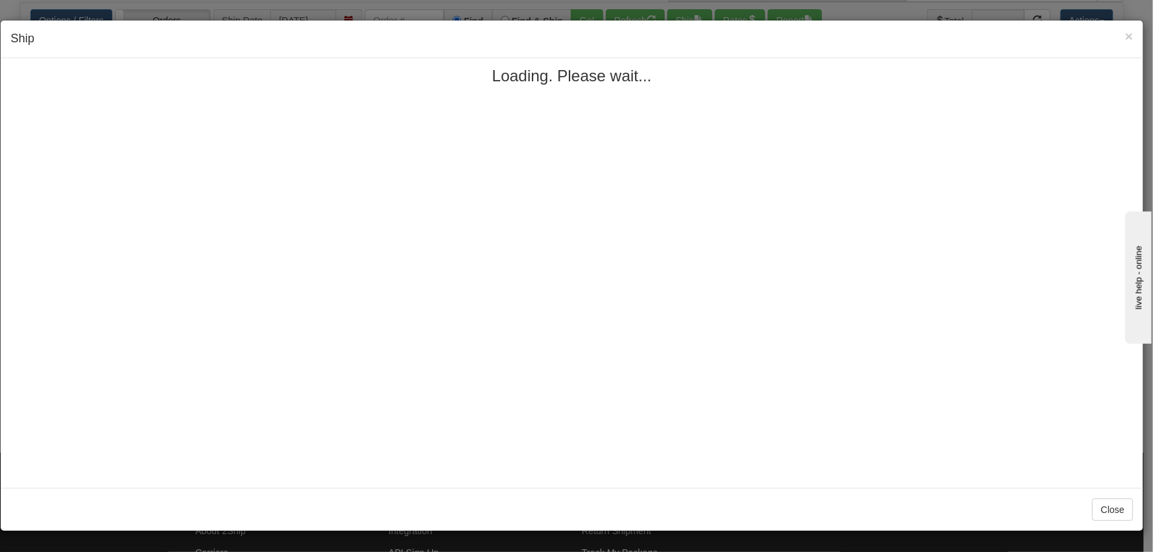
scroll to position [0, 0]
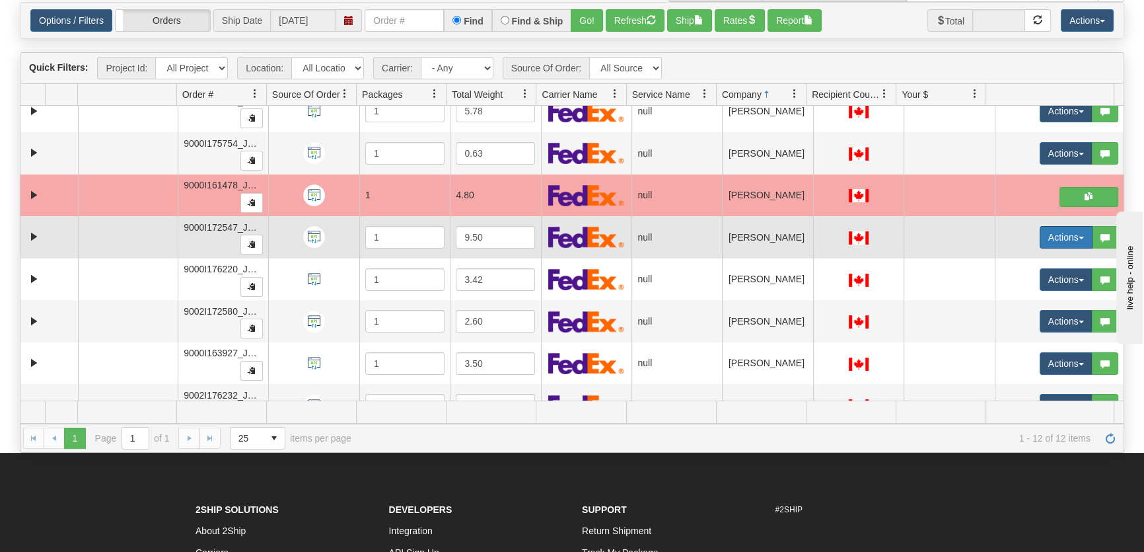
click at [1057, 238] on button "Actions" at bounding box center [1066, 237] width 53 height 22
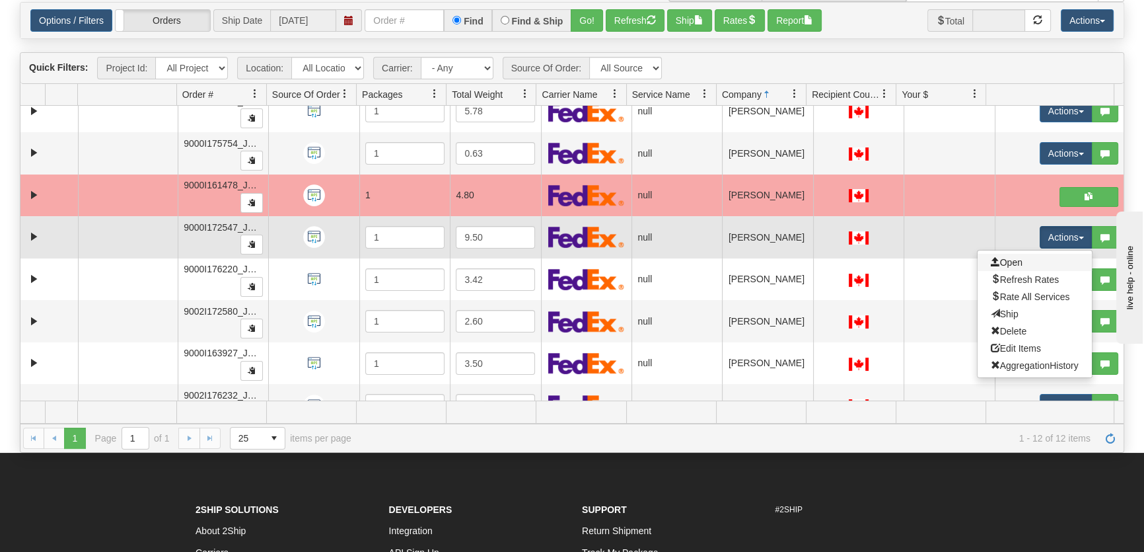
click at [1032, 260] on link "Open" at bounding box center [1035, 262] width 114 height 17
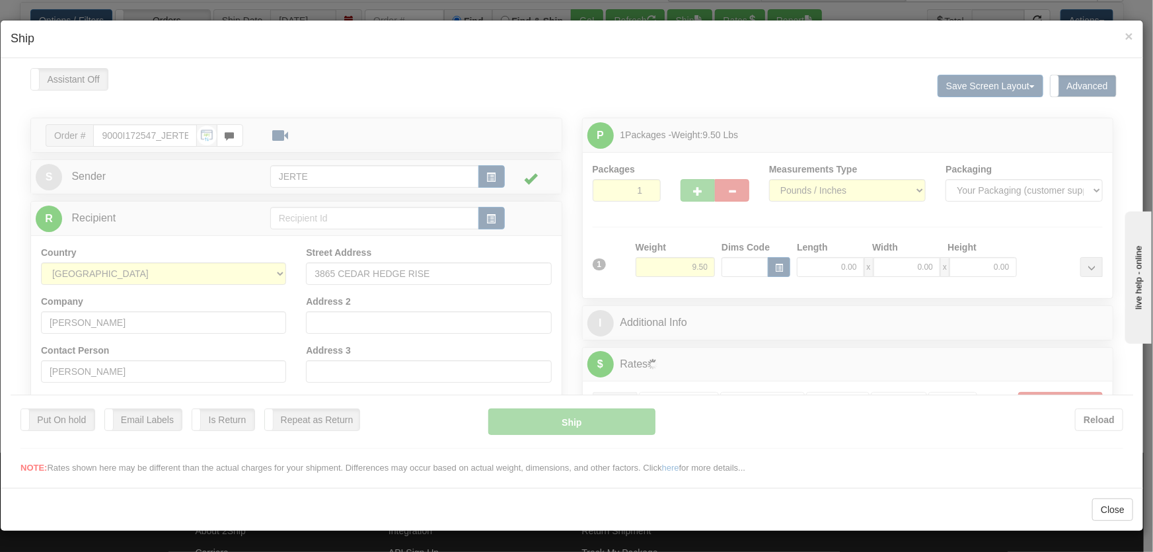
type input "16:13"
type input "16:00"
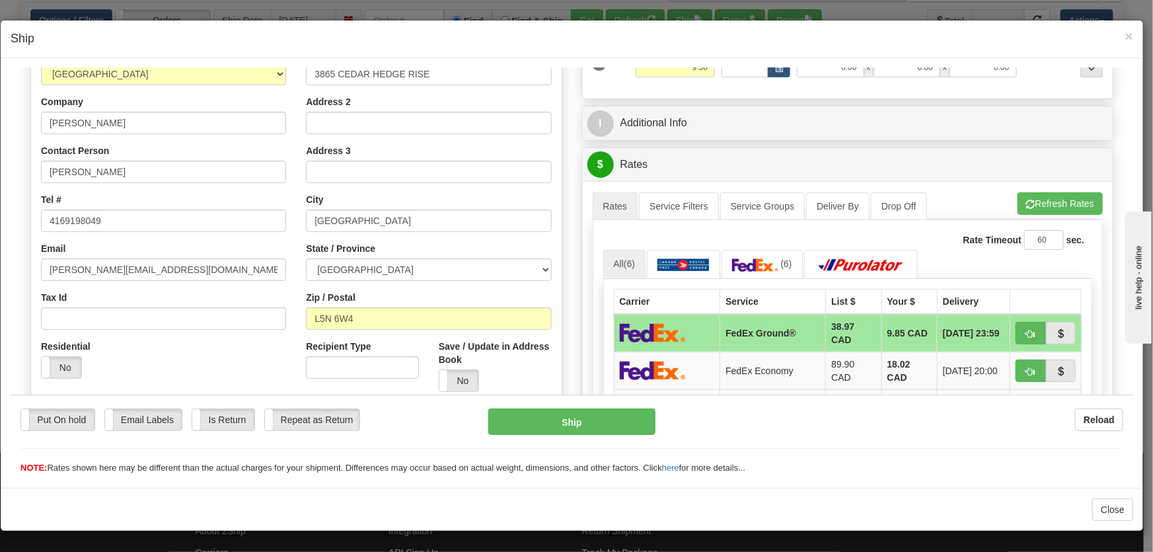
scroll to position [300, 0]
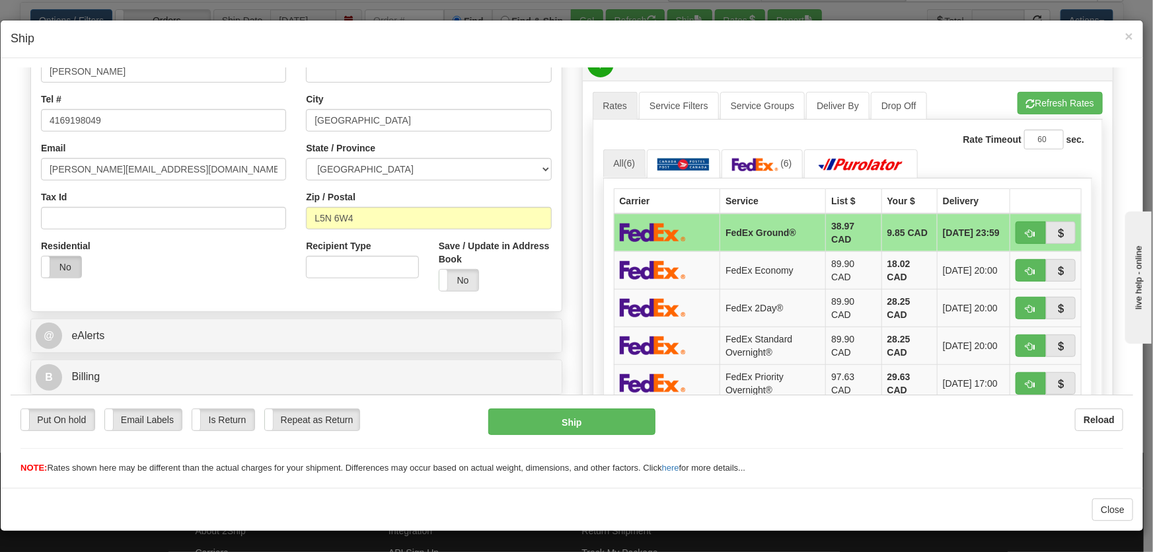
click at [66, 266] on label "No" at bounding box center [62, 266] width 40 height 21
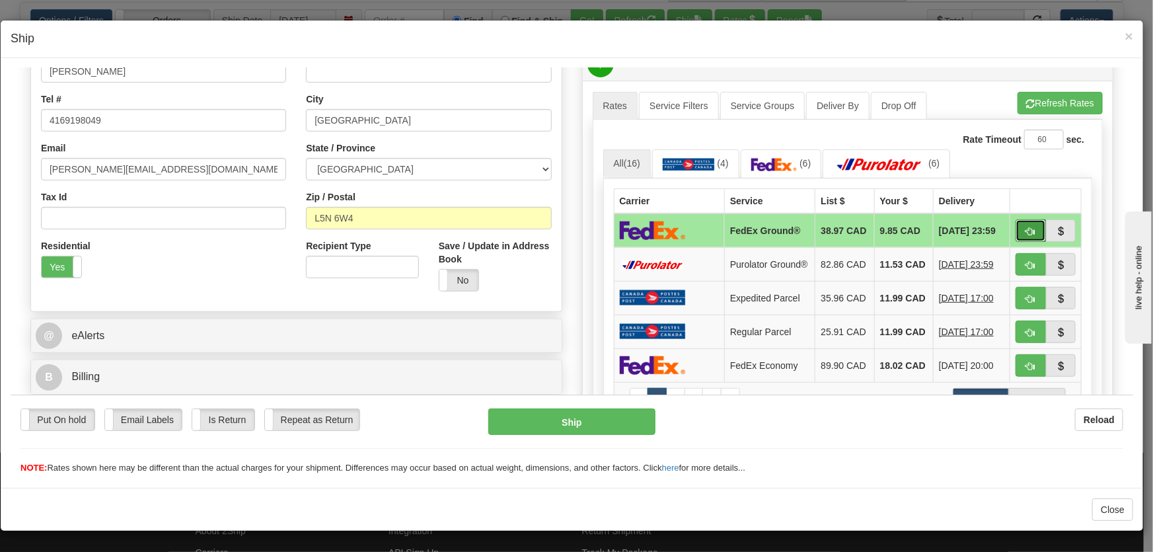
click at [1026, 229] on span "button" at bounding box center [1030, 231] width 9 height 9
type input "92"
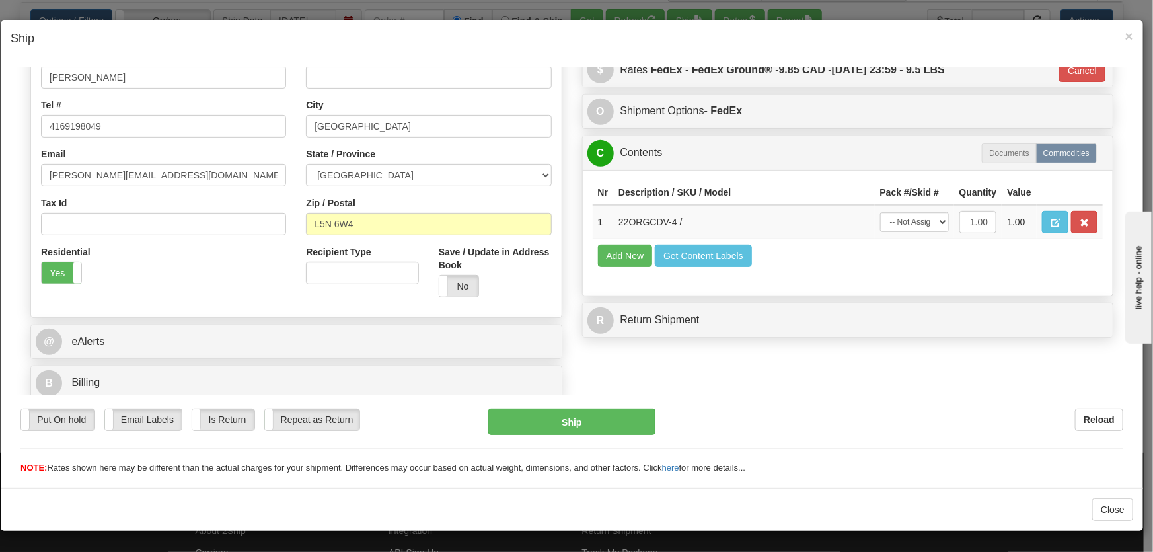
scroll to position [294, 0]
click at [918, 219] on select "-- Not Assigned -- Package 1" at bounding box center [914, 221] width 69 height 20
select select "0"
click at [880, 211] on select "-- Not Assigned -- Package 1" at bounding box center [914, 221] width 69 height 20
click at [623, 413] on button "Ship" at bounding box center [571, 421] width 167 height 26
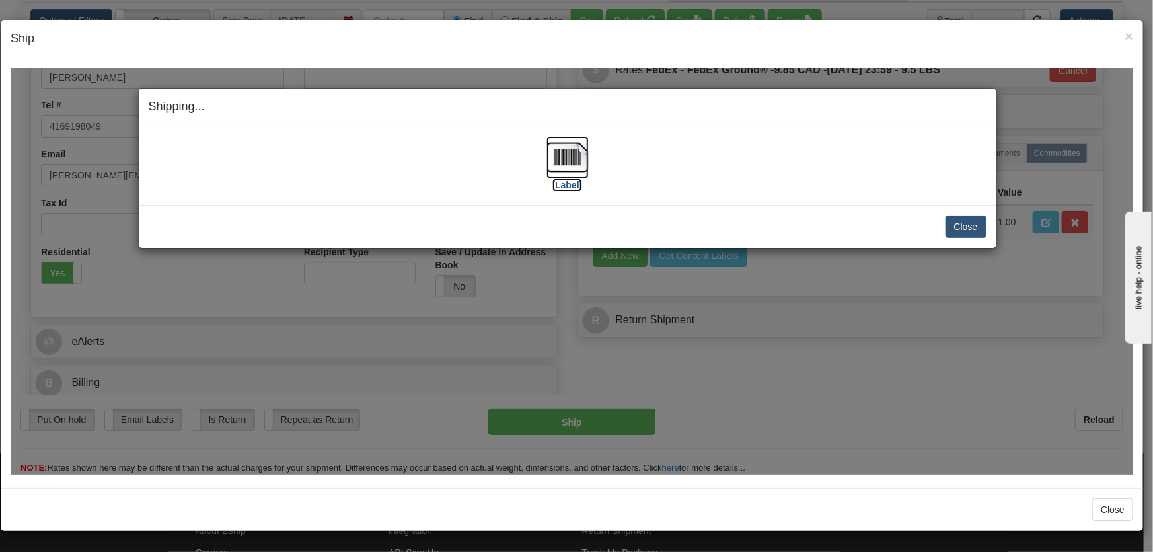
click at [563, 161] on img at bounding box center [567, 156] width 42 height 42
click at [964, 220] on button "Close" at bounding box center [965, 226] width 41 height 22
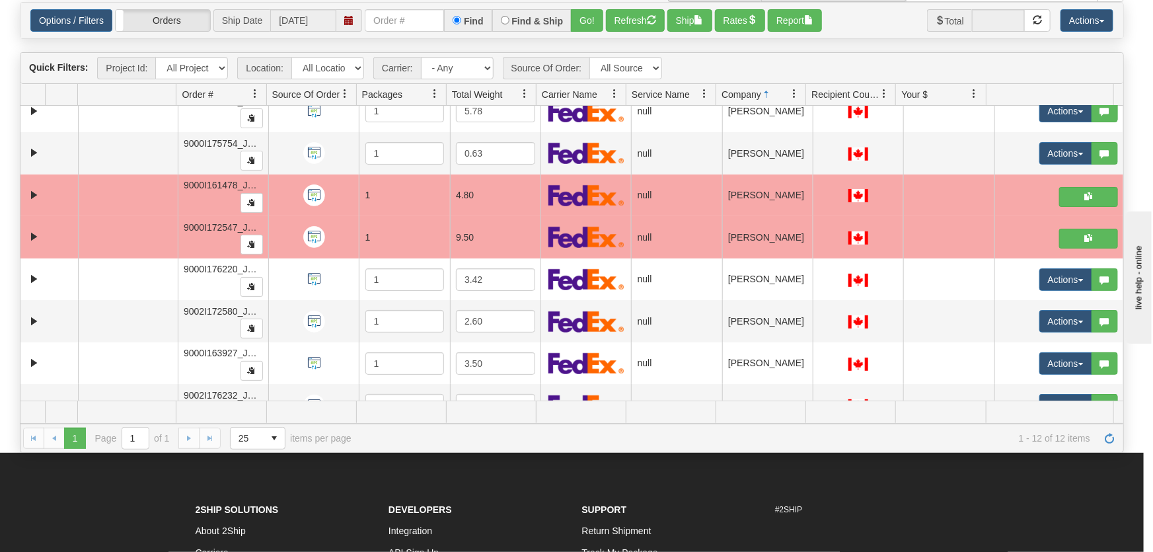
scroll to position [0, 0]
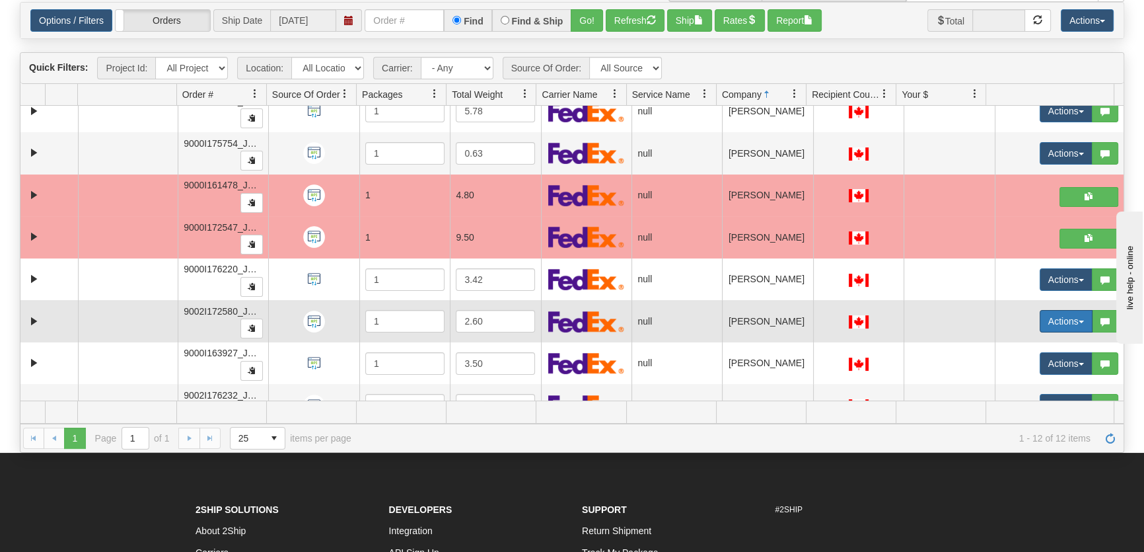
click at [1044, 322] on button "Actions" at bounding box center [1066, 321] width 53 height 22
click at [1039, 345] on link "Open" at bounding box center [1035, 346] width 114 height 17
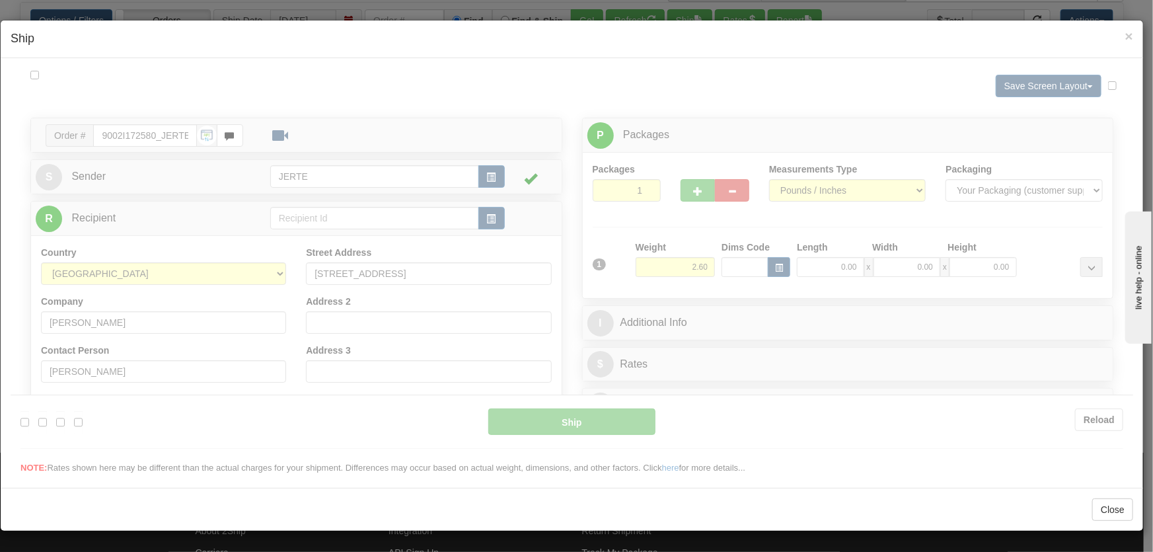
type input "16:14"
type input "16:00"
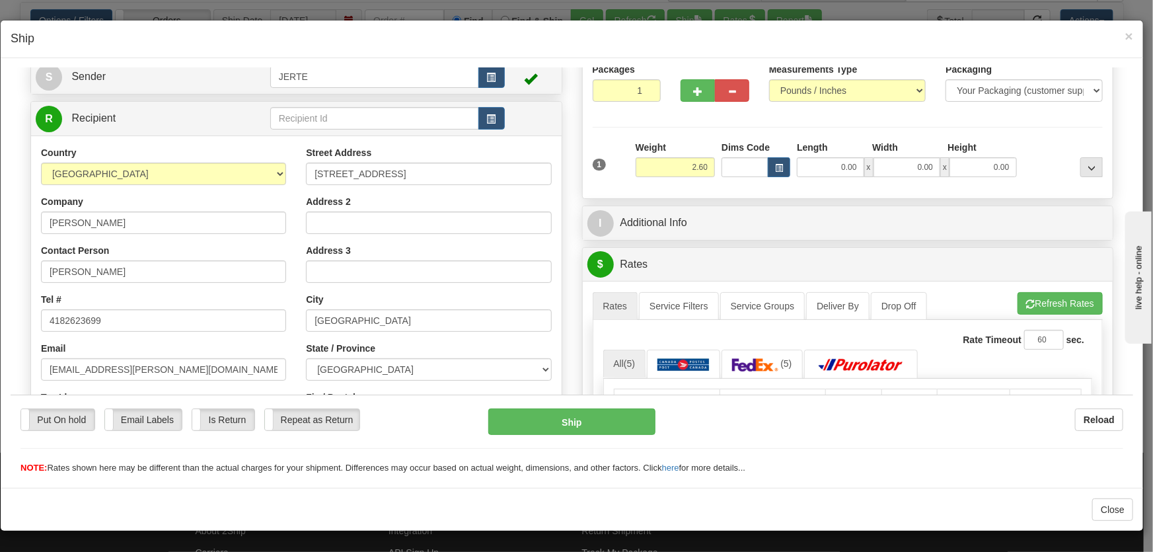
scroll to position [300, 0]
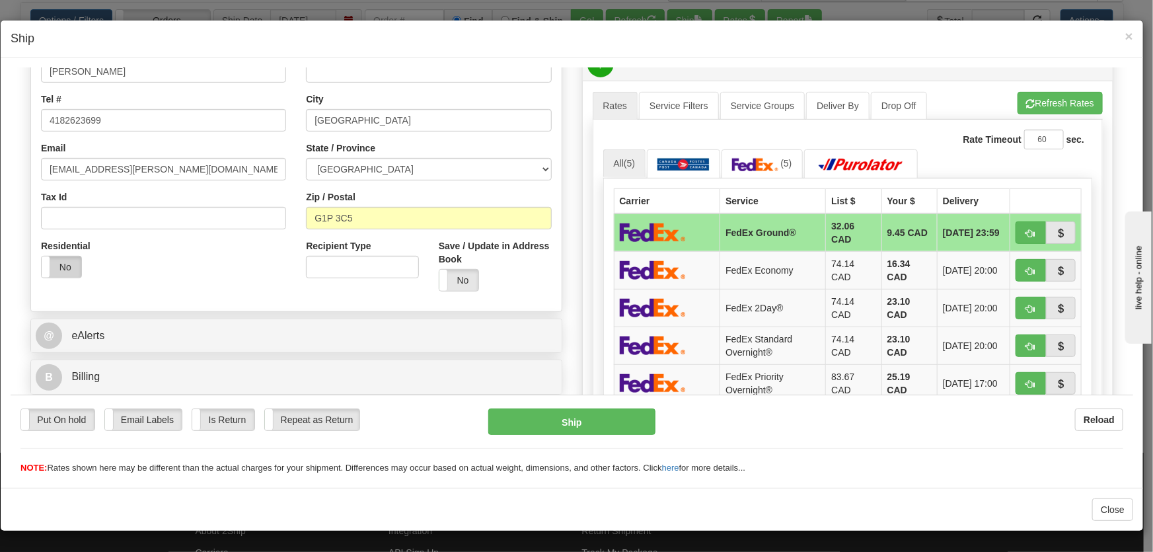
click at [69, 266] on label "No" at bounding box center [62, 266] width 40 height 21
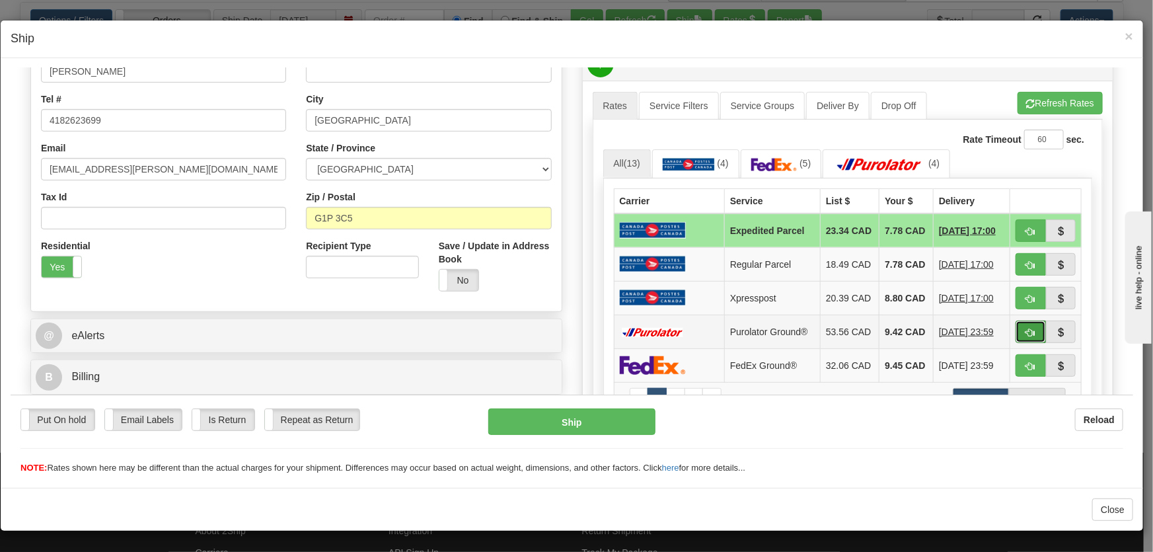
click at [1028, 342] on button "button" at bounding box center [1030, 331] width 30 height 22
type input "260"
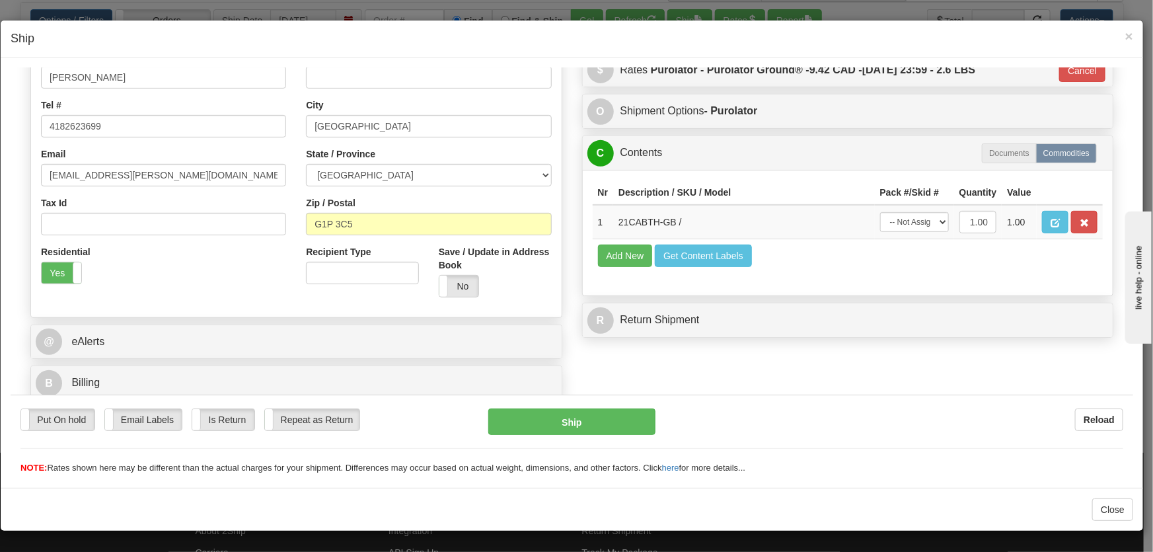
scroll to position [294, 0]
click at [919, 209] on td "-- Not Assigned -- Package 1" at bounding box center [913, 221] width 79 height 34
drag, startPoint x: 919, startPoint y: 218, endPoint x: 919, endPoint y: 229, distance: 11.2
click at [919, 218] on select "-- Not Assigned -- Package 1" at bounding box center [914, 221] width 69 height 20
select select "0"
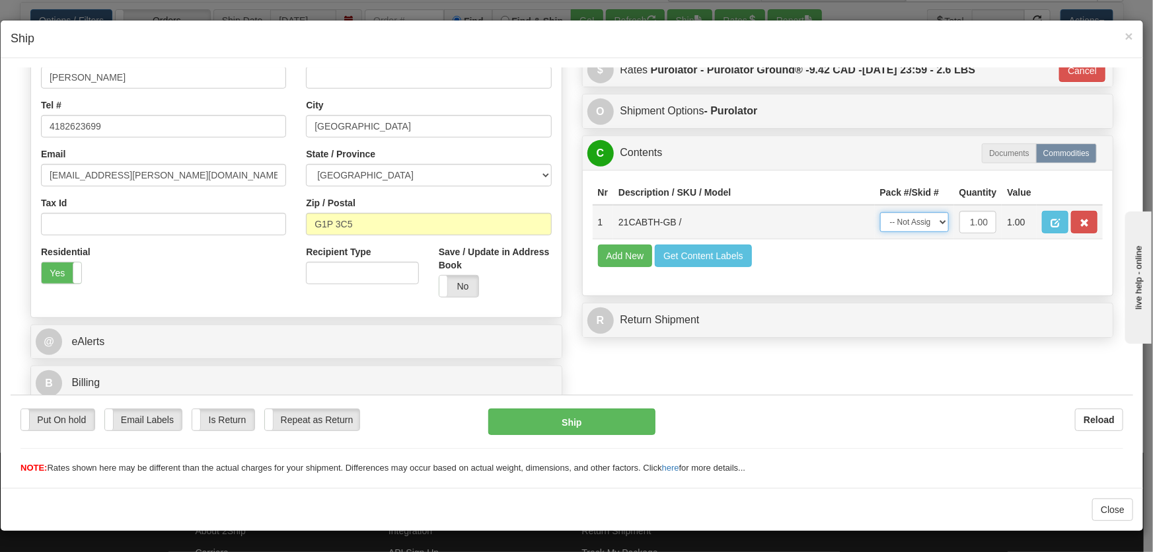
click at [880, 211] on select "-- Not Assigned -- Package 1" at bounding box center [914, 221] width 69 height 20
click at [620, 423] on button "Ship" at bounding box center [571, 421] width 167 height 26
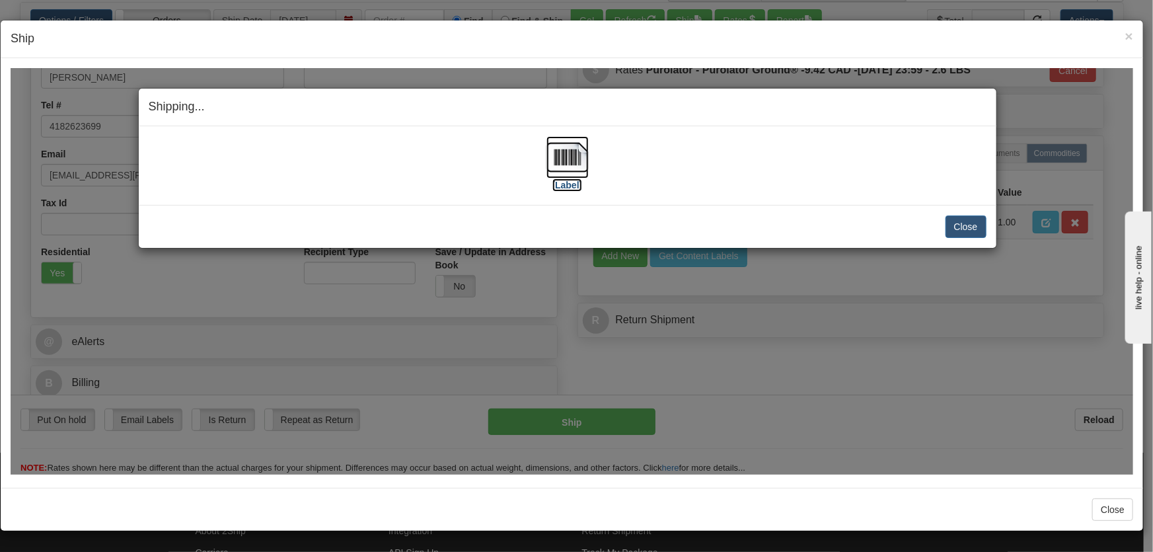
click at [581, 145] on img at bounding box center [567, 156] width 42 height 42
click at [963, 222] on button "Close" at bounding box center [965, 226] width 41 height 22
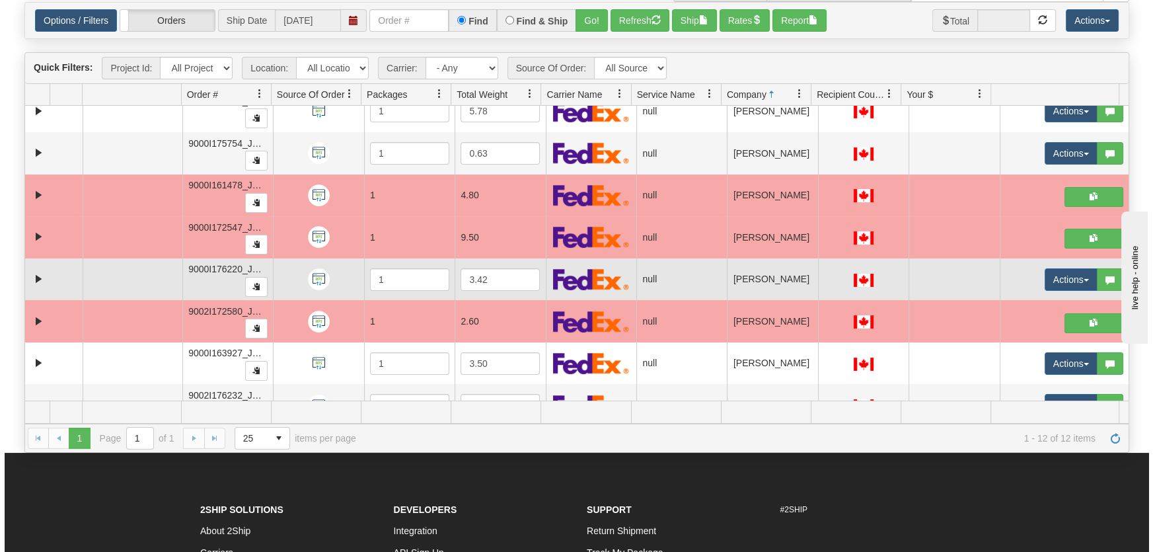
scroll to position [199, 0]
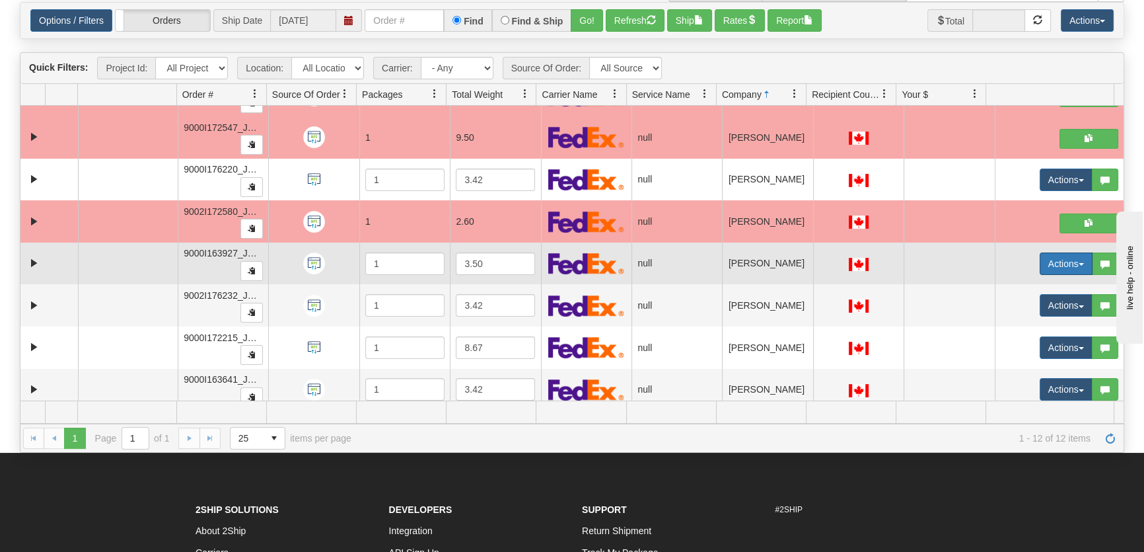
click at [1045, 261] on button "Actions" at bounding box center [1066, 263] width 53 height 22
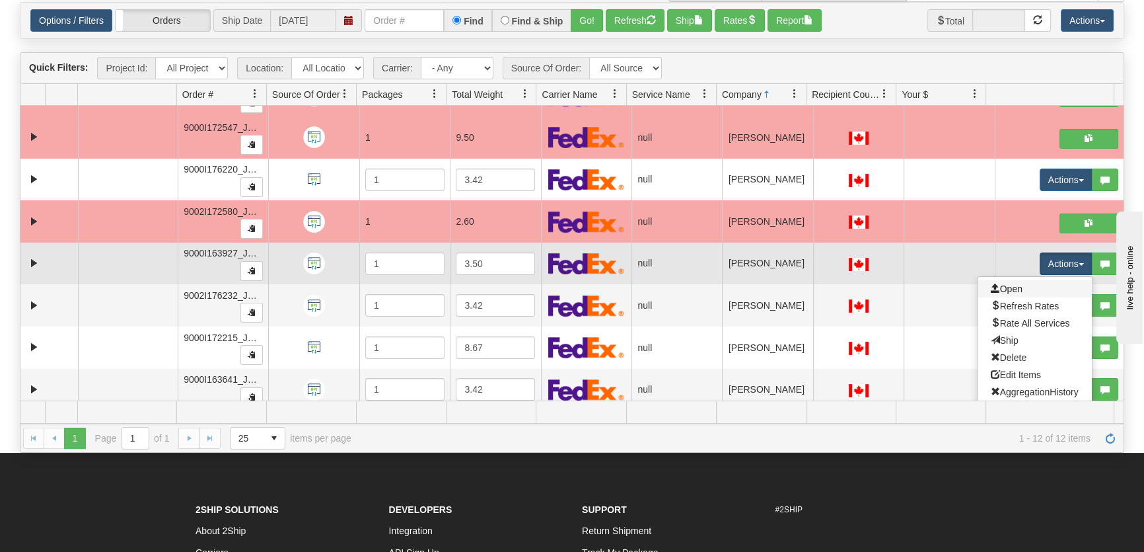
click at [1021, 283] on link "Open" at bounding box center [1035, 288] width 114 height 17
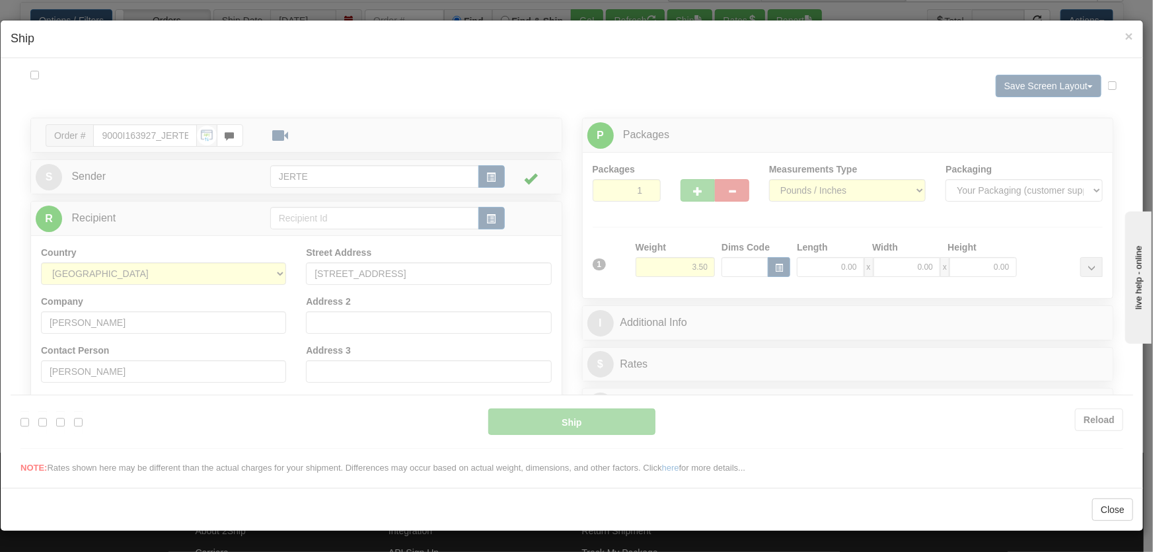
scroll to position [0, 0]
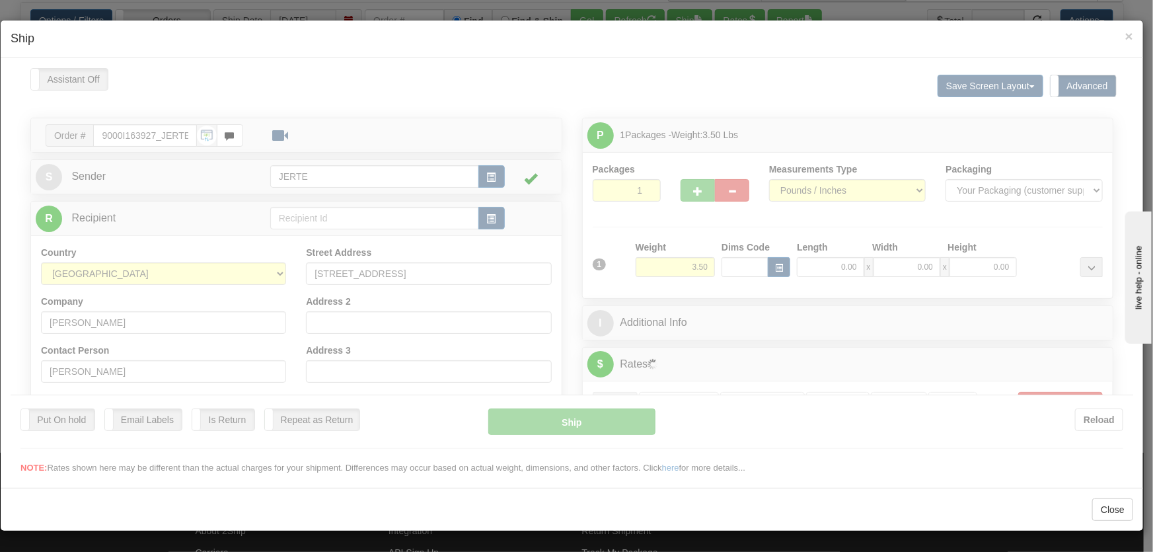
type input "16:15"
type input "16:00"
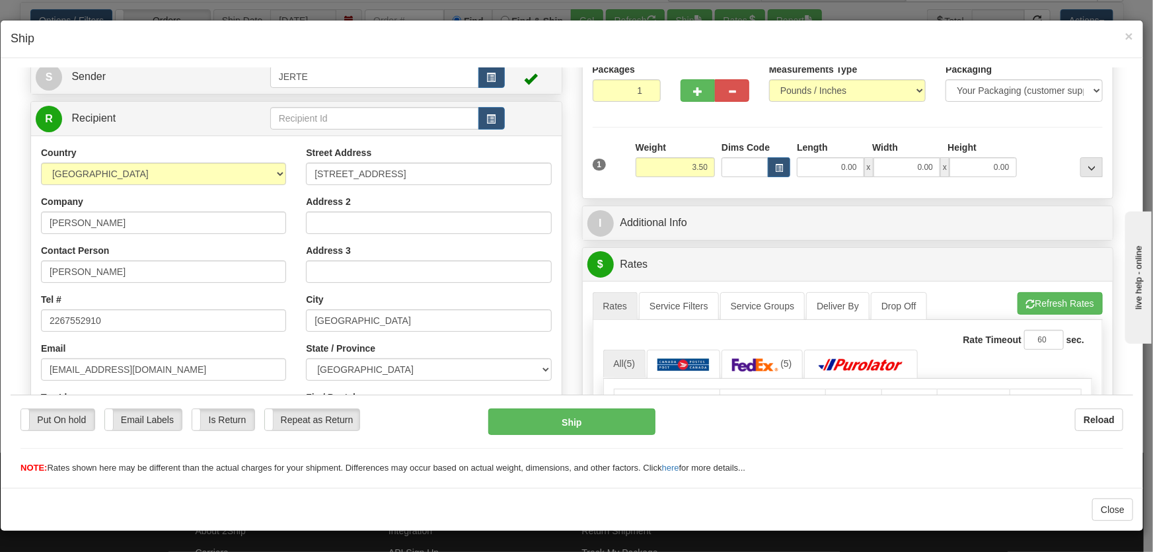
scroll to position [199, 0]
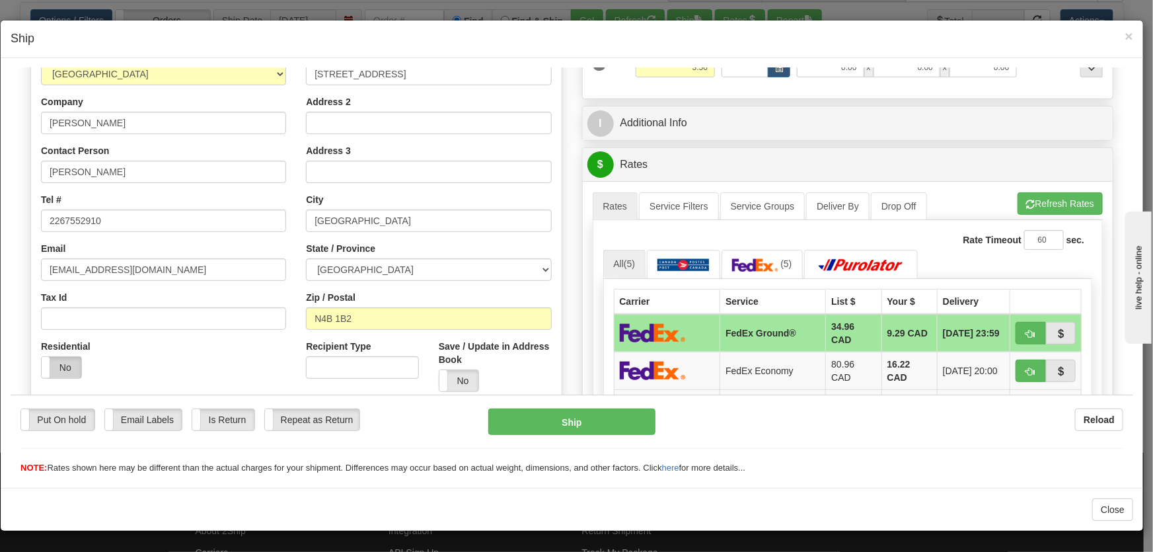
click at [60, 371] on label "No" at bounding box center [62, 366] width 40 height 21
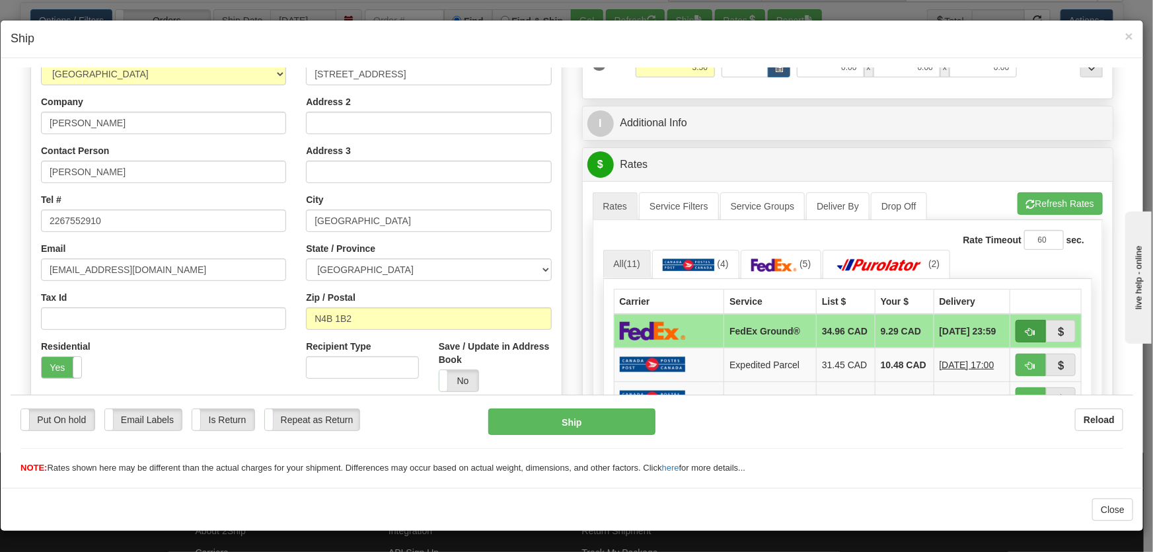
scroll to position [400, 0]
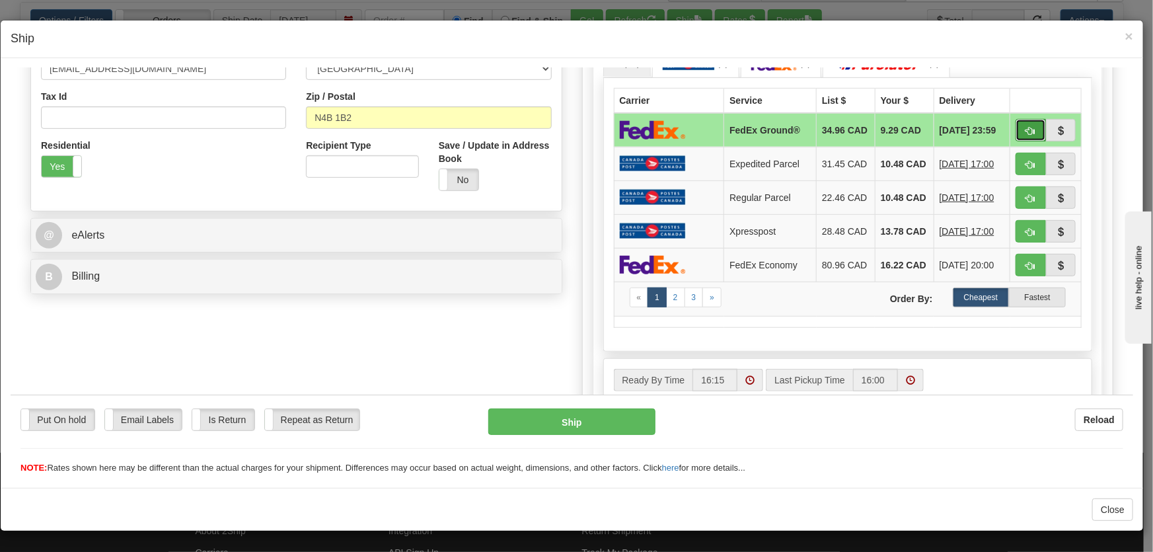
click at [1017, 128] on button "button" at bounding box center [1030, 129] width 30 height 22
type input "92"
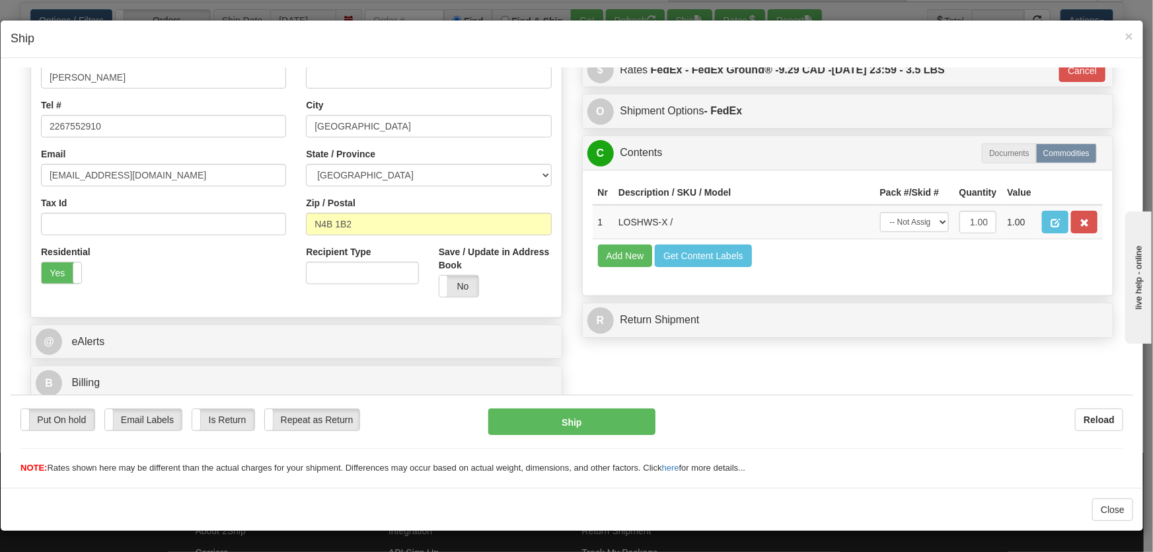
scroll to position [294, 0]
click at [904, 224] on select "-- Not Assigned -- Package 1" at bounding box center [914, 221] width 69 height 20
select select "0"
click at [880, 211] on select "-- Not Assigned -- Package 1" at bounding box center [914, 221] width 69 height 20
click at [625, 410] on button "Ship" at bounding box center [571, 421] width 167 height 26
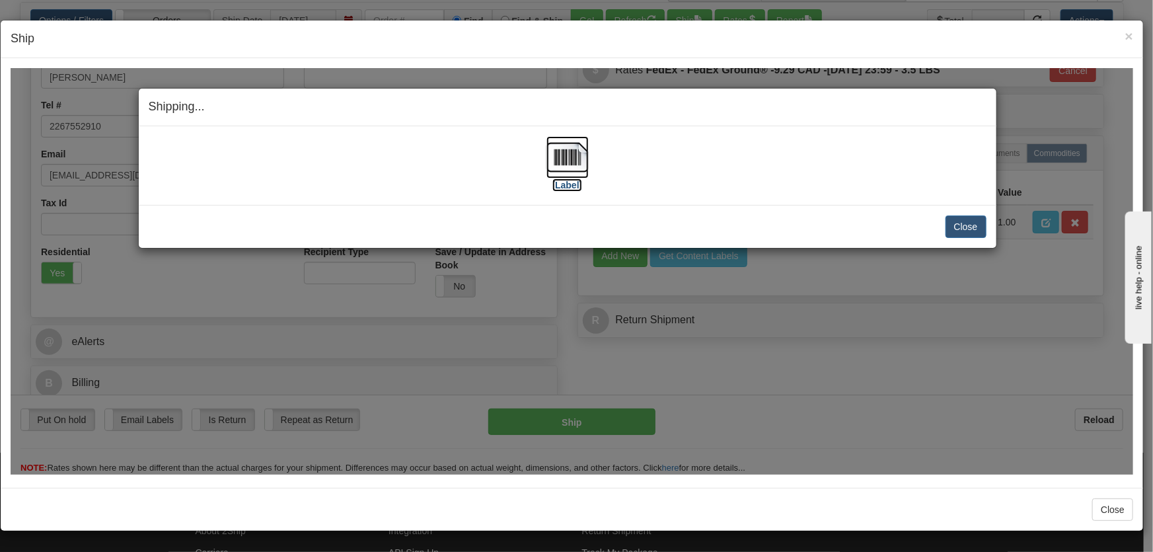
click at [561, 143] on img at bounding box center [567, 156] width 42 height 42
click at [972, 224] on button "Close" at bounding box center [965, 226] width 41 height 22
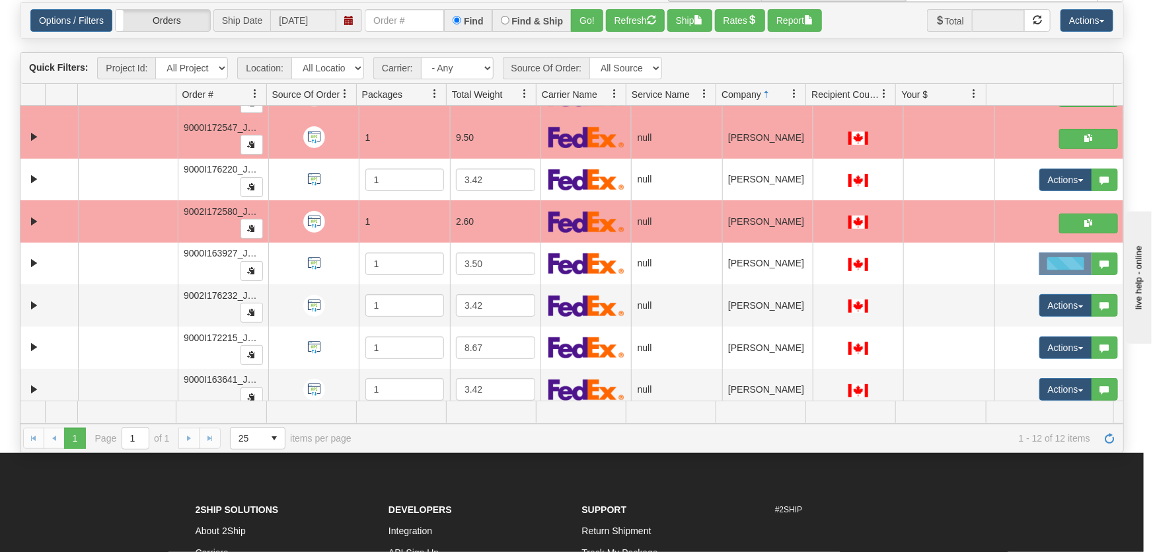
scroll to position [0, 0]
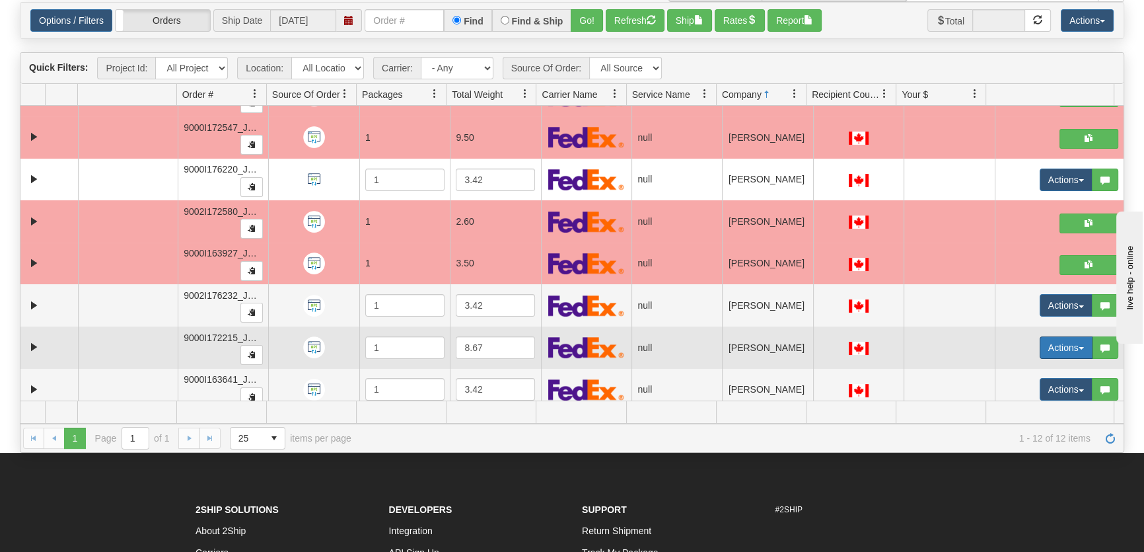
click at [1050, 343] on button "Actions" at bounding box center [1066, 347] width 53 height 22
click at [1018, 375] on link "Open" at bounding box center [1035, 372] width 114 height 17
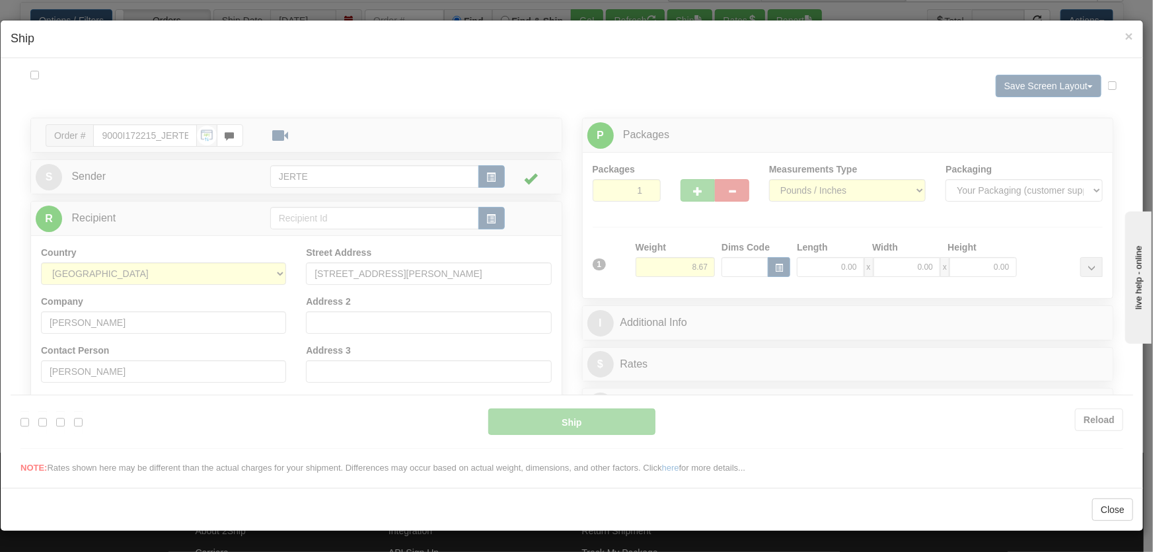
type input "16:16"
type input "16:00"
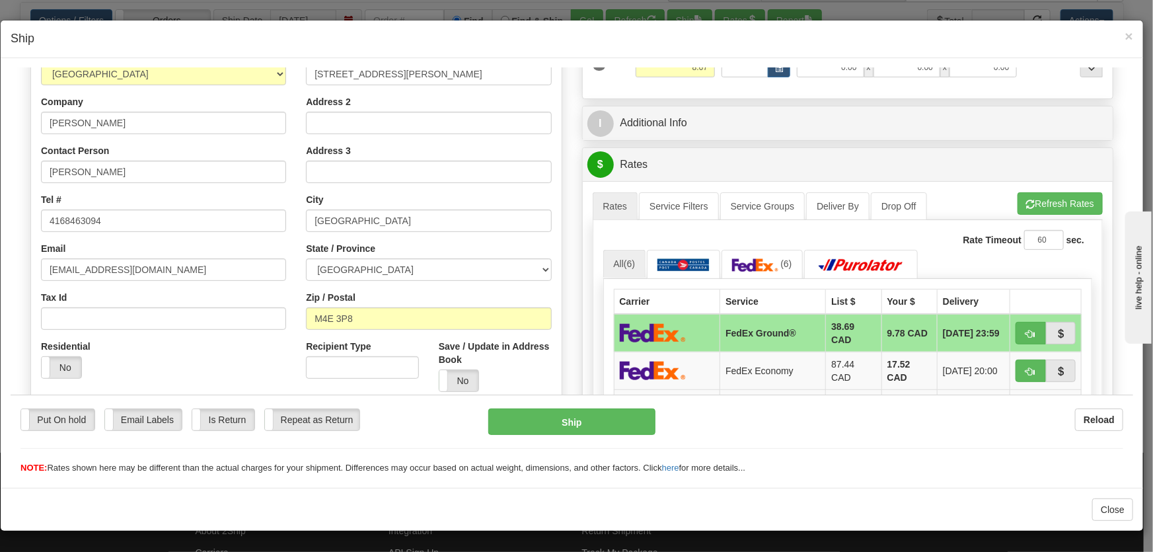
scroll to position [300, 0]
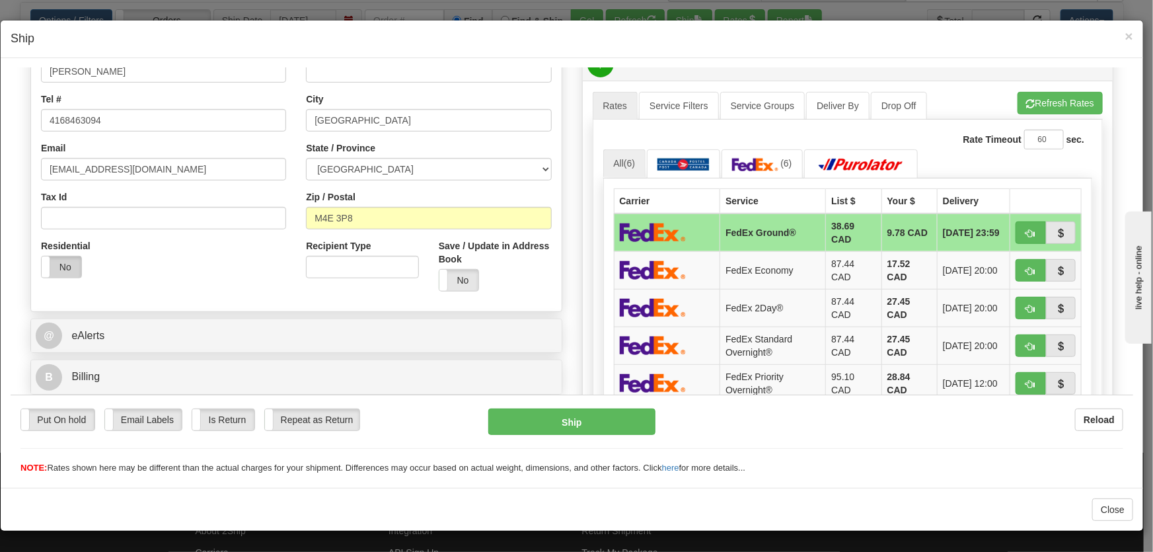
click at [65, 265] on label "No" at bounding box center [62, 266] width 40 height 21
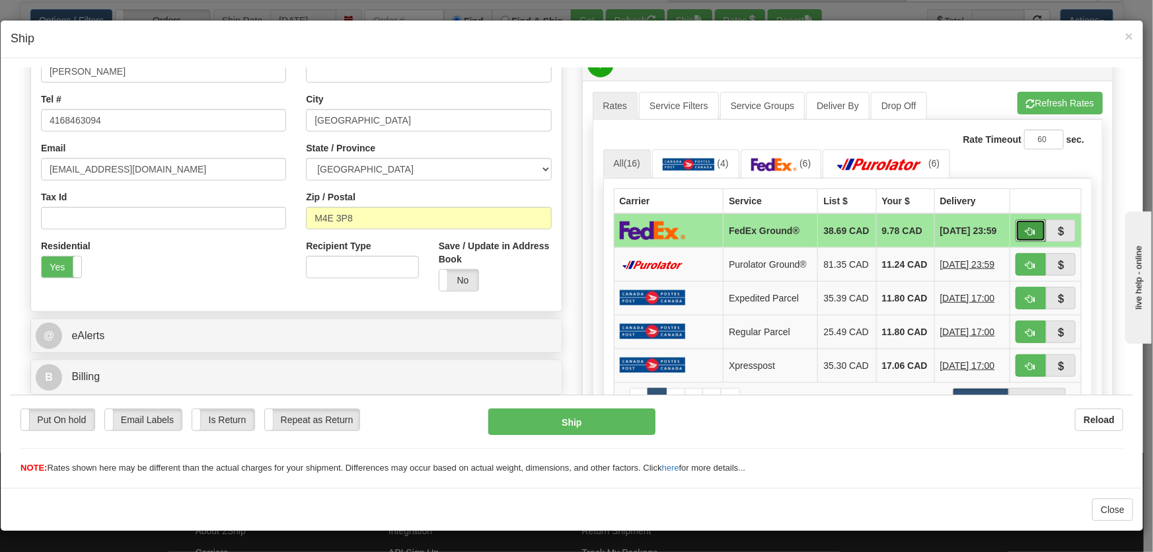
click at [1029, 234] on button "button" at bounding box center [1030, 230] width 30 height 22
type input "92"
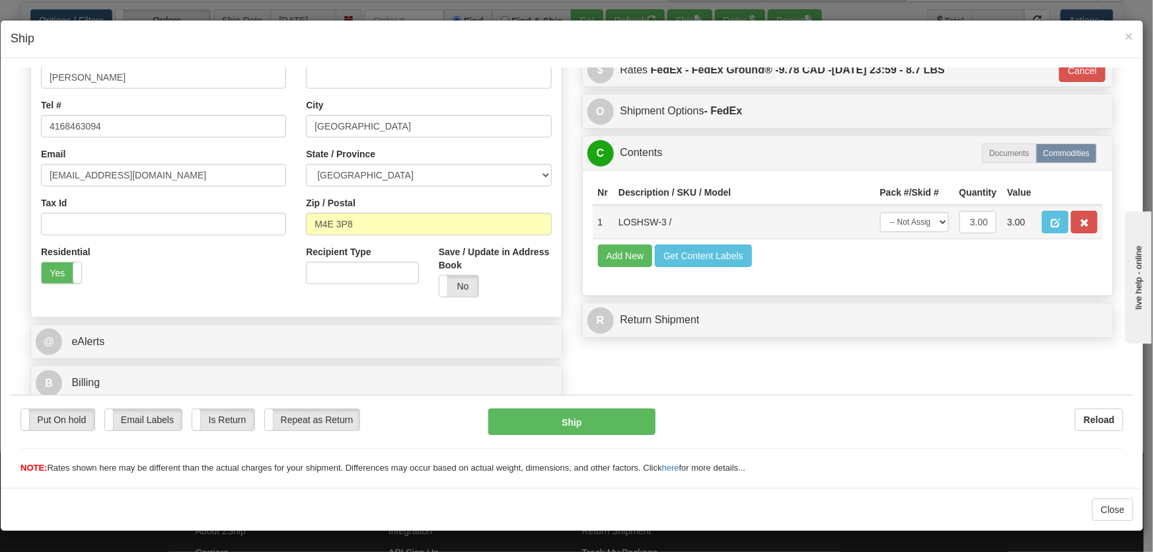
scroll to position [294, 0]
click at [911, 221] on select "-- Not Assigned -- Package 1" at bounding box center [914, 221] width 69 height 20
select select "0"
click at [880, 211] on select "-- Not Assigned -- Package 1" at bounding box center [914, 221] width 69 height 20
click at [600, 423] on button "Ship" at bounding box center [571, 421] width 167 height 26
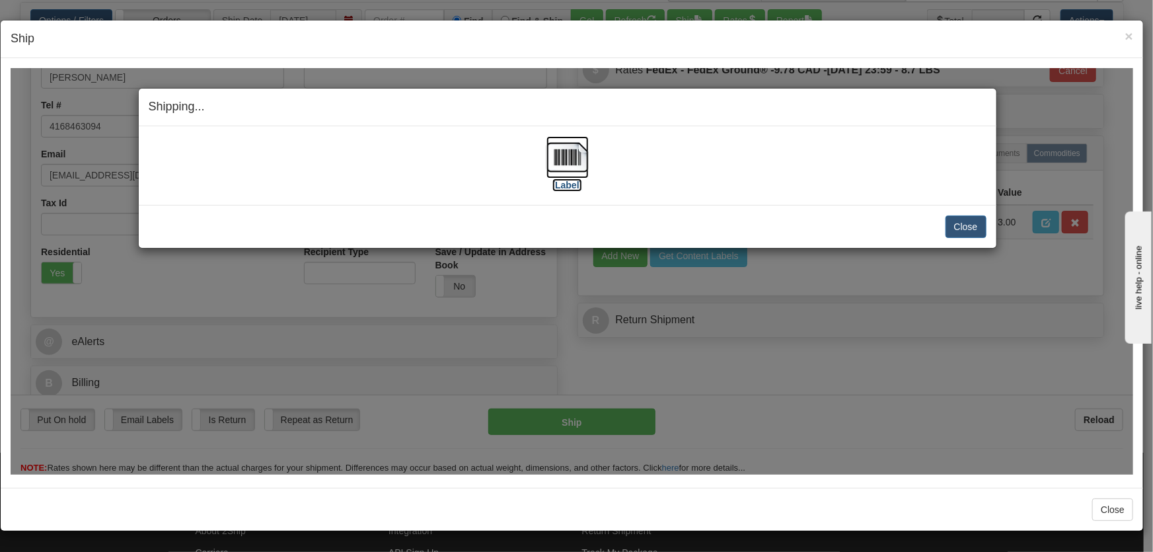
click at [568, 162] on img at bounding box center [567, 156] width 42 height 42
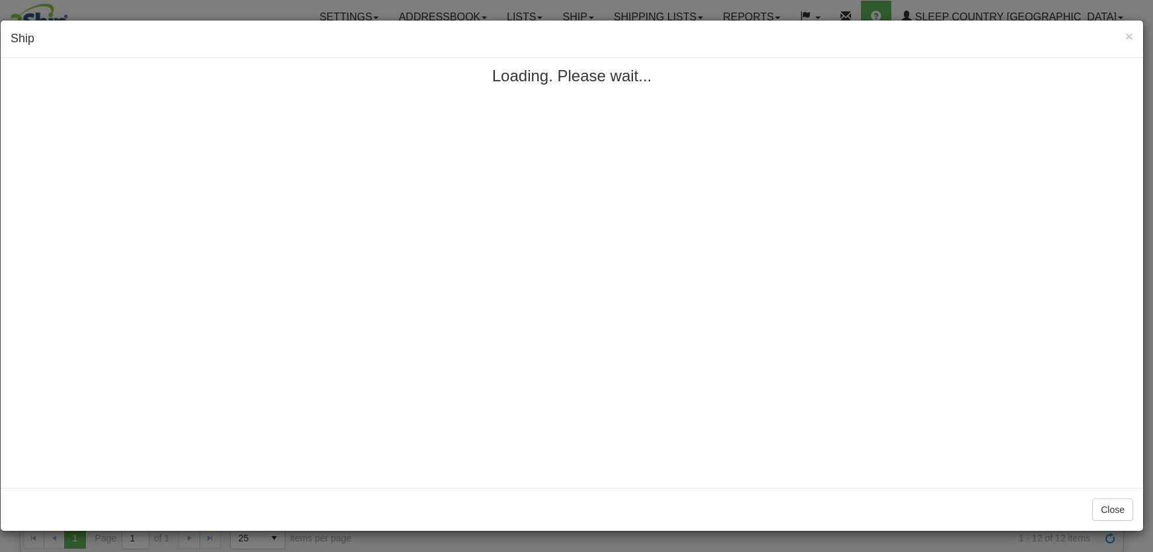
select select "0"
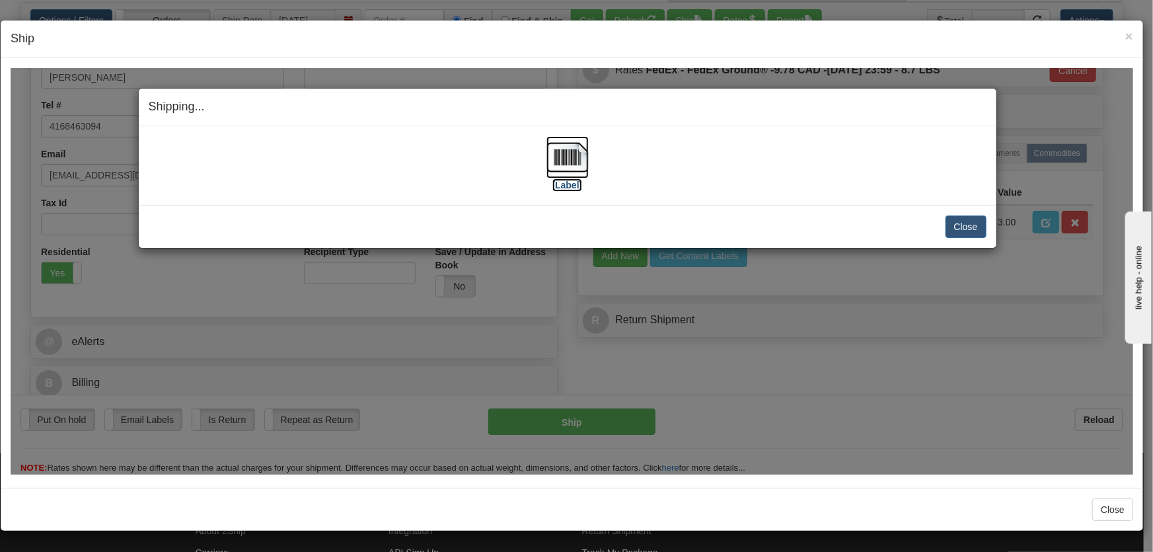
scroll to position [199, 0]
click at [976, 223] on button "Close" at bounding box center [965, 226] width 41 height 22
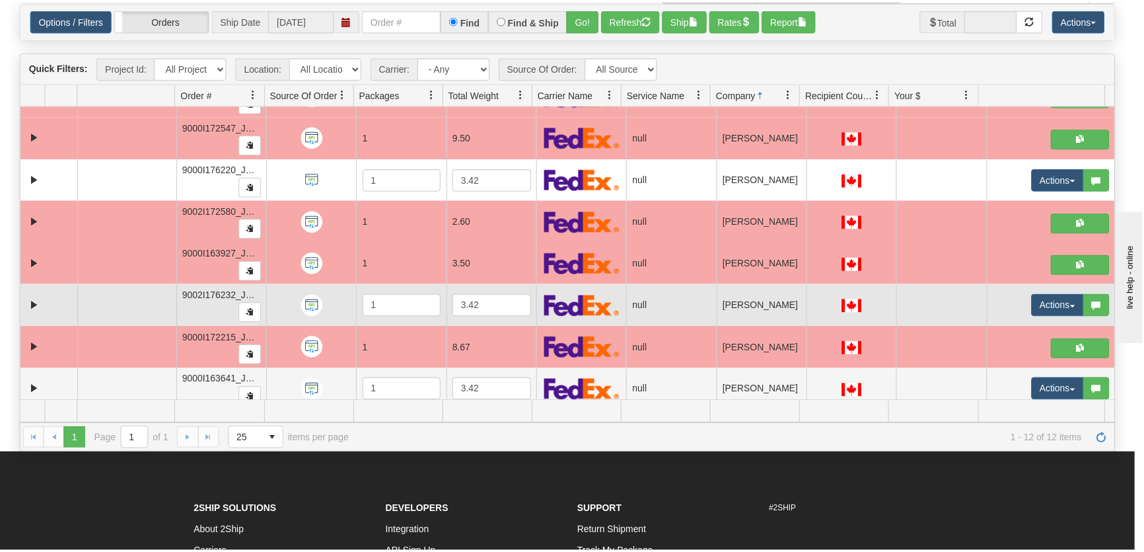
scroll to position [0, 0]
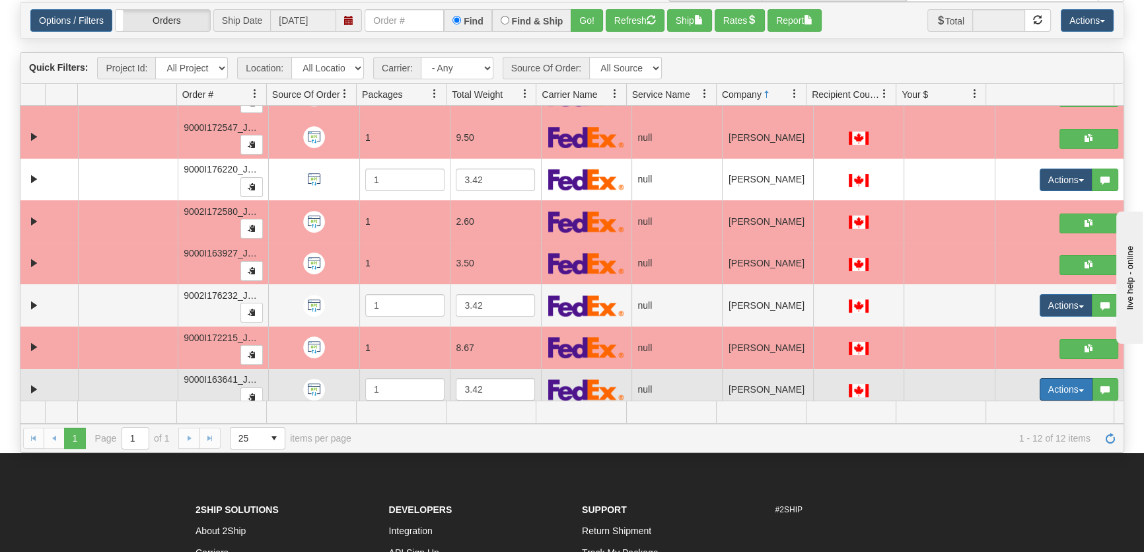
click at [1058, 381] on button "Actions" at bounding box center [1066, 389] width 53 height 22
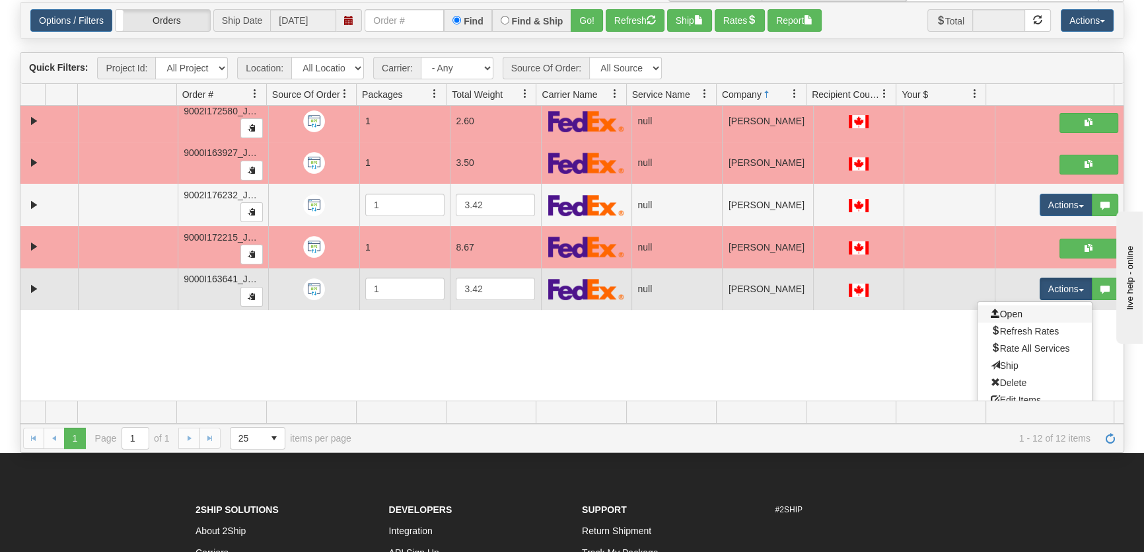
click at [1031, 306] on link "Open" at bounding box center [1035, 313] width 114 height 17
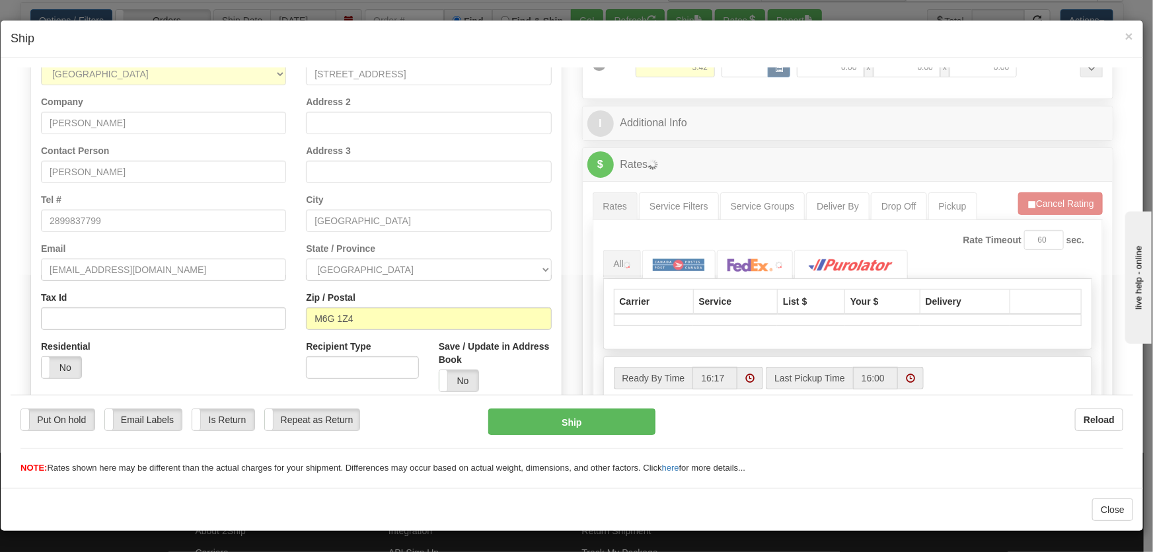
scroll to position [199, 0]
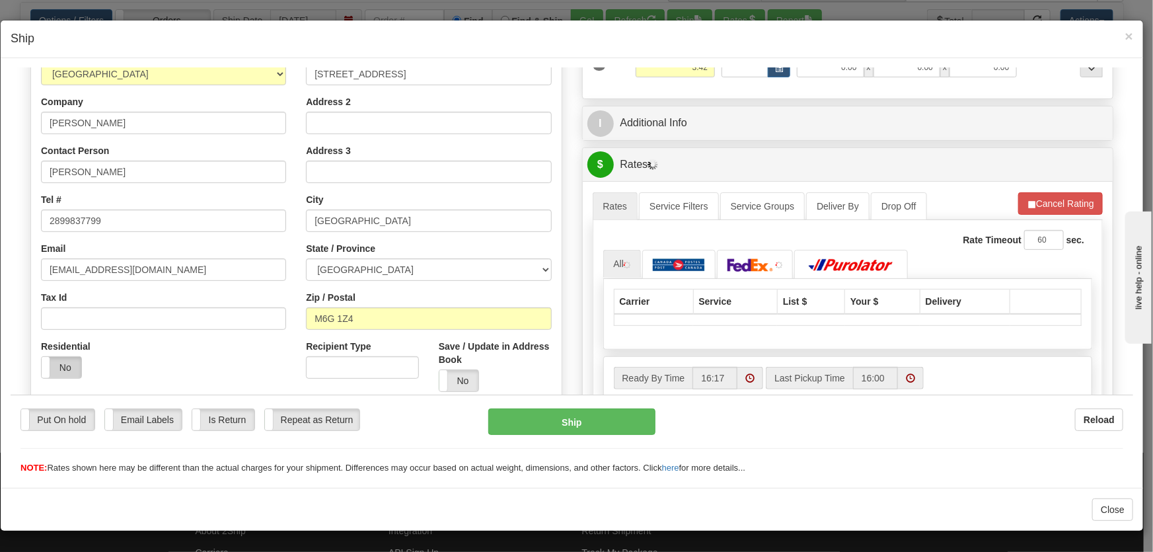
click at [59, 359] on label "No" at bounding box center [62, 366] width 40 height 21
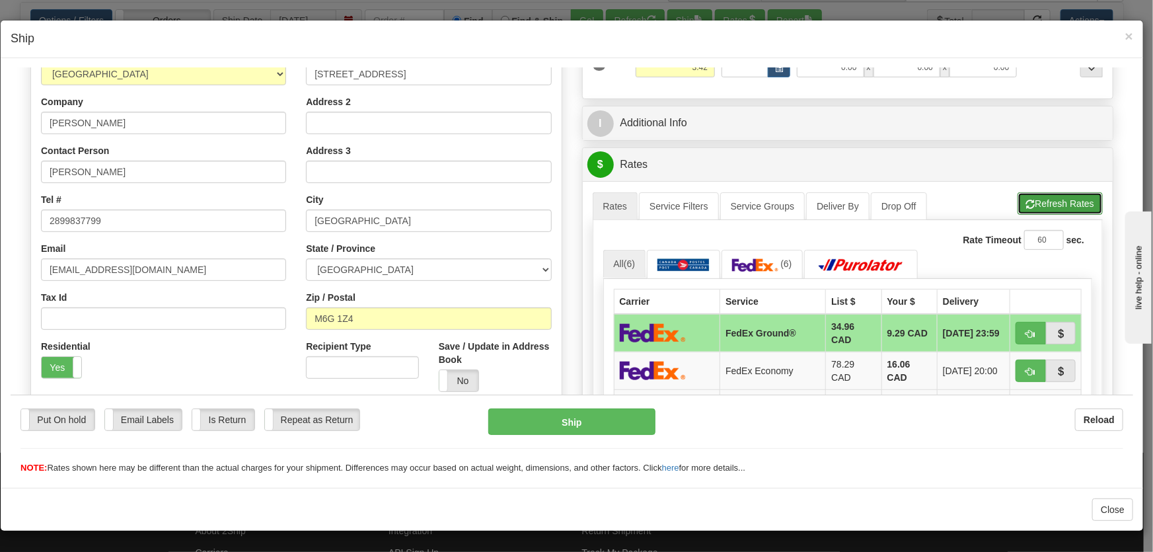
click at [1038, 201] on button "Refresh Rates" at bounding box center [1059, 203] width 85 height 22
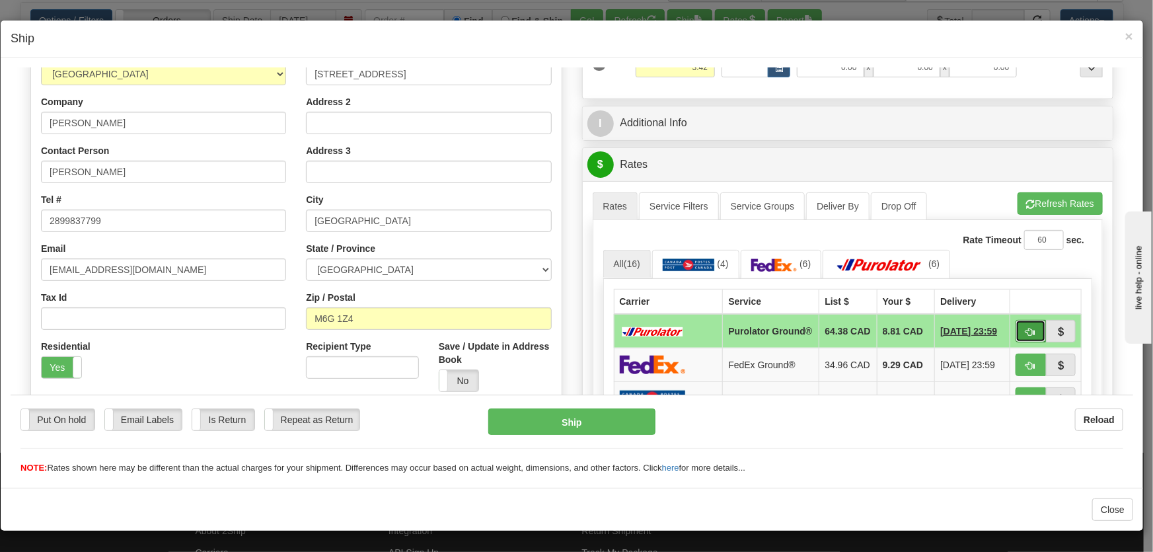
click at [1026, 333] on span "button" at bounding box center [1030, 331] width 9 height 9
type input "260"
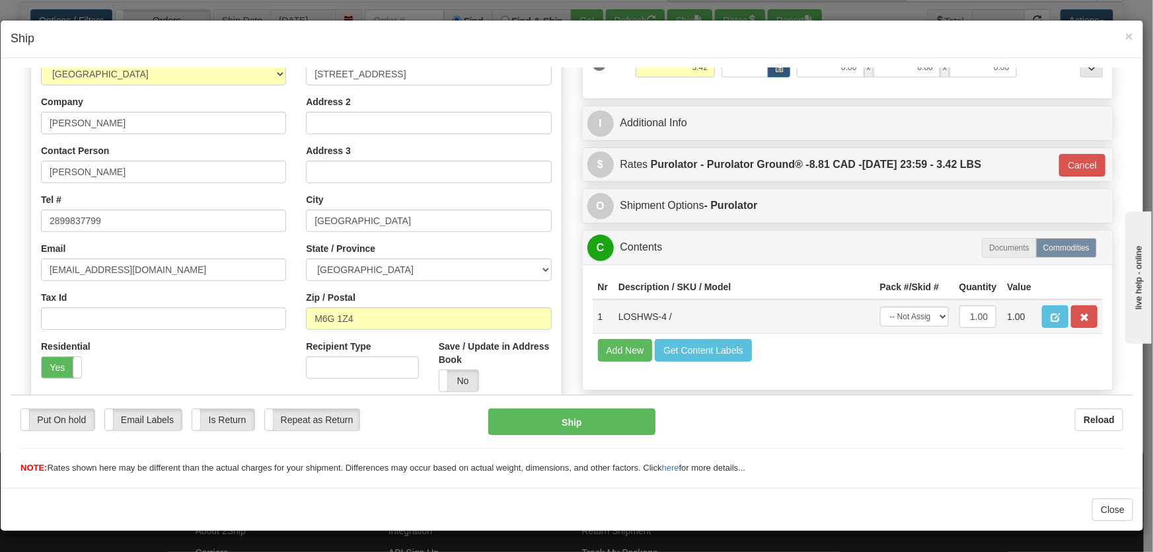
click at [892, 305] on td "-- Not Assigned -- Package 1" at bounding box center [913, 316] width 79 height 34
click at [892, 330] on td "-- Not Assigned -- Package 1" at bounding box center [913, 316] width 79 height 34
click at [893, 325] on select "-- Not Assigned -- Package 1" at bounding box center [914, 316] width 69 height 20
click at [899, 357] on td "Add New Get Content Labels" at bounding box center [847, 349] width 511 height 34
click at [898, 324] on select "-- Not Assigned -- Package 1" at bounding box center [914, 316] width 69 height 20
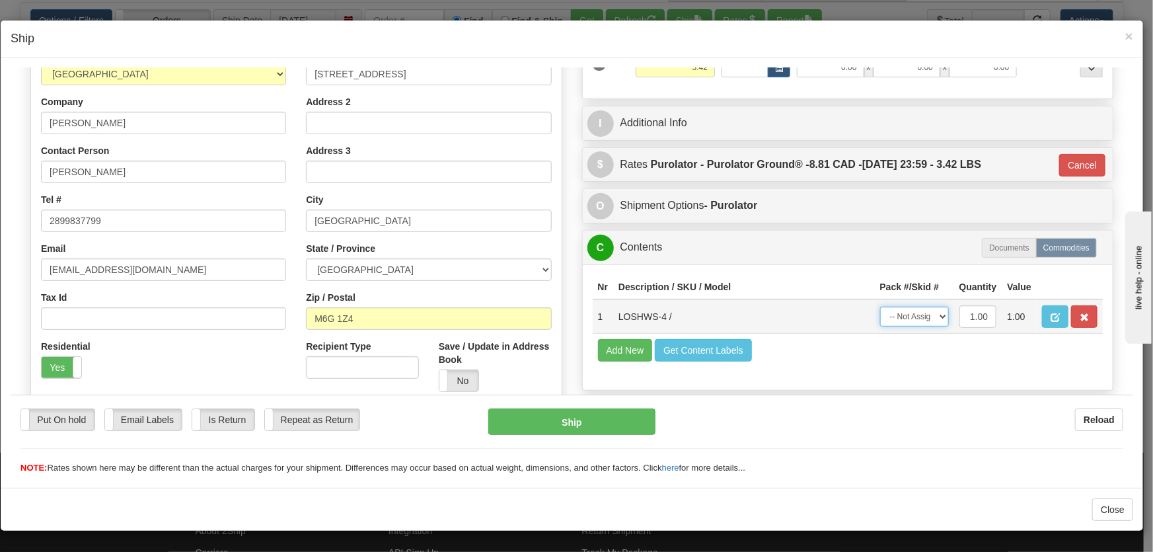
select select "0"
click at [880, 306] on select "-- Not Assigned -- Package 1" at bounding box center [914, 316] width 69 height 20
click at [567, 424] on button "Ship" at bounding box center [571, 421] width 167 height 26
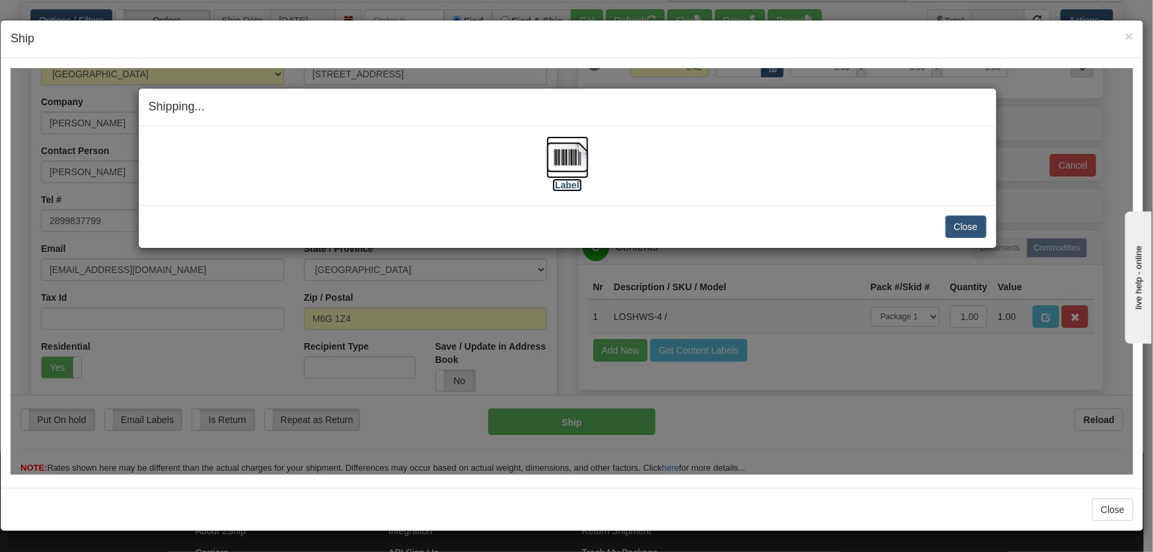
click at [567, 161] on img at bounding box center [567, 156] width 42 height 42
click at [977, 229] on button "Close" at bounding box center [965, 226] width 41 height 22
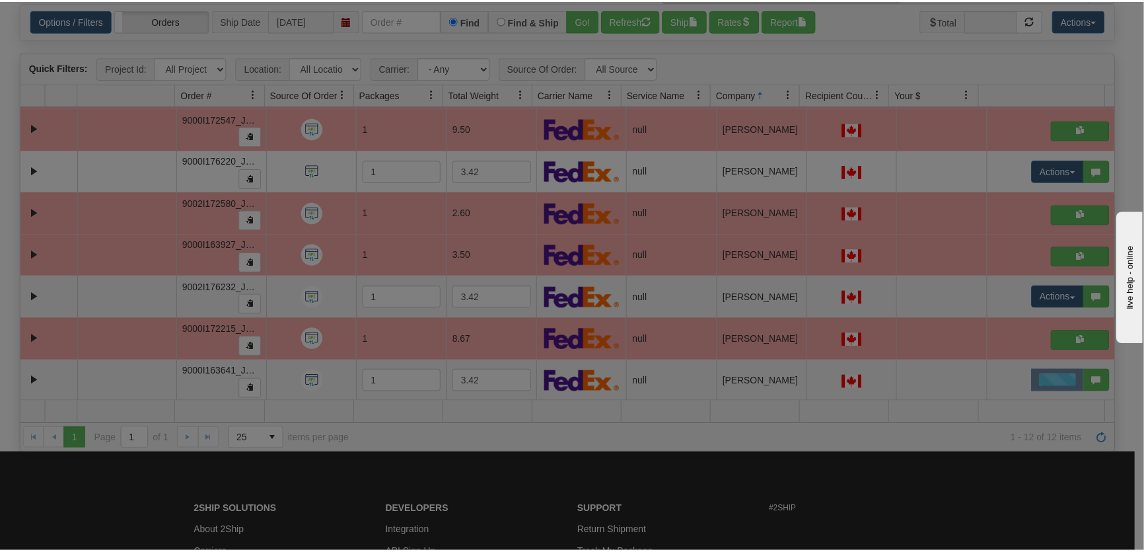
scroll to position [0, 0]
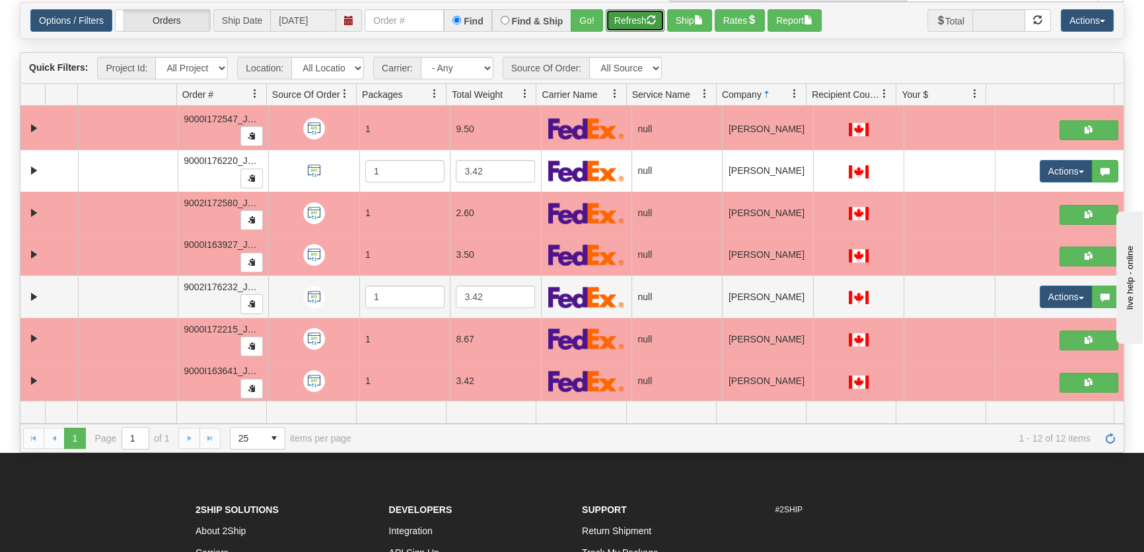
click at [640, 13] on button "Refresh" at bounding box center [635, 20] width 59 height 22
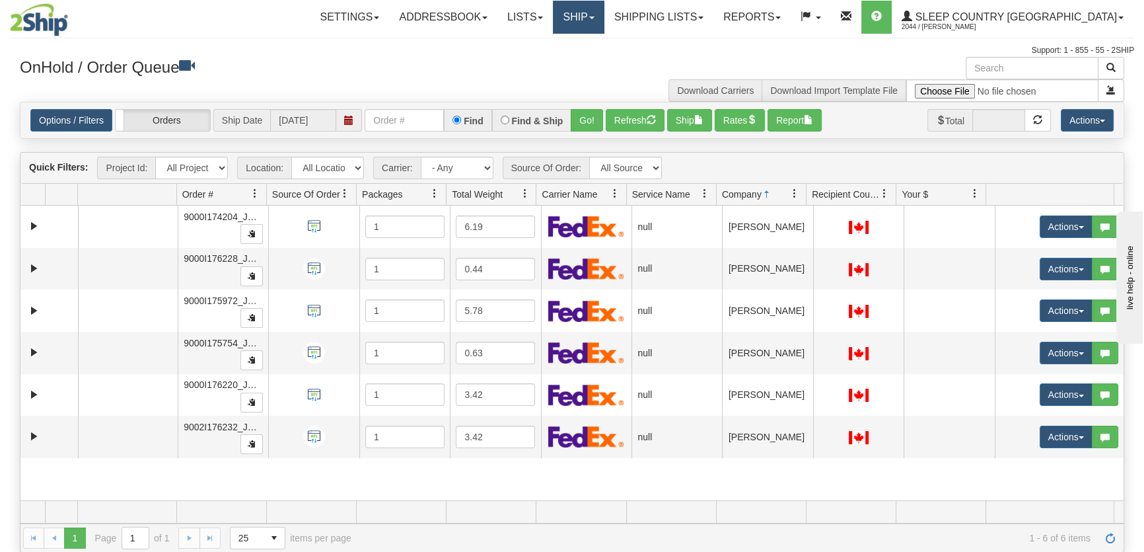
click at [604, 19] on link "Ship" at bounding box center [578, 17] width 51 height 33
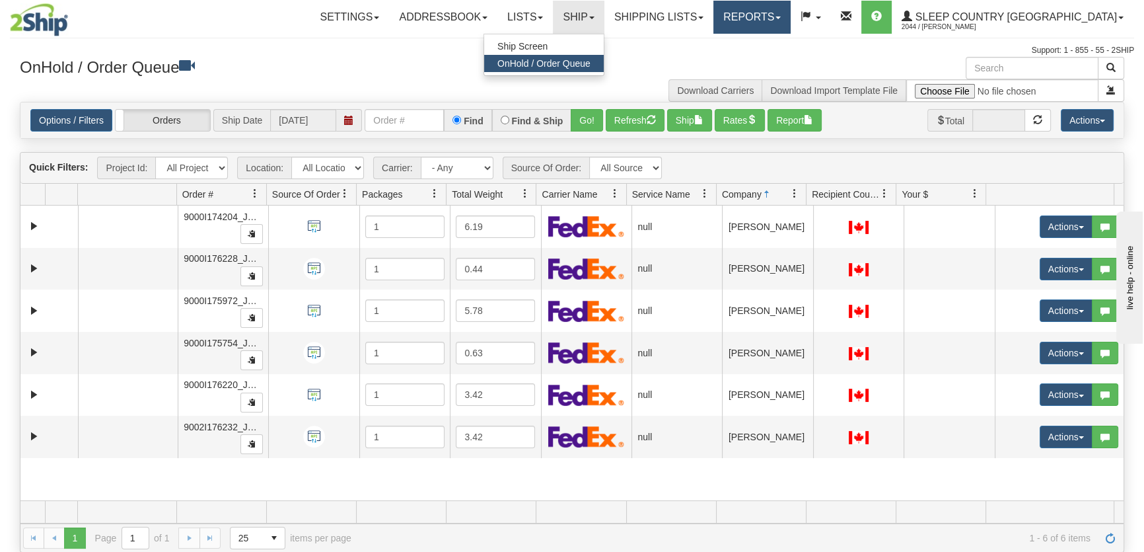
click at [779, 16] on link "Reports" at bounding box center [751, 17] width 77 height 33
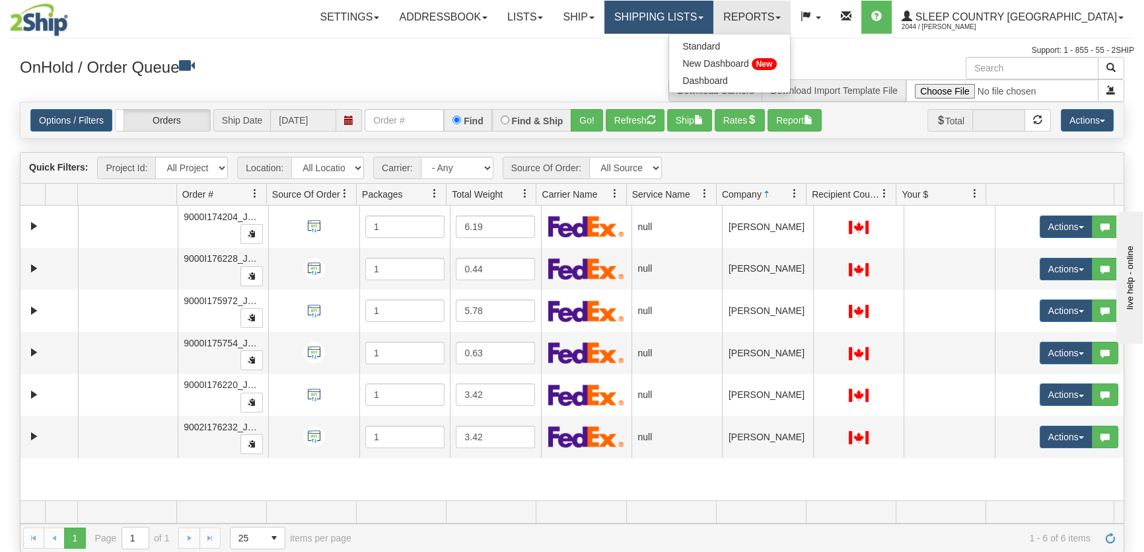
click at [713, 18] on link "Shipping lists" at bounding box center [658, 17] width 109 height 33
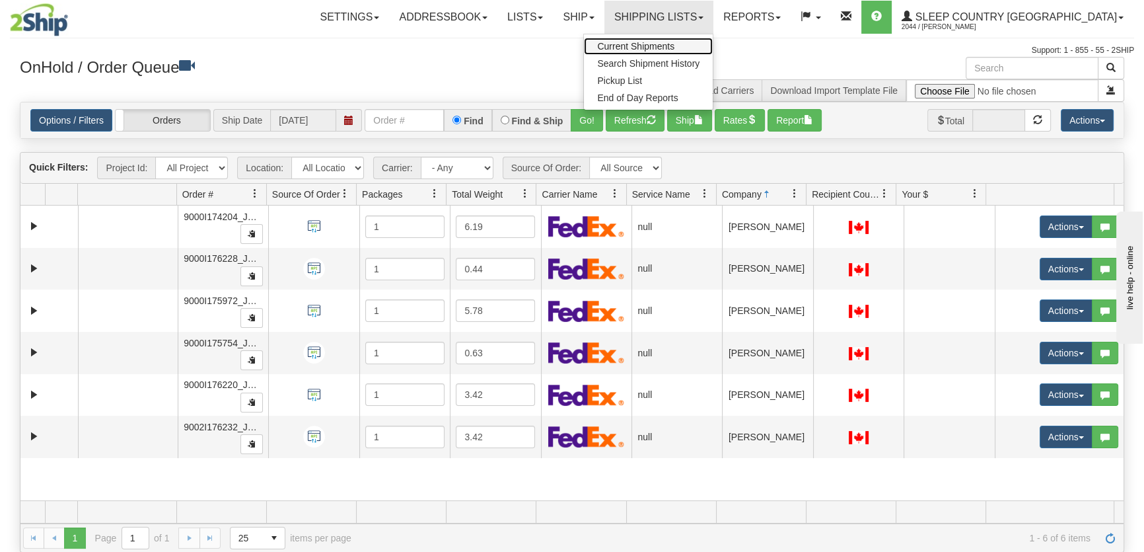
click at [713, 42] on link "Current Shipments" at bounding box center [648, 46] width 129 height 17
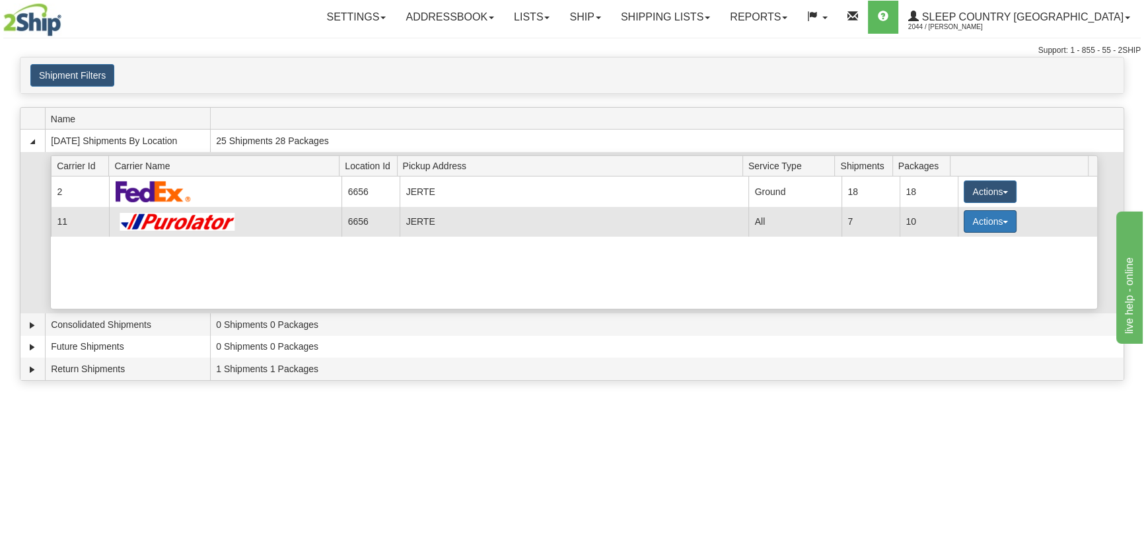
click at [972, 222] on button "Actions" at bounding box center [990, 221] width 53 height 22
click at [956, 276] on span "Pickup" at bounding box center [940, 279] width 35 height 9
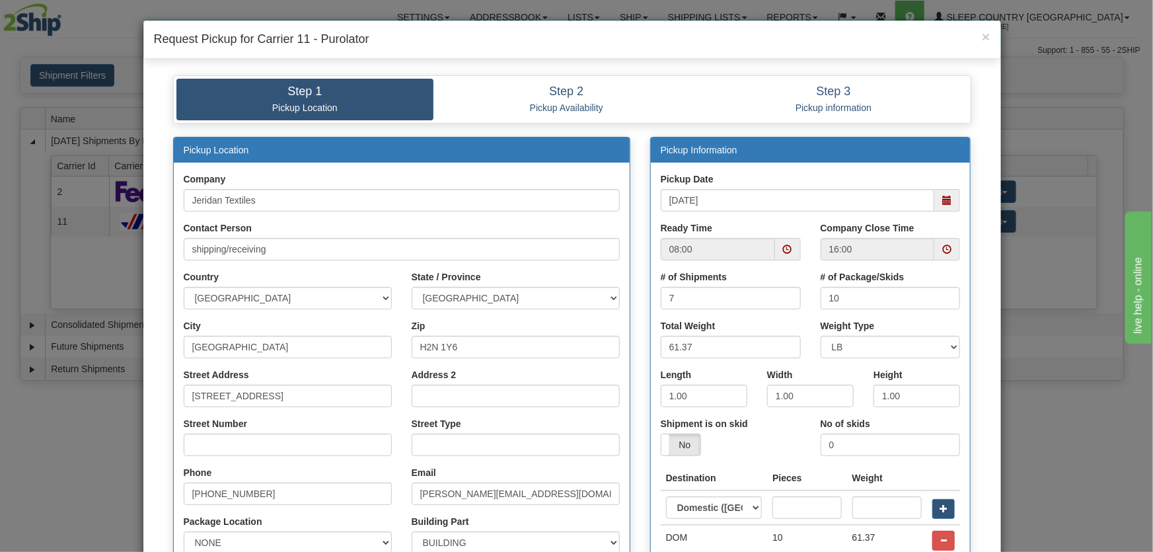
click at [937, 202] on span at bounding box center [947, 200] width 26 height 22
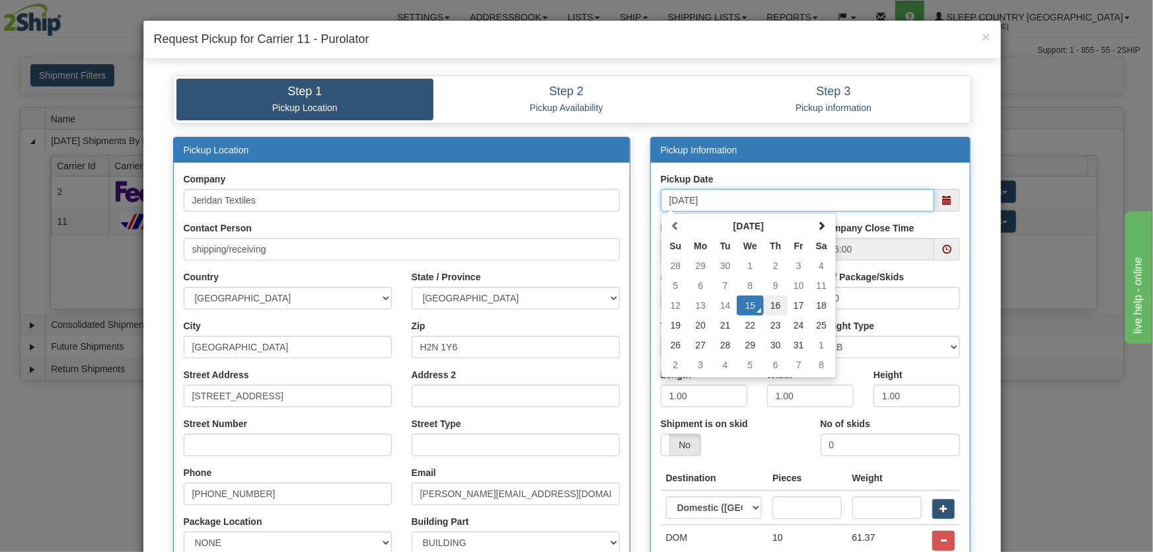
click at [773, 307] on td "16" at bounding box center [776, 305] width 24 height 20
type input "10/16/2025"
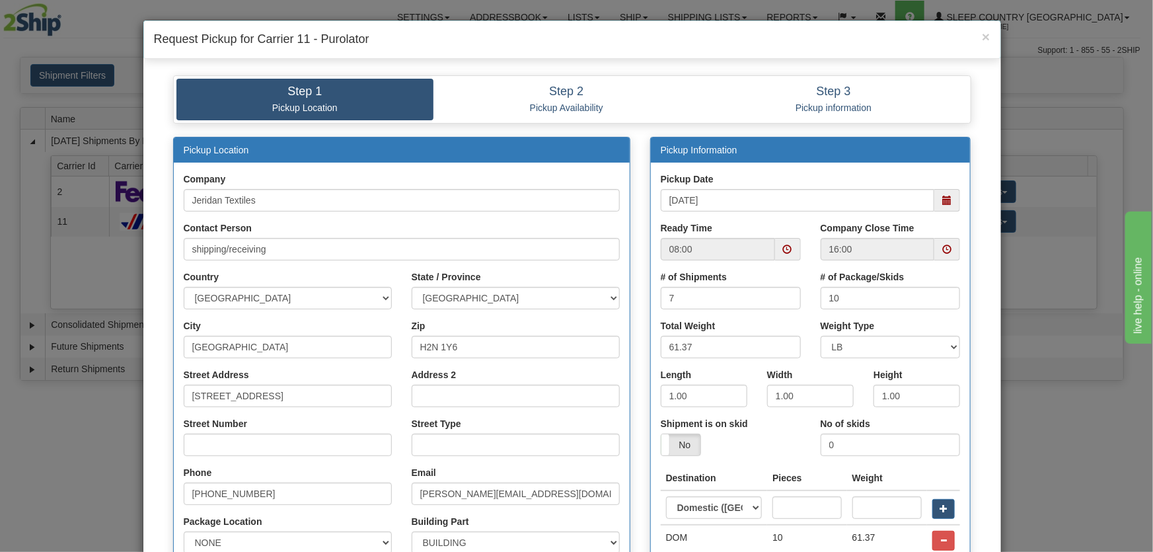
click at [788, 246] on span at bounding box center [788, 249] width 26 height 22
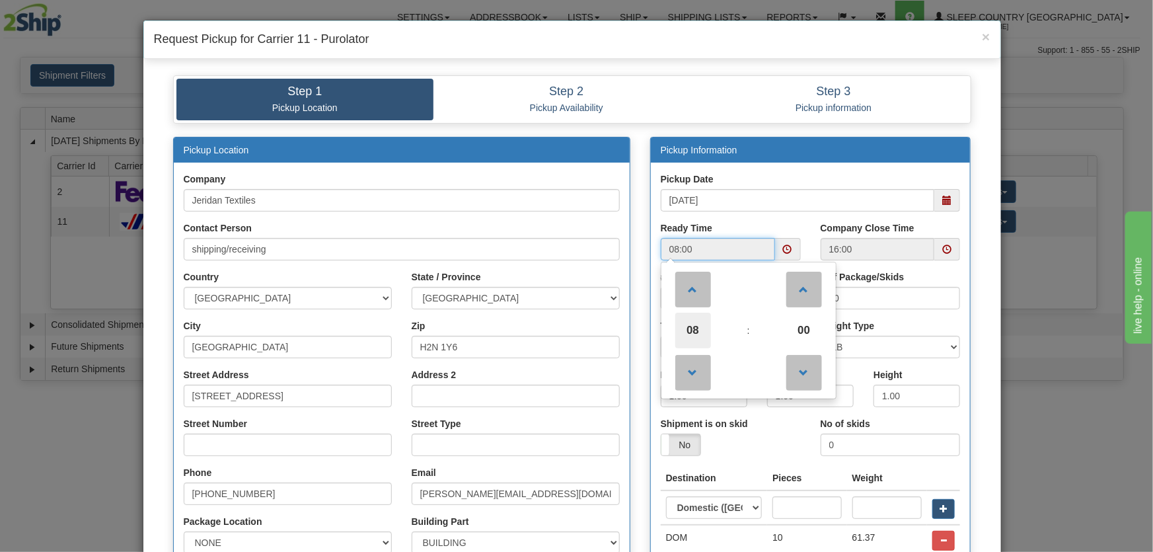
click at [695, 325] on span "08" at bounding box center [693, 330] width 36 height 36
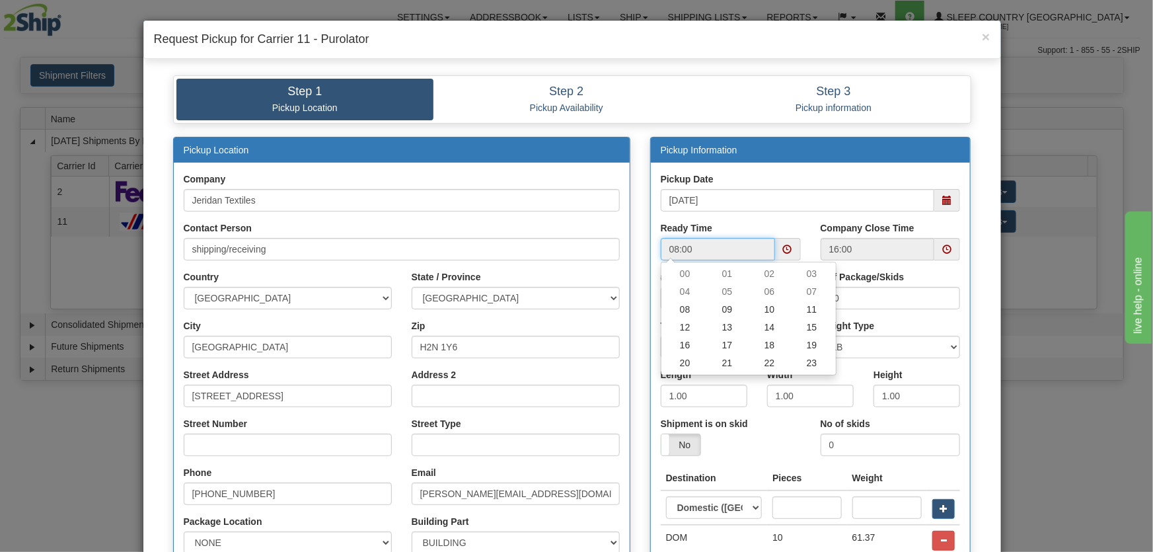
click at [804, 309] on td "11" at bounding box center [812, 310] width 42 height 18
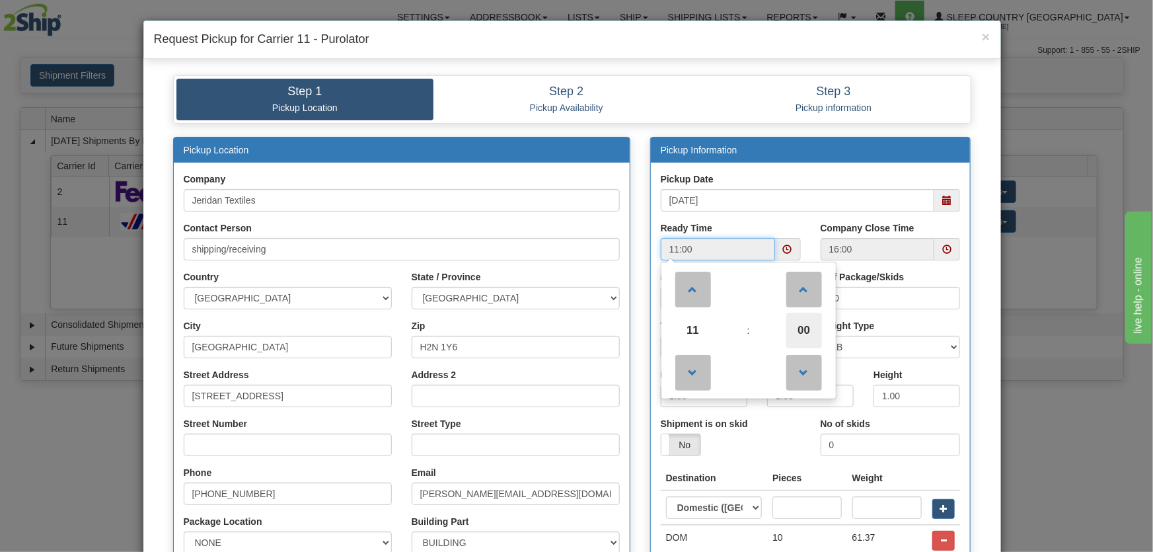
click at [789, 320] on span "00" at bounding box center [804, 330] width 36 height 36
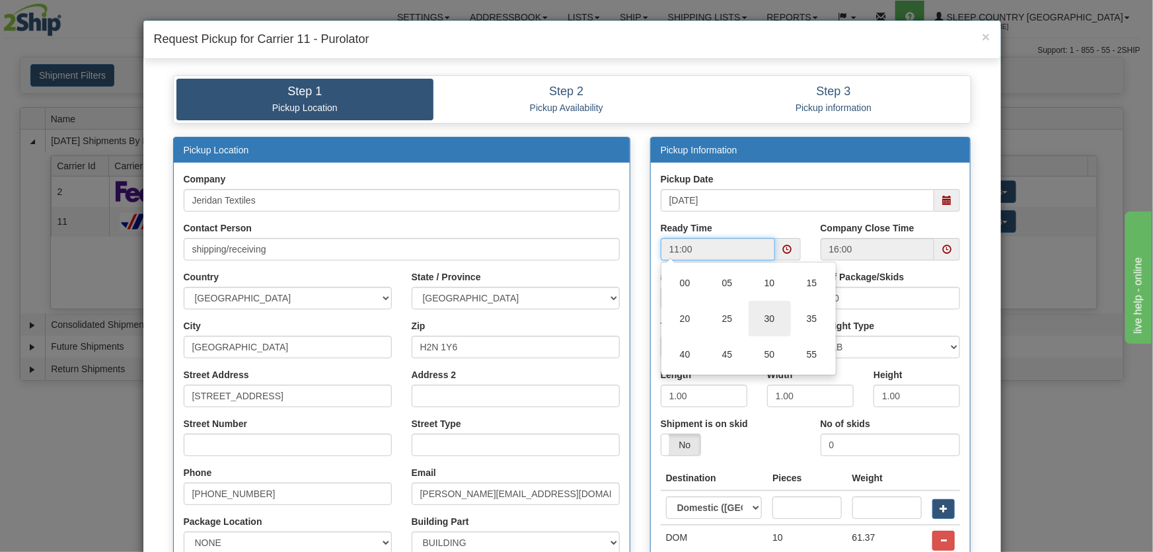
click at [771, 320] on td "30" at bounding box center [769, 319] width 42 height 36
type input "11:30"
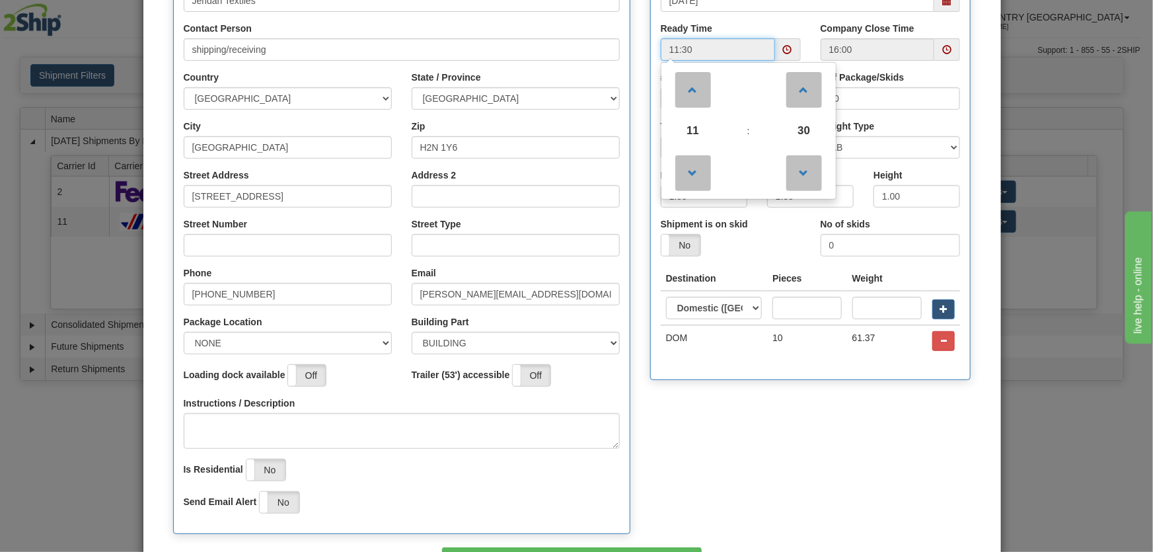
scroll to position [289, 0]
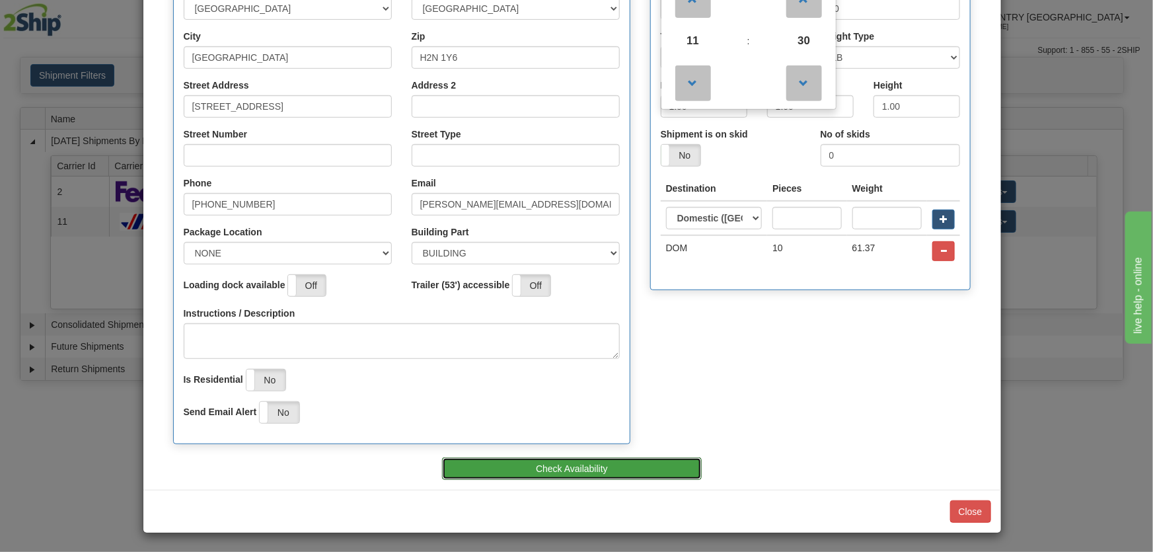
click at [662, 462] on button "Check Availability" at bounding box center [572, 468] width 260 height 22
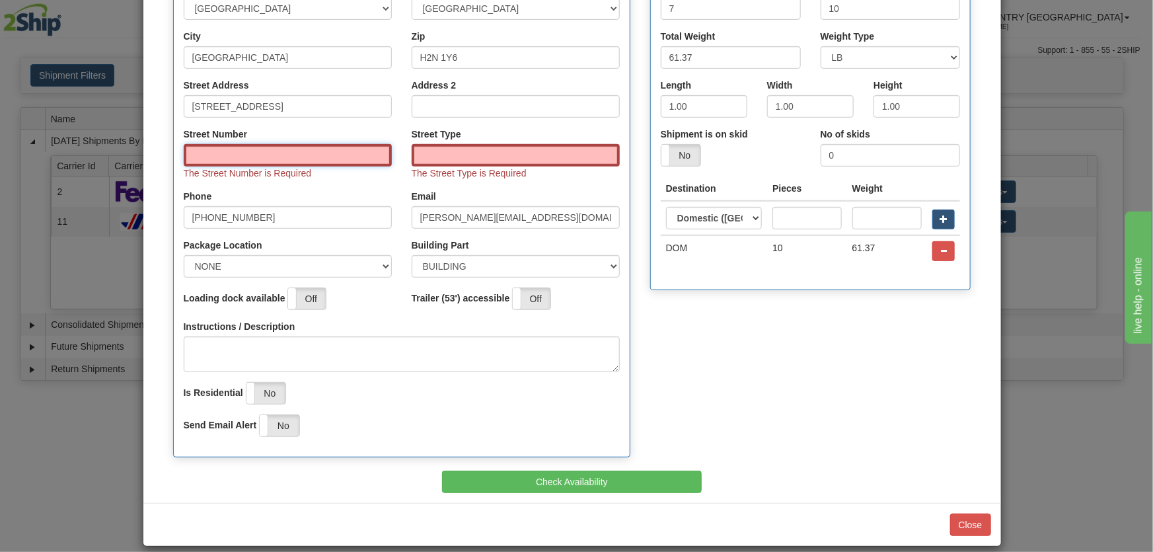
drag, startPoint x: 296, startPoint y: 153, endPoint x: 297, endPoint y: 163, distance: 10.0
click at [296, 153] on input "Street Number" at bounding box center [288, 155] width 208 height 22
type input "8750"
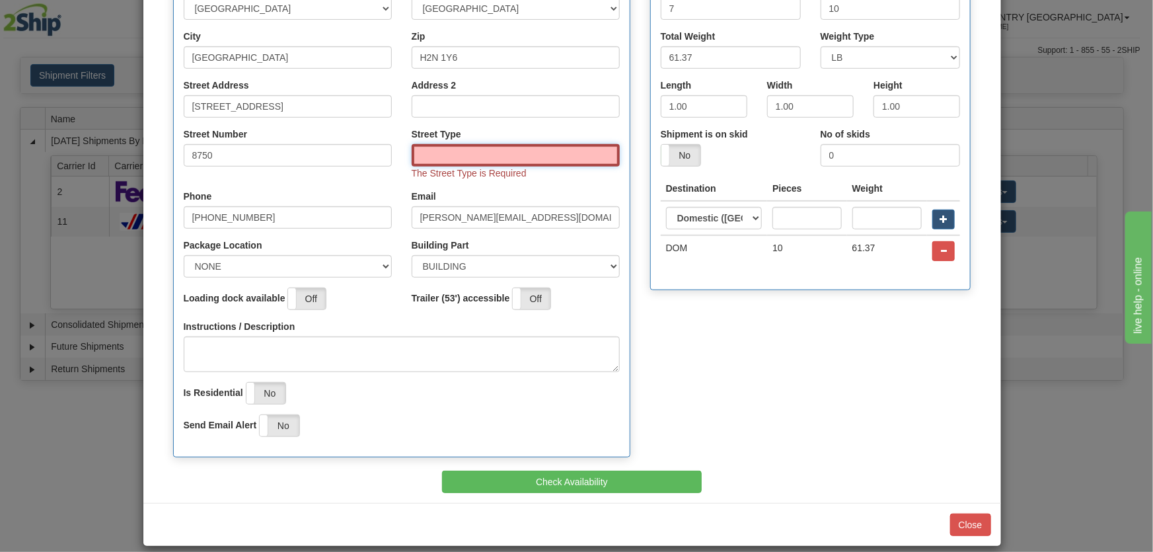
click at [480, 157] on input "Street Type" at bounding box center [515, 155] width 208 height 22
type input "ave"
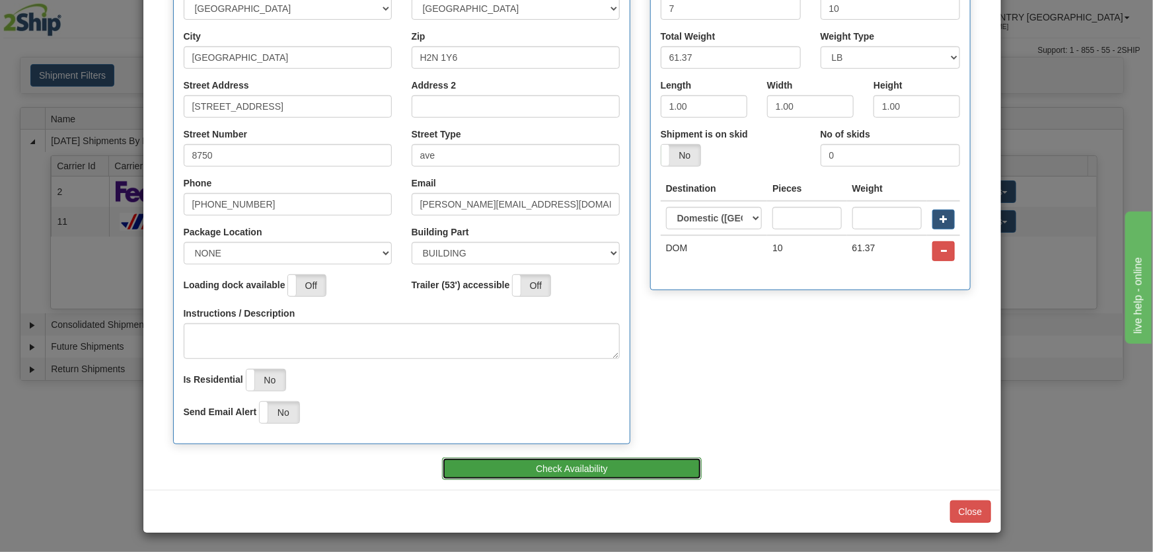
click at [520, 460] on button "Check Availability" at bounding box center [572, 468] width 260 height 22
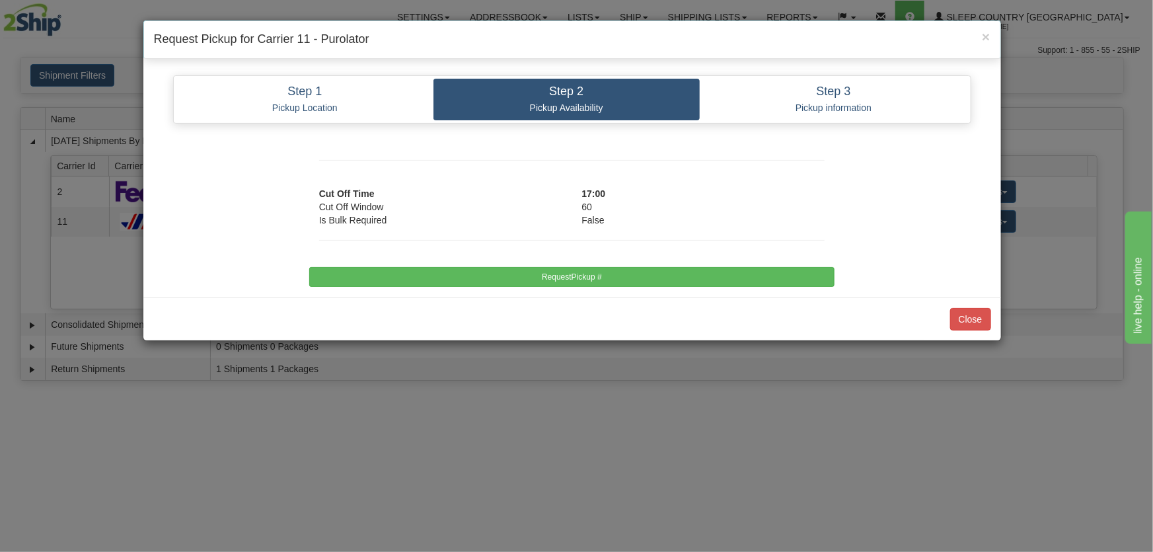
scroll to position [0, 0]
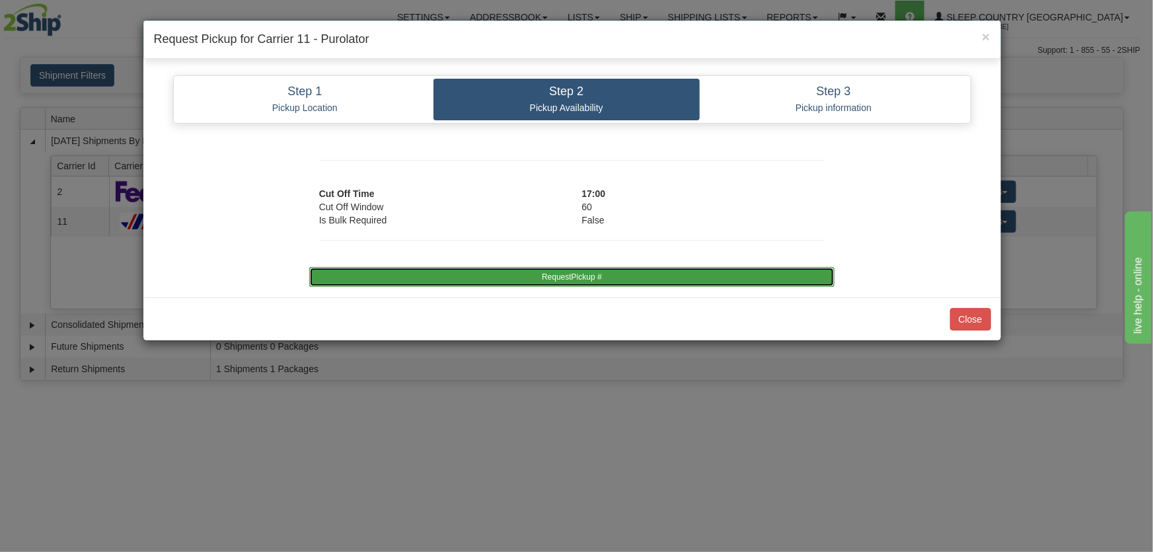
click at [590, 273] on button "RequestPickup #" at bounding box center [571, 277] width 525 height 20
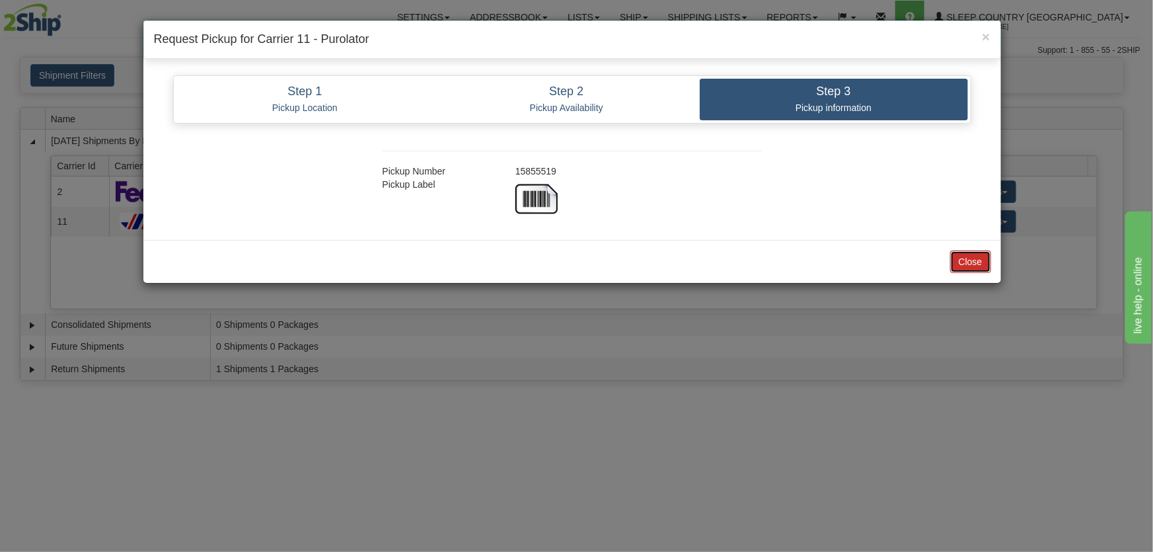
click at [951, 262] on button "Close" at bounding box center [970, 261] width 41 height 22
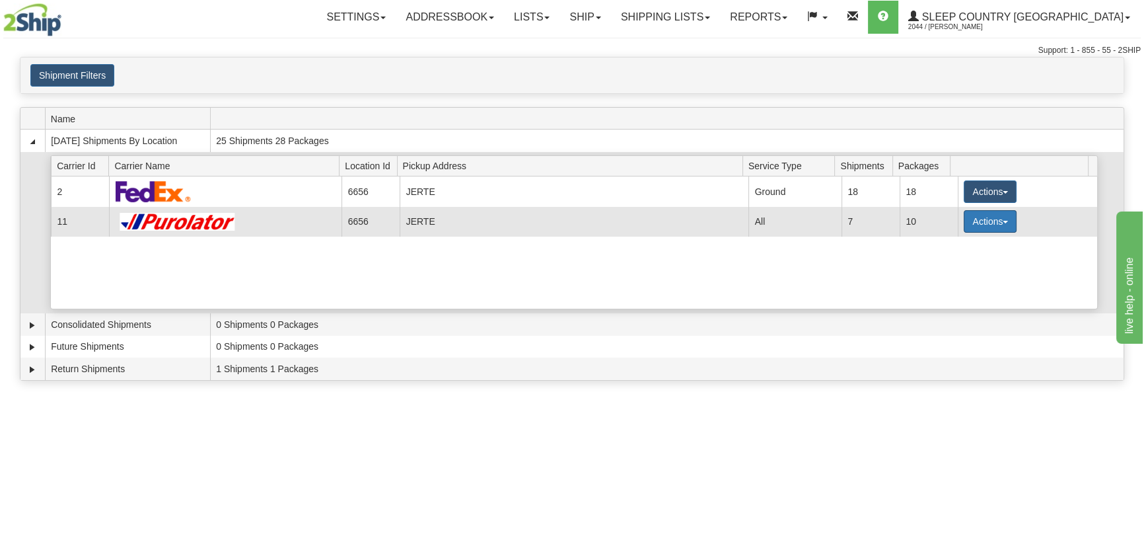
click at [969, 223] on button "Actions" at bounding box center [990, 221] width 53 height 22
click at [964, 263] on link "Close" at bounding box center [963, 263] width 106 height 17
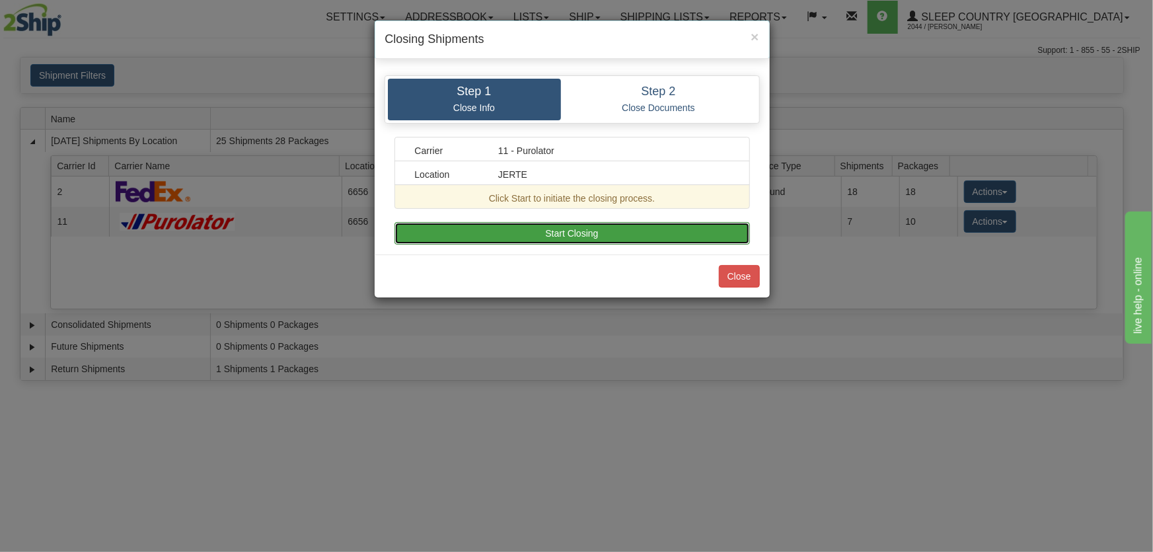
click at [701, 235] on button "Start Closing" at bounding box center [571, 233] width 355 height 22
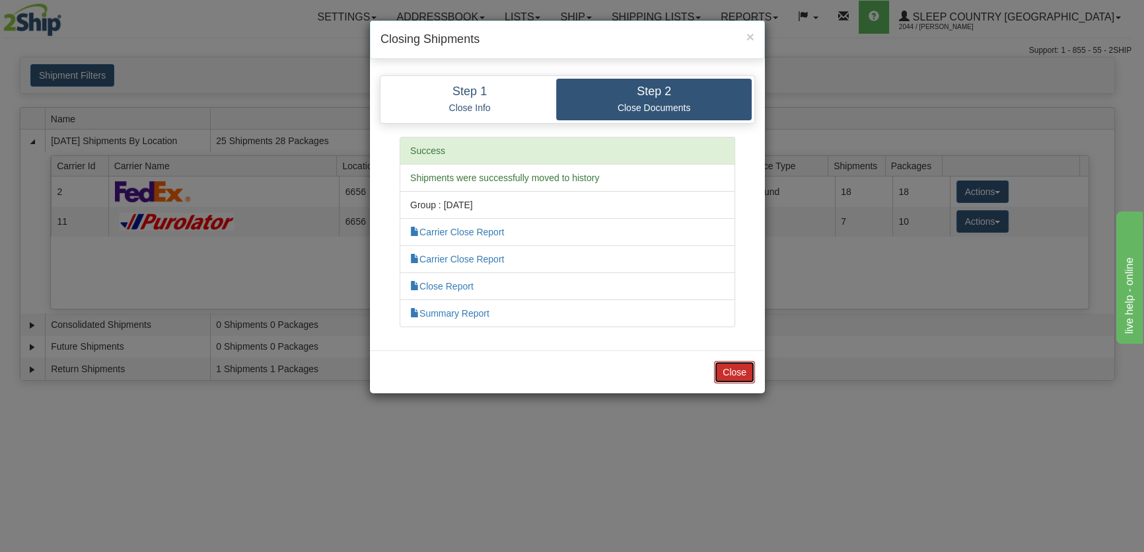
click at [750, 363] on button "Close" at bounding box center [734, 372] width 41 height 22
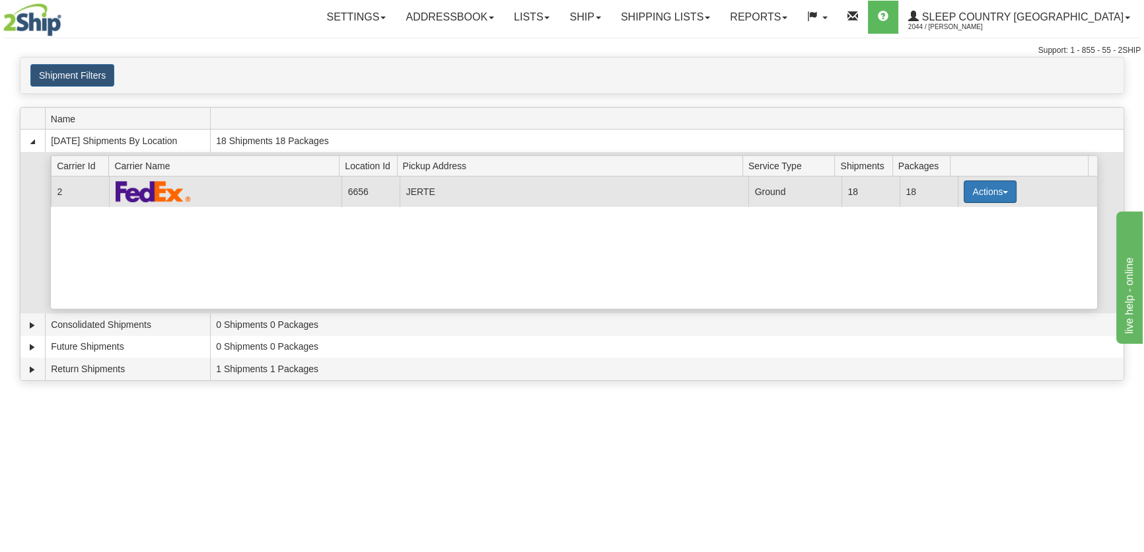
click at [981, 196] on button "Actions" at bounding box center [990, 191] width 53 height 22
click at [971, 180] on button "Actions" at bounding box center [990, 191] width 53 height 22
click at [954, 248] on span "Pickup" at bounding box center [940, 250] width 35 height 9
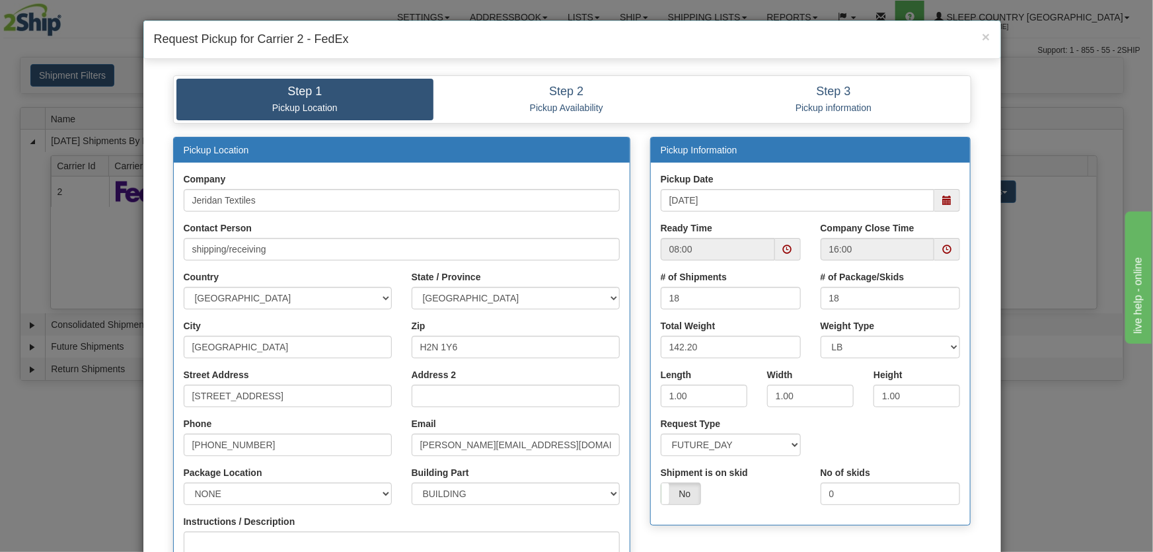
click at [942, 205] on span at bounding box center [946, 200] width 9 height 9
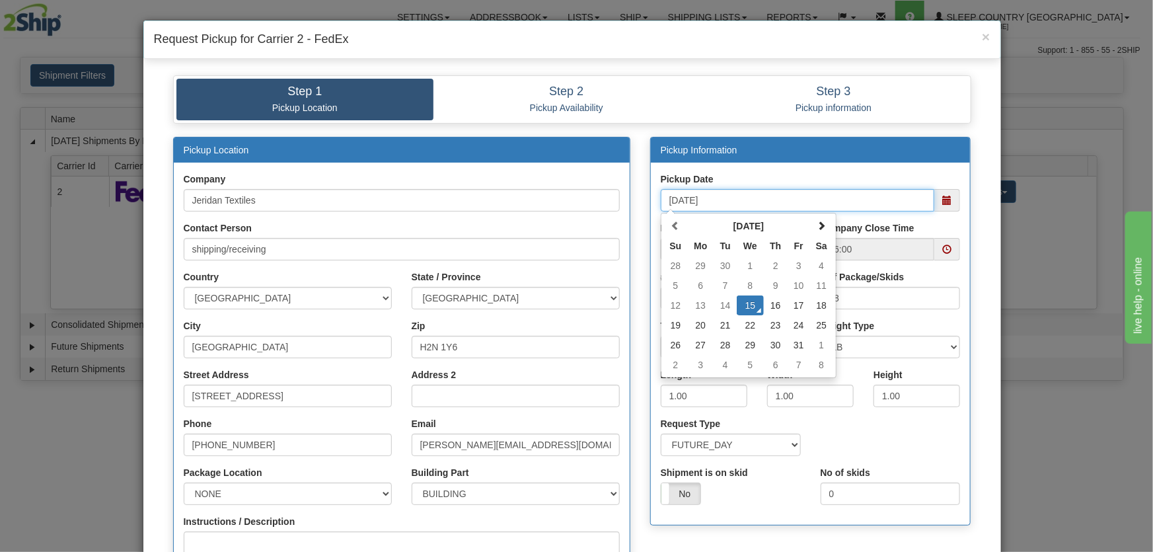
click at [774, 301] on td "16" at bounding box center [776, 305] width 24 height 20
type input "[DATE]"
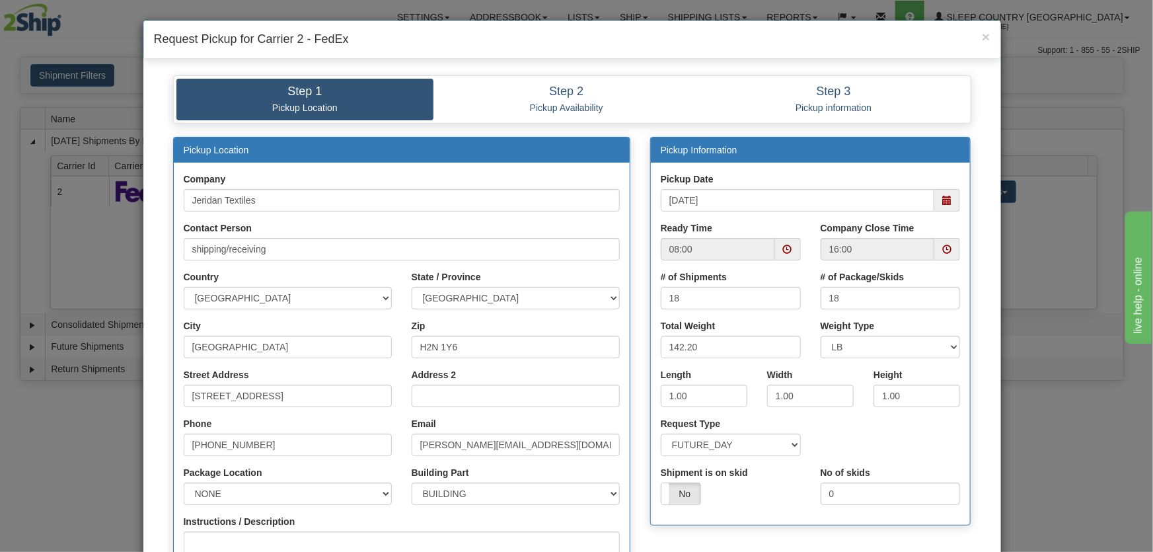
drag, startPoint x: 787, startPoint y: 248, endPoint x: 781, endPoint y: 252, distance: 7.5
click at [787, 248] on span at bounding box center [787, 248] width 9 height 9
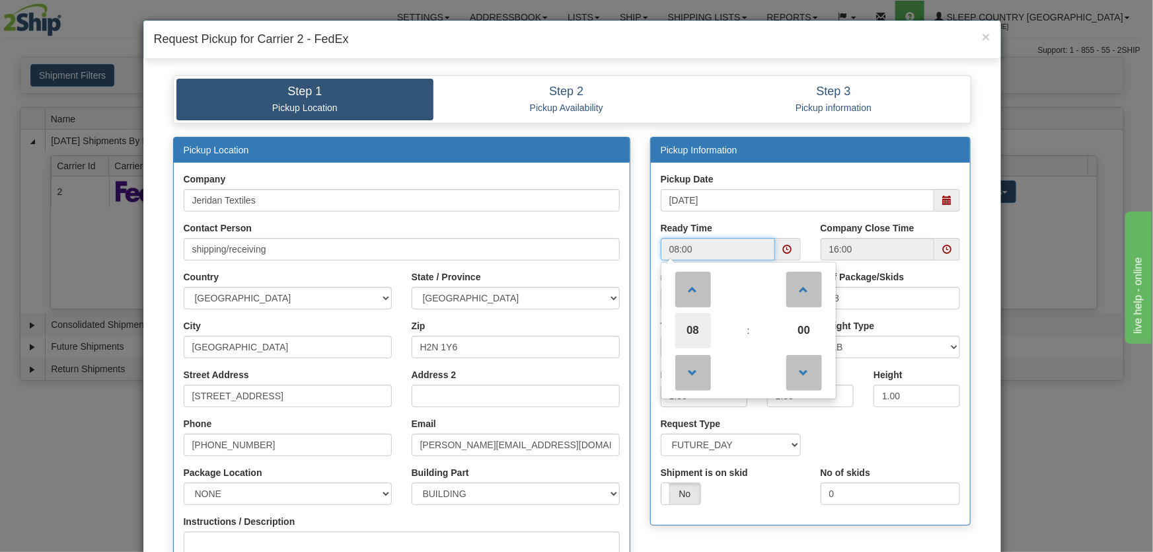
click at [690, 324] on span "08" at bounding box center [693, 330] width 36 height 36
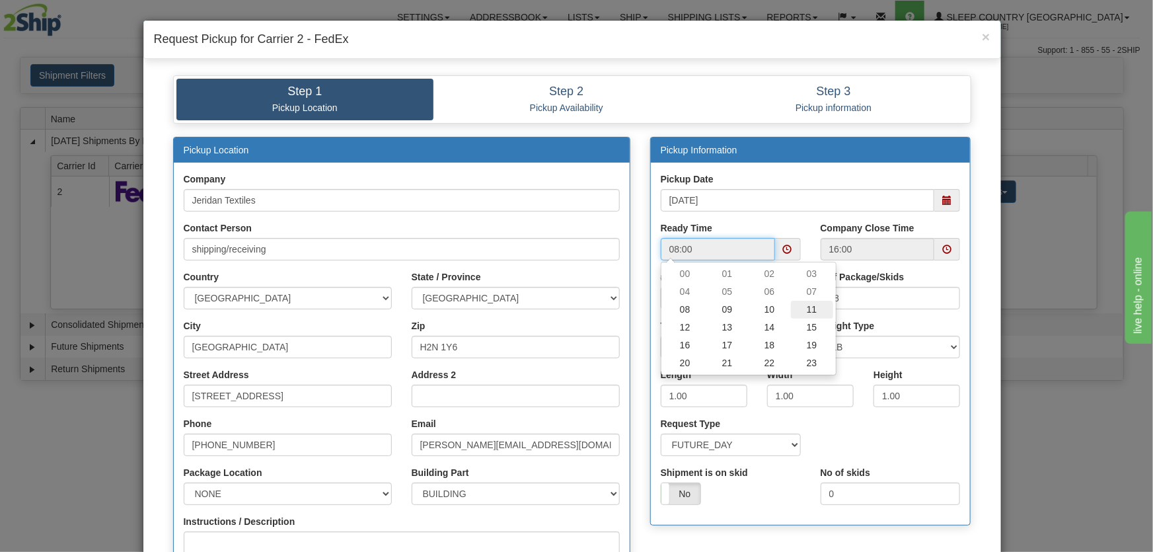
click at [810, 305] on td "11" at bounding box center [812, 310] width 42 height 18
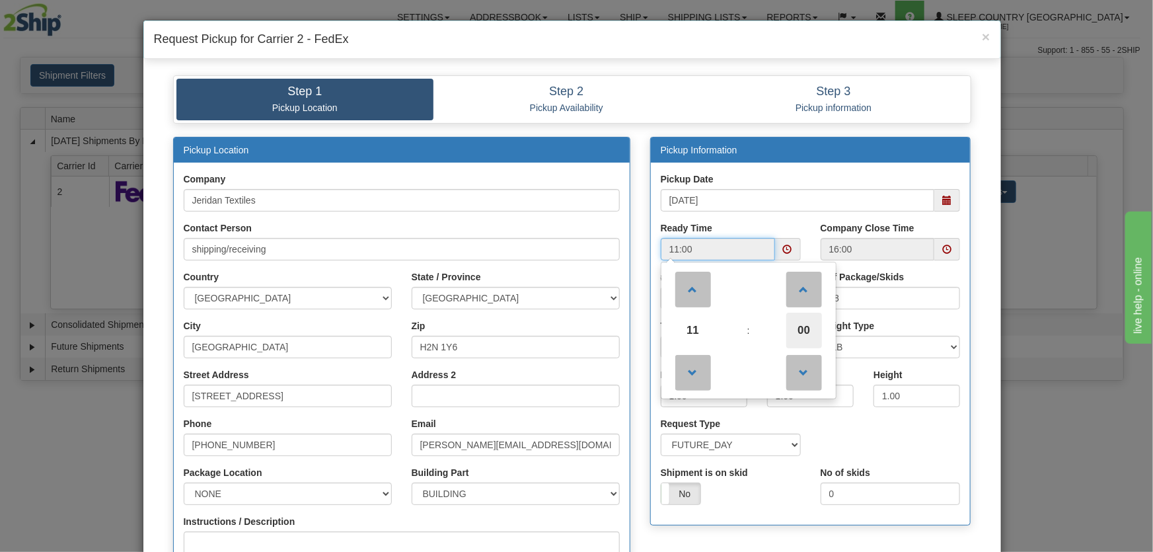
click at [795, 313] on span "00" at bounding box center [804, 330] width 36 height 36
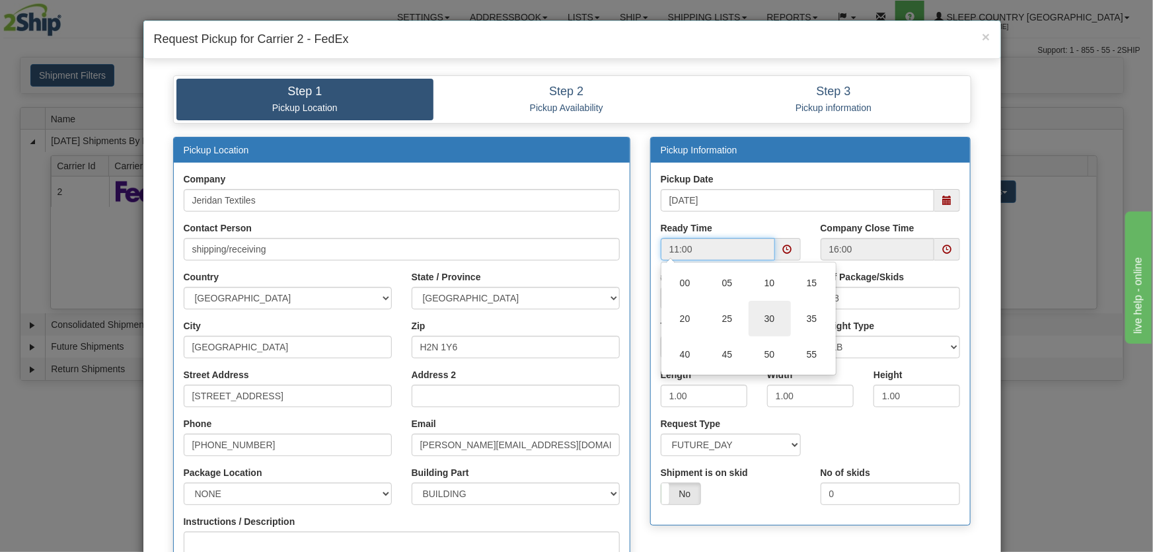
click at [764, 314] on td "30" at bounding box center [769, 319] width 42 height 36
type input "11:30"
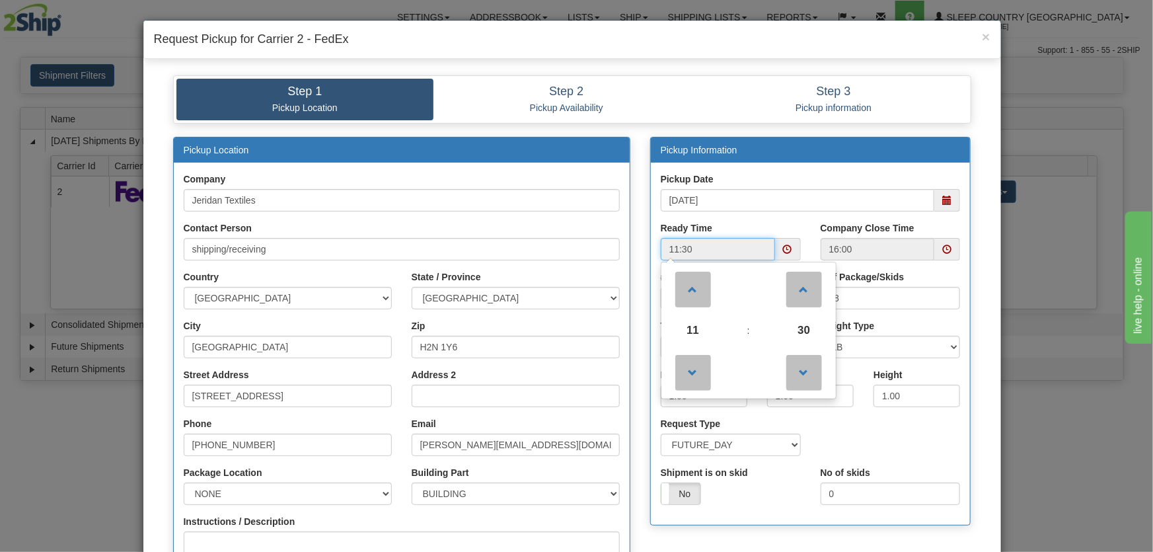
scroll to position [256, 0]
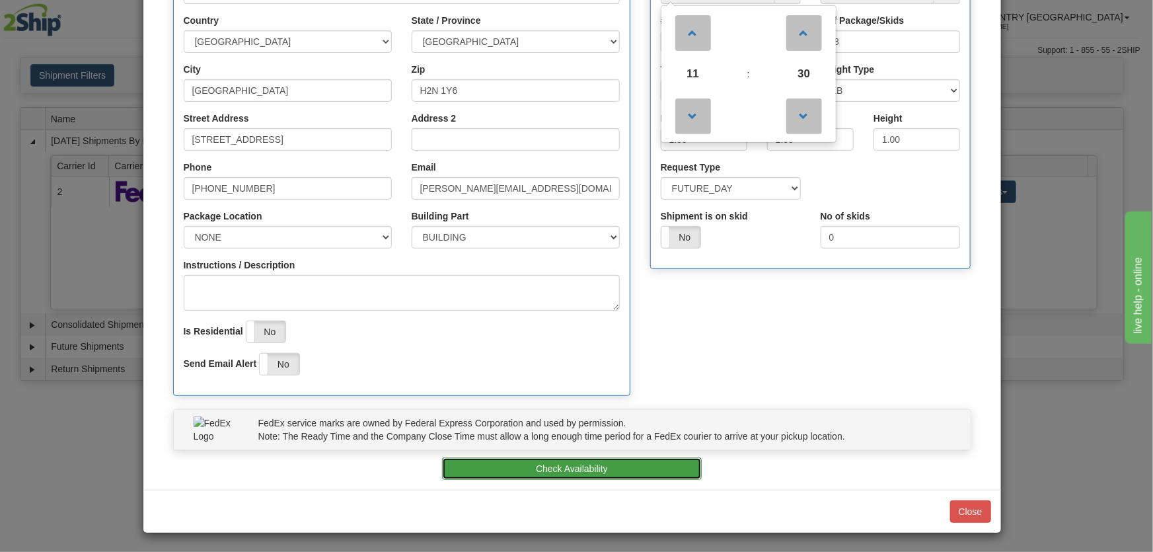
click at [645, 457] on button "Check Availability" at bounding box center [572, 468] width 260 height 22
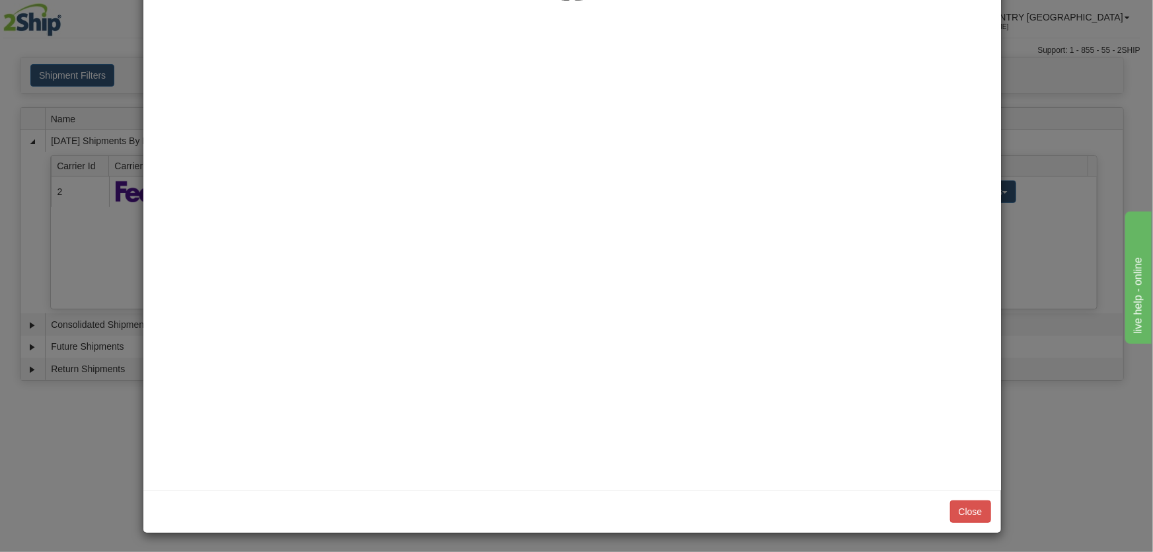
scroll to position [0, 0]
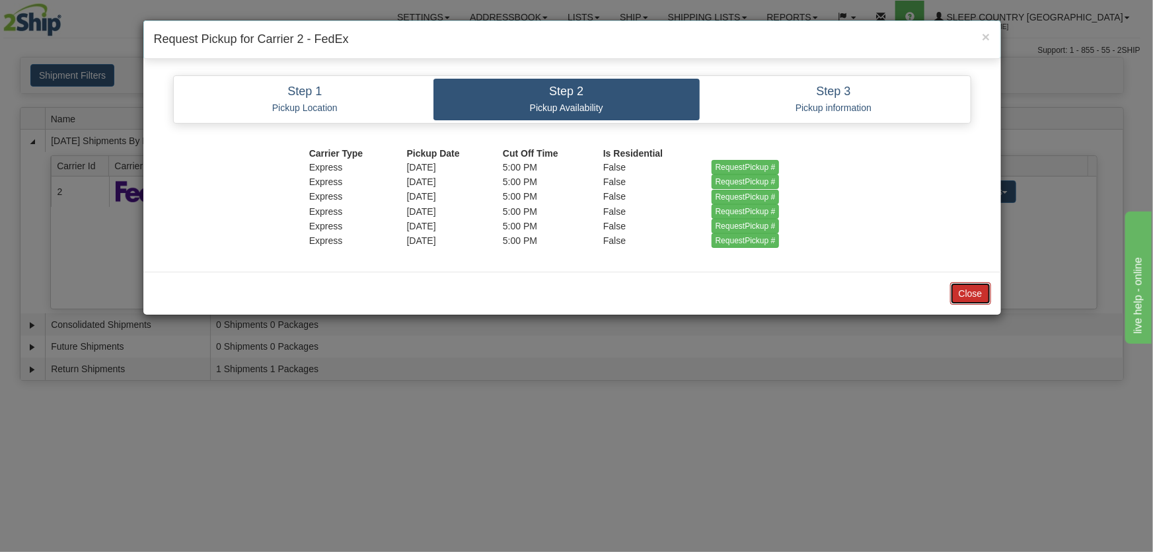
click at [958, 290] on button "Close" at bounding box center [970, 293] width 41 height 22
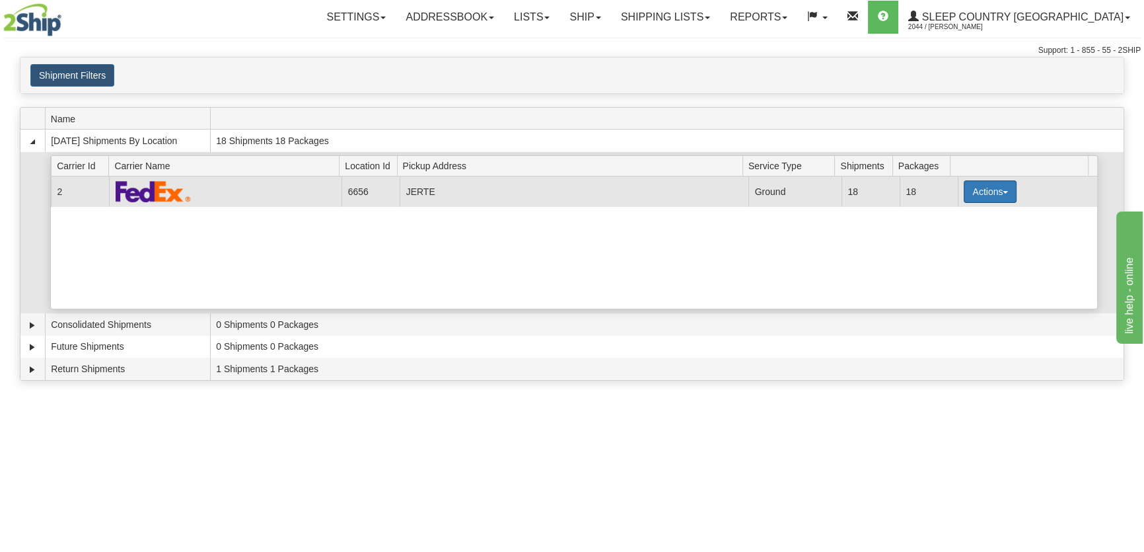
click at [972, 196] on button "Actions" at bounding box center [990, 191] width 53 height 22
click at [966, 251] on link "Pickup" at bounding box center [963, 250] width 106 height 17
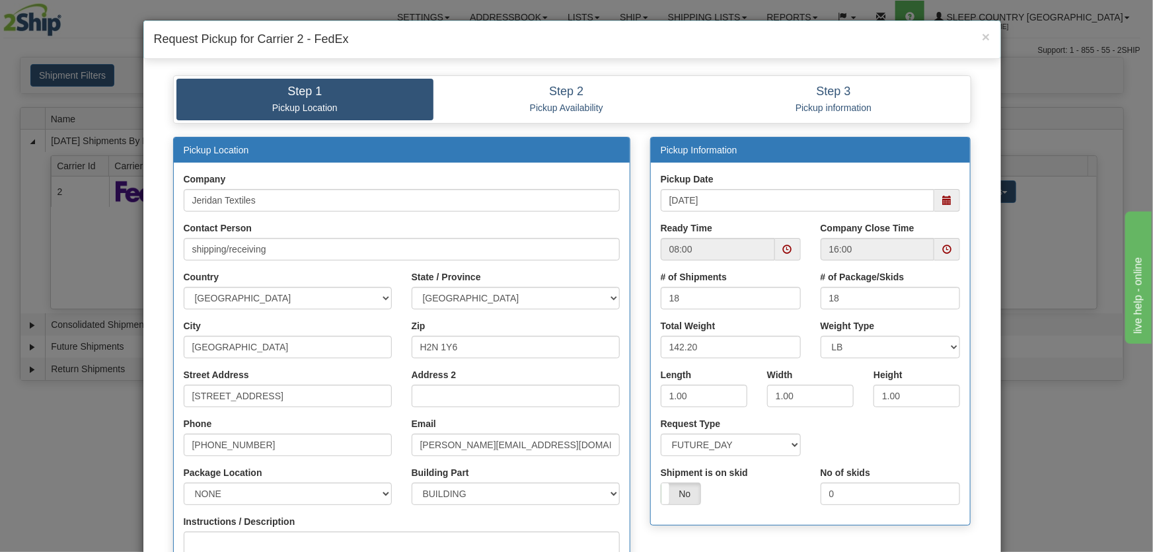
click at [942, 196] on span at bounding box center [946, 200] width 9 height 9
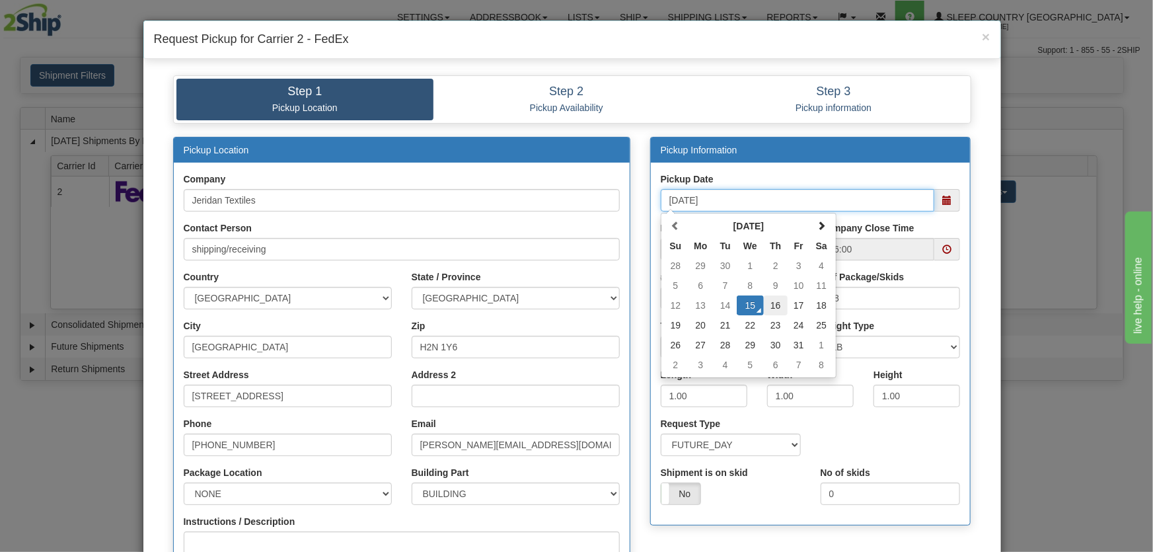
click at [775, 297] on td "16" at bounding box center [776, 305] width 24 height 20
type input "[DATE]"
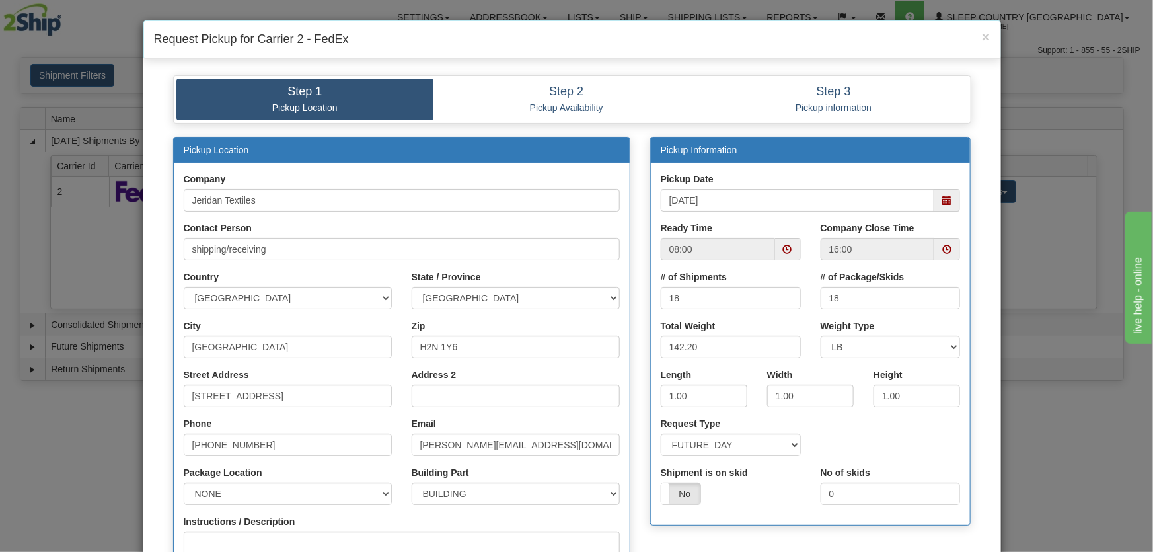
click at [775, 256] on span at bounding box center [788, 249] width 26 height 22
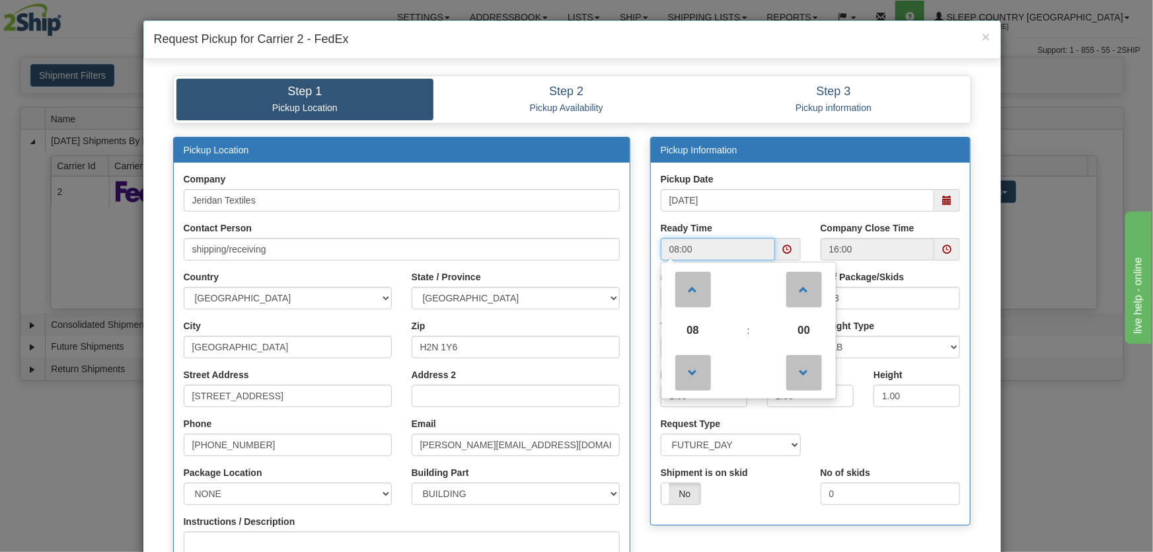
click at [695, 326] on span "08" at bounding box center [693, 330] width 36 height 36
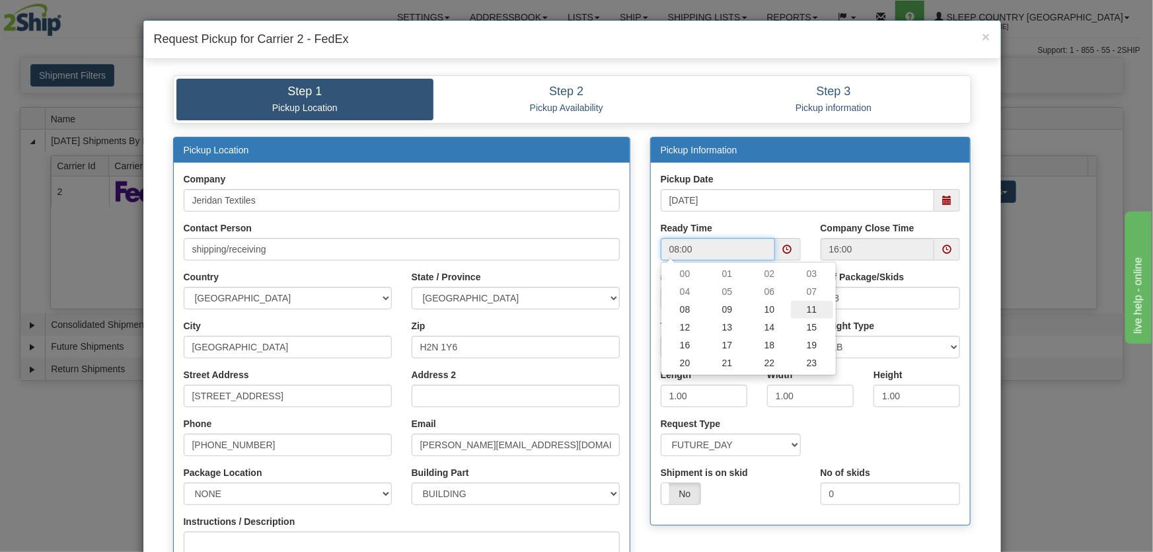
click at [801, 310] on td "11" at bounding box center [812, 310] width 42 height 18
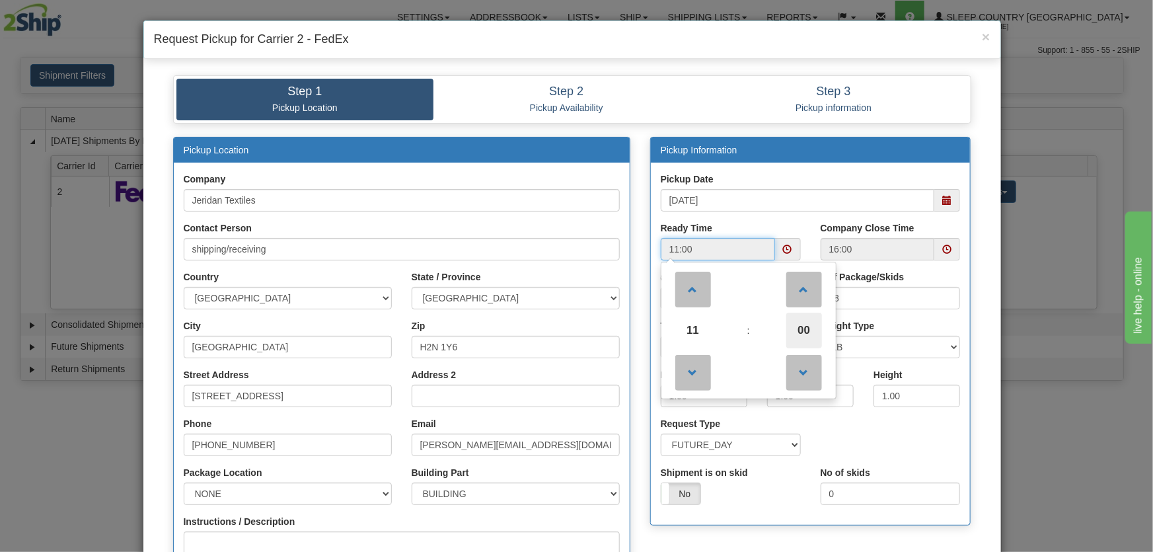
click at [793, 321] on span "00" at bounding box center [804, 330] width 36 height 36
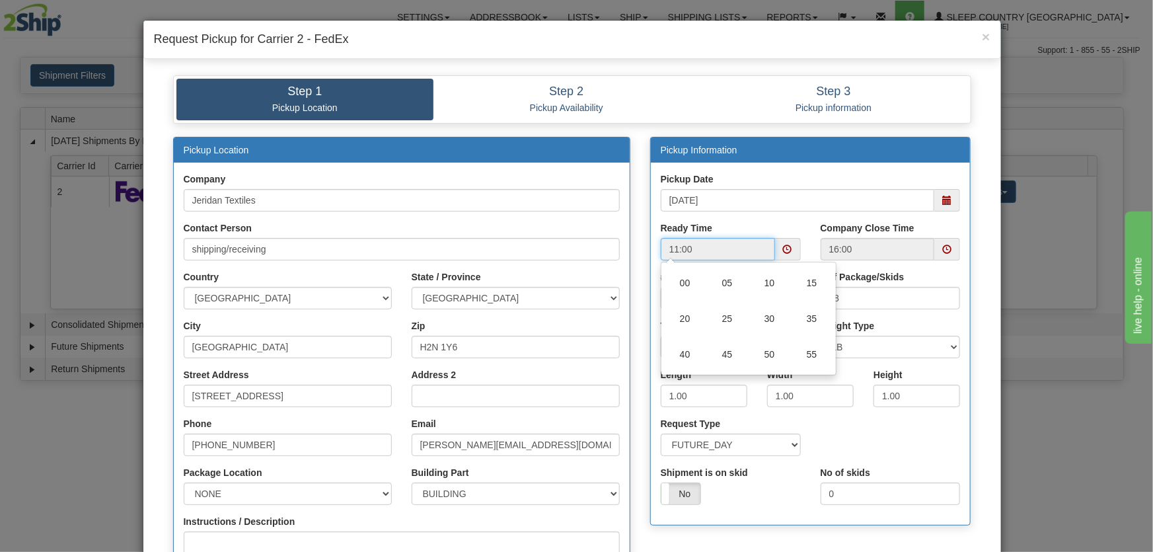
click at [771, 314] on td "30" at bounding box center [769, 319] width 42 height 36
type input "11:30"
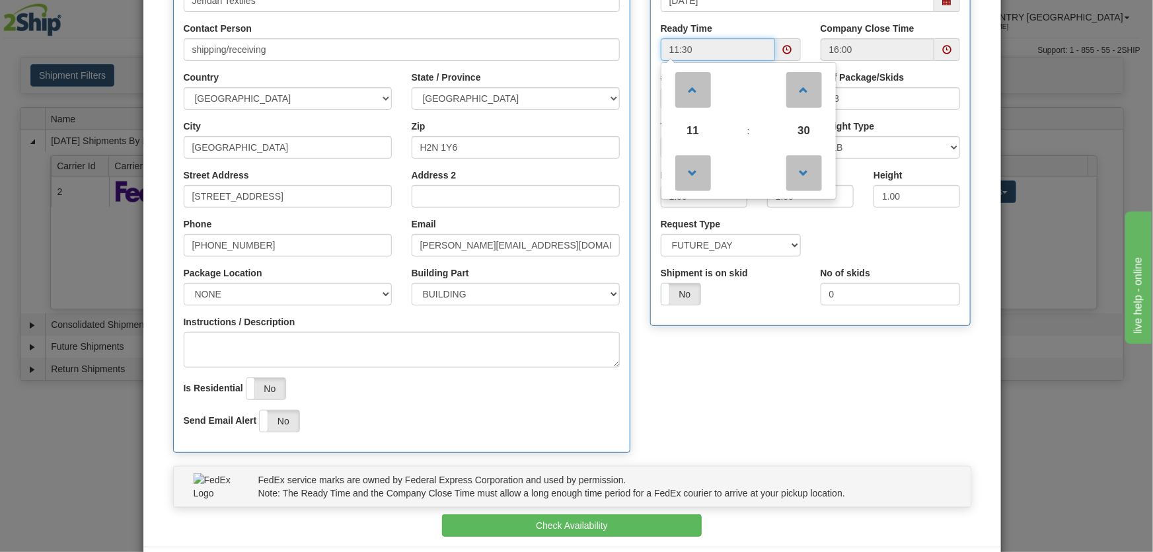
scroll to position [256, 0]
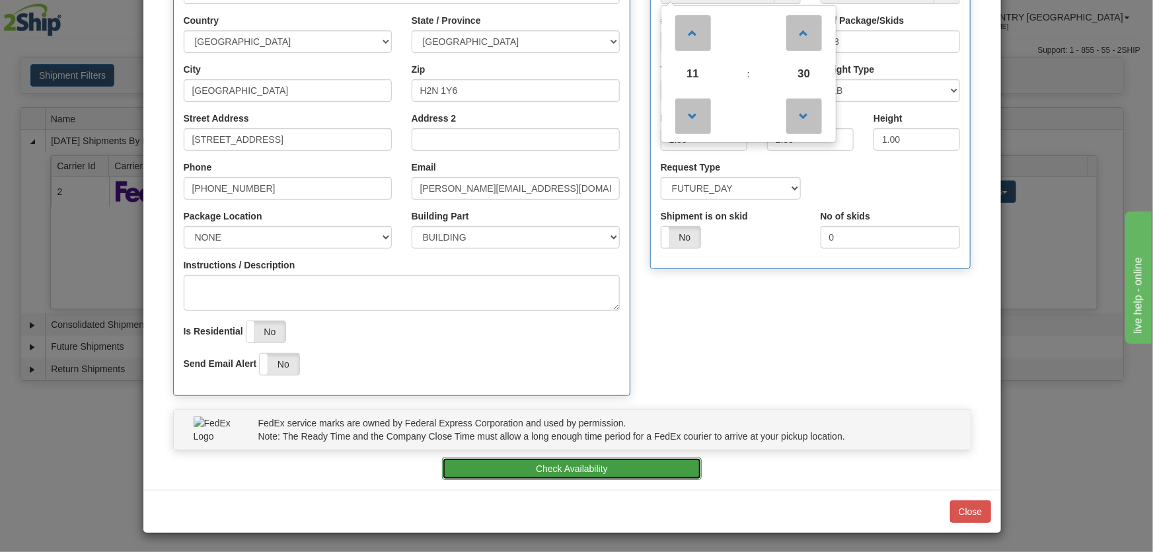
click at [629, 470] on button "Check Availability" at bounding box center [572, 468] width 260 height 22
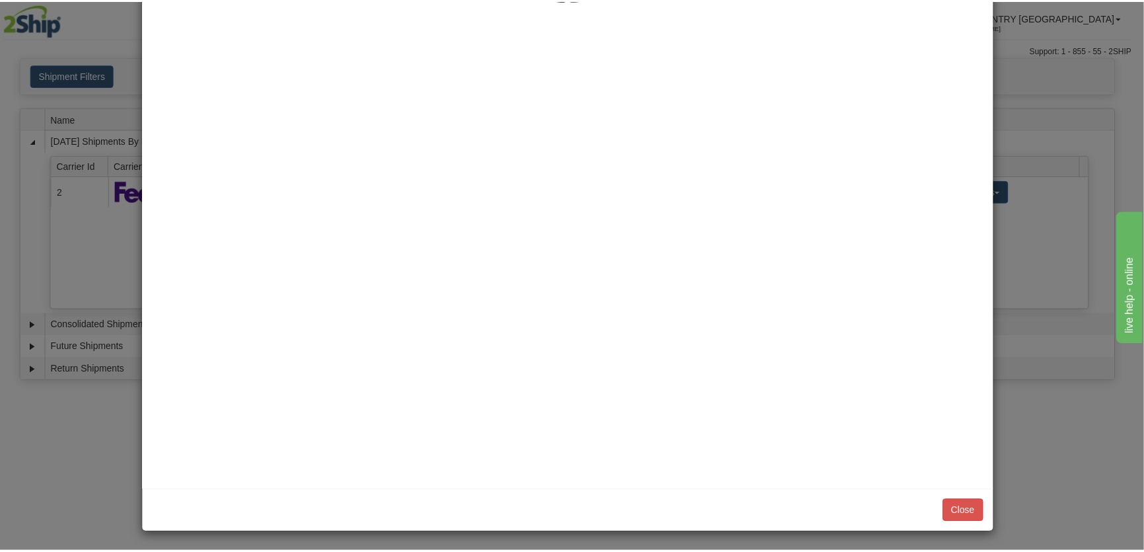
scroll to position [0, 0]
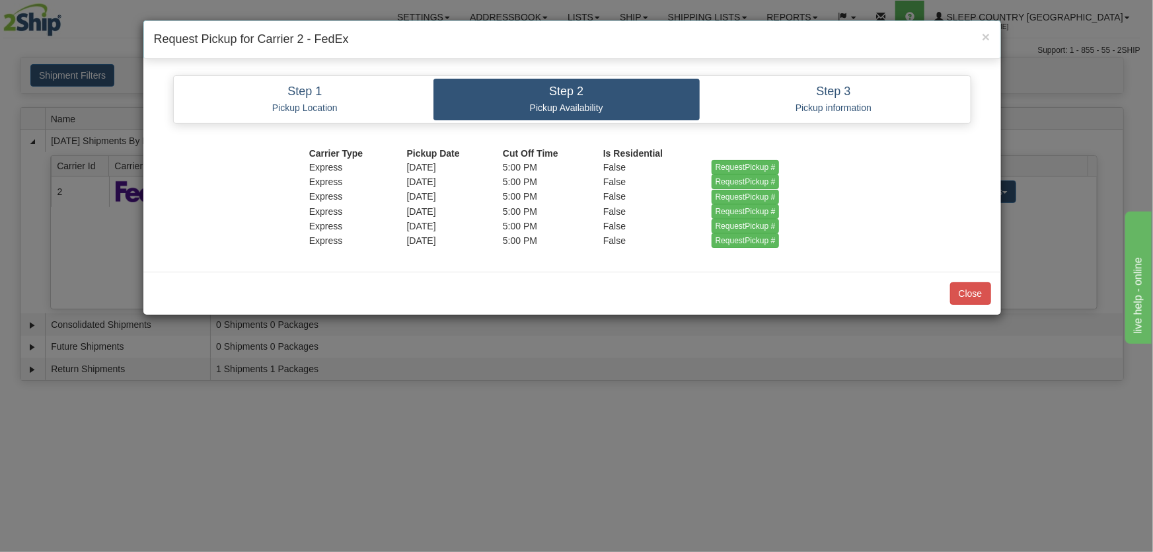
drag, startPoint x: 485, startPoint y: 198, endPoint x: 696, endPoint y: 194, distance: 210.1
click at [696, 194] on tr "Express 10/16/2025 5:00 PM False RequestPickup #" at bounding box center [571, 196] width 525 height 15
click at [721, 195] on input "RequestPickup #" at bounding box center [745, 197] width 68 height 15
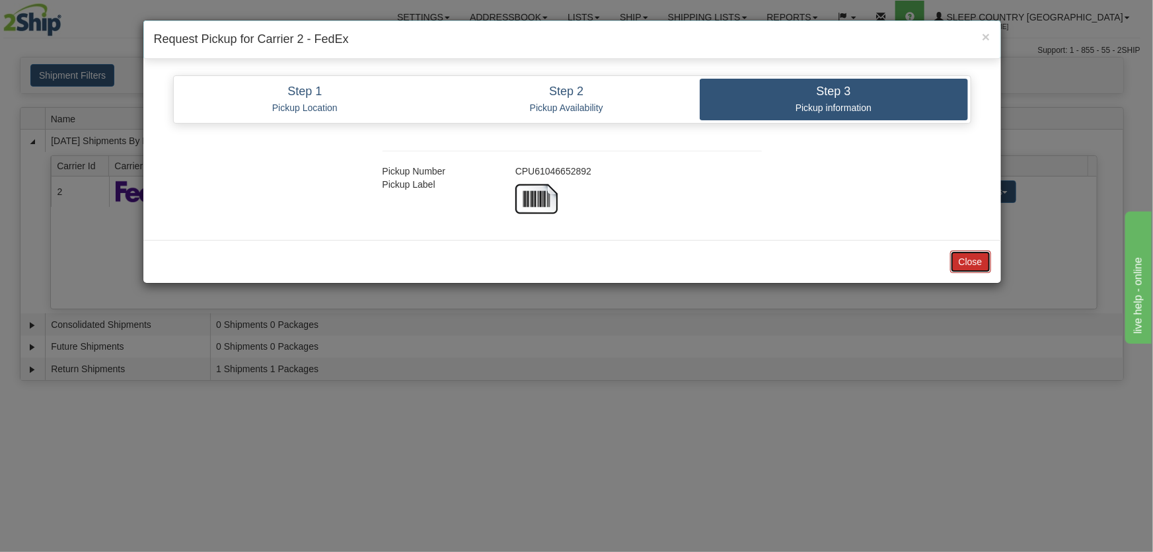
click at [960, 269] on button "Close" at bounding box center [970, 261] width 41 height 22
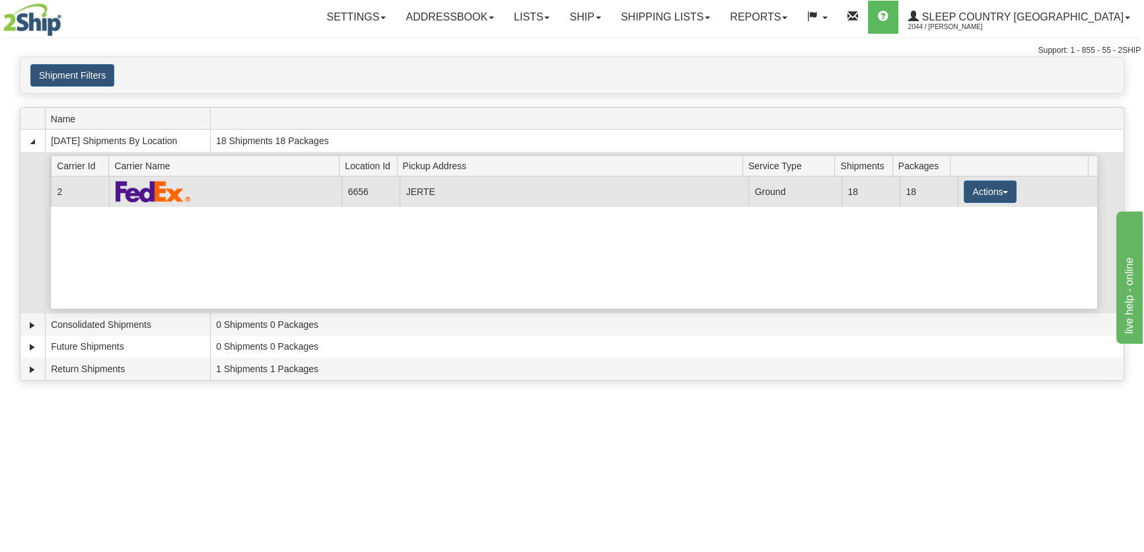
click at [964, 203] on td "Actions Details Close Pickup Zip Print" at bounding box center [1027, 191] width 139 height 30
click at [968, 196] on button "Actions" at bounding box center [990, 191] width 53 height 22
click at [958, 236] on link "Close" at bounding box center [963, 233] width 106 height 17
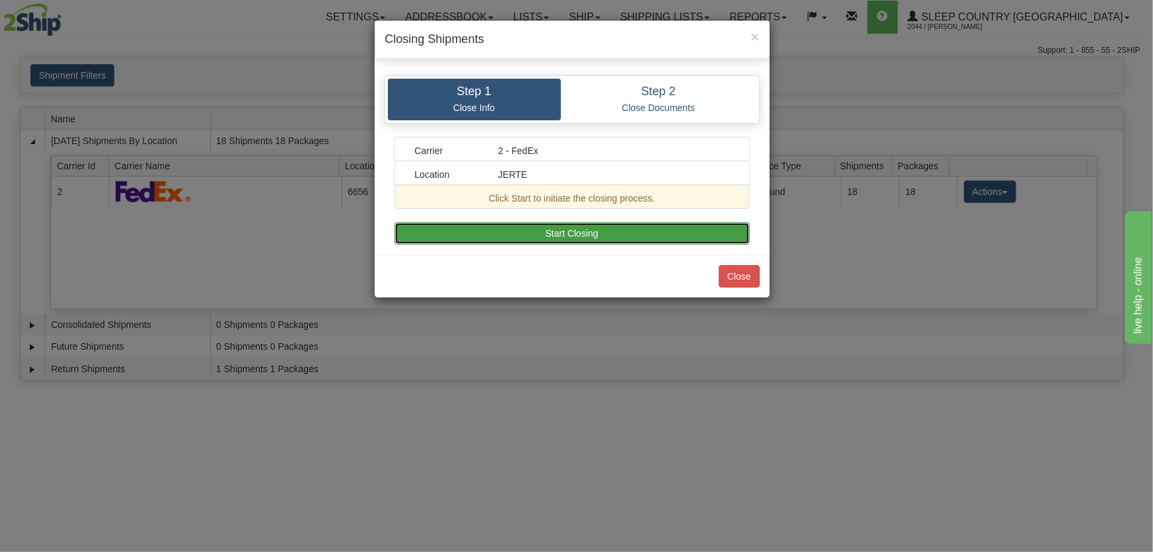
click at [539, 229] on button "Start Closing" at bounding box center [571, 233] width 355 height 22
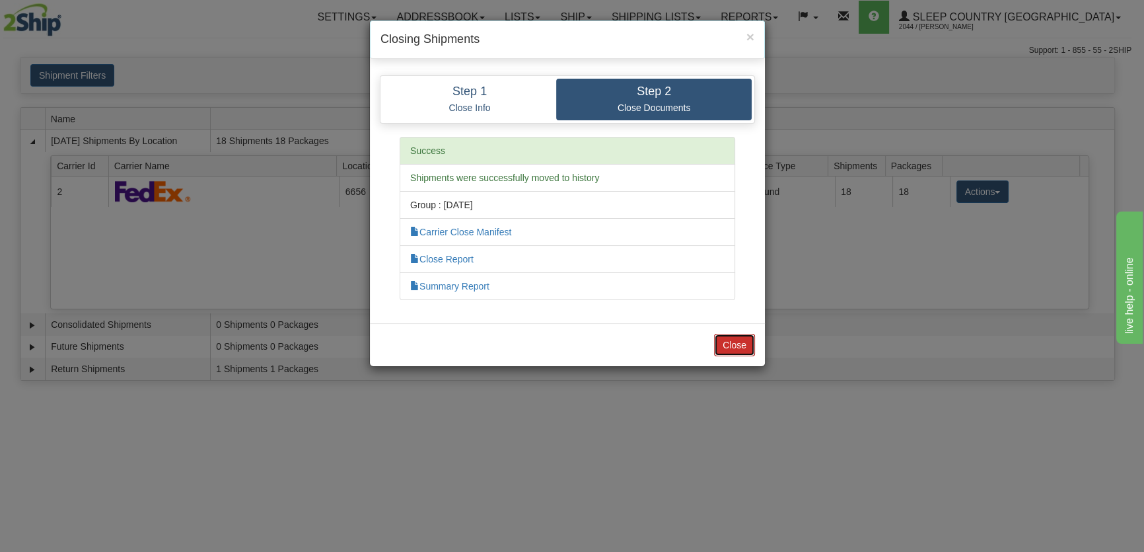
click at [729, 334] on button "Close" at bounding box center [734, 345] width 41 height 22
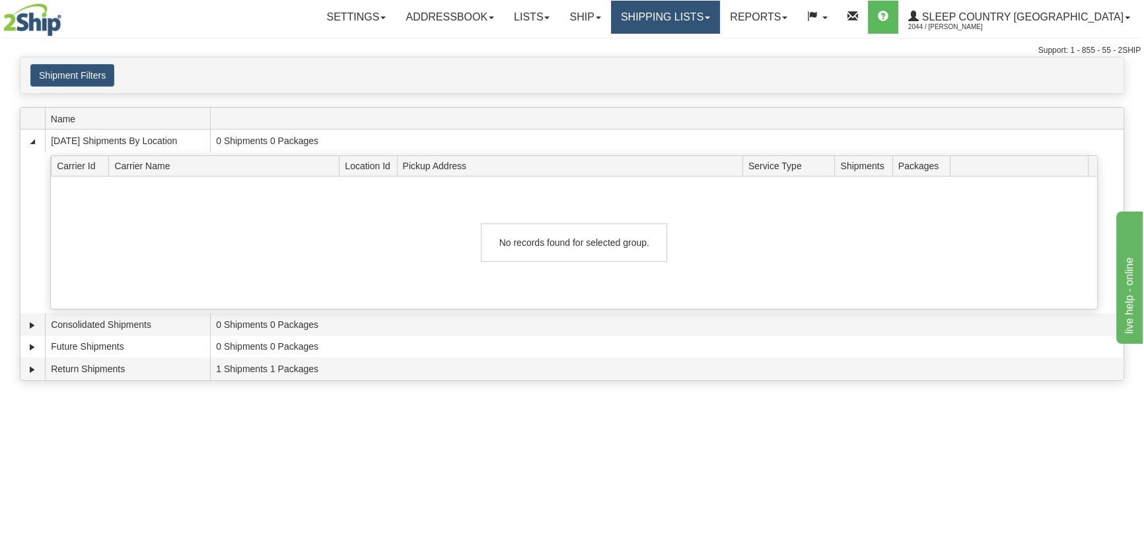
click at [720, 19] on link "Shipping lists" at bounding box center [665, 17] width 109 height 33
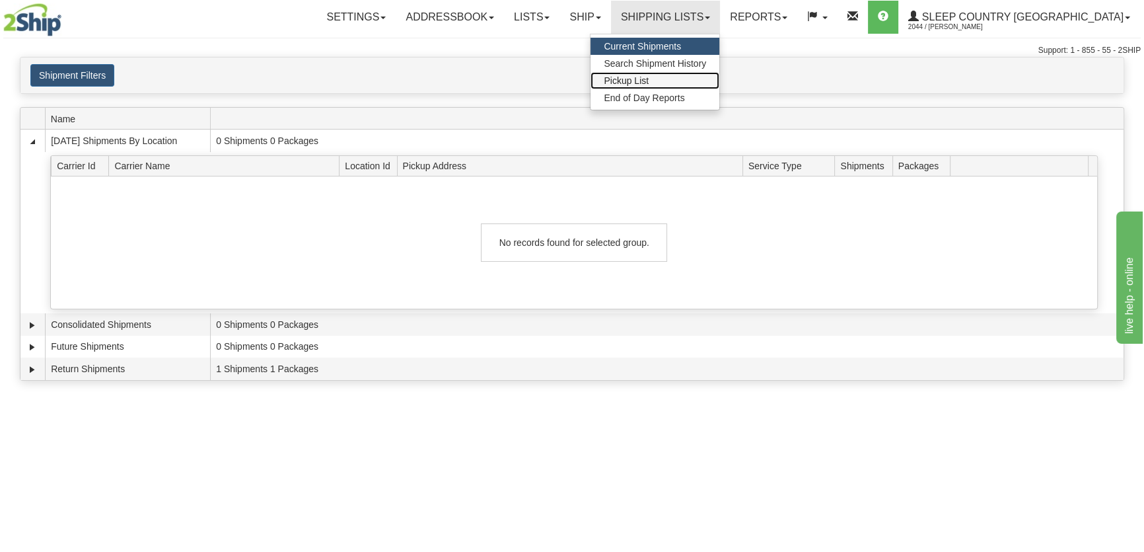
click at [719, 80] on link "Pickup List" at bounding box center [654, 80] width 129 height 17
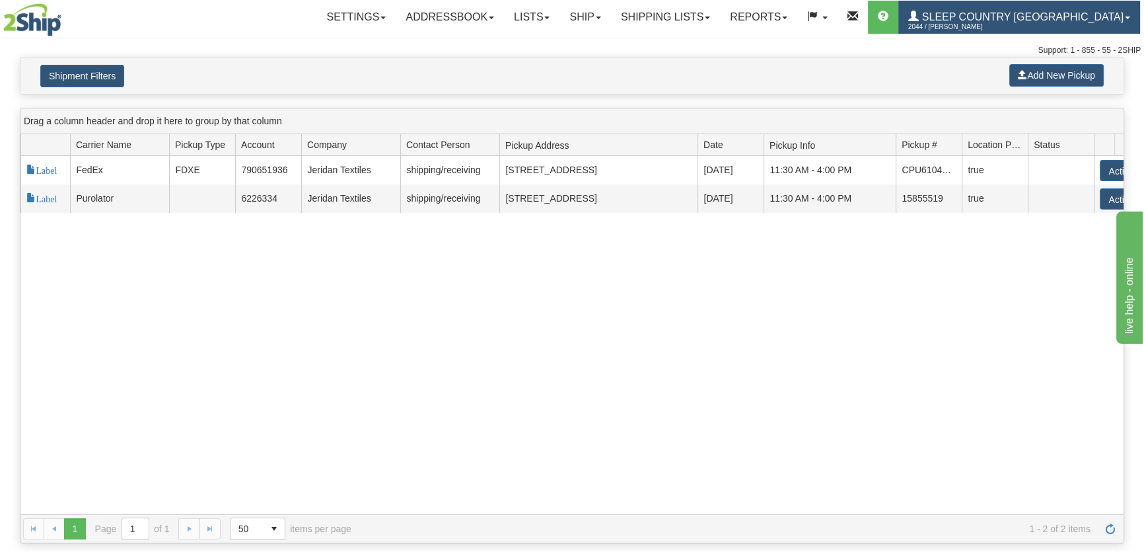
click at [919, 11] on span at bounding box center [913, 16] width 11 height 11
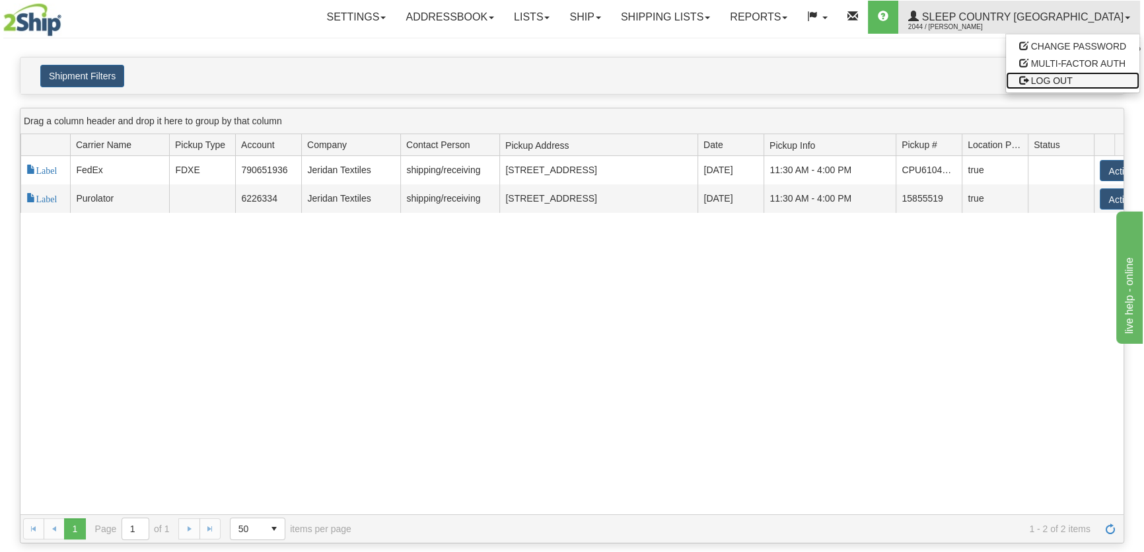
click at [1037, 81] on span "LOG OUT" at bounding box center [1052, 80] width 42 height 11
